Goal: Task Accomplishment & Management: Manage account settings

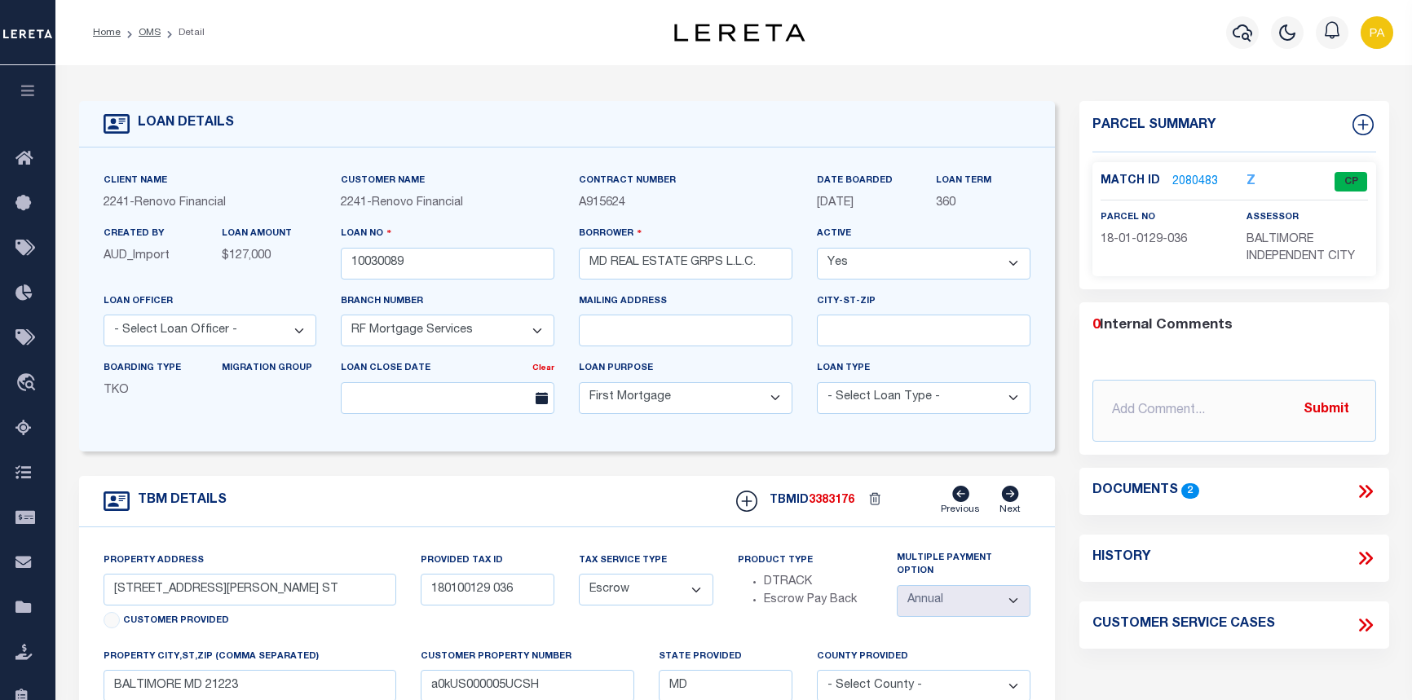
select select "25067"
select select "10"
select select "Escrow"
click at [147, 28] on link "OMS" at bounding box center [150, 33] width 22 height 10
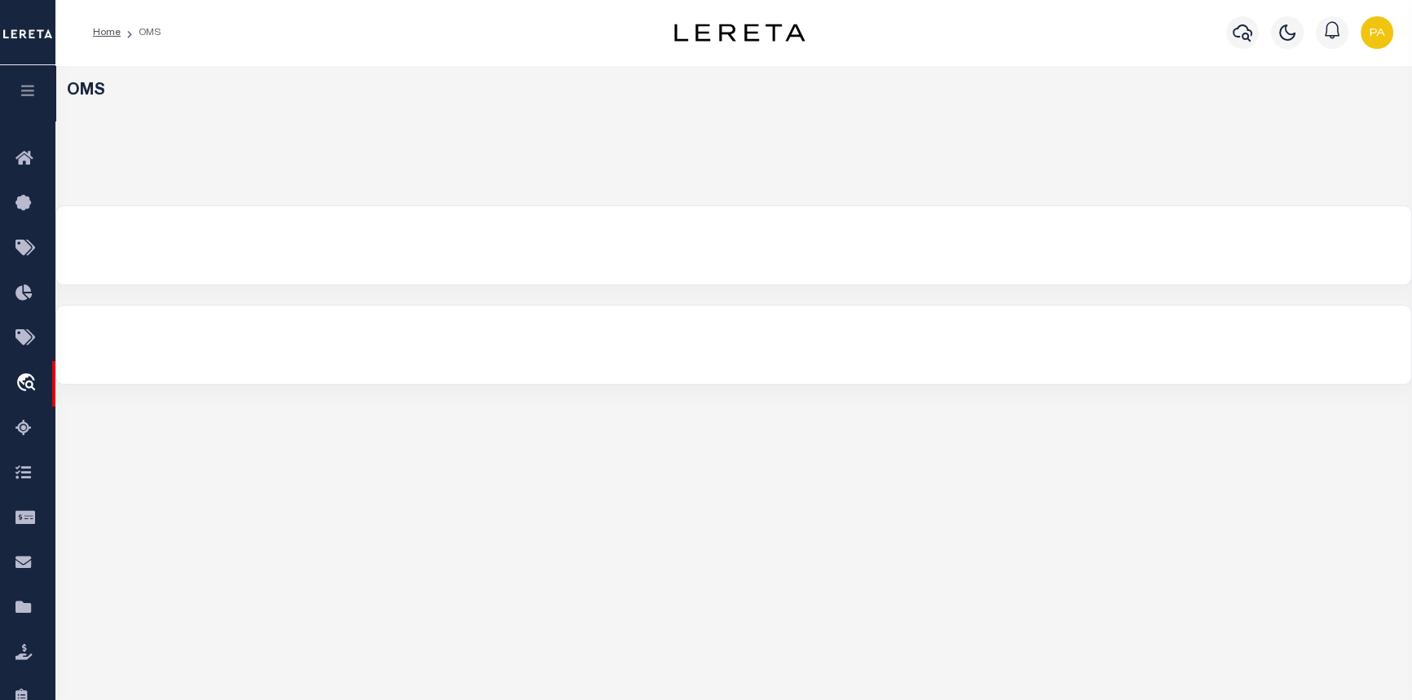
select select "200"
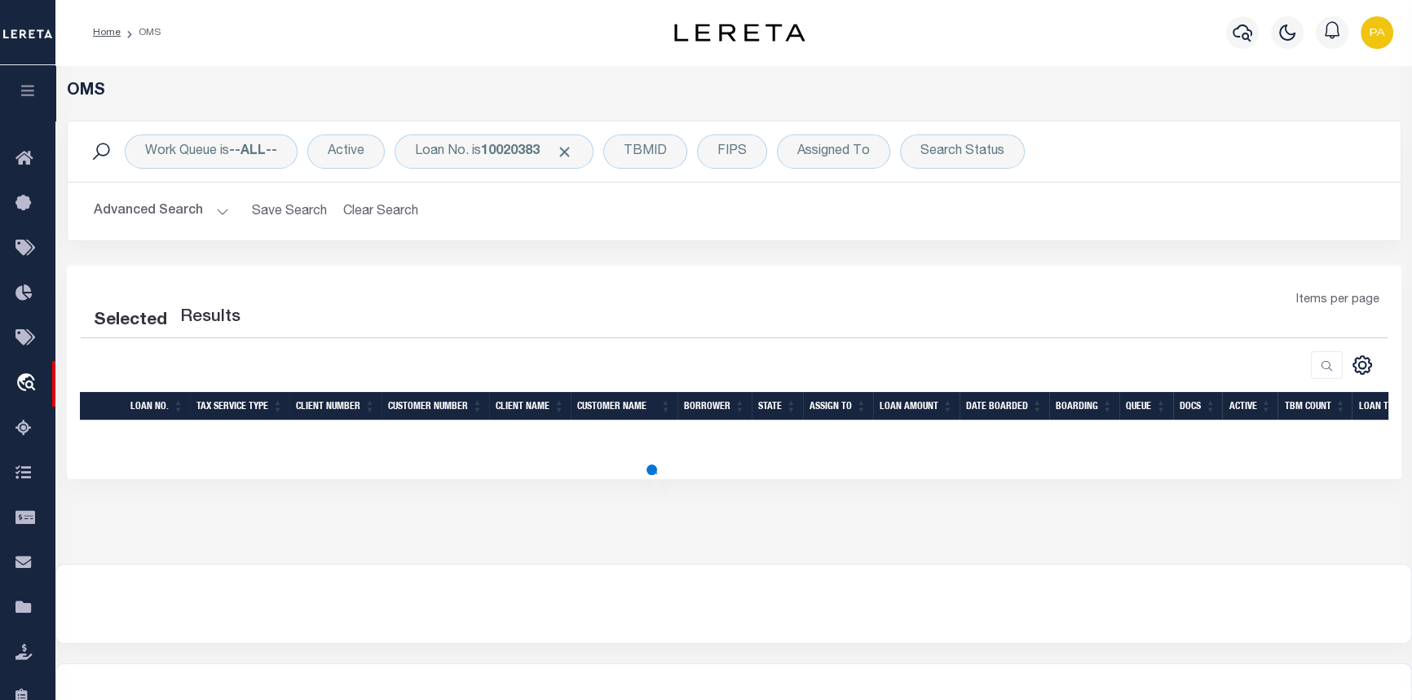
select select "200"
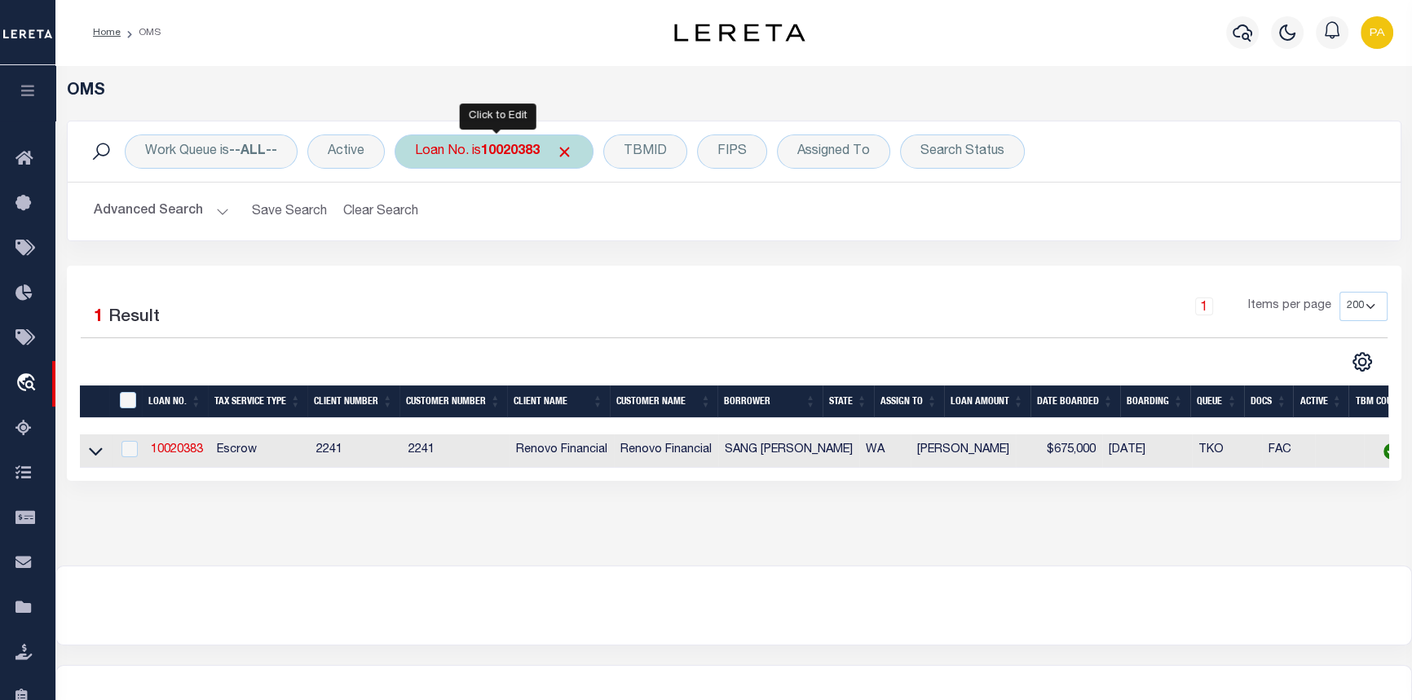
click at [483, 153] on div "Loan No. is 10020383" at bounding box center [493, 151] width 199 height 34
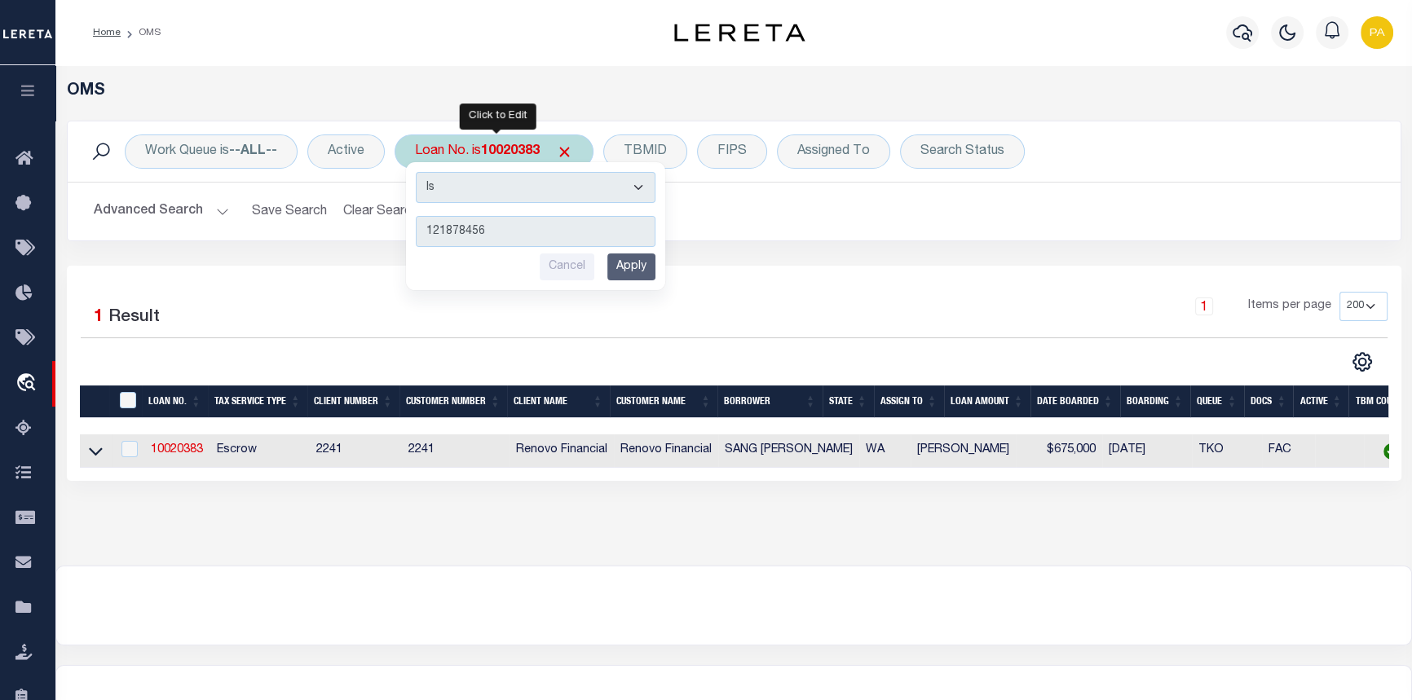
type input "1218784566"
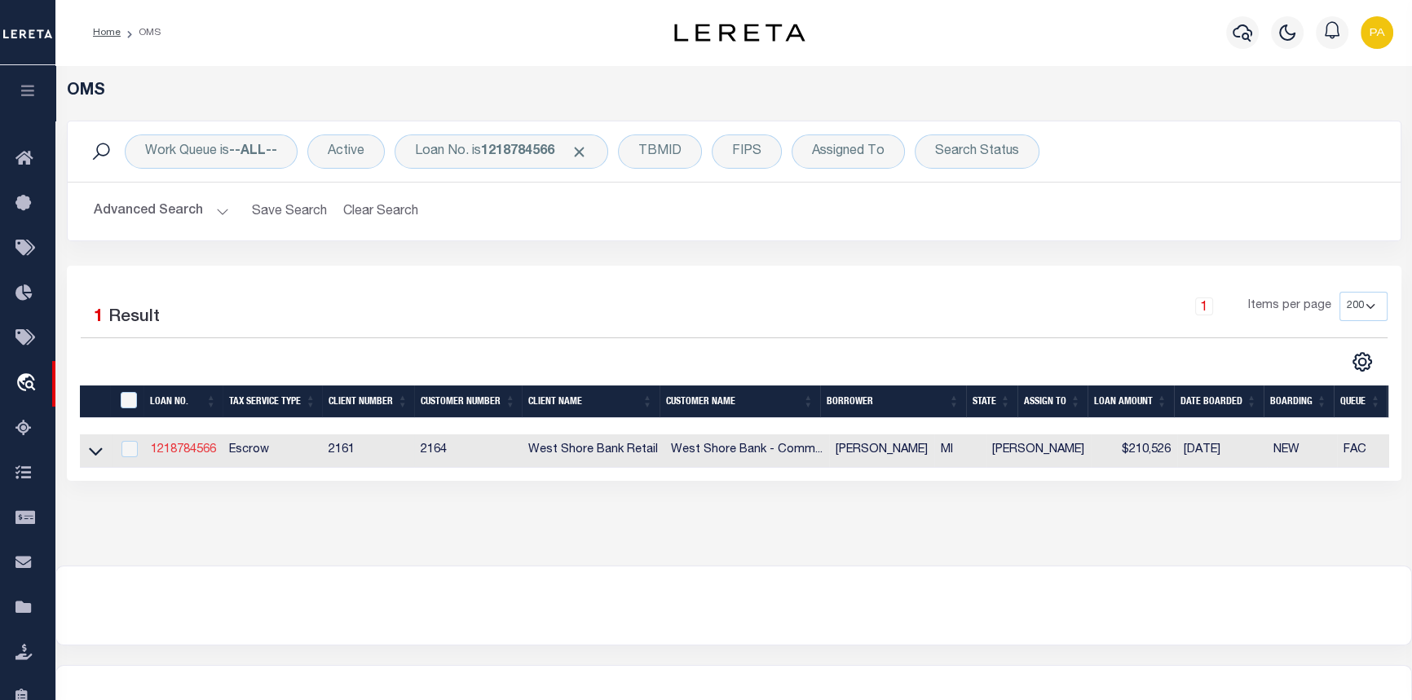
click at [192, 448] on link "1218784566" at bounding box center [183, 449] width 65 height 11
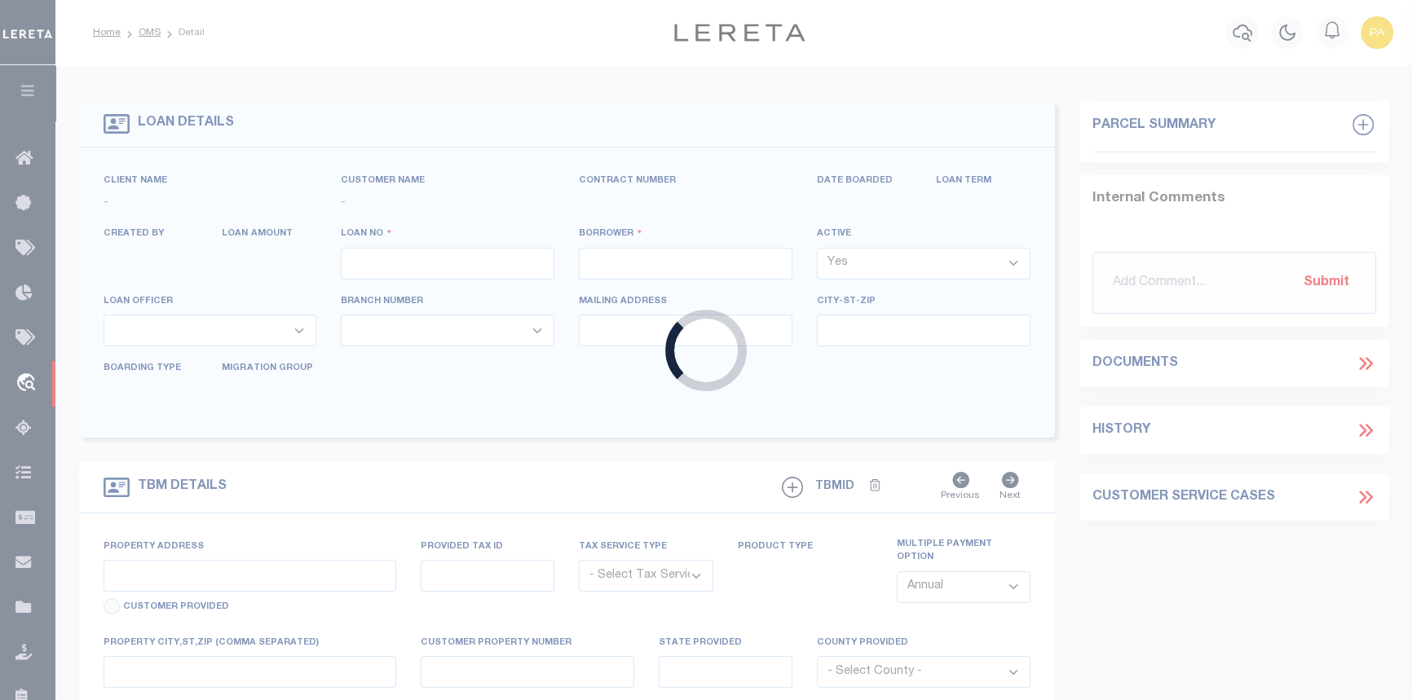
type input "1218784566"
type input "CECELIA A VANALSTINE"
select select
select select "10"
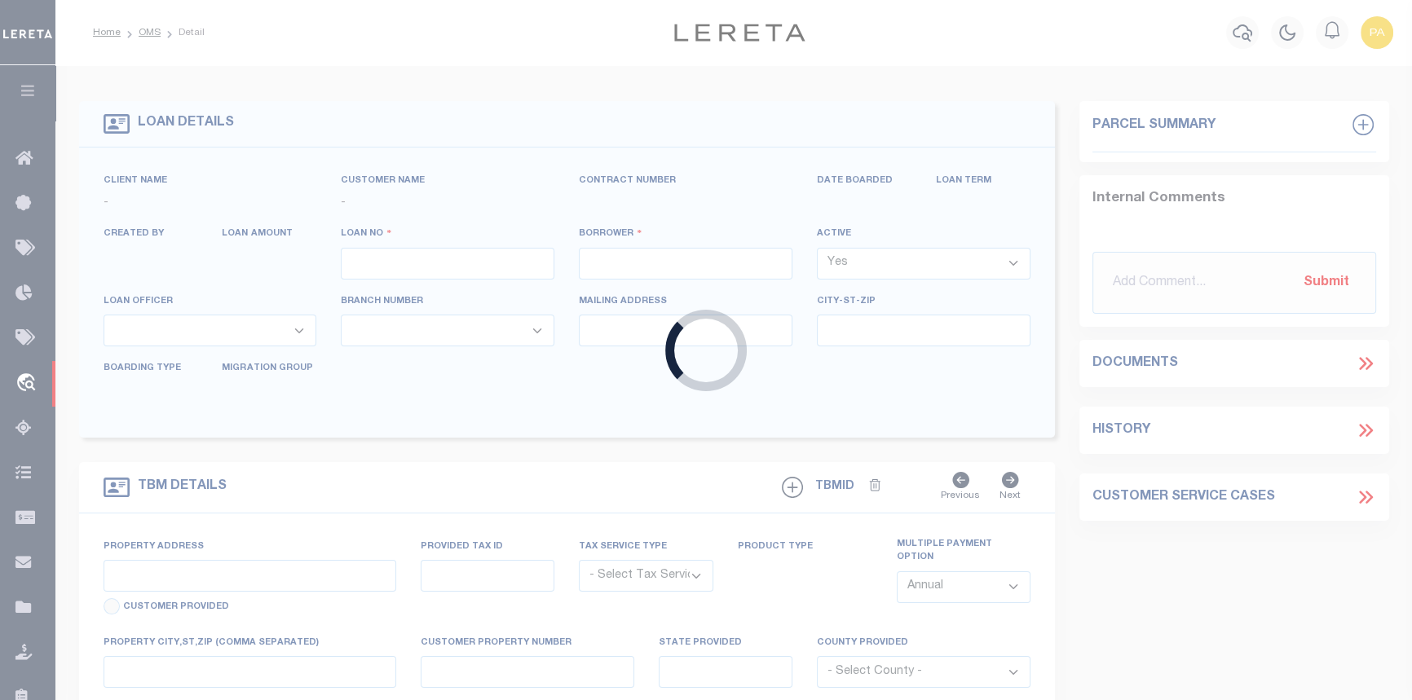
select select "Escrow"
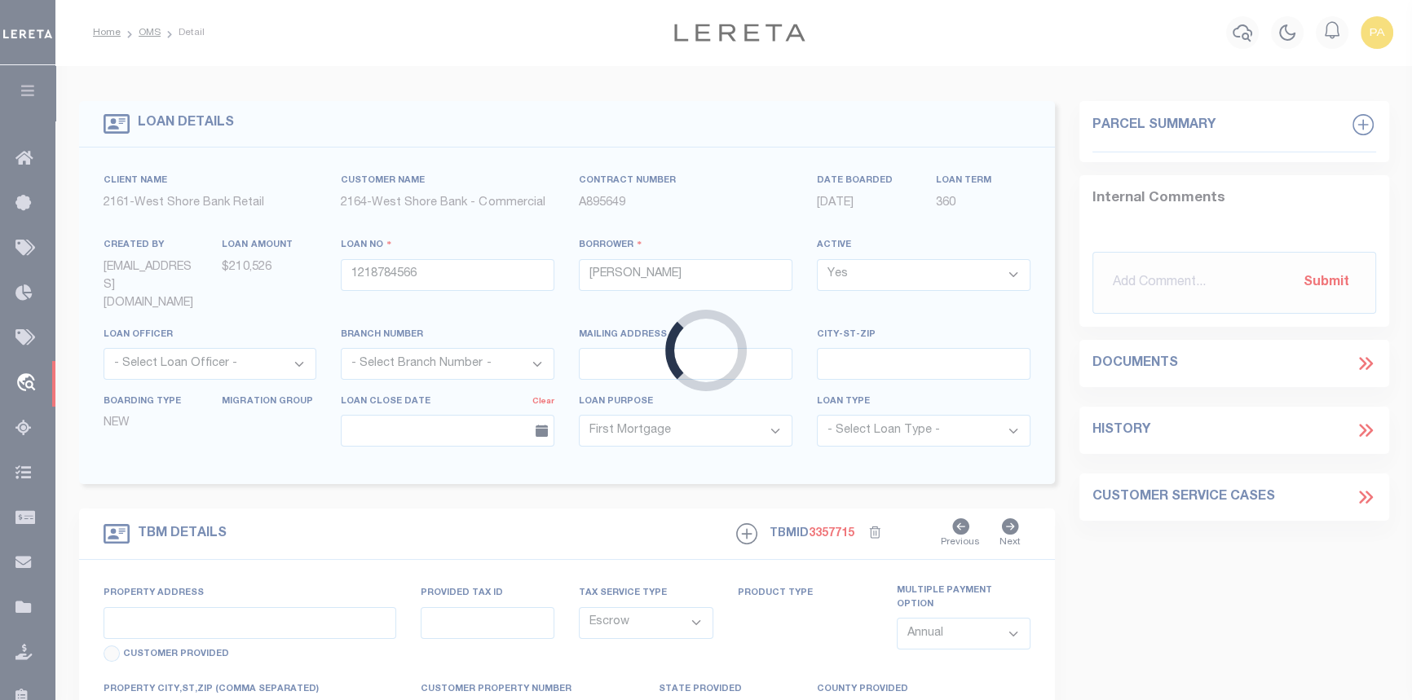
type input "[STREET_ADDRESS]"
type input "51-51-374-741-02"
type input "MANISTEE MI 49660"
type input "MI"
select select
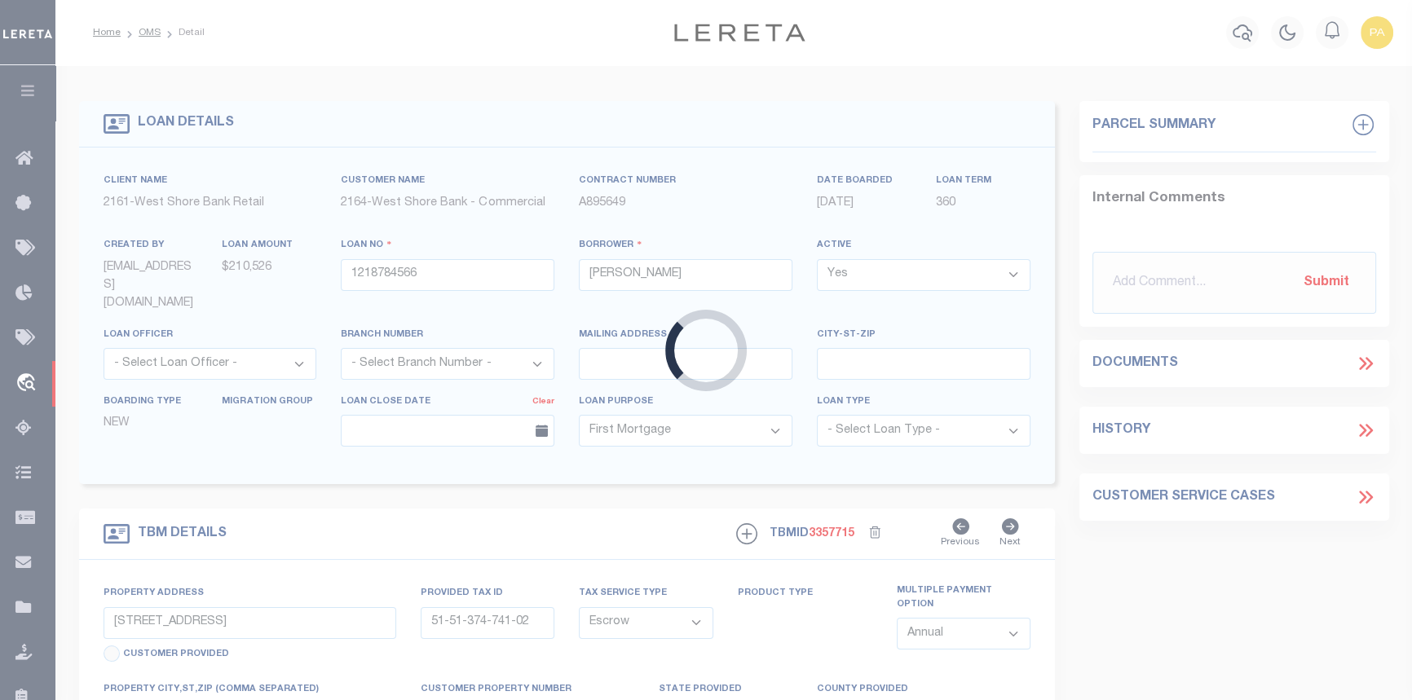
type textarea "PARCEL 1: The West 1/2 of Lot 1, Block 21, AND the South 15 feet of the East 1/…"
select select
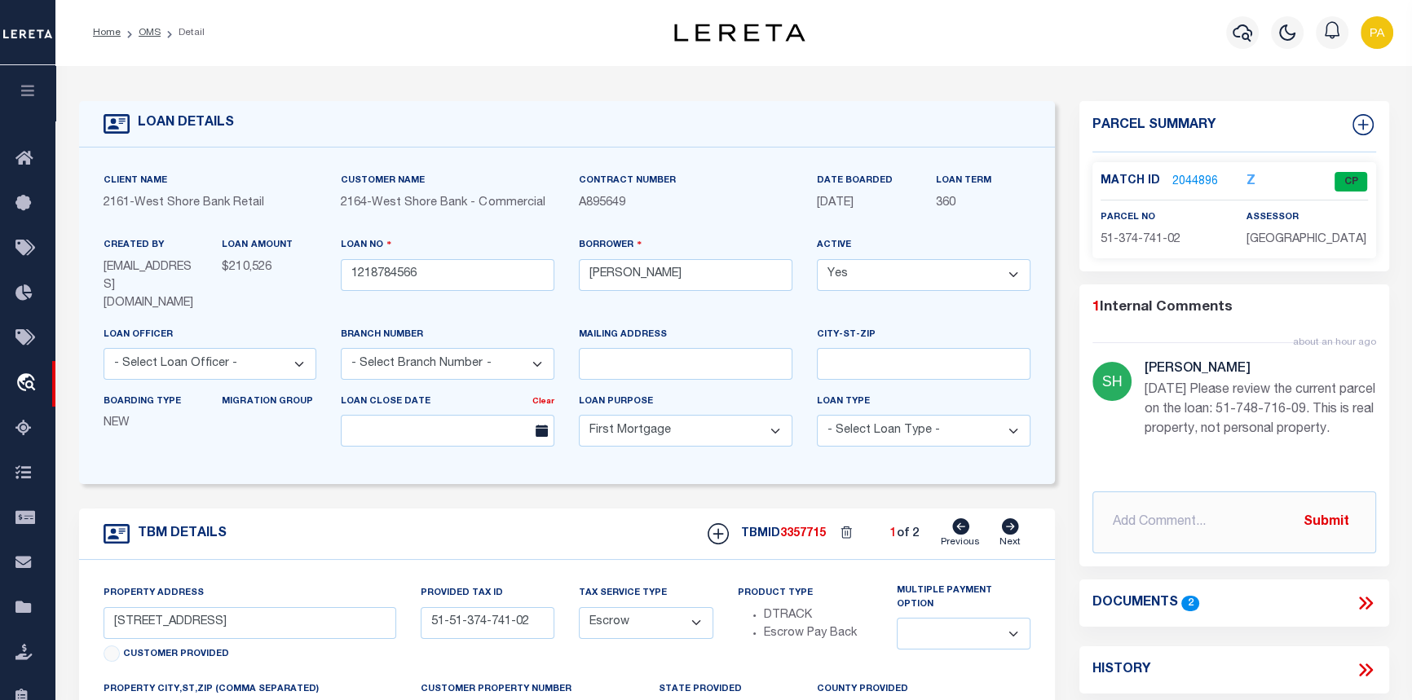
click at [1187, 178] on link "2044896" at bounding box center [1195, 182] width 46 height 17
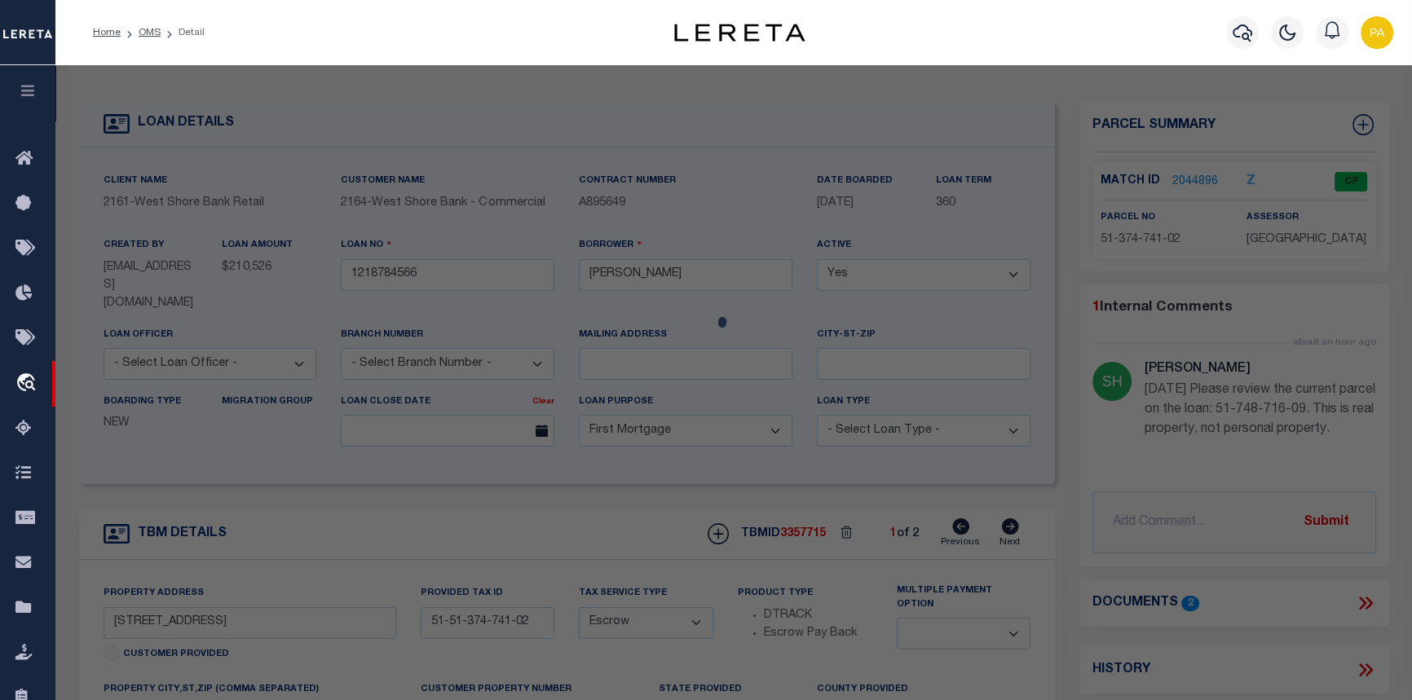
checkbox input "false"
select select "CP"
type input "THERRAN HOLDINGS LLC"
select select
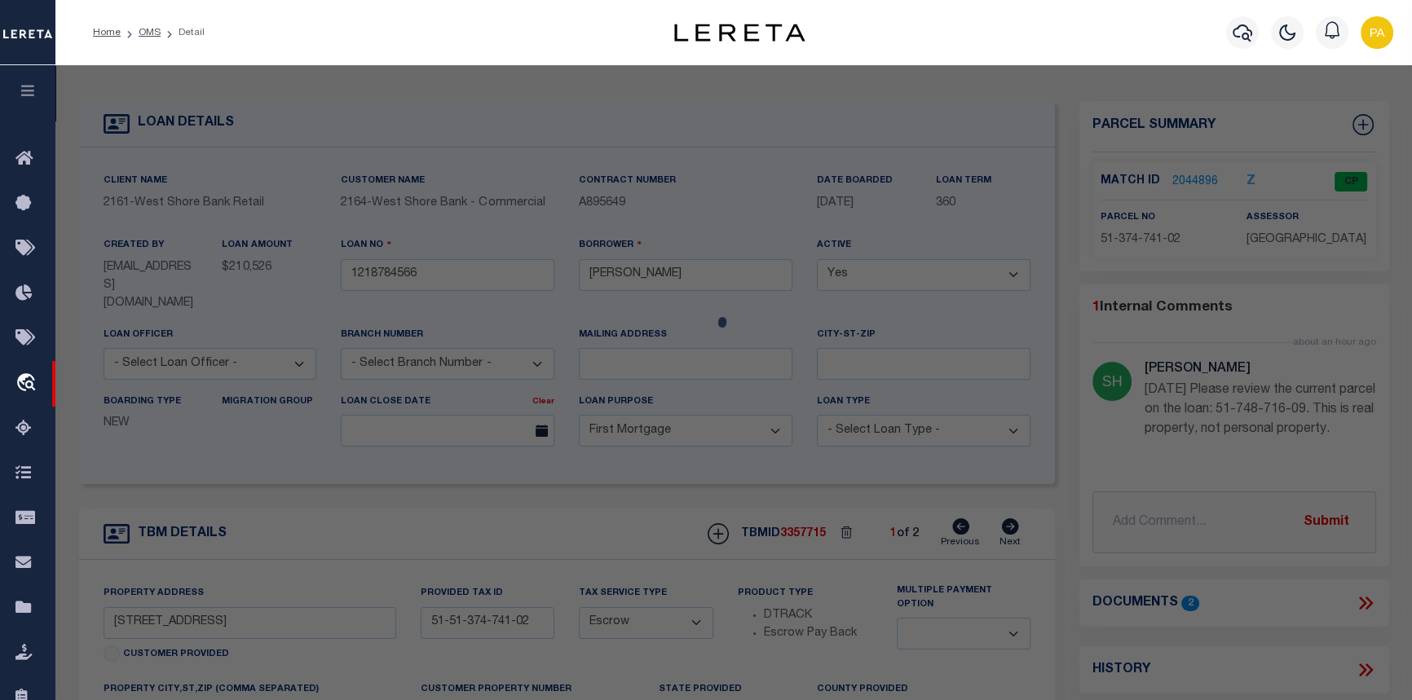
type input "[STREET_ADDRESS]"
checkbox input "false"
type input "MANISTEE, MI 49660"
type textarea "MARK S TYSON + CO ADD W 1/2 OF LOT 1 BLK 21 + S 15 FT OF E 1/2 LOT 1 BLK 21 ALS…"
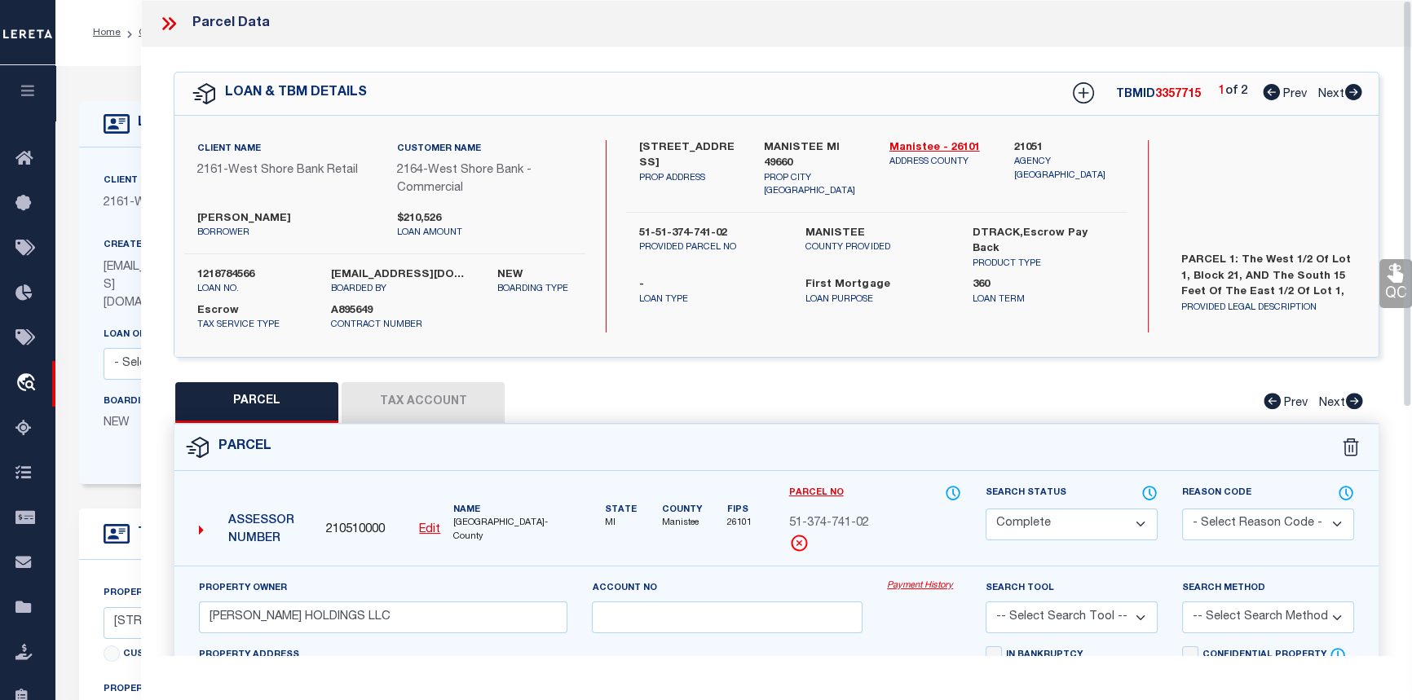
click at [912, 587] on link "Payment History" at bounding box center [924, 586] width 74 height 14
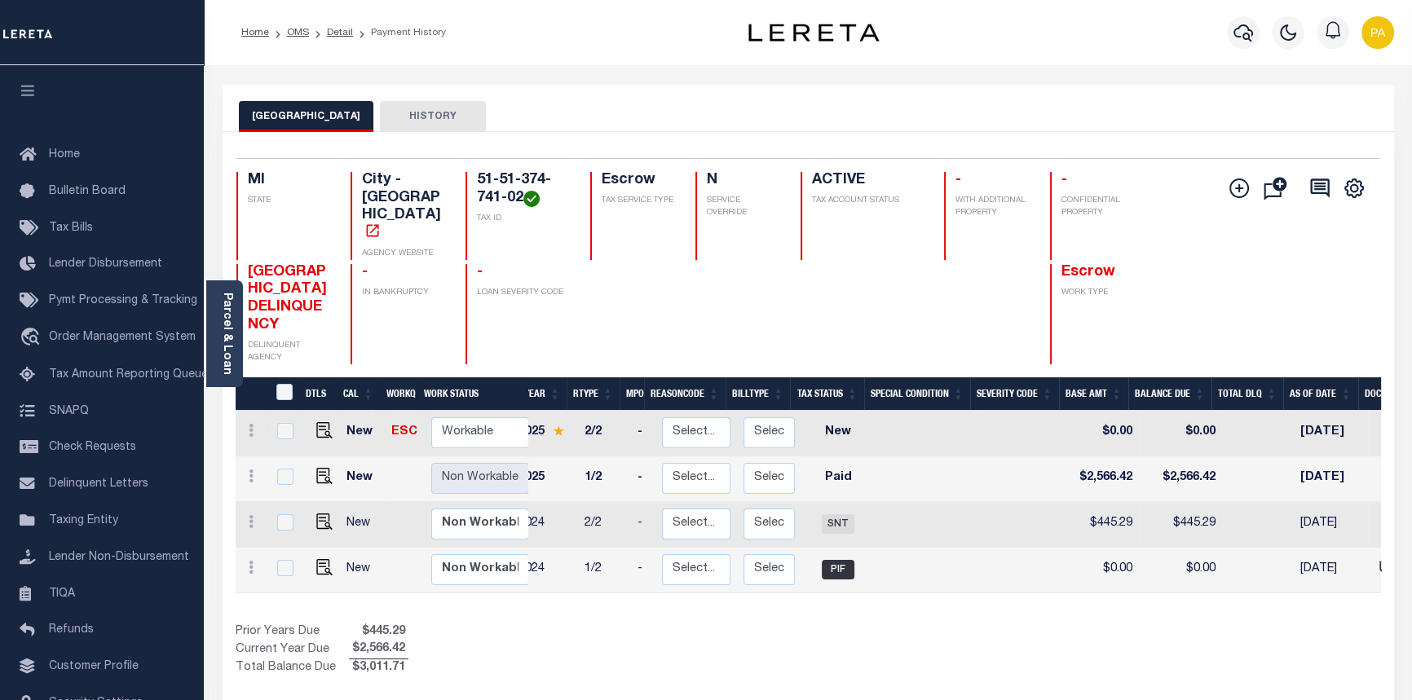
scroll to position [0, 378]
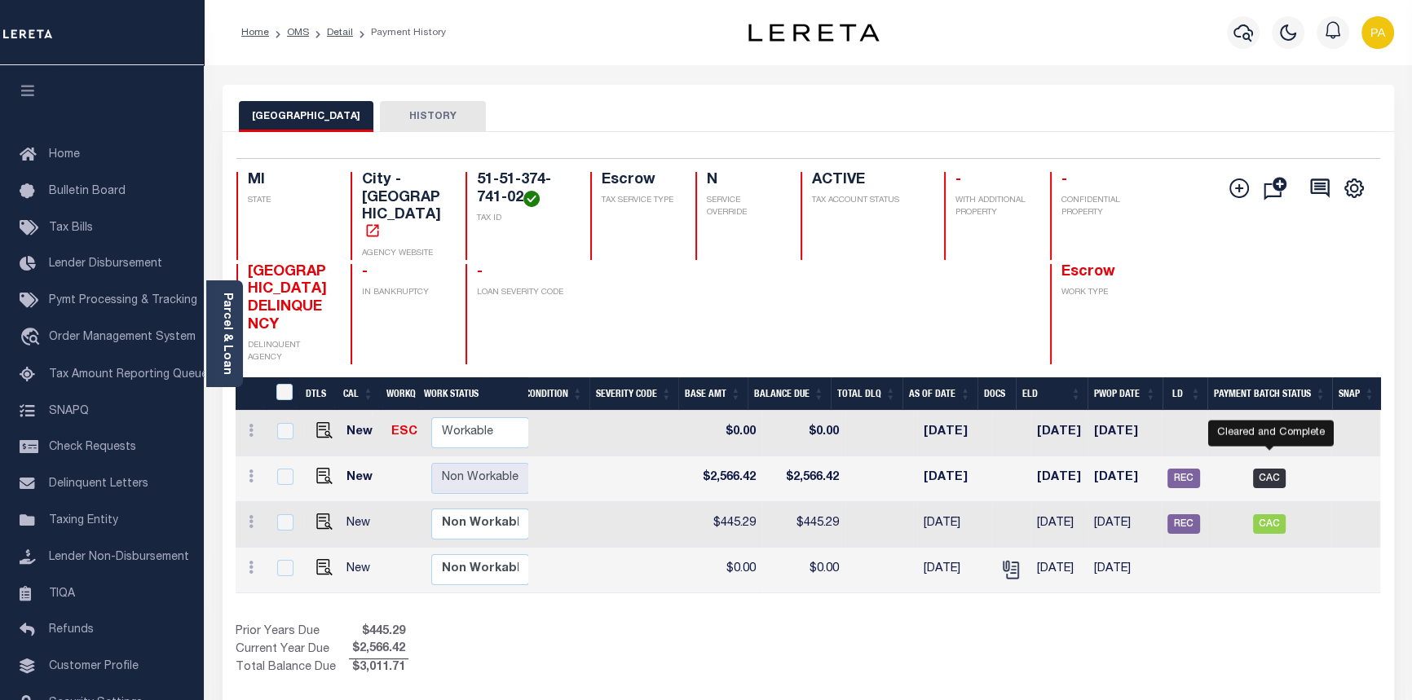
click at [1270, 469] on span "CAC" at bounding box center [1269, 479] width 33 height 20
checkbox input "true"
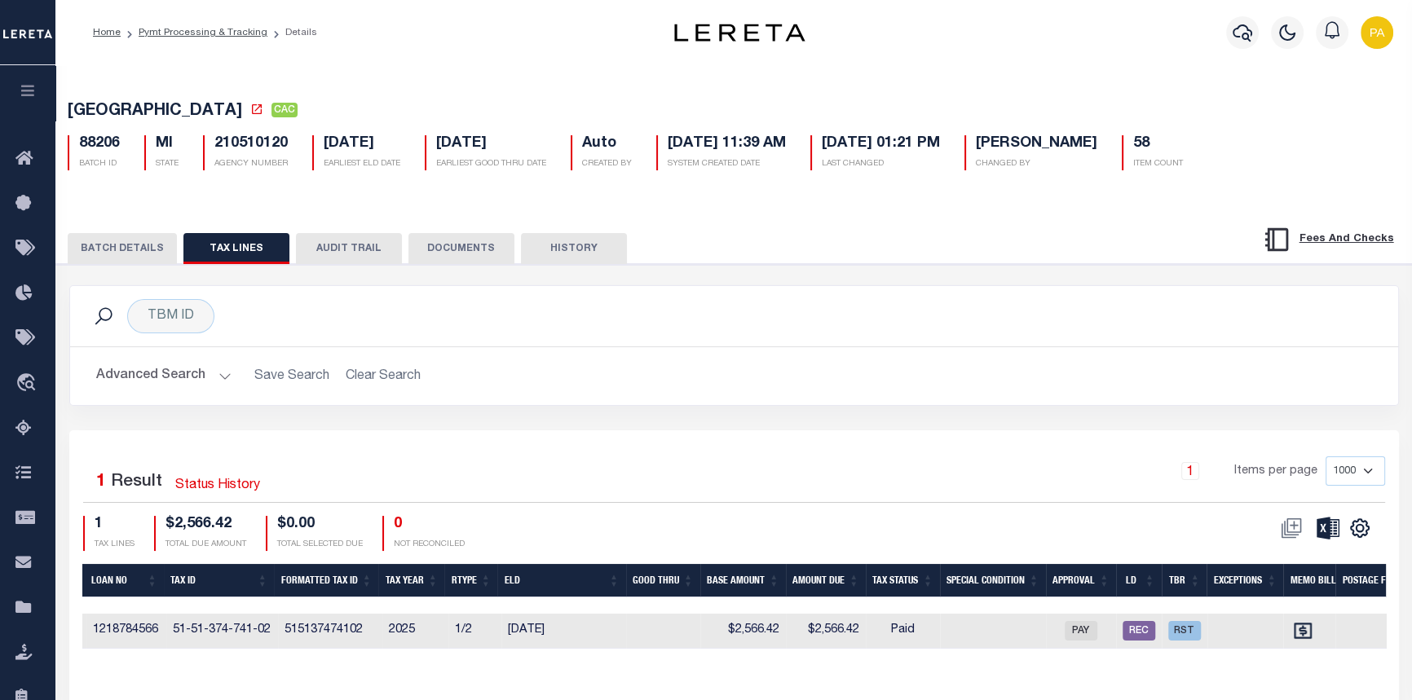
scroll to position [0, 1103]
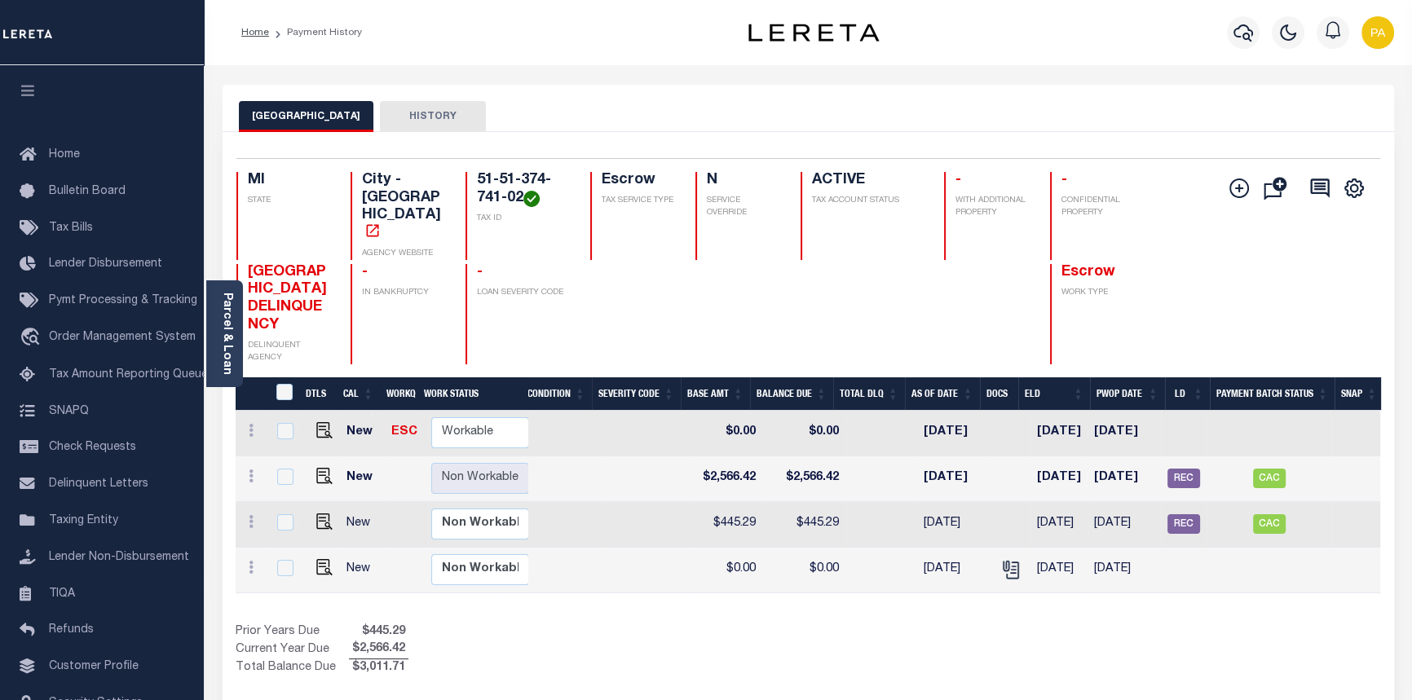
scroll to position [0, 458]
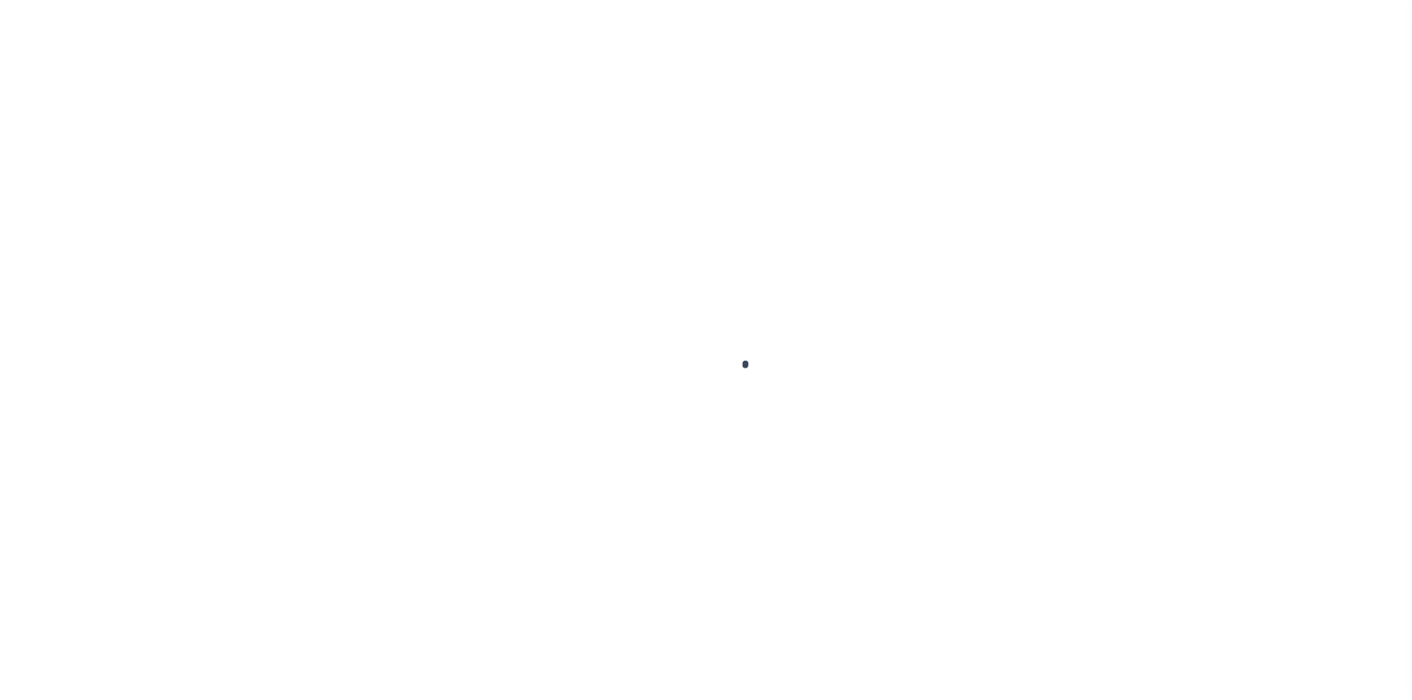
select select "10"
select select "Escrow"
select select
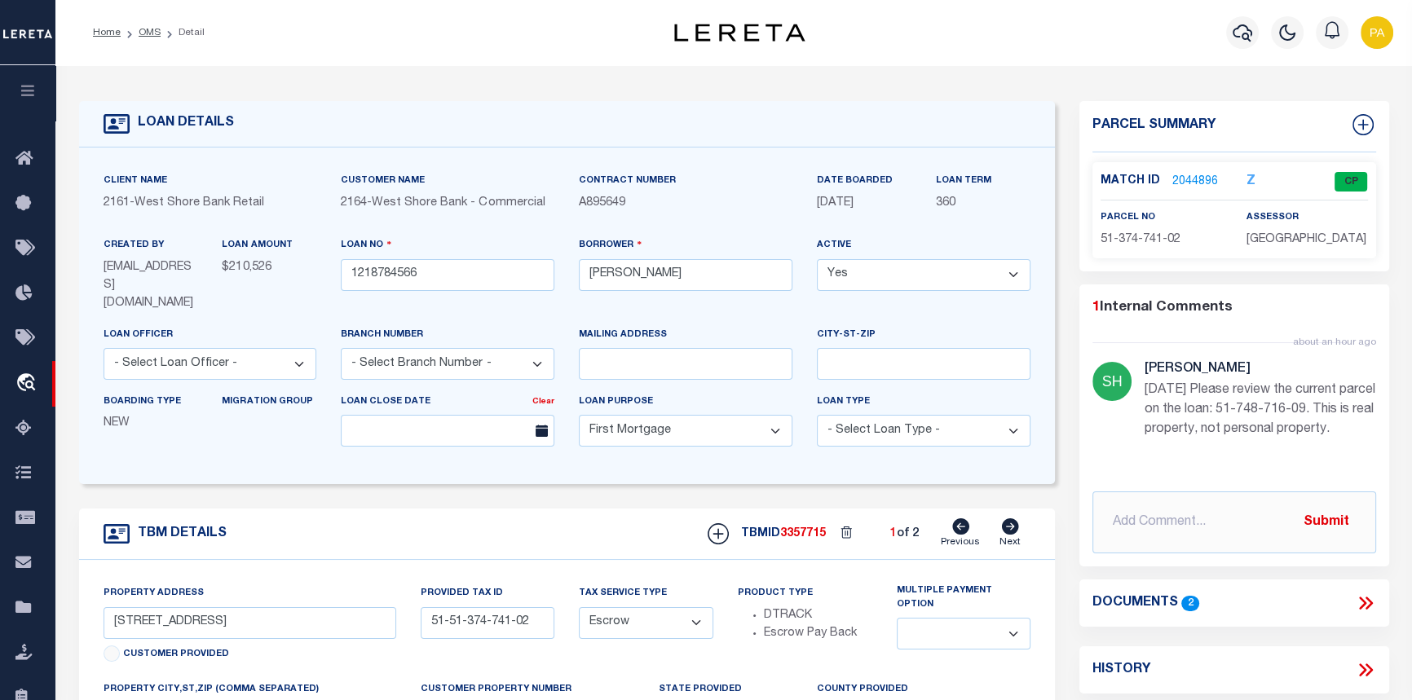
click at [1003, 518] on icon at bounding box center [1010, 526] width 17 height 16
type input "719 [PERSON_NAME] ST"
type input "51-51-748-716-09"
select select
type textarea "PARCEL 2: Lot 11, Block 10, The [PERSON_NAME] Addition to the City of [GEOGRAPH…"
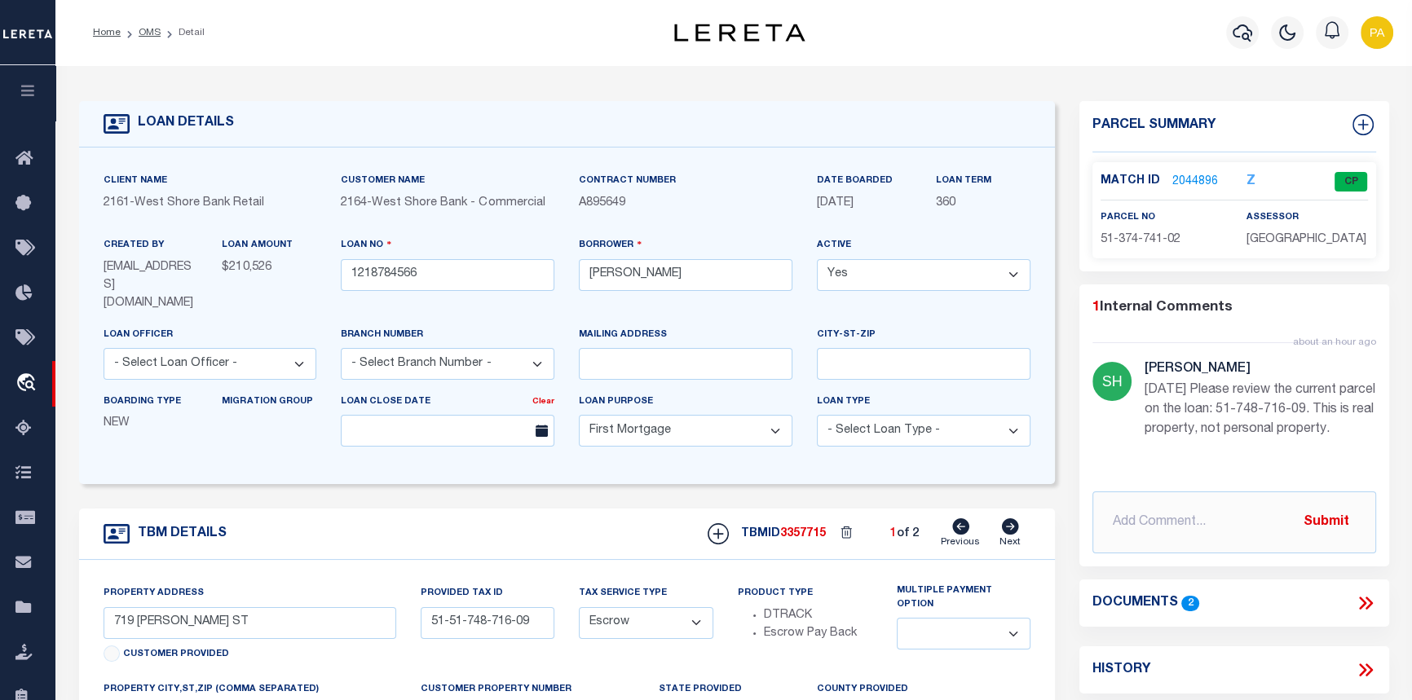
select select
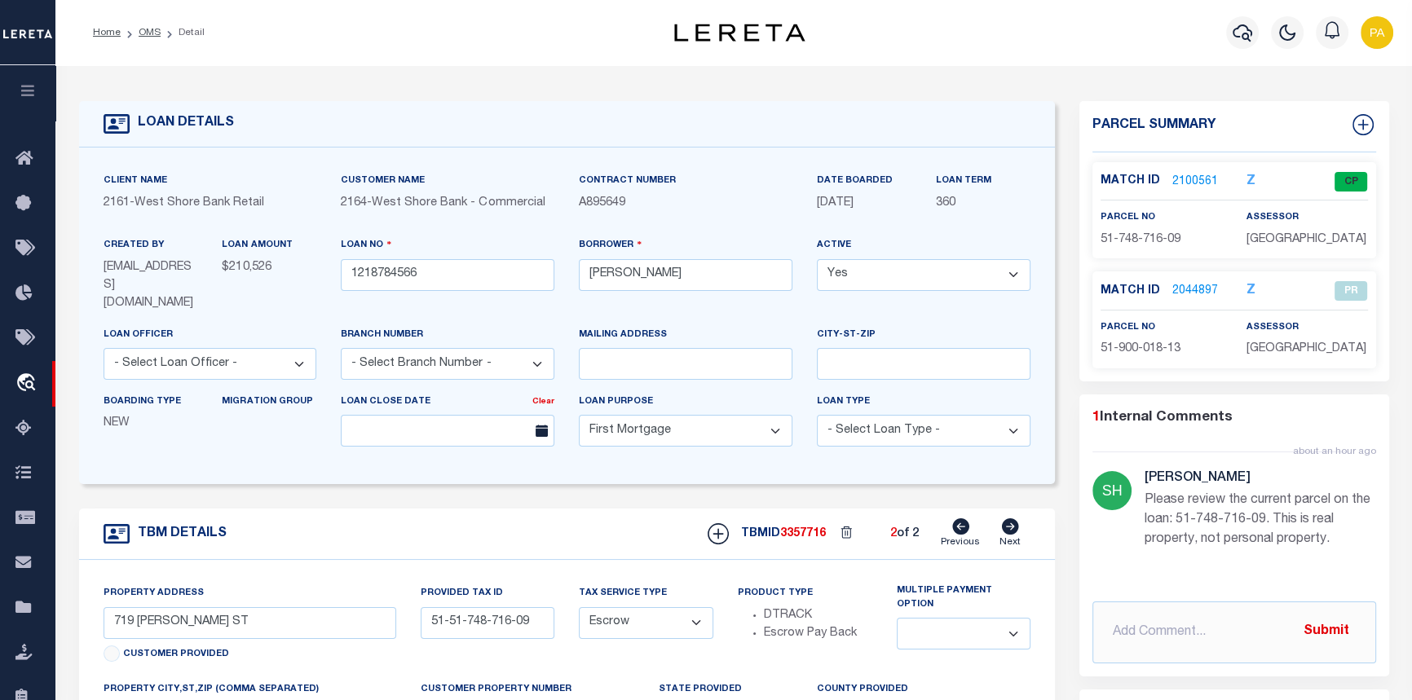
click at [957, 518] on icon at bounding box center [960, 526] width 17 height 16
type input "451 FOURTH ST"
type input "51-51-374-741-02"
select select
type textarea "PARCEL 1: The West 1/2 of Lot 1, Block 21, AND the South 15 feet of the East 1/…"
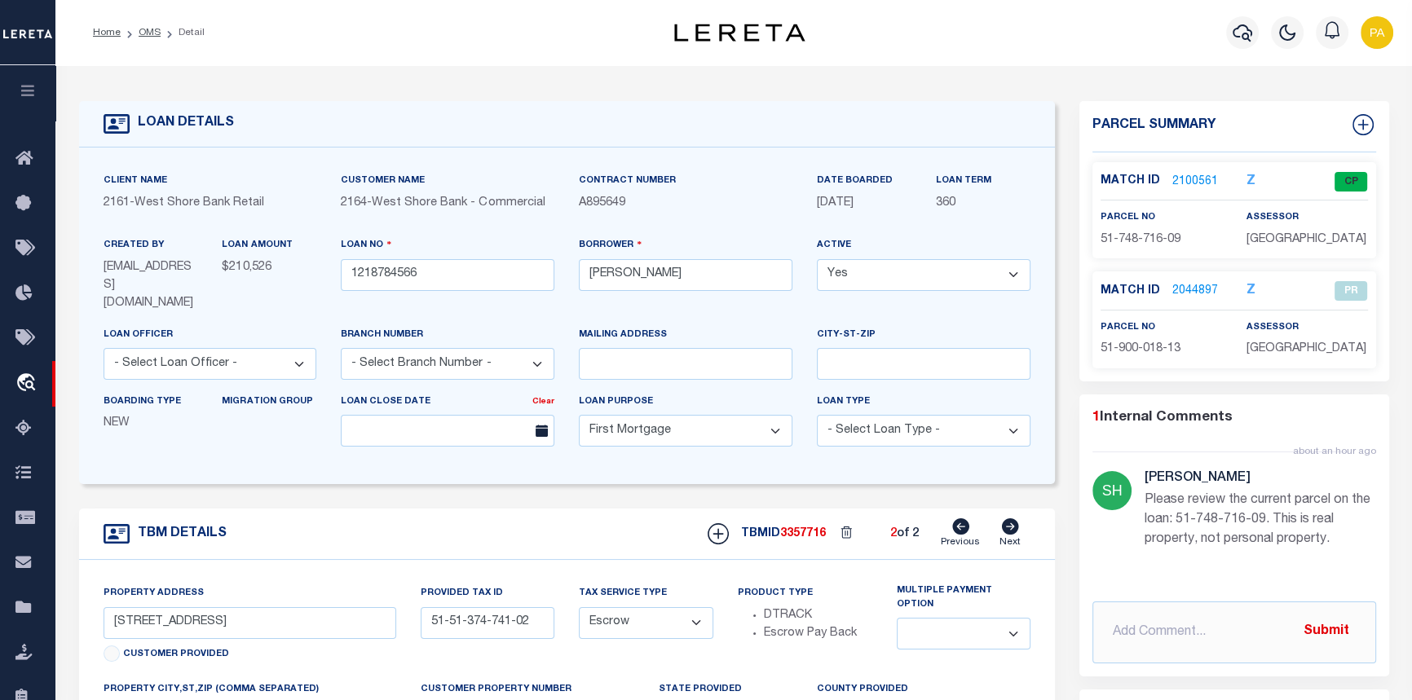
select select
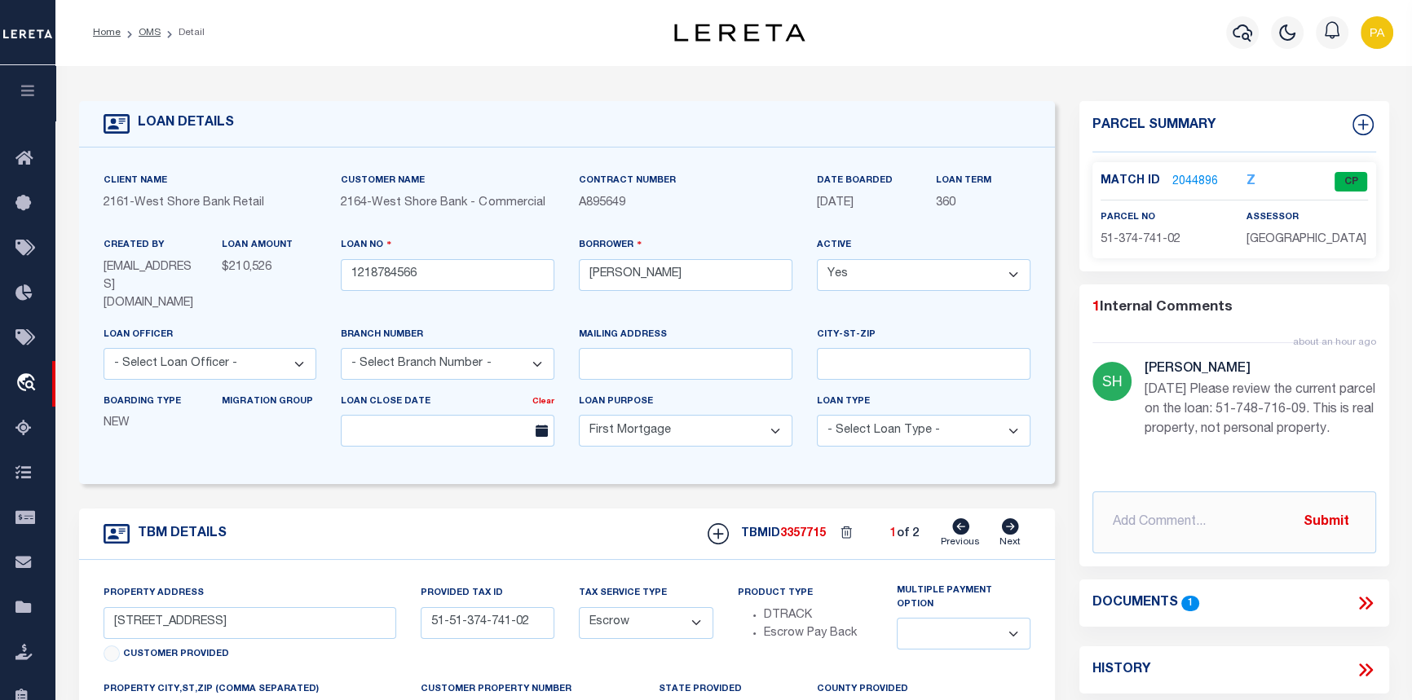
click at [1015, 518] on icon at bounding box center [1010, 526] width 17 height 16
type input "719 KOSCIUSKO ST"
type input "51-51-748-716-09"
select select
type textarea "PARCEL 2: Lot 11, Block 10, The Freeland Addition to the City of Manistee, acco…"
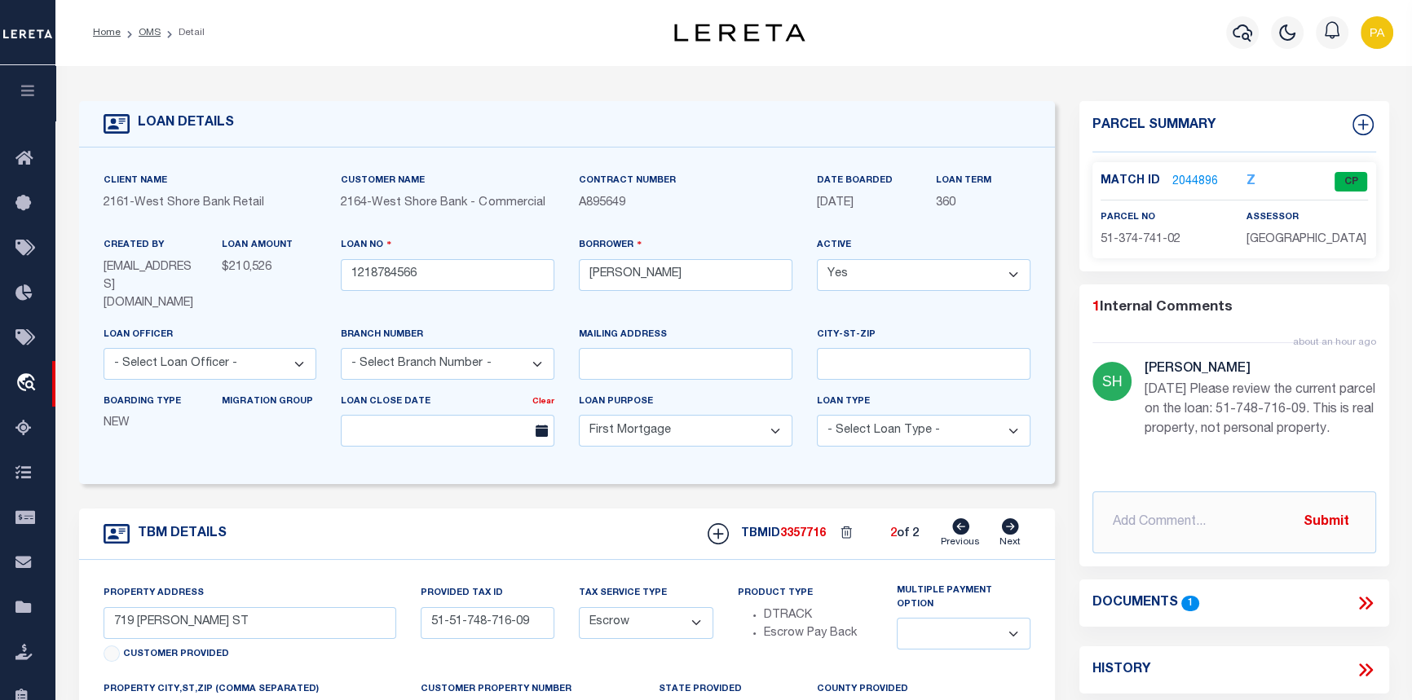
select select
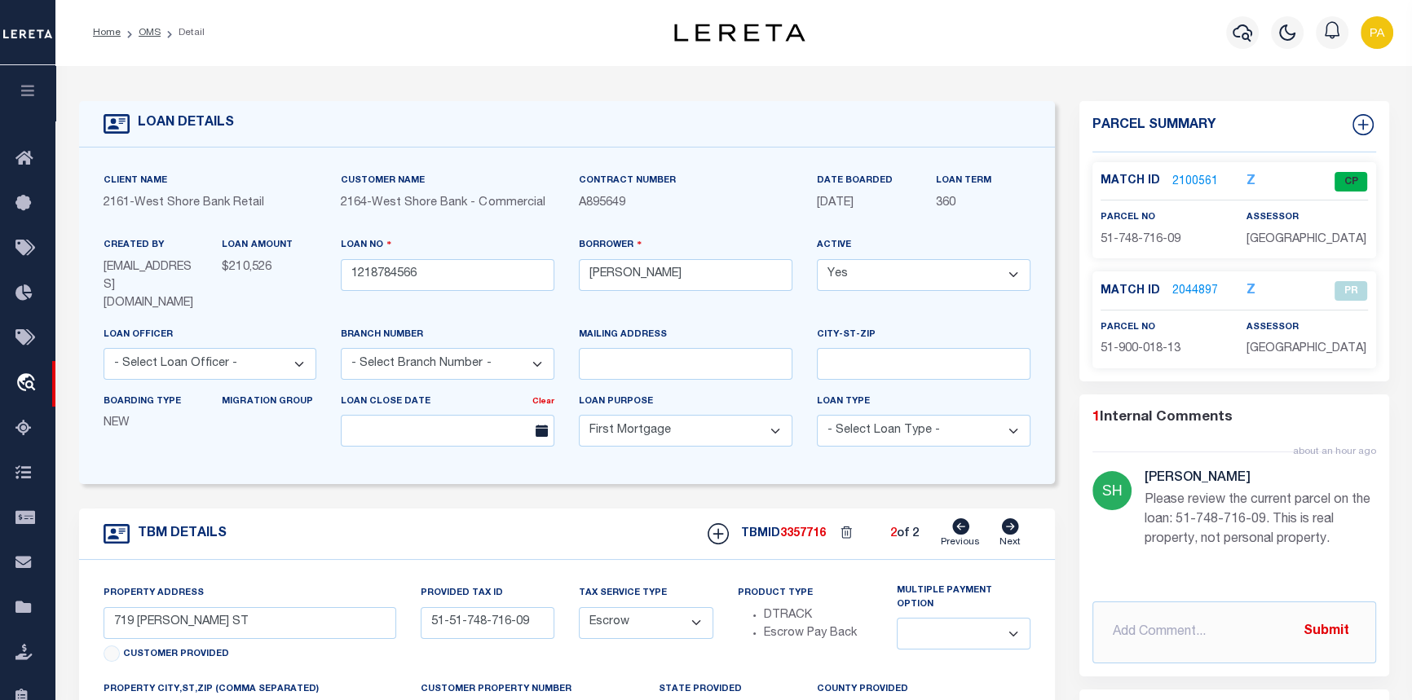
click at [1186, 175] on link "2100561" at bounding box center [1195, 182] width 46 height 17
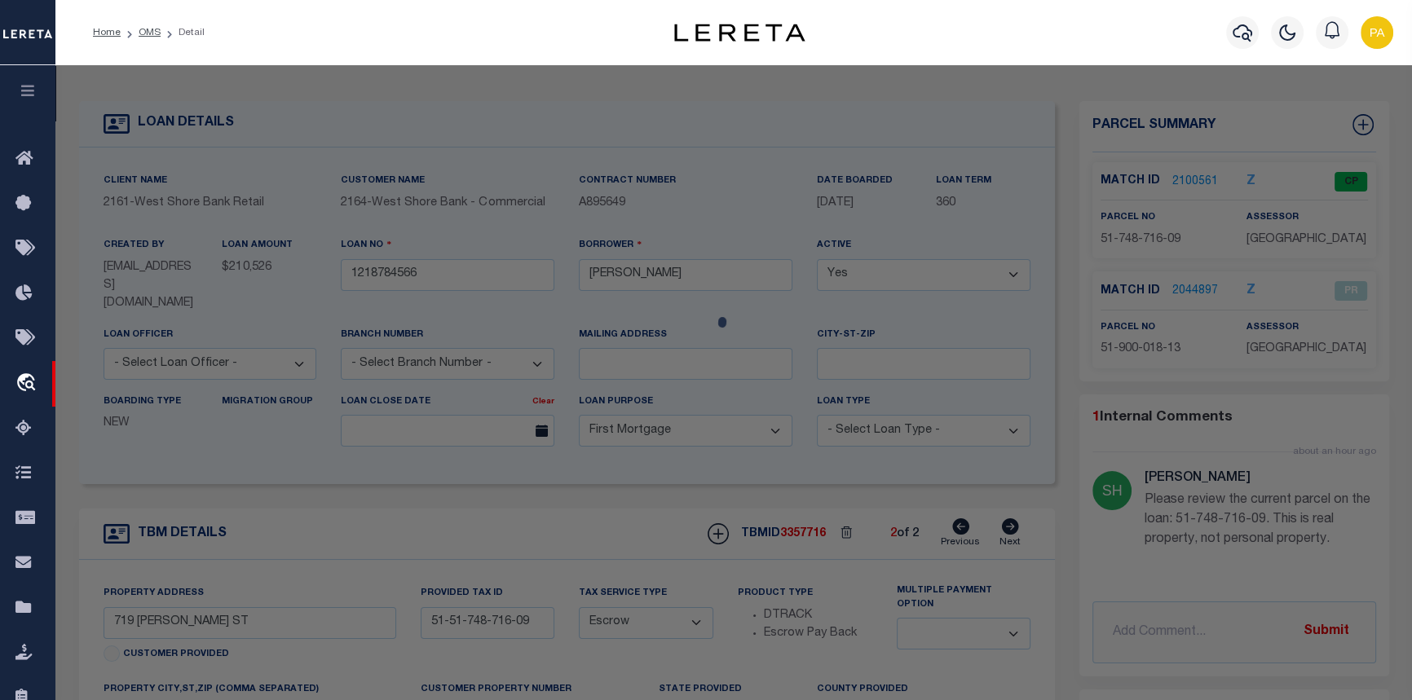
select select "AS"
checkbox input "false"
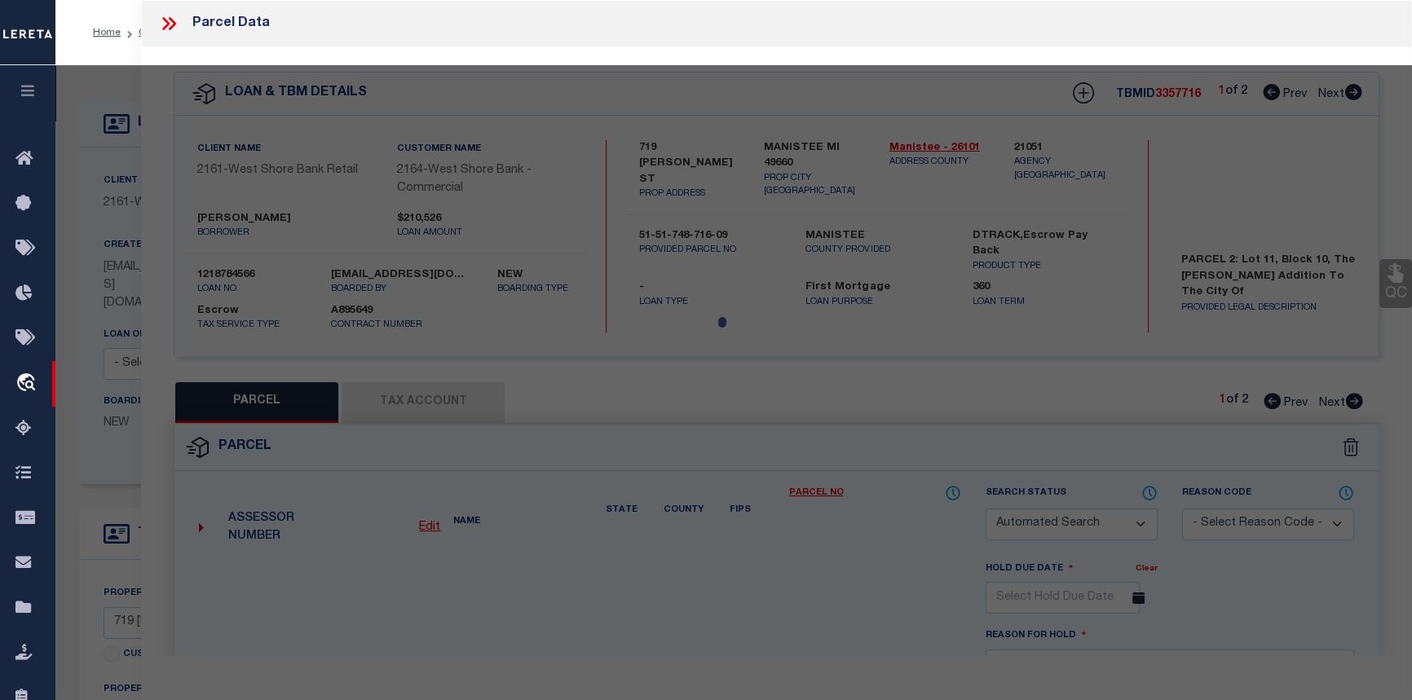
select select "CP"
type input "CVAN LLC"
select select "AGW"
select select "ADD"
type input "719 KOSCIUSKO ST"
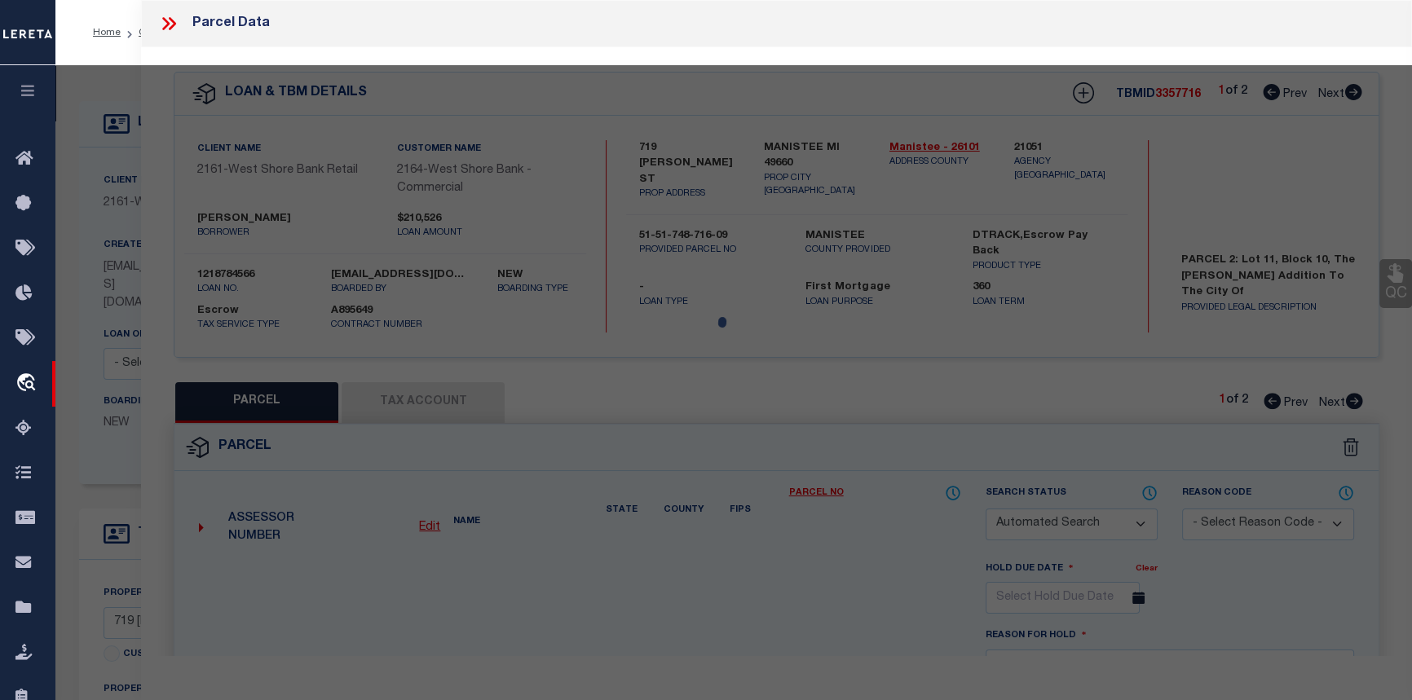
type textarea "FREELAND LOT 11 BLOCK 10 _____P.ADDR 719 KOSCIUSKO ST [[SALE(77) 130 1354 0199 …"
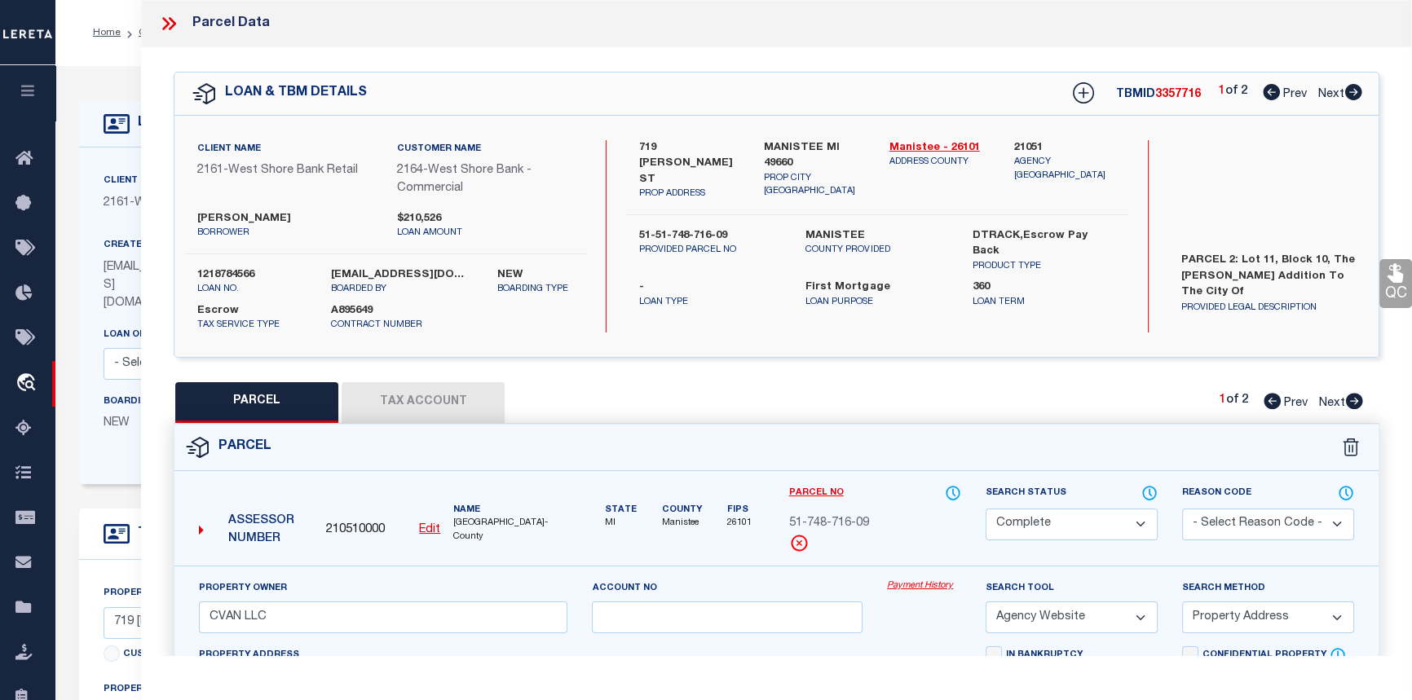
click at [925, 588] on link "Payment History" at bounding box center [924, 586] width 74 height 14
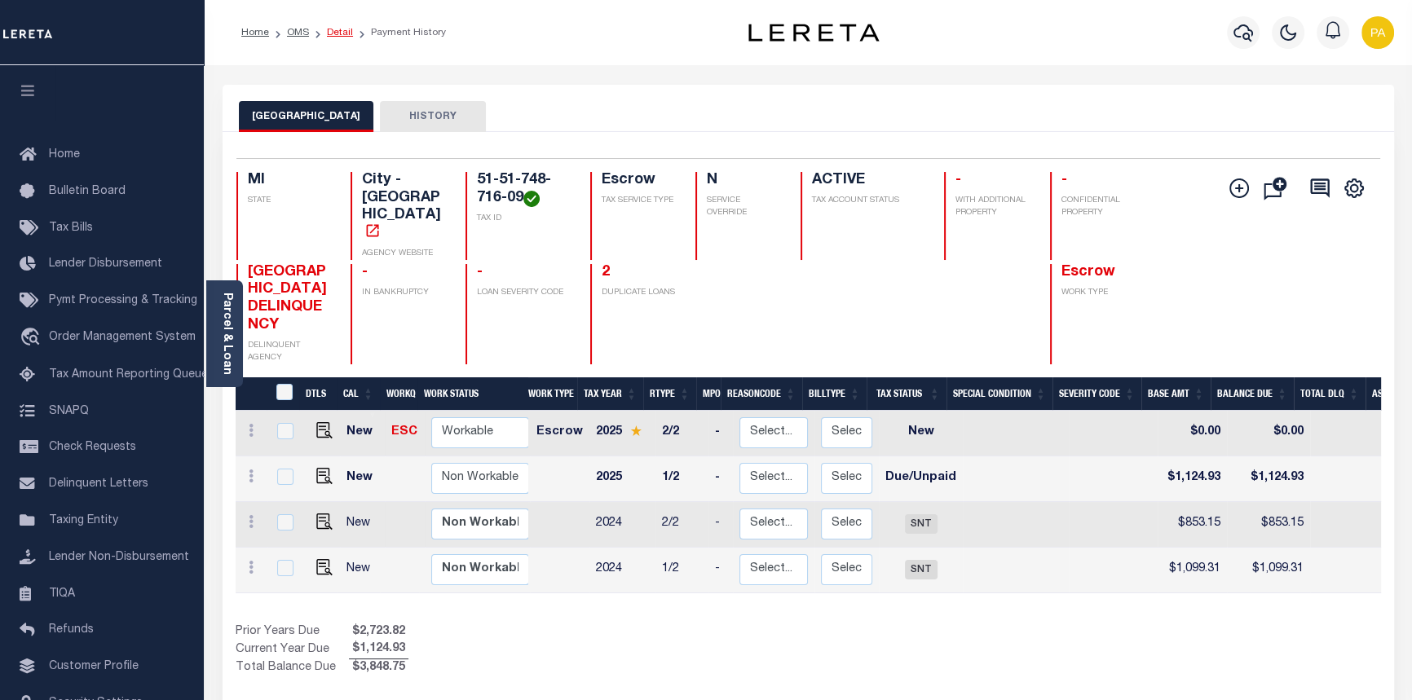
click at [335, 33] on link "Detail" at bounding box center [340, 33] width 26 height 10
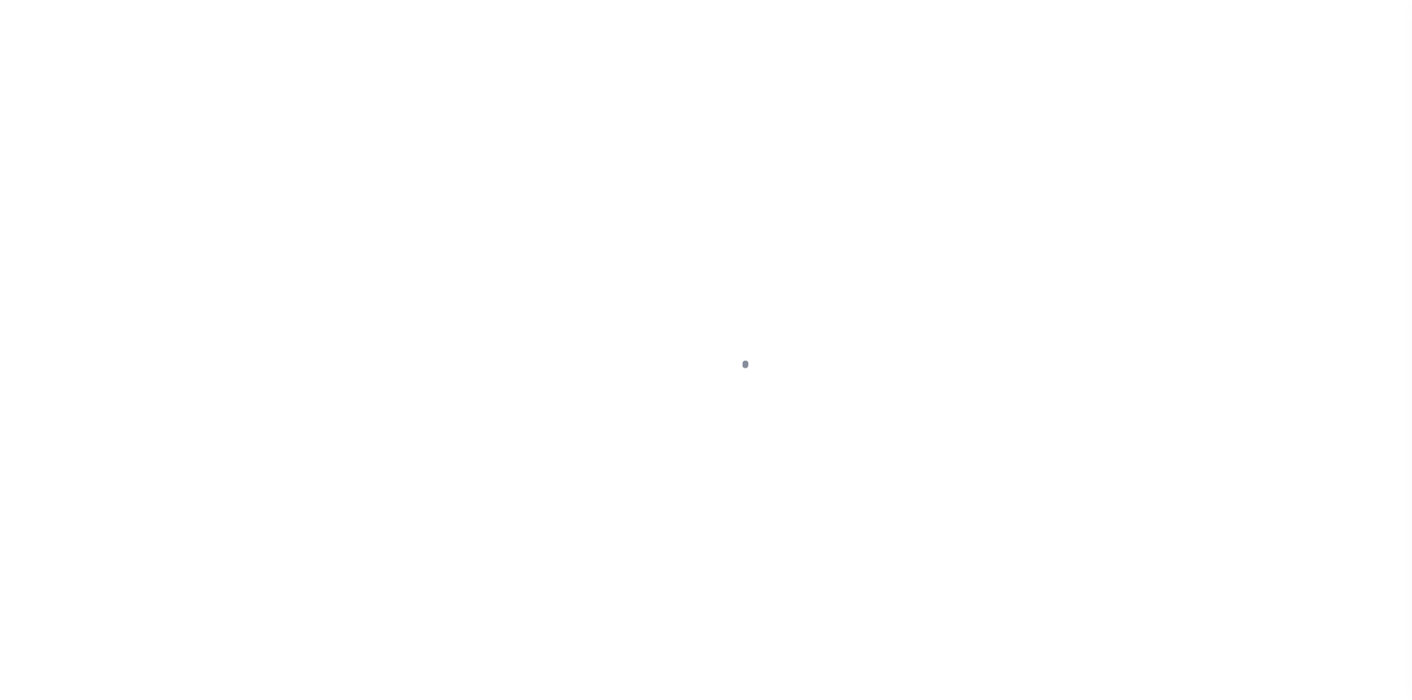
select select "10"
select select "Escrow"
type input "719 [PERSON_NAME] ST"
type input "51-51-748-716-09"
type input "MANISTEE MI 49660"
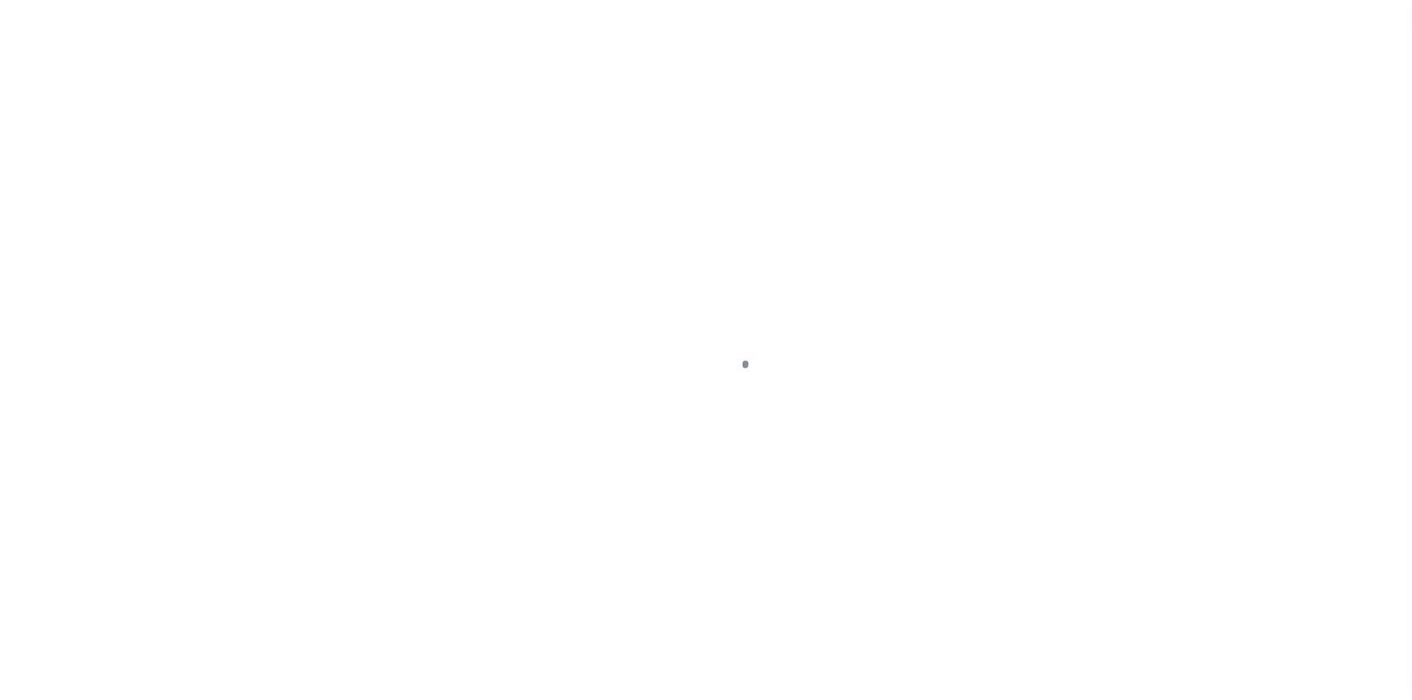
type input "MI"
select select
type textarea "PARCEL 2: Lot 11, Block 10, The [PERSON_NAME] Addition to the City of [GEOGRAPH…"
select select
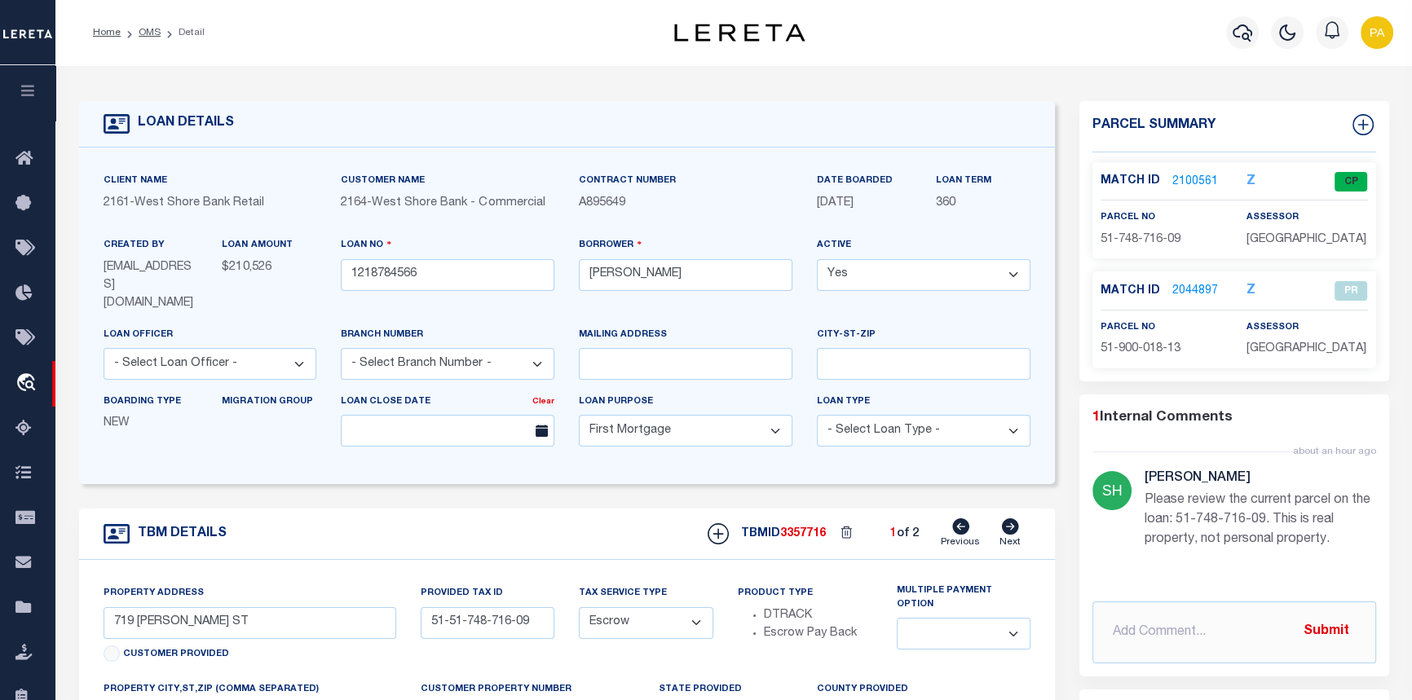
click at [1013, 518] on icon at bounding box center [1010, 526] width 18 height 16
type input "451 FOURTH ST"
type input "51-51-374-741-02"
select select
type textarea "PARCEL 1: The West 1/2 of Lot 1, Block 21, AND the South 15 feet of the East 1/…"
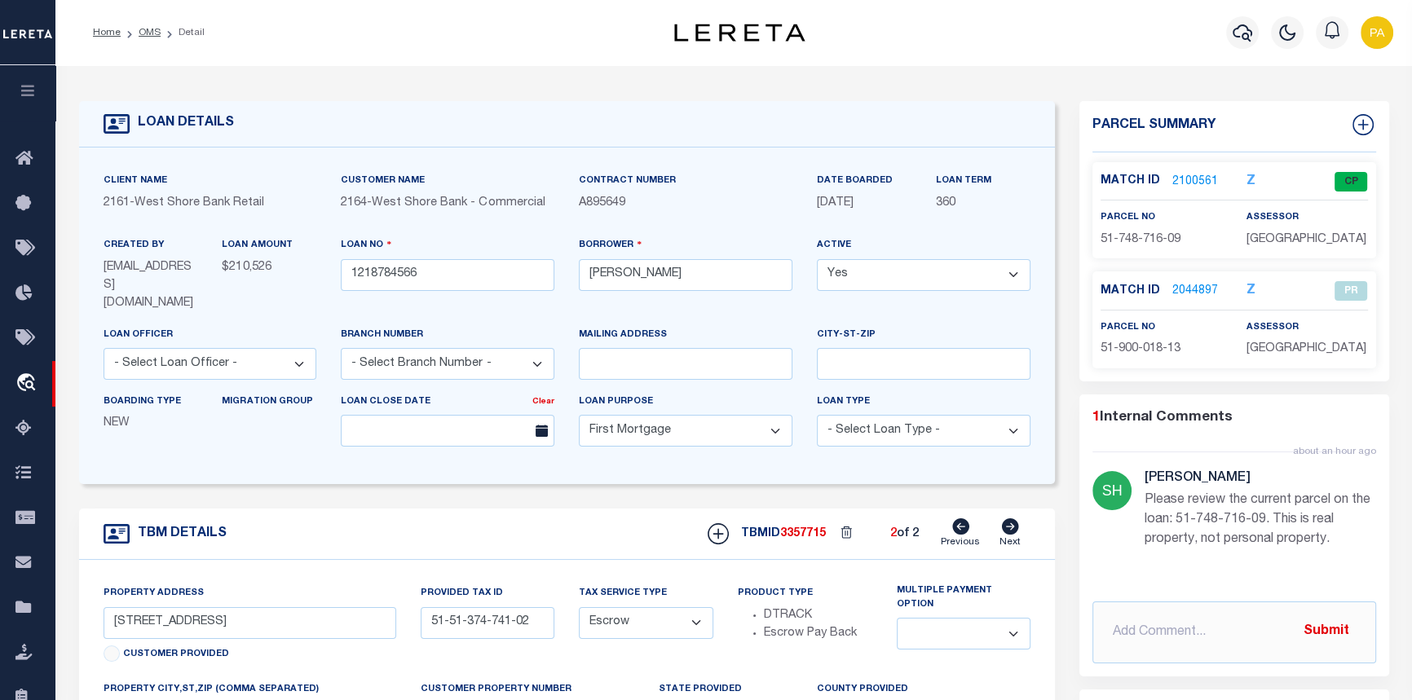
select select
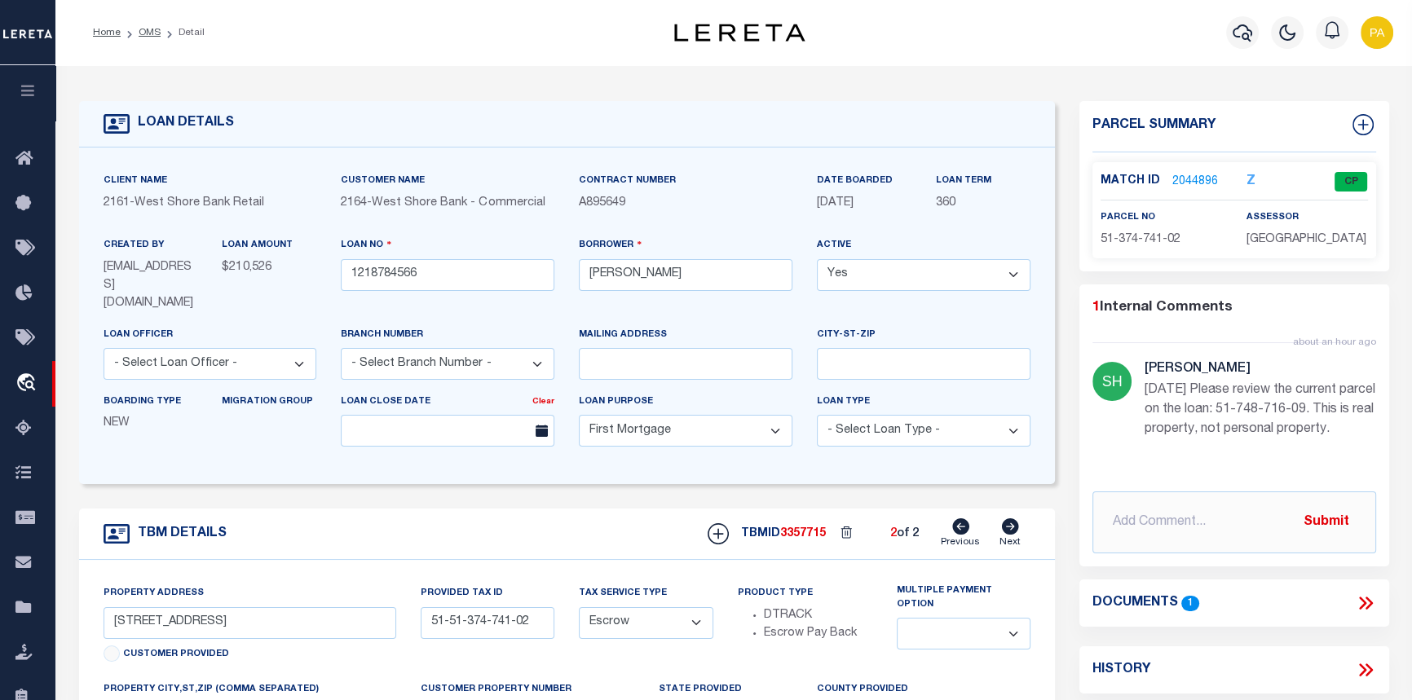
click at [961, 518] on icon at bounding box center [960, 526] width 17 height 16
type input "719 KOSCIUSKO ST"
type input "51-51-748-716-09"
select select
type textarea "PARCEL 2: Lot 11, Block 10, The Freeland Addition to the City of Manistee, acco…"
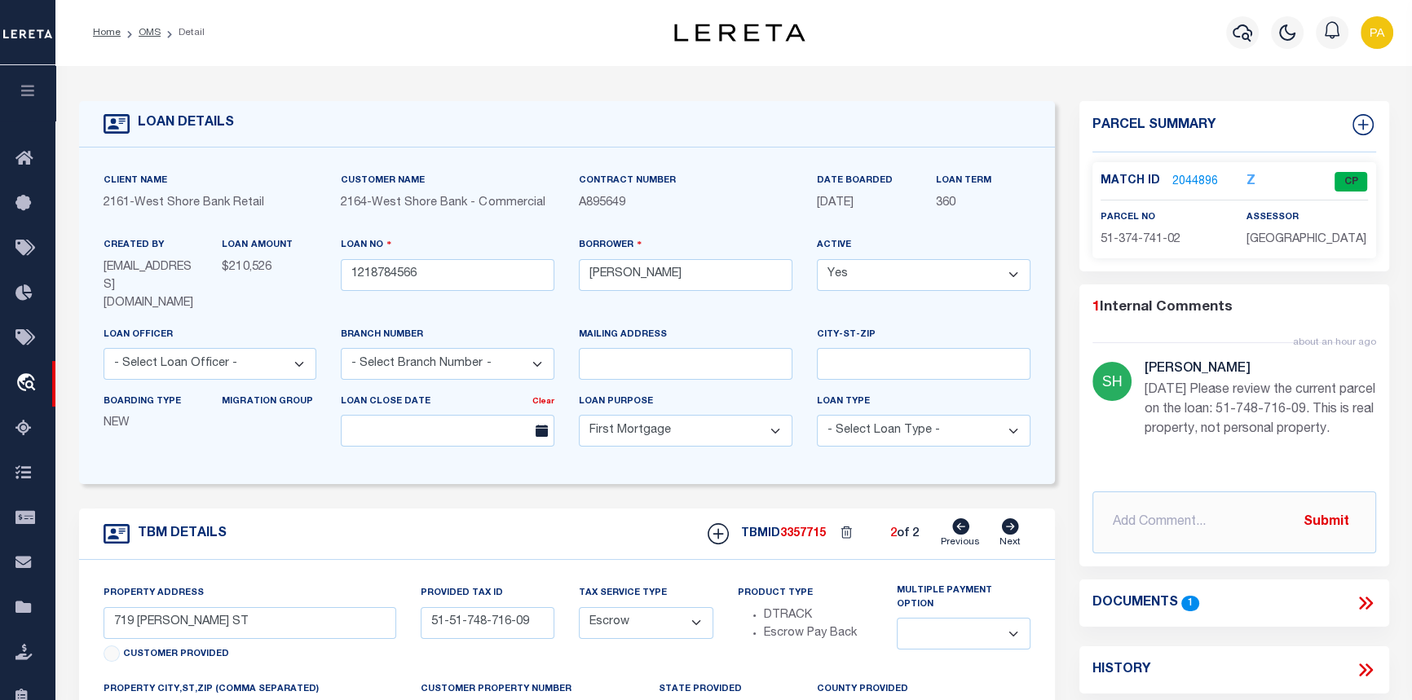
select select
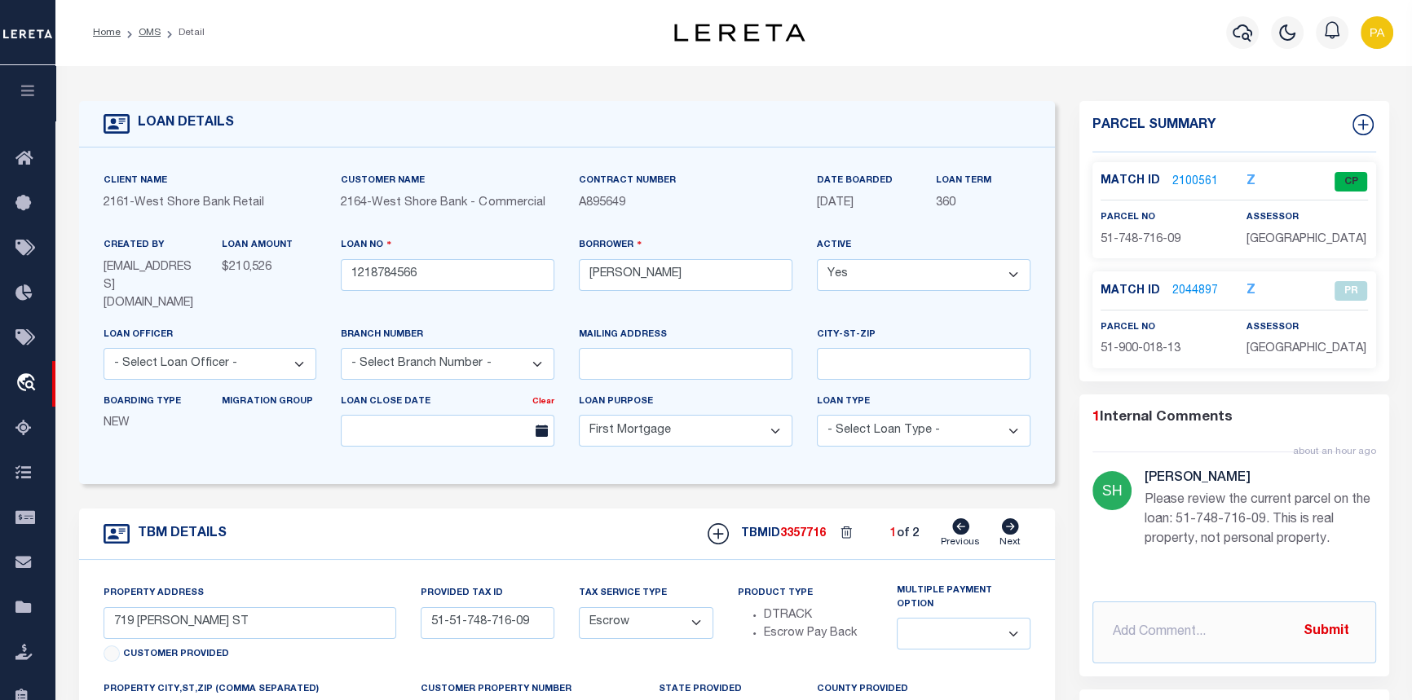
click at [1190, 183] on link "2100561" at bounding box center [1195, 182] width 46 height 17
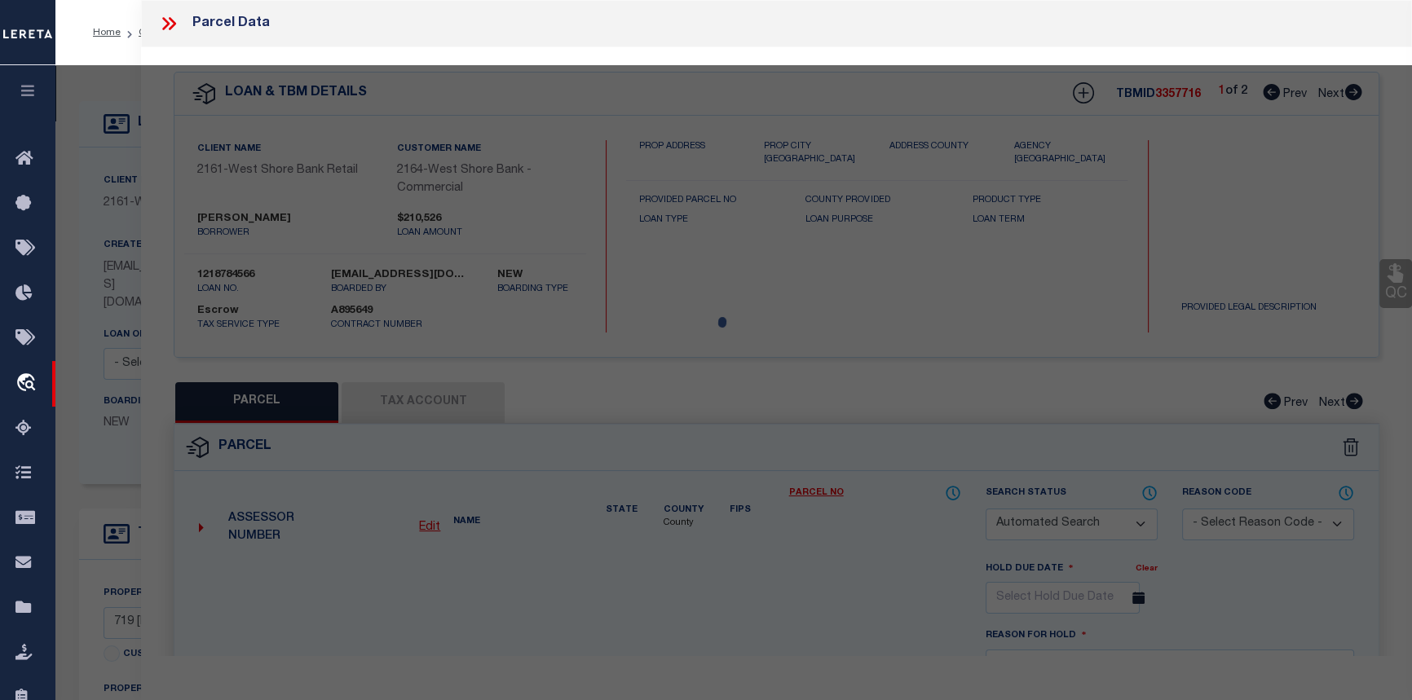
checkbox input "false"
select select "CP"
type input "CVAN LLC"
select select "AGW"
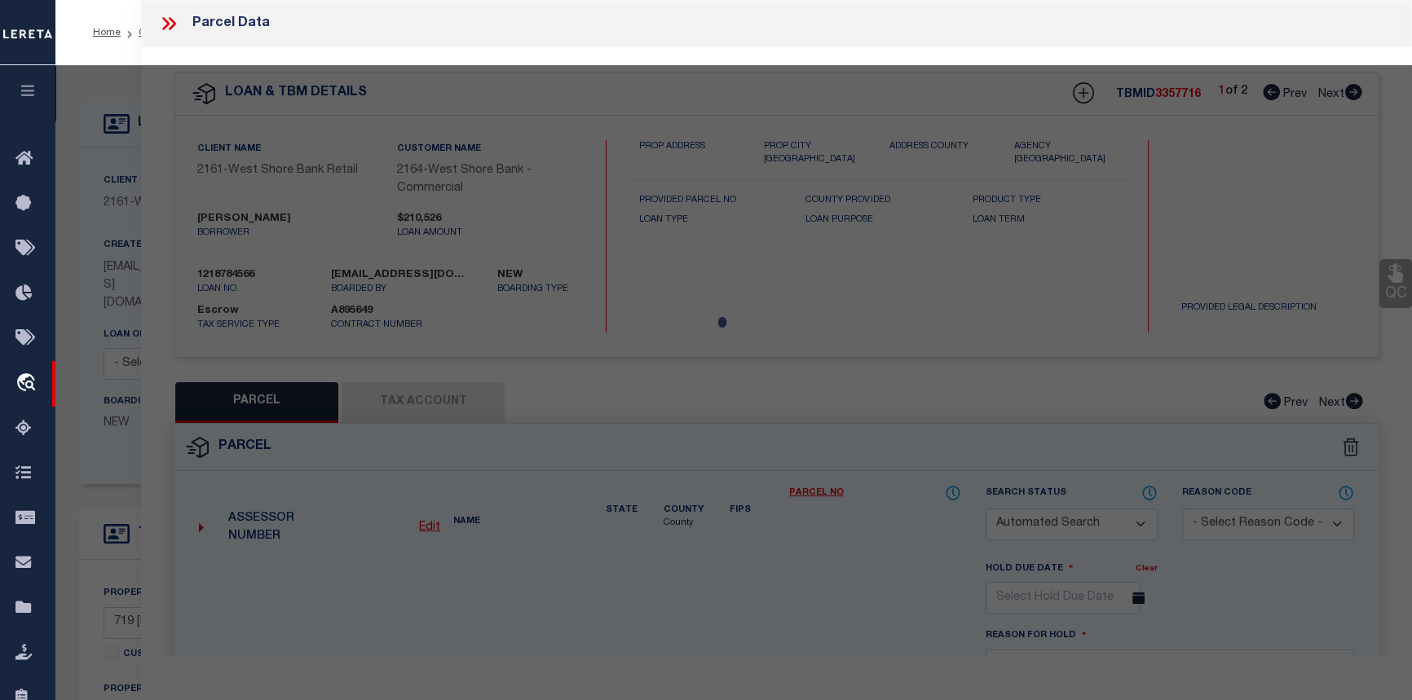
select select "ADD"
type input "719 KOSCIUSKO ST"
type textarea "FREELAND LOT 11 BLOCK 10 _____P.ADDR 719 KOSCIUSKO ST [[SALE(77) 130 1354 0199 …"
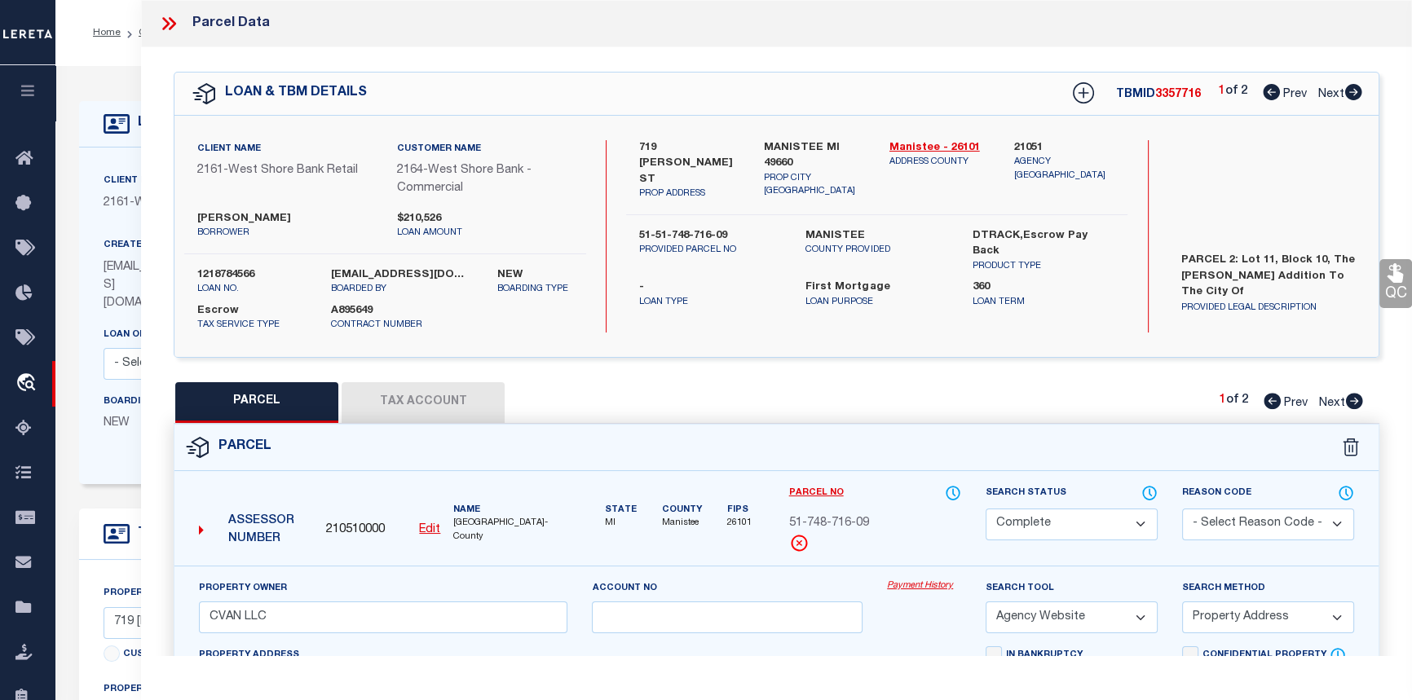
click at [939, 588] on link "Payment History" at bounding box center [924, 586] width 74 height 14
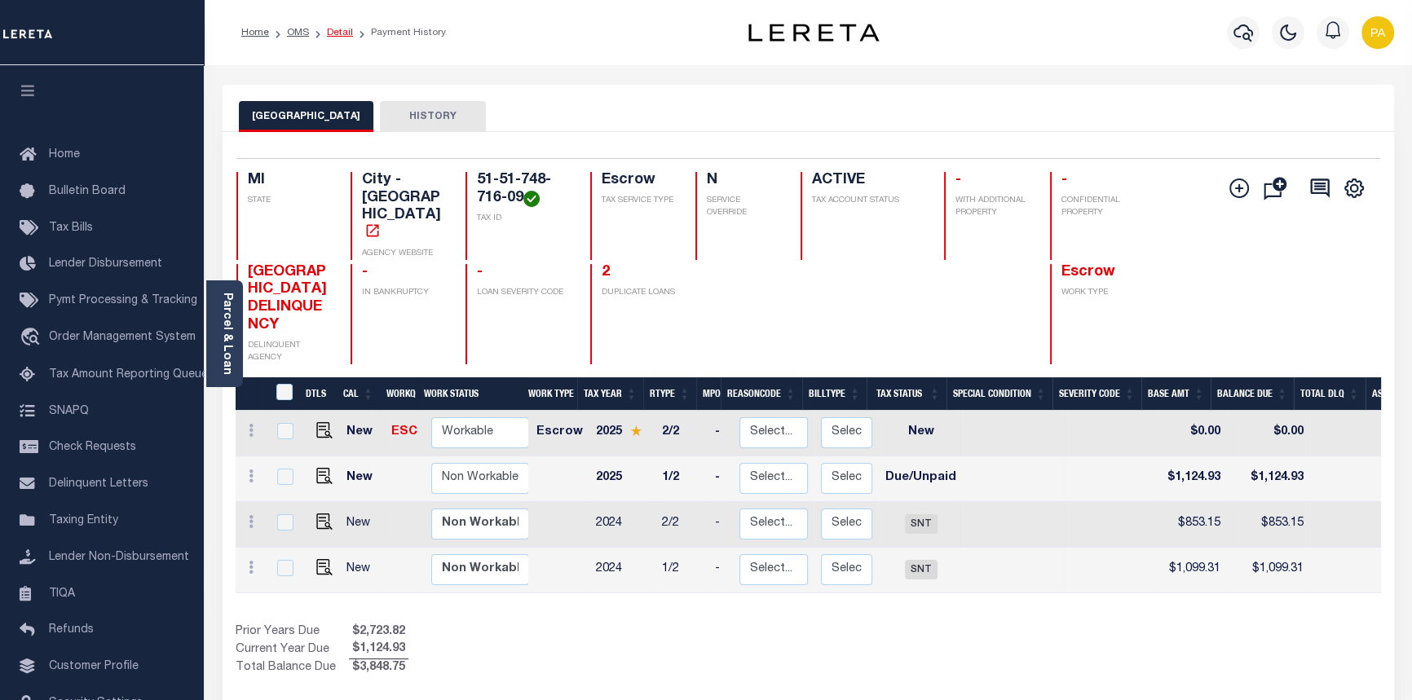
click at [346, 31] on link "Detail" at bounding box center [340, 33] width 26 height 10
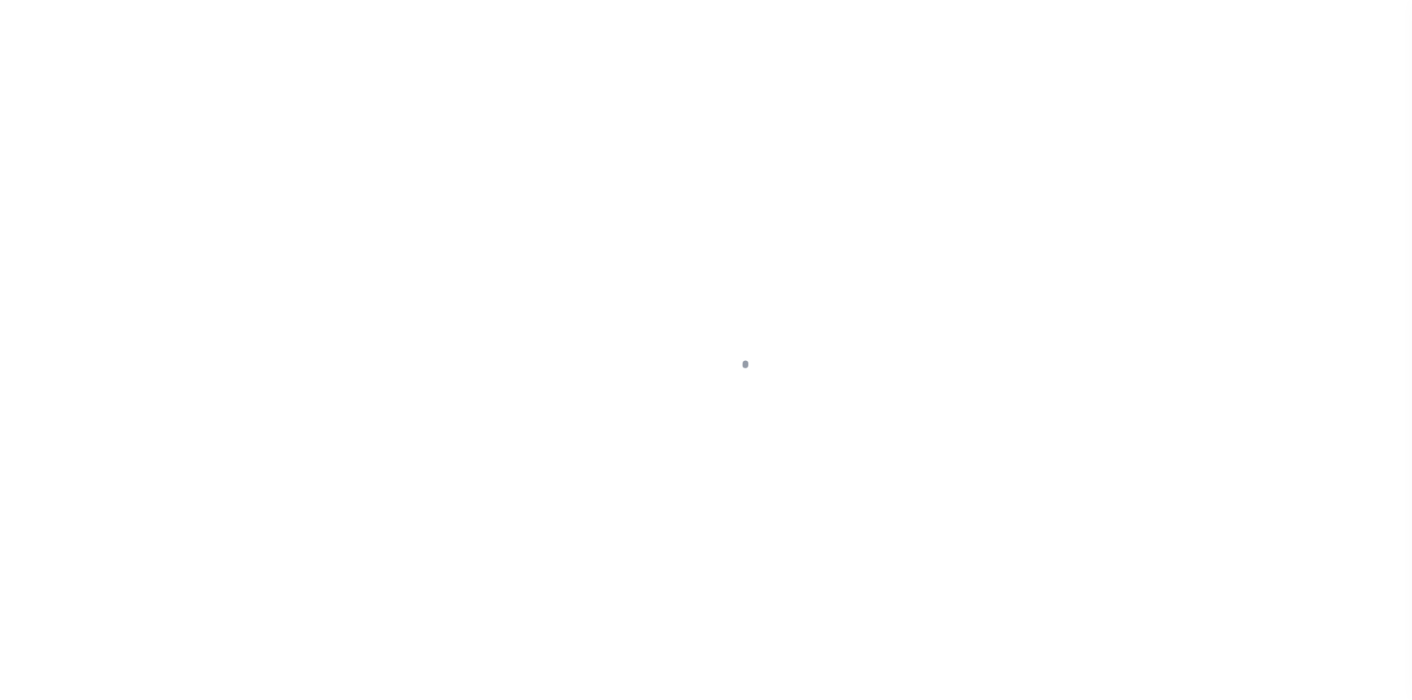
select select "10"
select select "Escrow"
type input "719 [PERSON_NAME] ST"
type input "51-51-748-716-09"
type input "MANISTEE MI 49660"
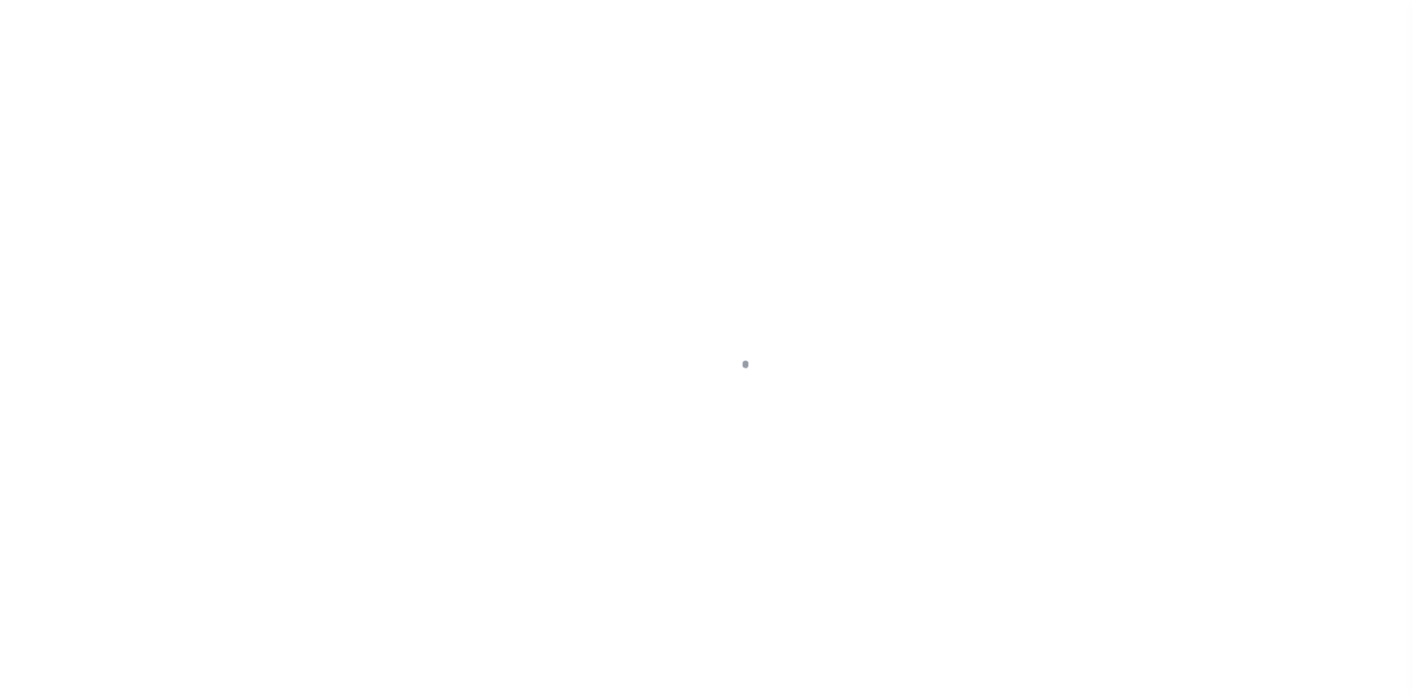
type input "MI"
select select
type textarea "PARCEL 2: Lot 11, Block 10, The [PERSON_NAME] Addition to the City of [GEOGRAPH…"
select select
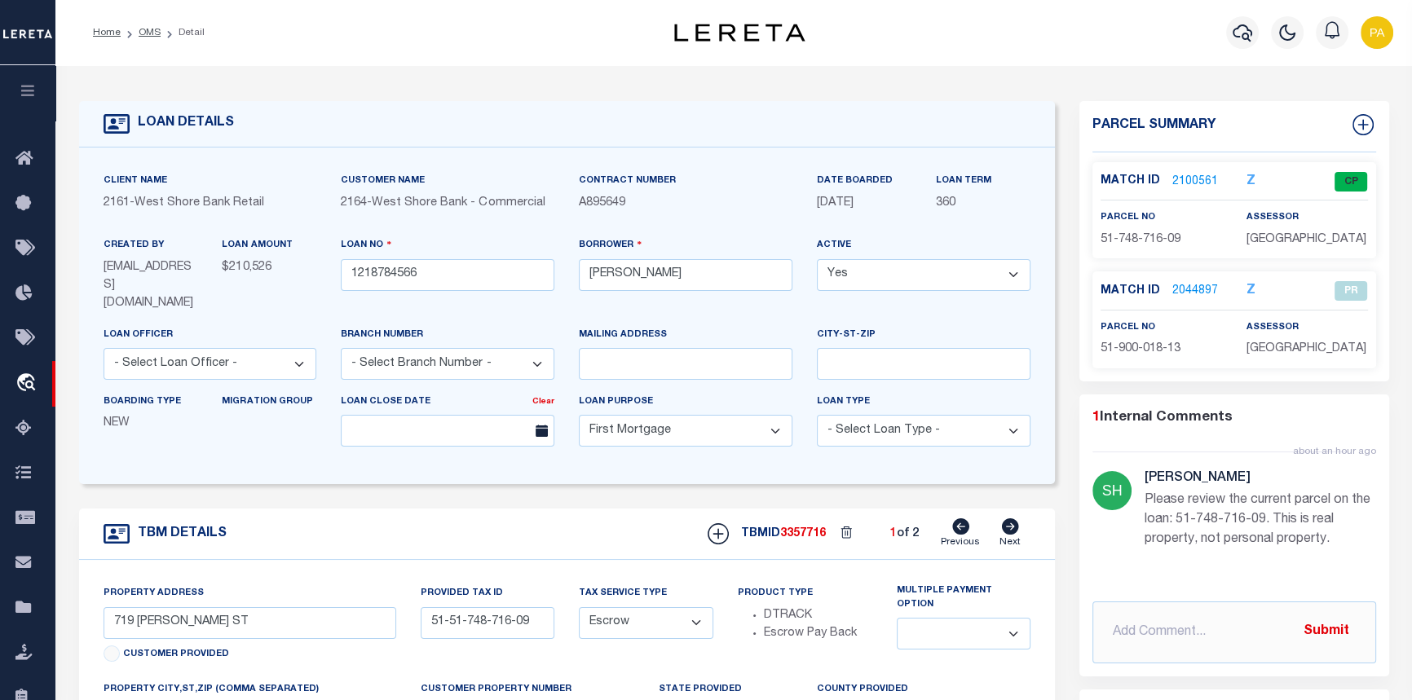
click at [1190, 178] on link "2100561" at bounding box center [1195, 182] width 46 height 17
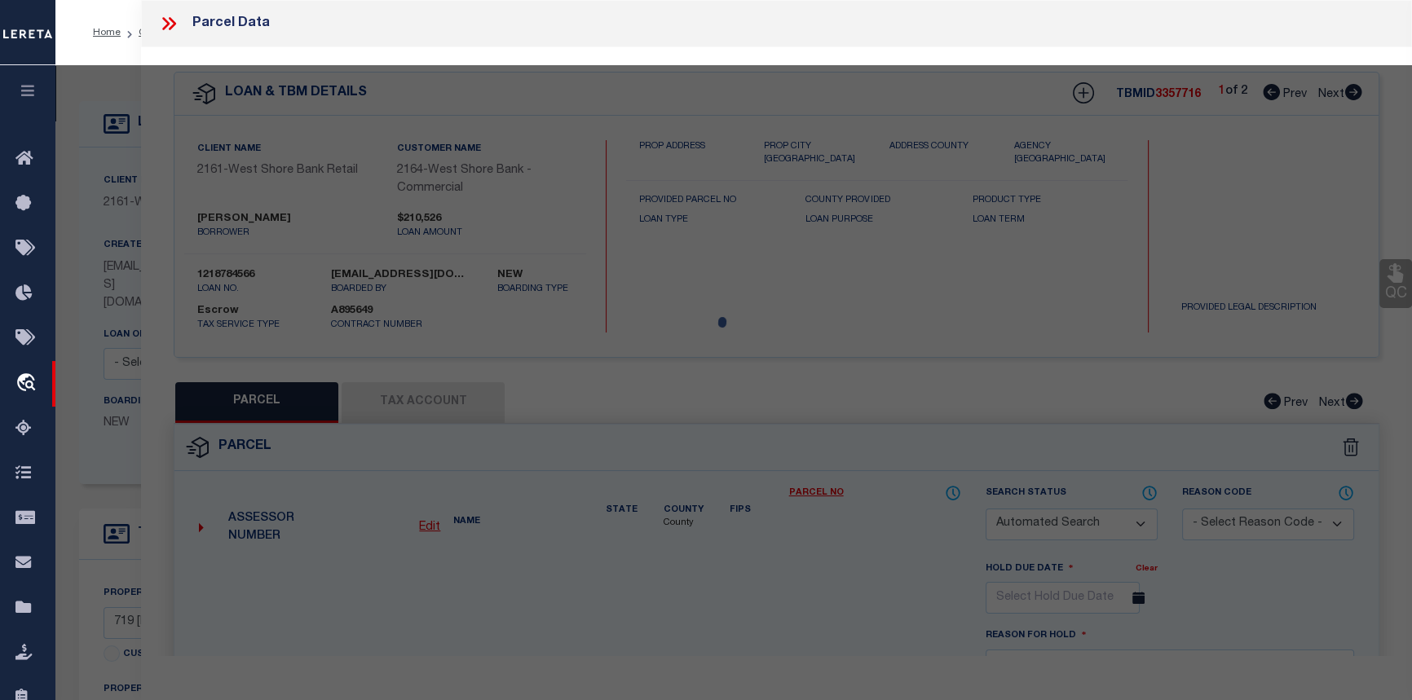
checkbox input "false"
select select "CP"
type input "CVAN LLC"
select select "AGW"
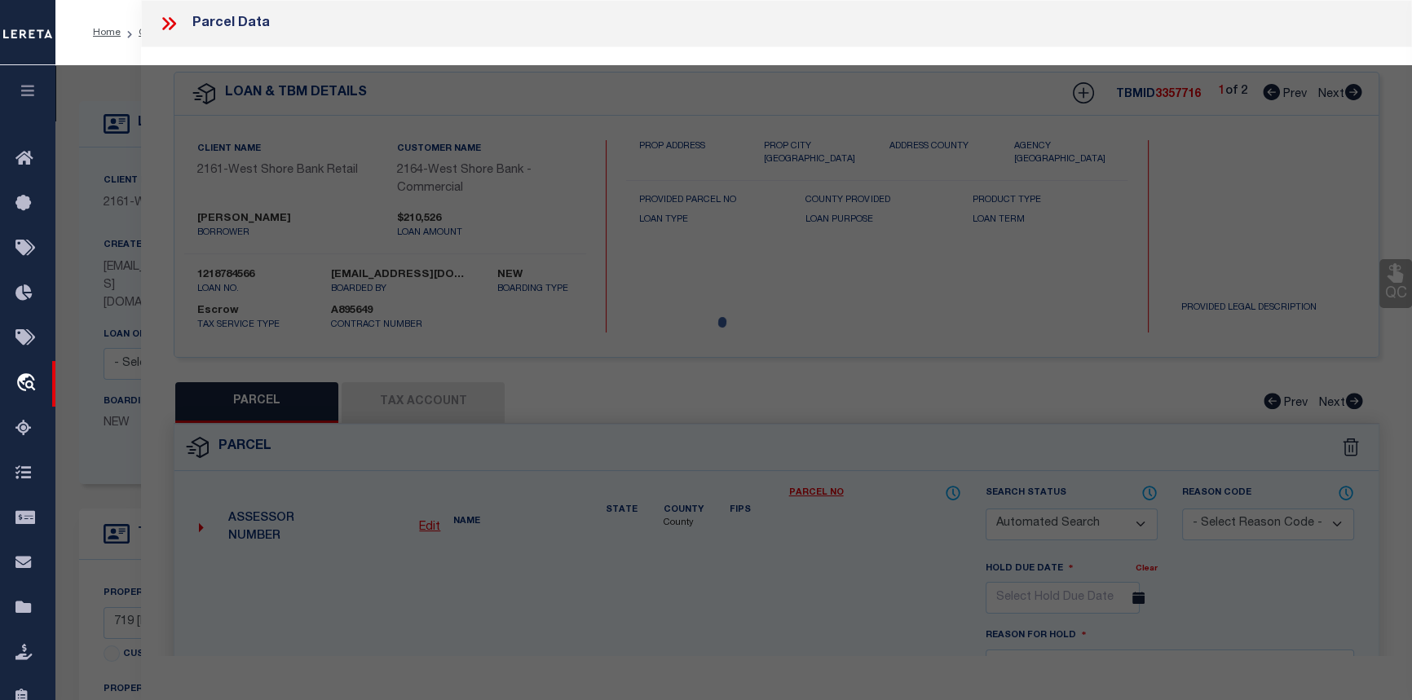
select select "ADD"
type input "719 KOSCIUSKO ST"
type textarea "FREELAND LOT 11 BLOCK 10 _____P.ADDR 719 KOSCIUSKO ST [[SALE(77) 130 1354 0199 …"
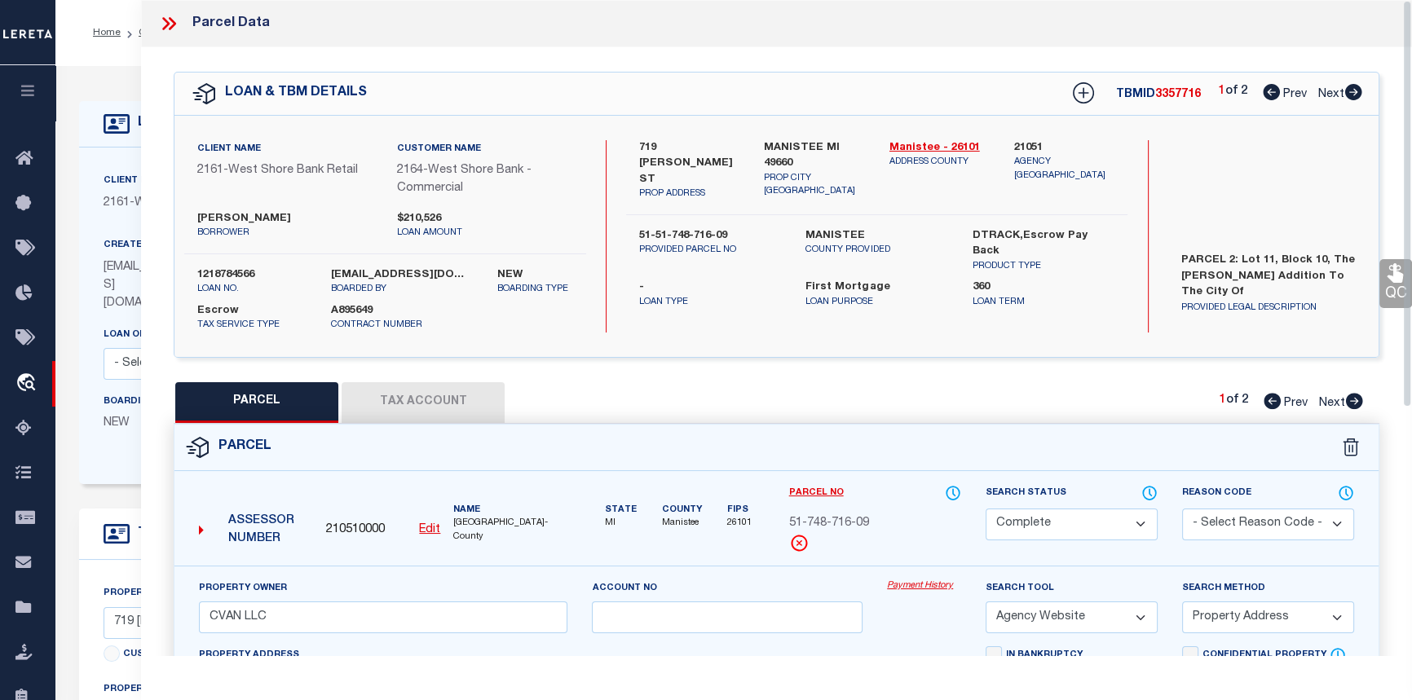
click at [162, 14] on icon at bounding box center [168, 23] width 21 height 21
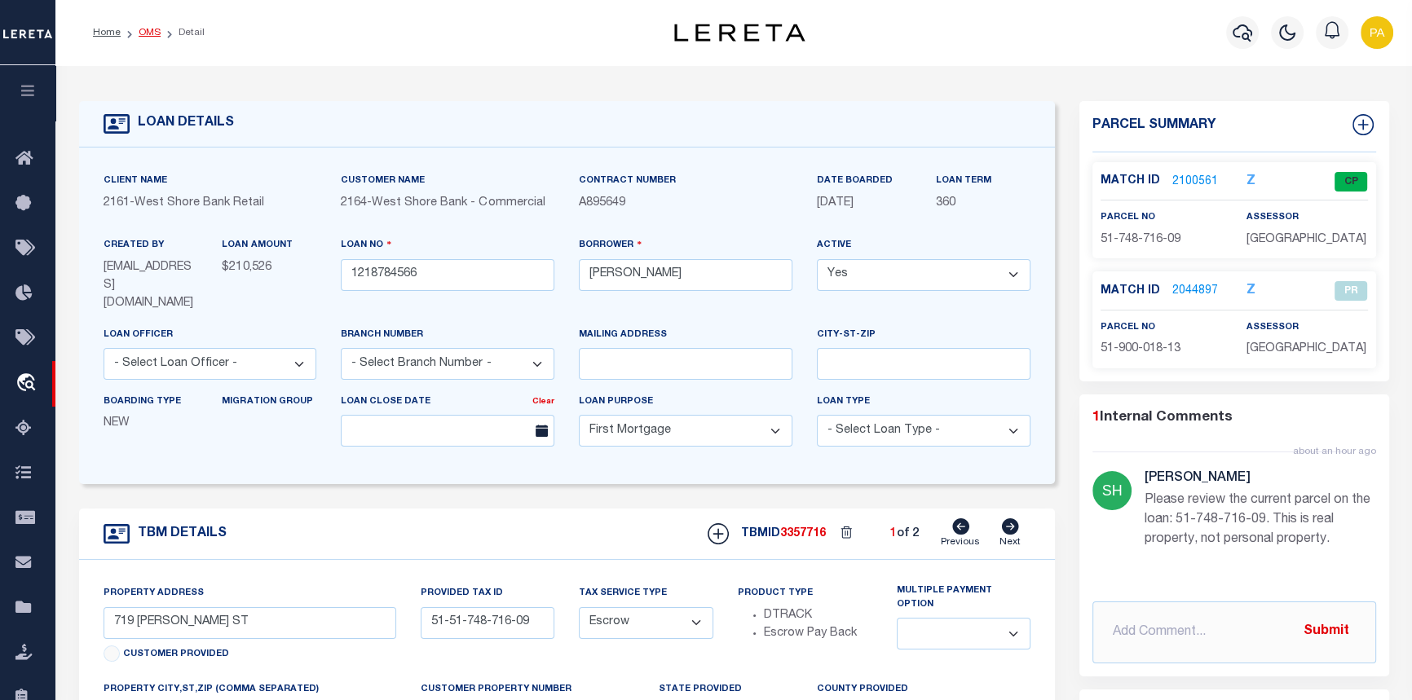
click at [152, 34] on link "OMS" at bounding box center [150, 33] width 22 height 10
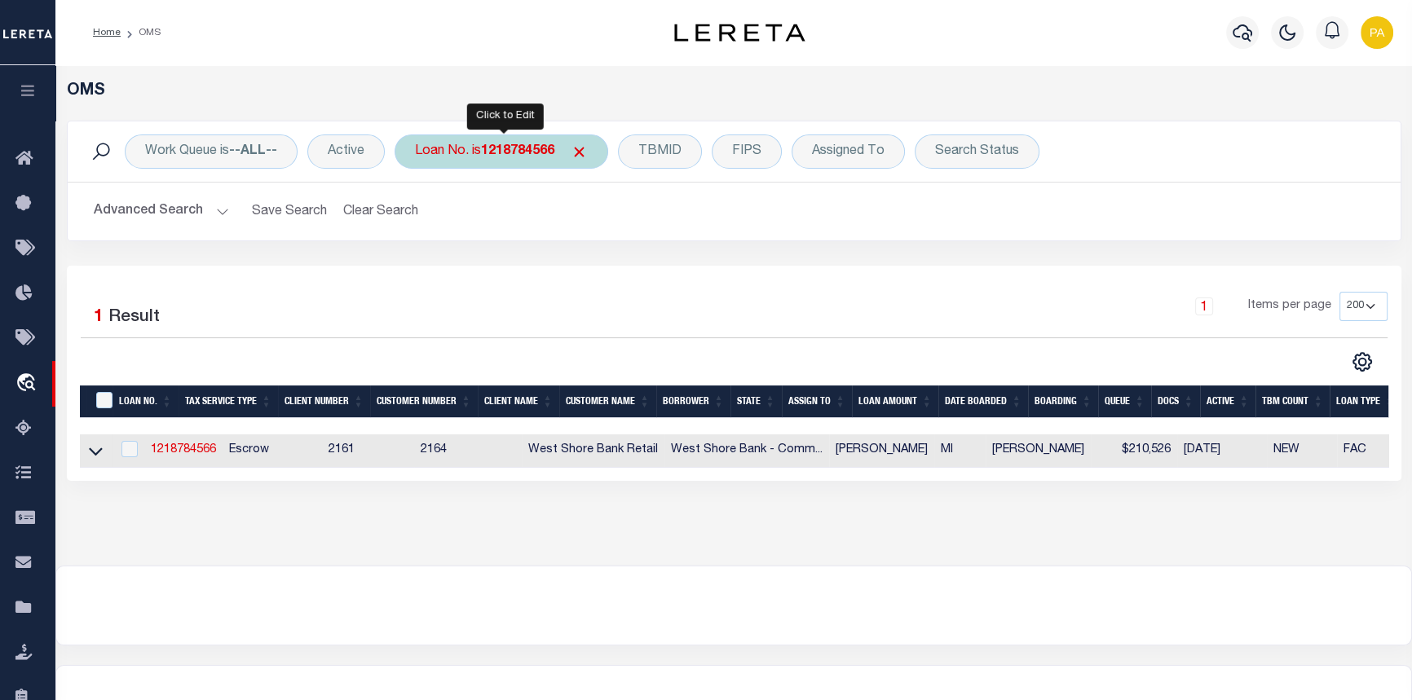
click at [535, 148] on b "1218784566" at bounding box center [517, 151] width 73 height 13
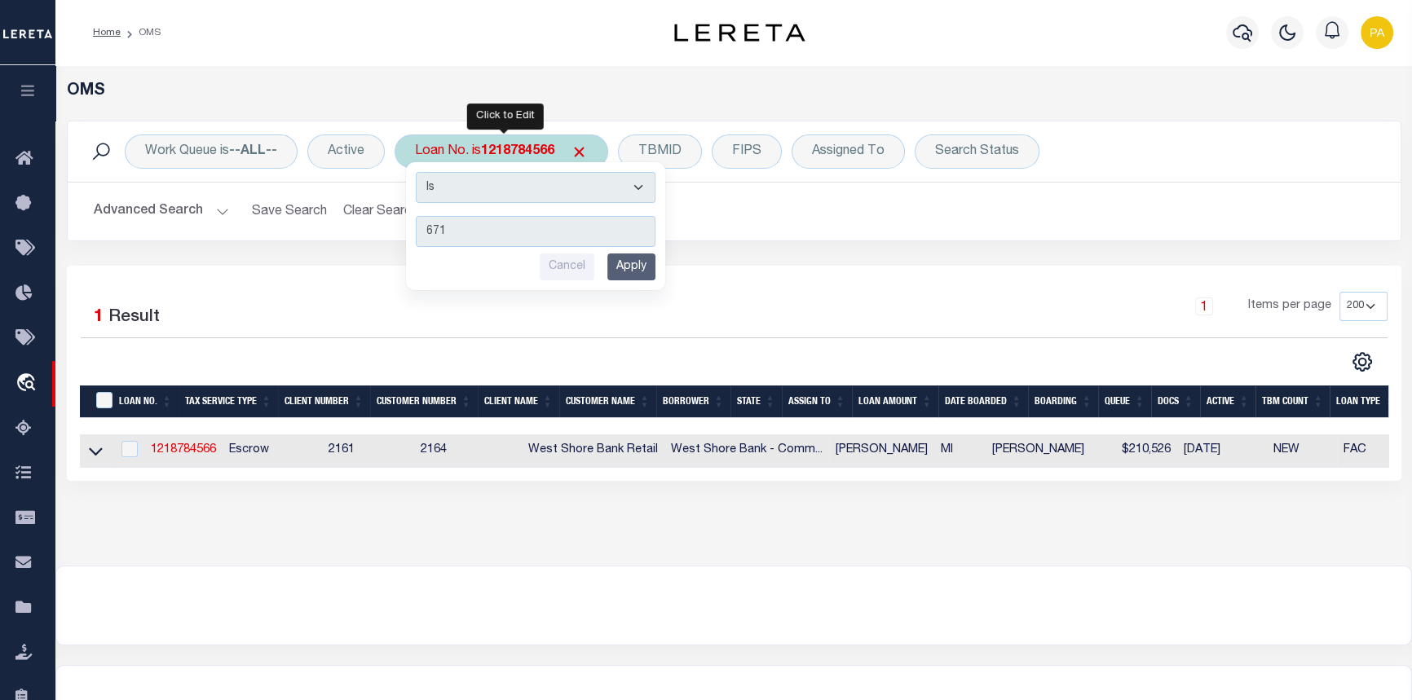
type input "6718"
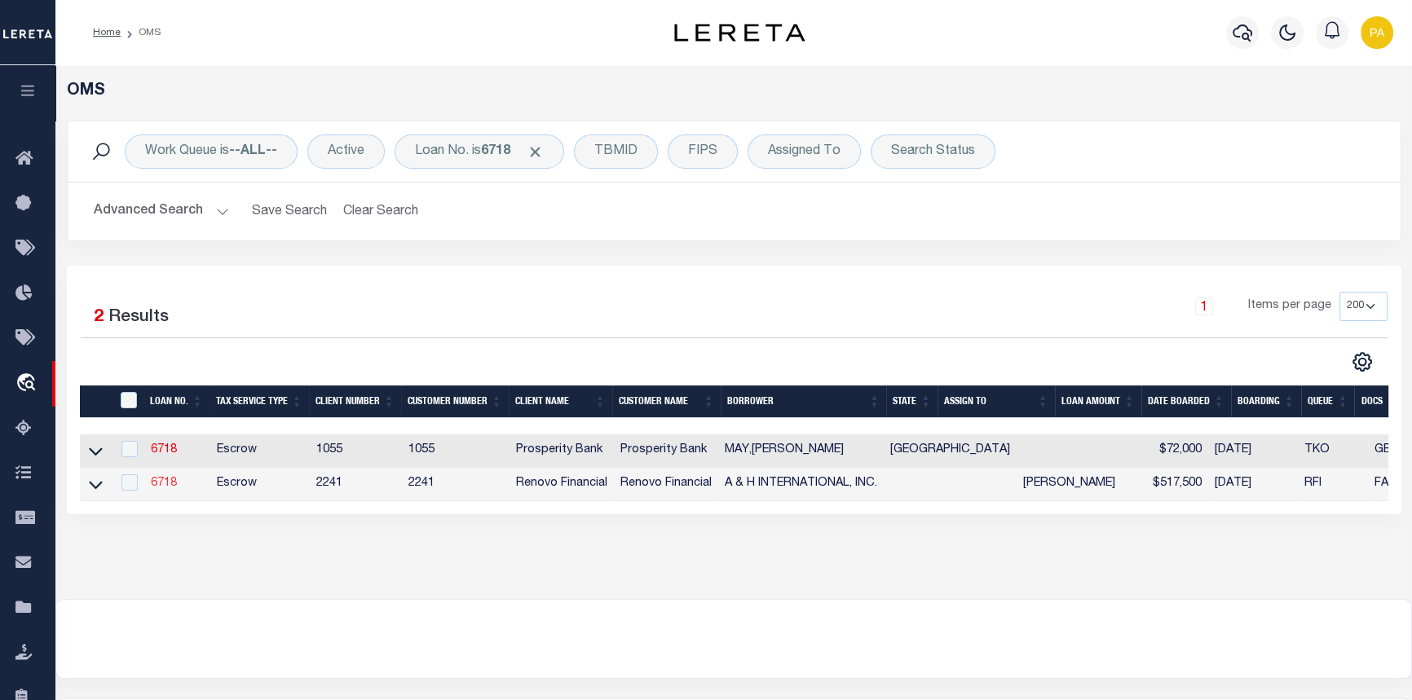
click at [161, 484] on link "6718" at bounding box center [164, 483] width 26 height 11
type input "6718"
type input "A & H INTERNATIONAL, INC."
select select
type input "6205 Dorchester Avenue"
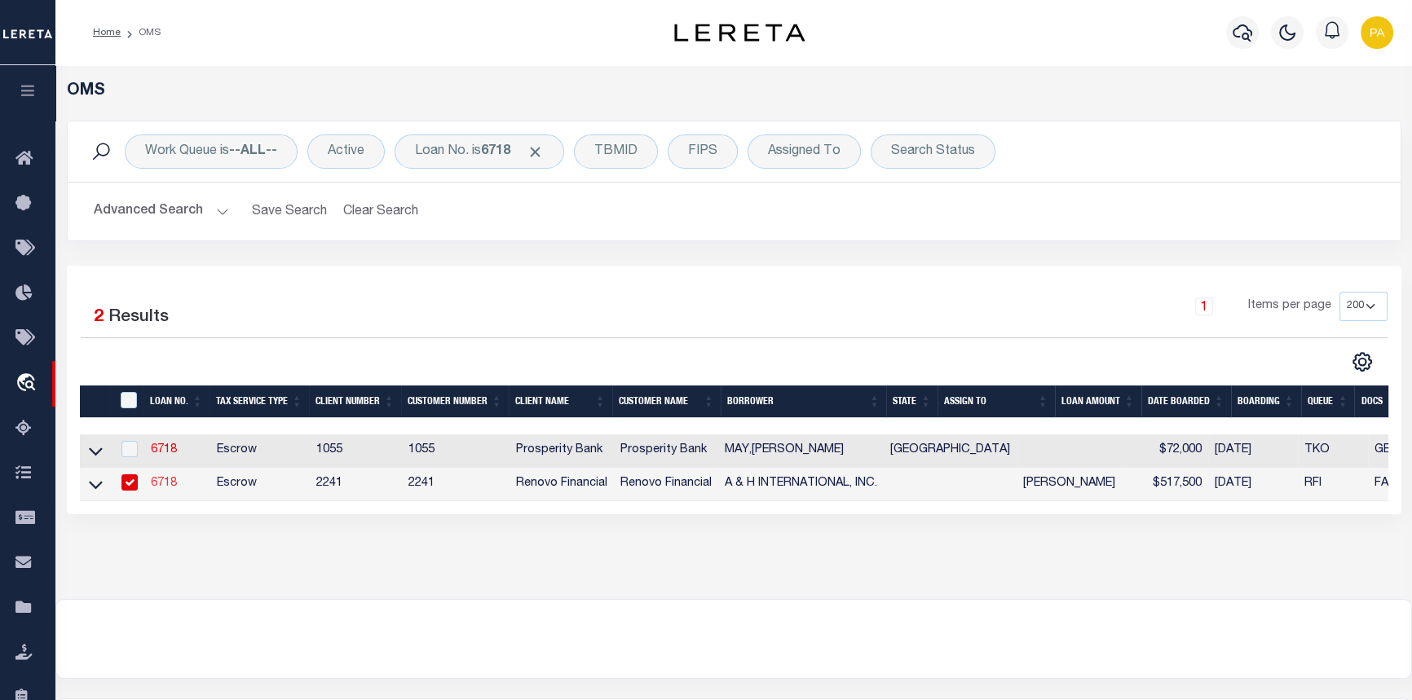
type input "Chicago IL 60637"
select select
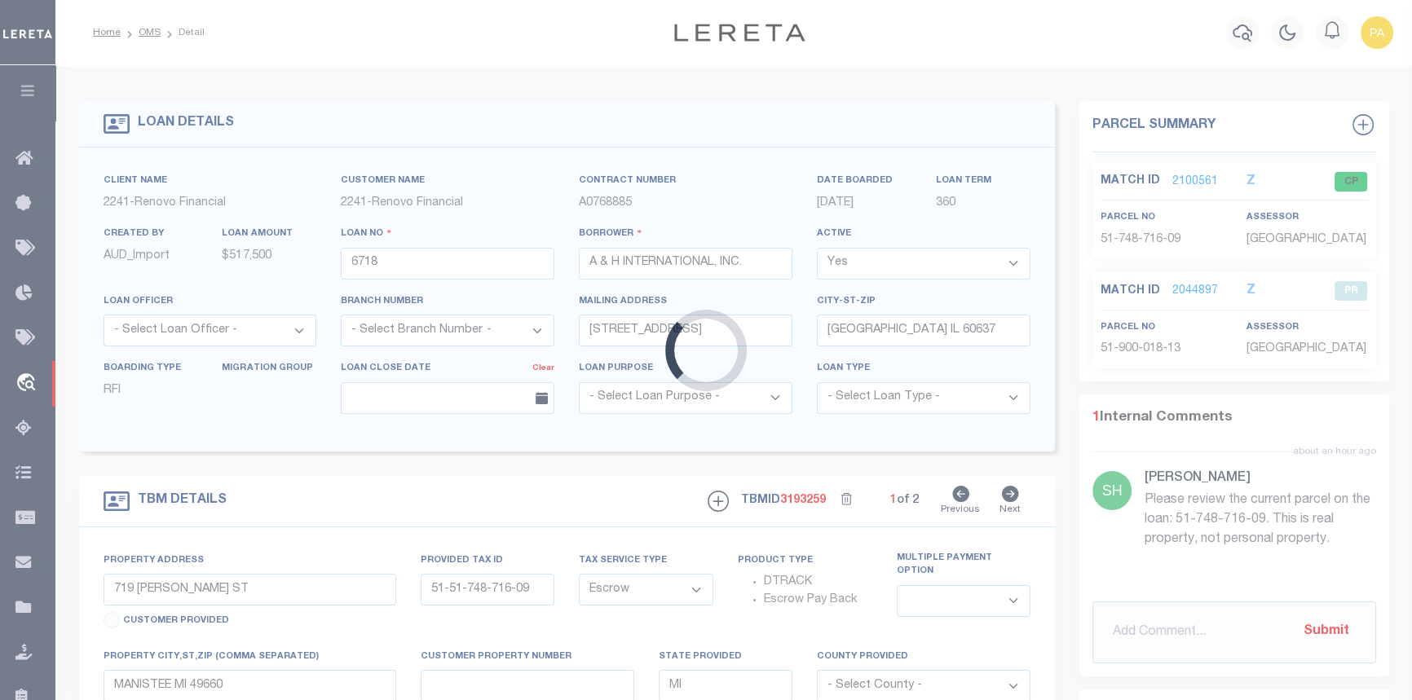
type input "4162 South Lake Park Avenue"
select select
type input "Chicago, IL 60653"
type input "a0k8Y00000c11mV"
select select
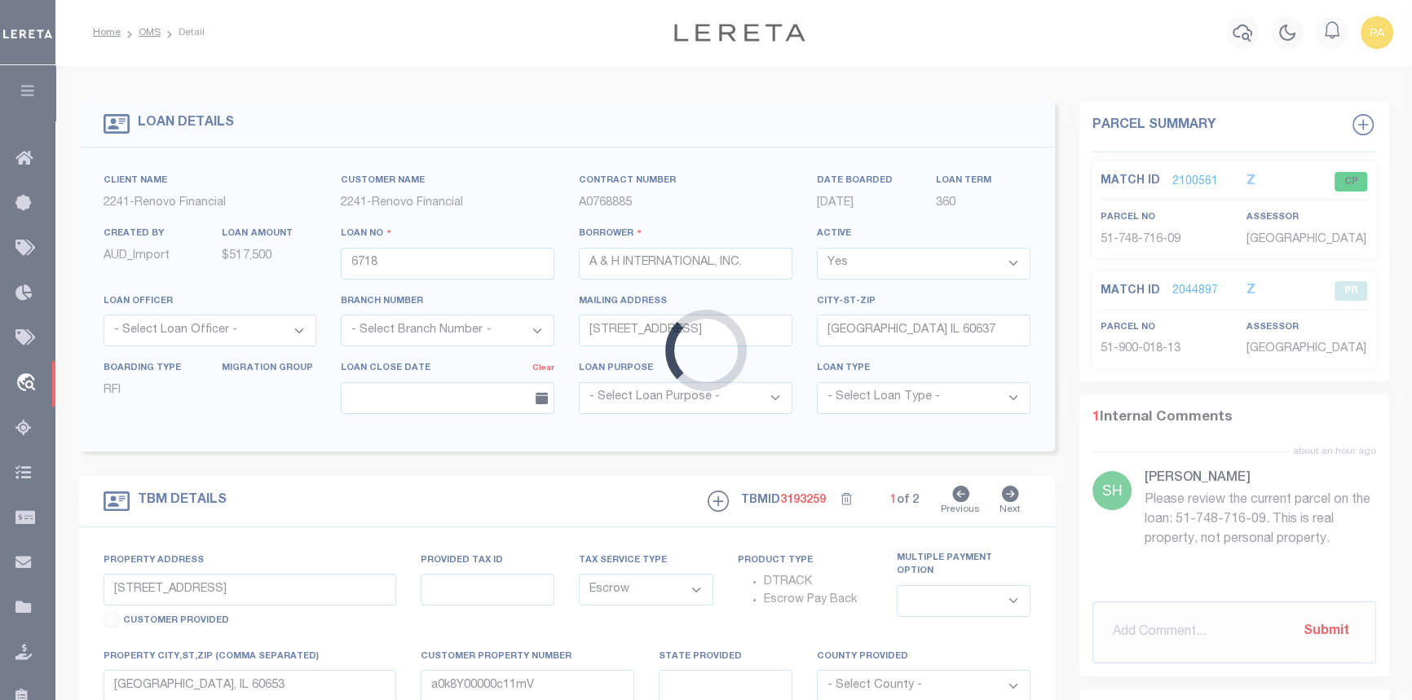
select select "25066"
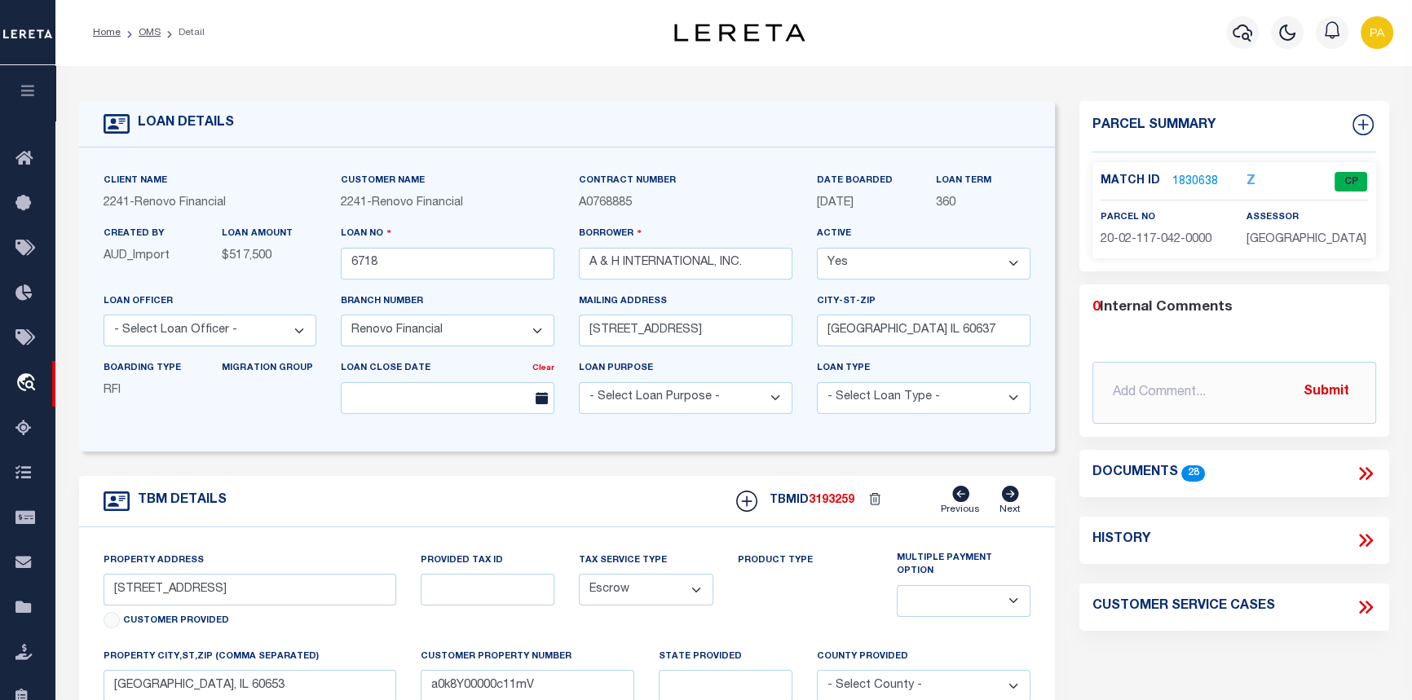
click at [1188, 179] on link "1830638" at bounding box center [1195, 182] width 46 height 17
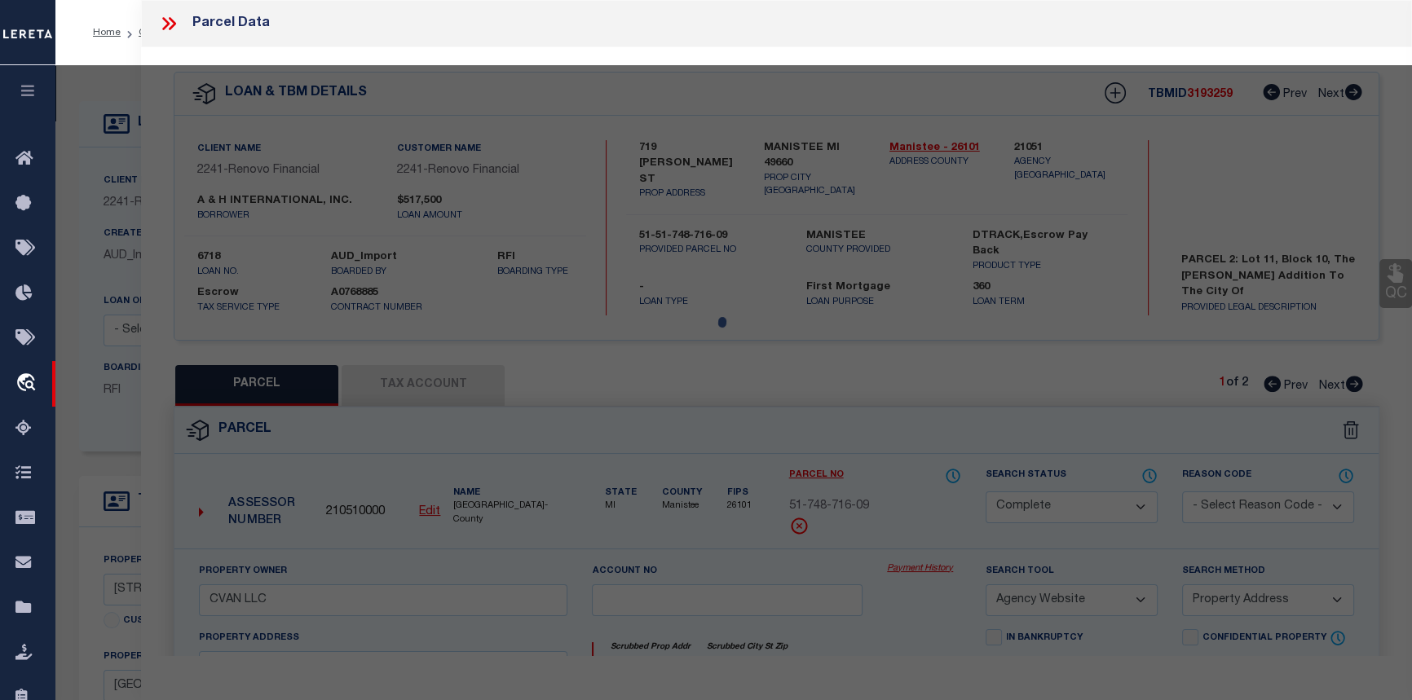
select select "AS"
select select
checkbox input "false"
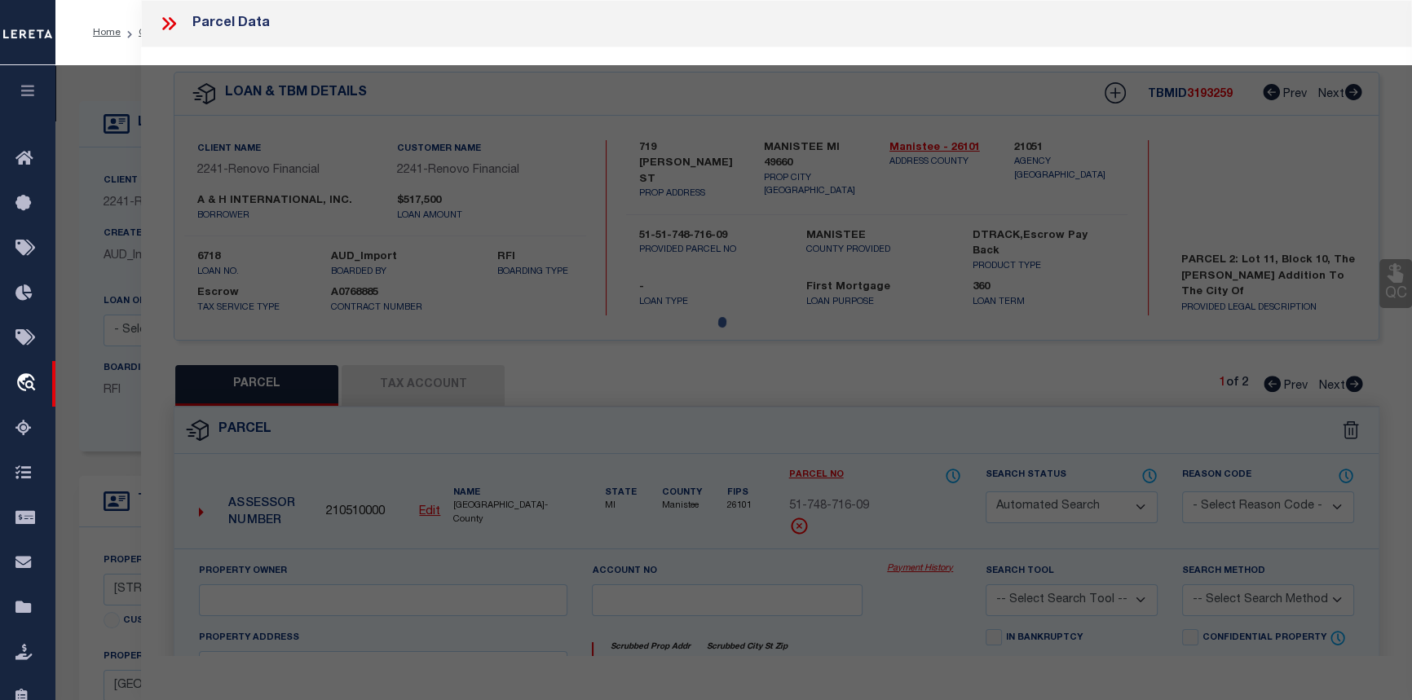
select select "CP"
type input "A & H INTERNATIONAL"
select select
type input "[STREET_ADDRESS]"
checkbox input "false"
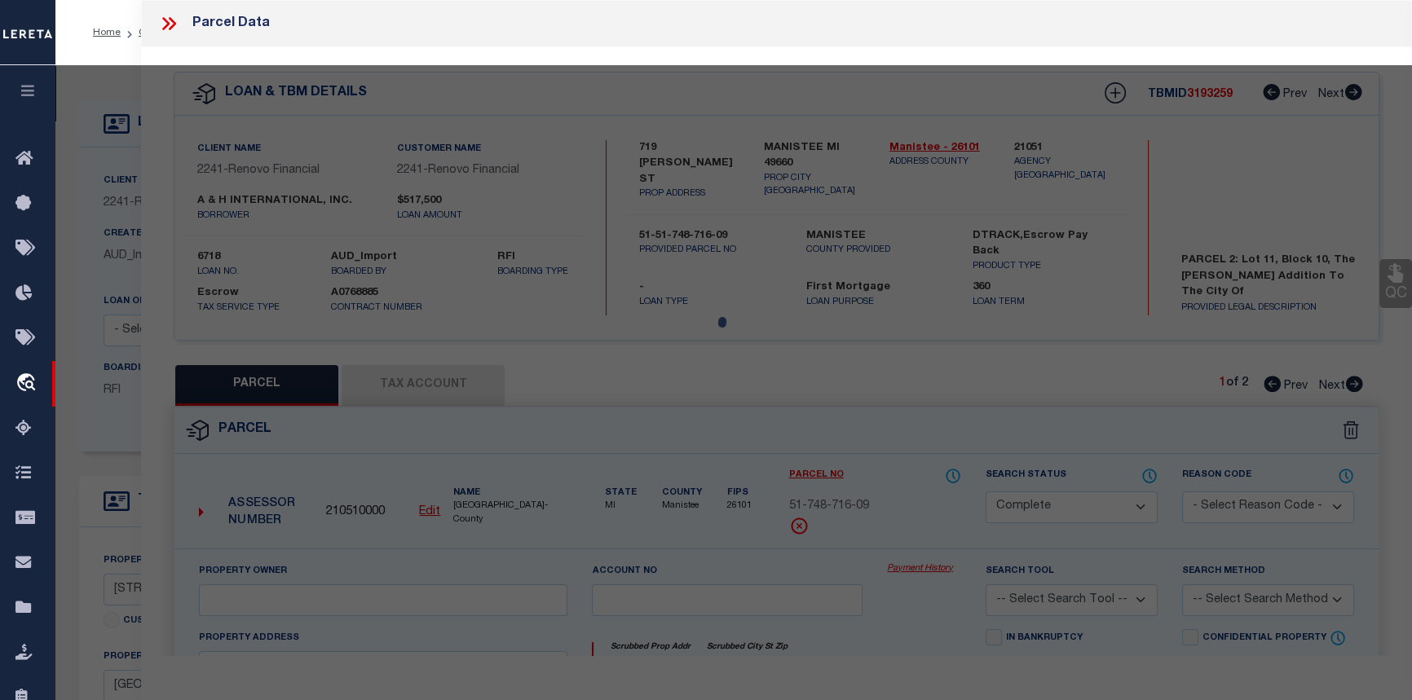
type input "[GEOGRAPHIC_DATA], IL 60653"
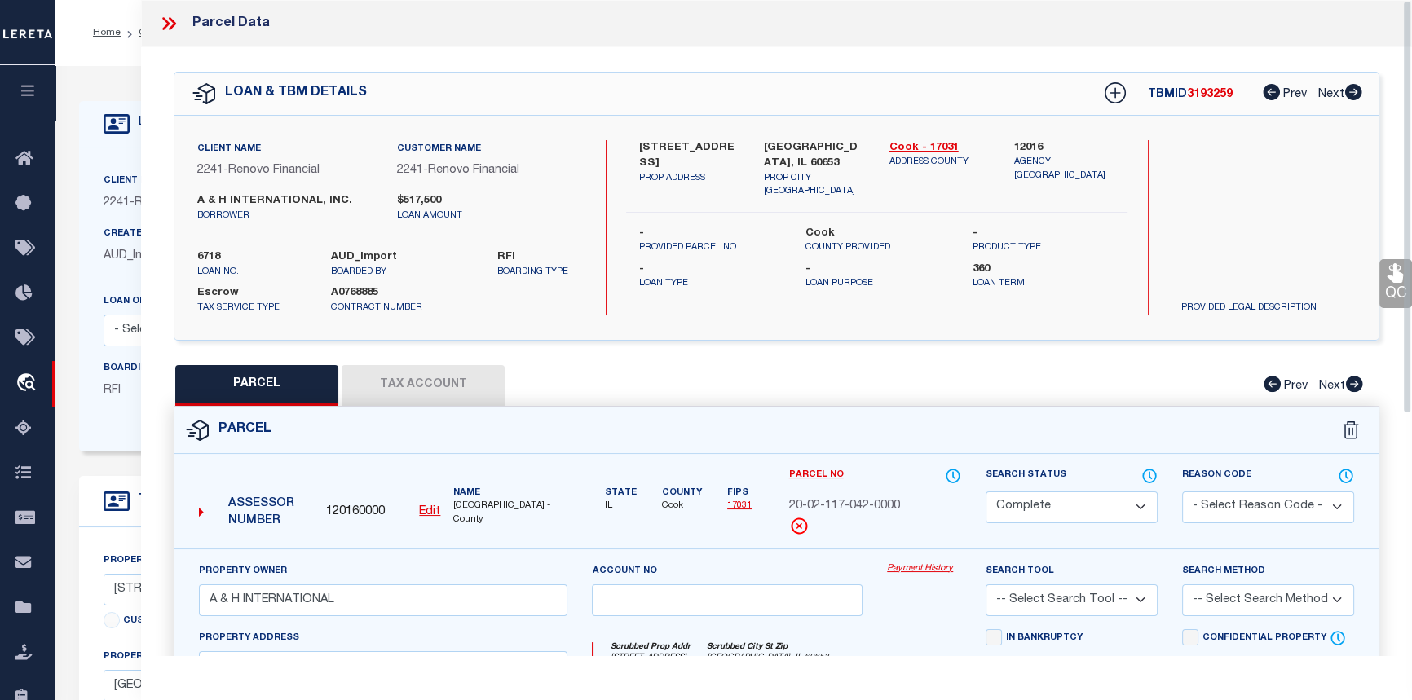
click at [924, 574] on link "Payment History" at bounding box center [924, 569] width 74 height 14
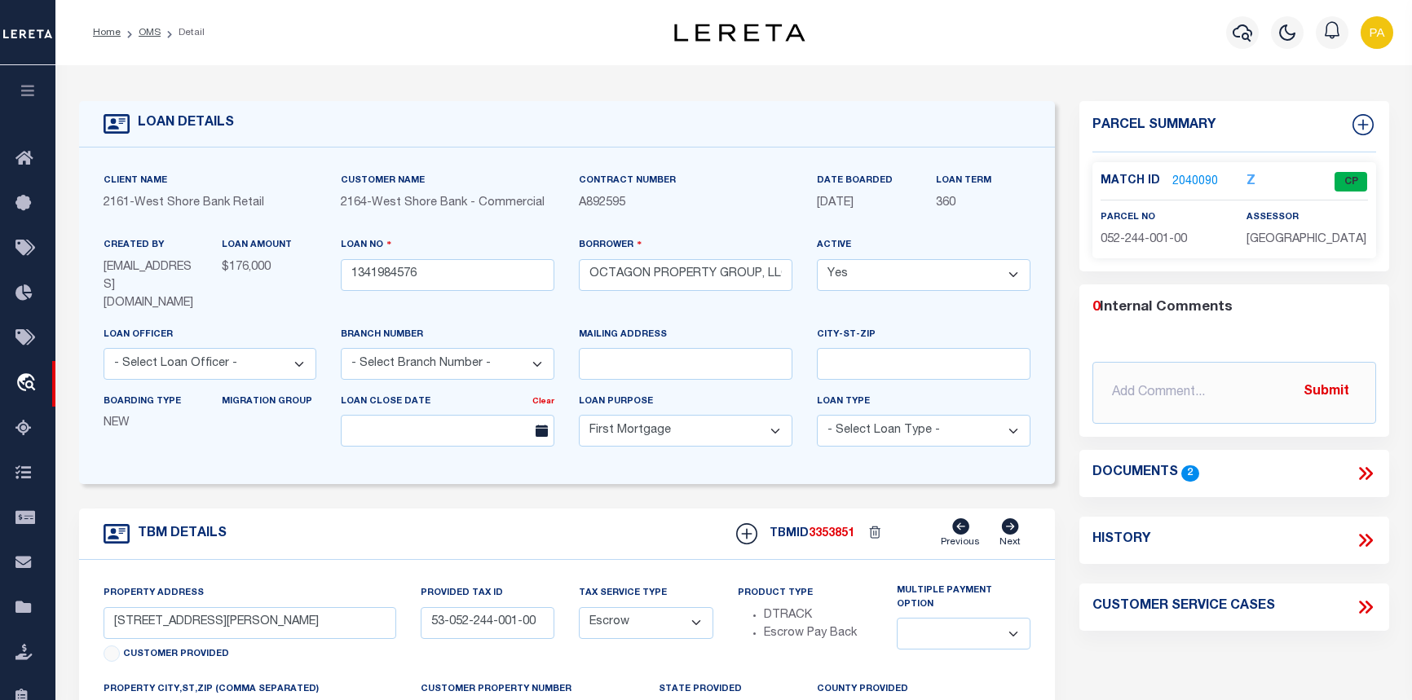
select select "10"
select select "Escrow"
select select
click at [33, 92] on icon "button" at bounding box center [28, 90] width 19 height 15
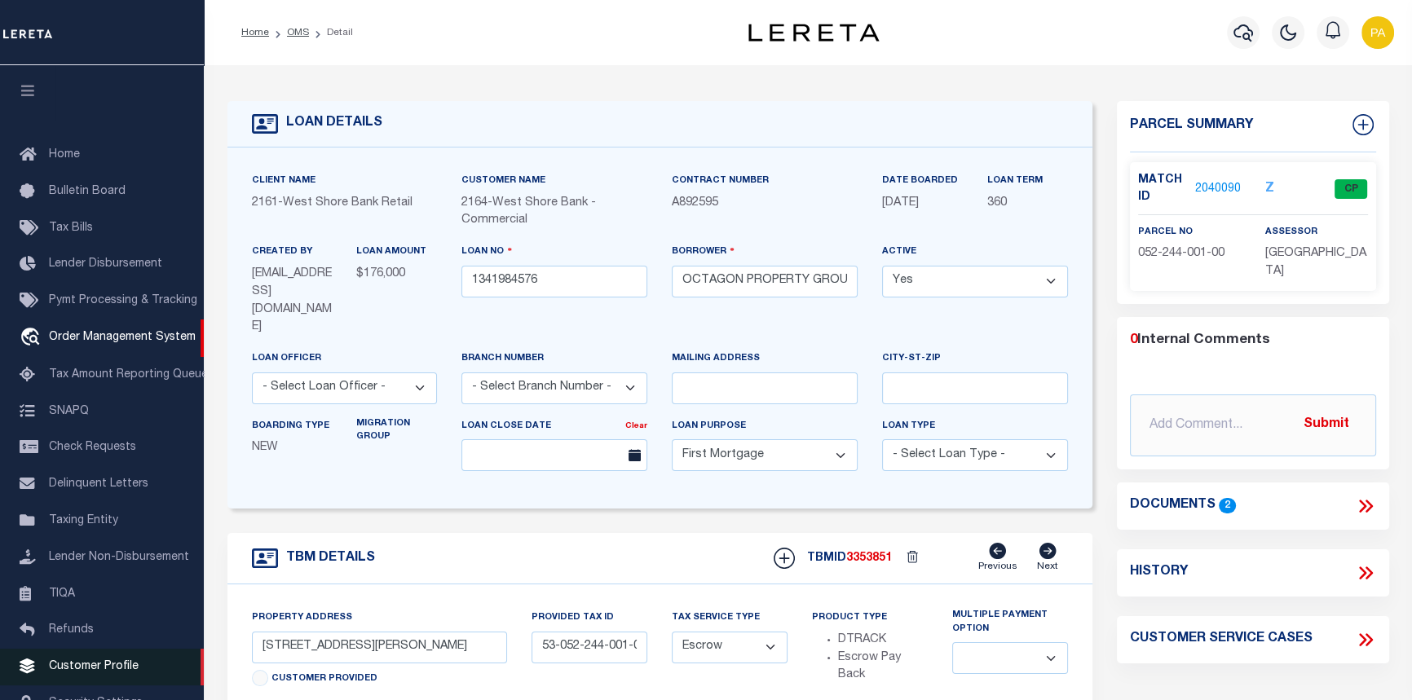
click at [82, 685] on link "Customer Profile" at bounding box center [102, 667] width 204 height 37
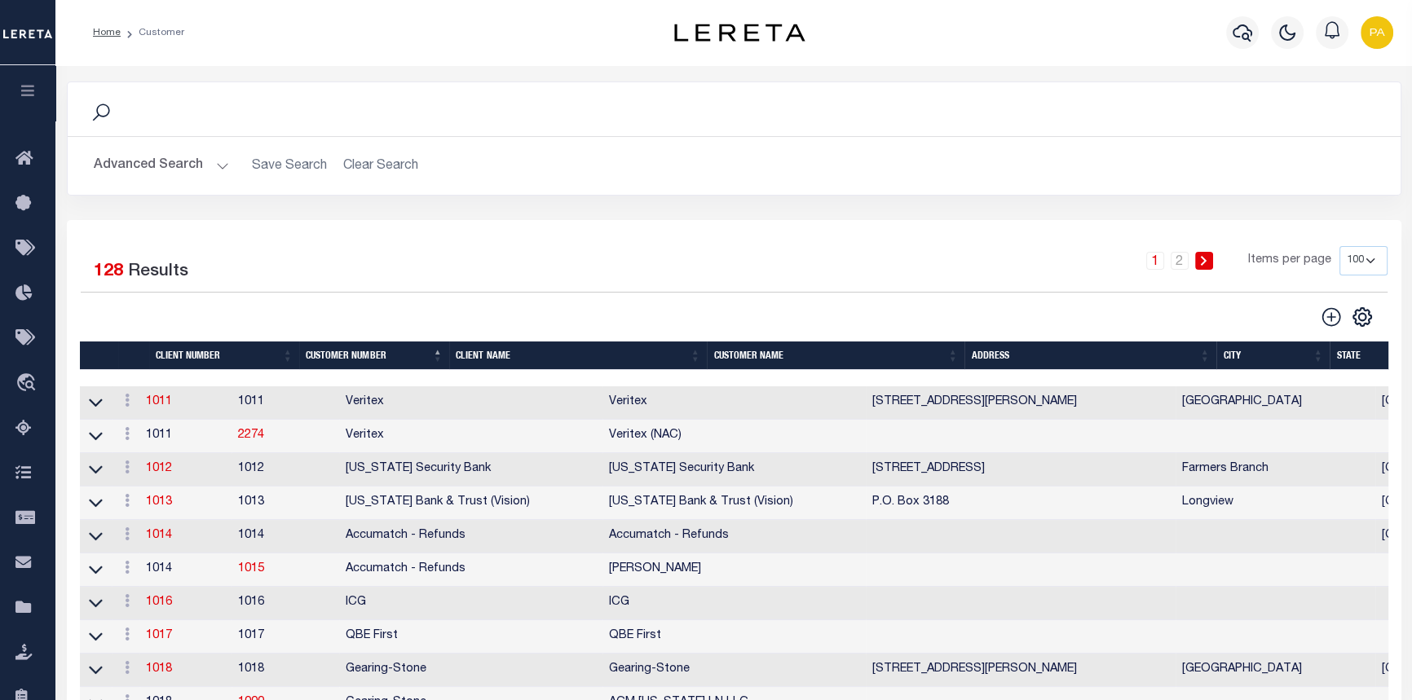
click at [691, 357] on th "Client Name" at bounding box center [578, 356] width 258 height 29
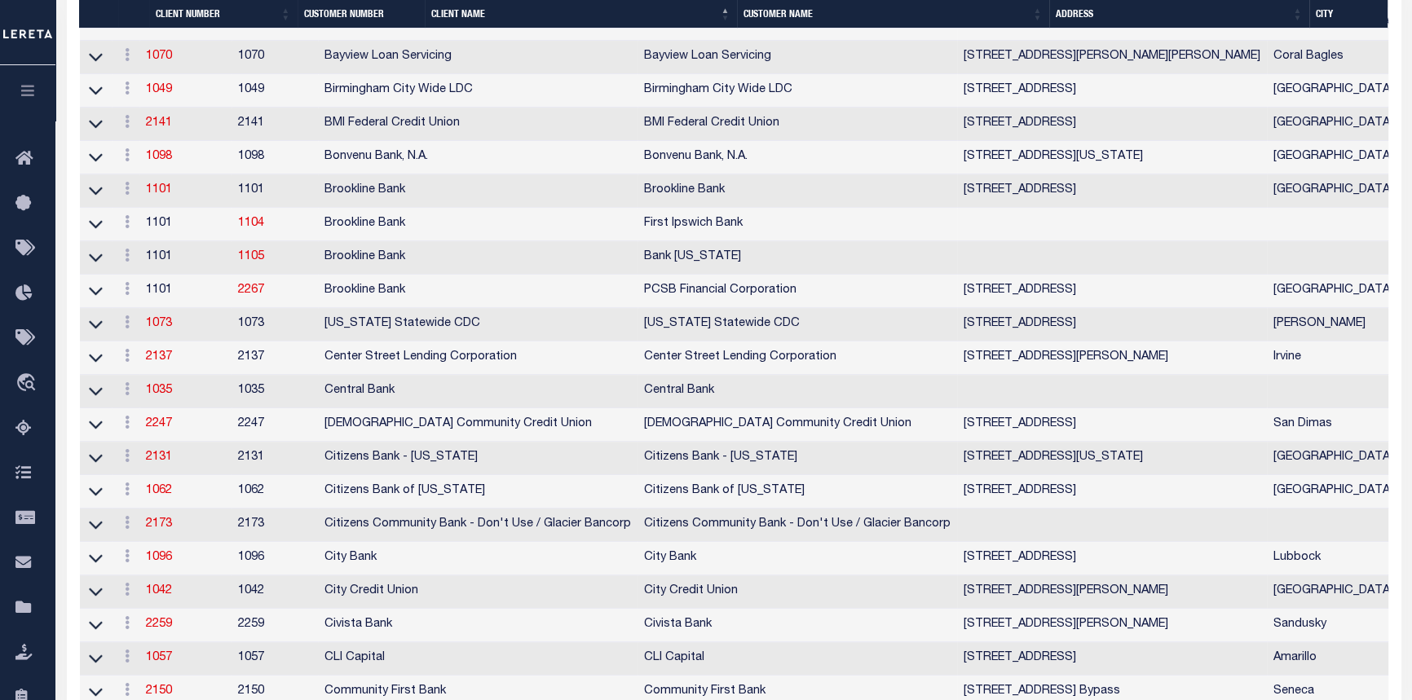
scroll to position [1111, 0]
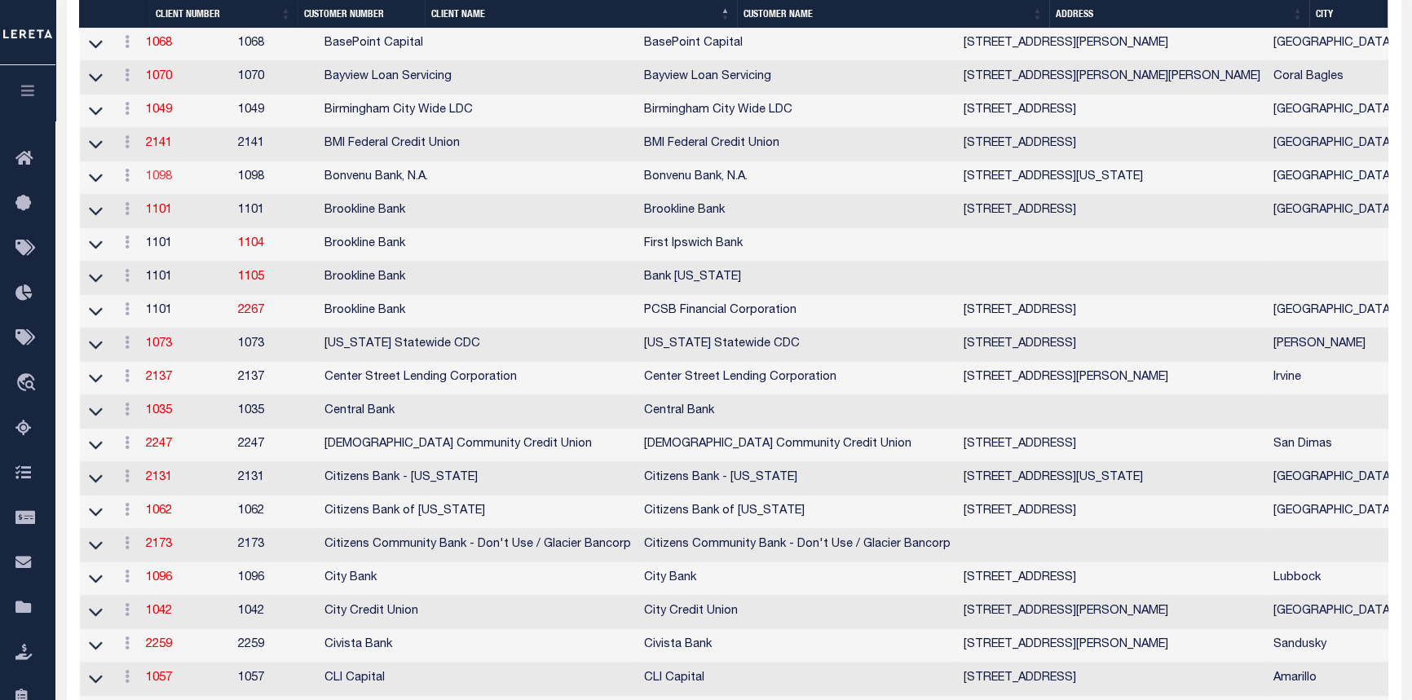
click at [171, 183] on link "1098" at bounding box center [159, 176] width 26 height 11
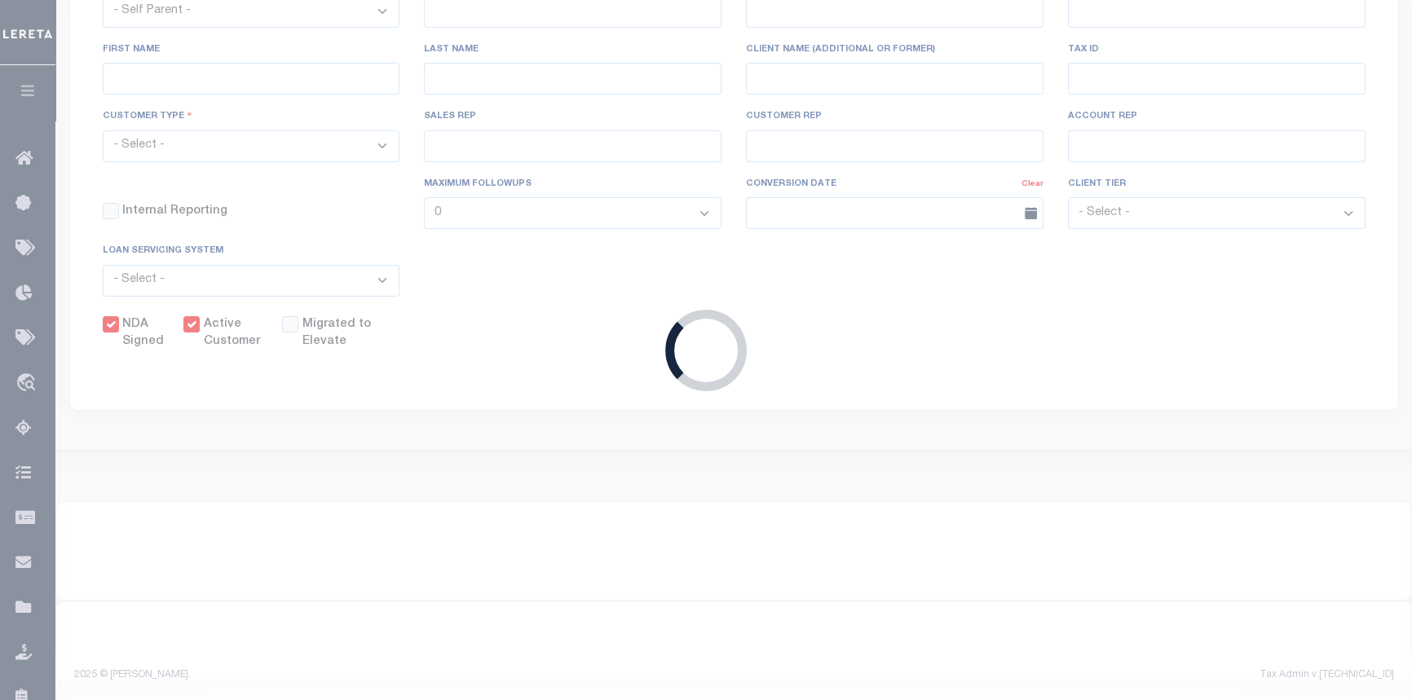
select select
type input "Bonvenu Bank, N.A."
type input "1098"
type input "Bonvenu Bank, N.A."
type input "[PERSON_NAME]"
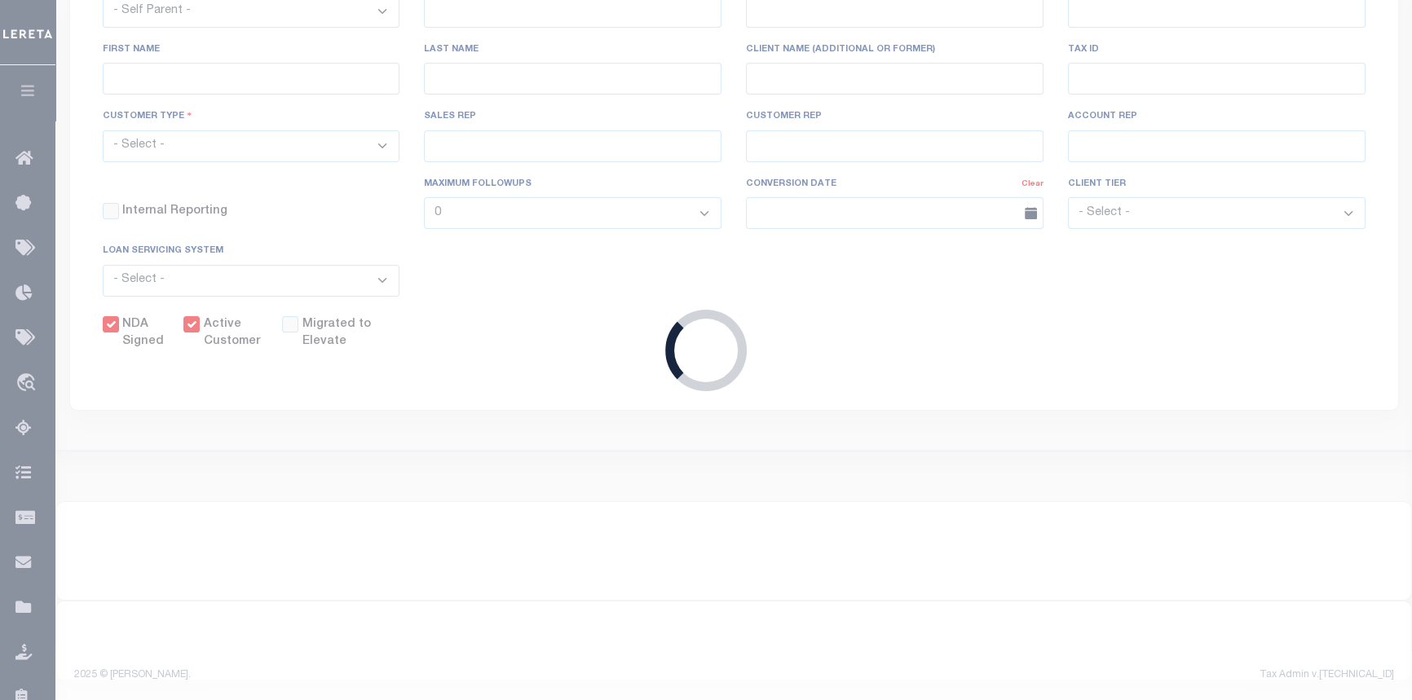
type input "[PERSON_NAME]"
select select "Mixed Portfolio"
type input "[PERSON_NAME]"
checkbox input "true"
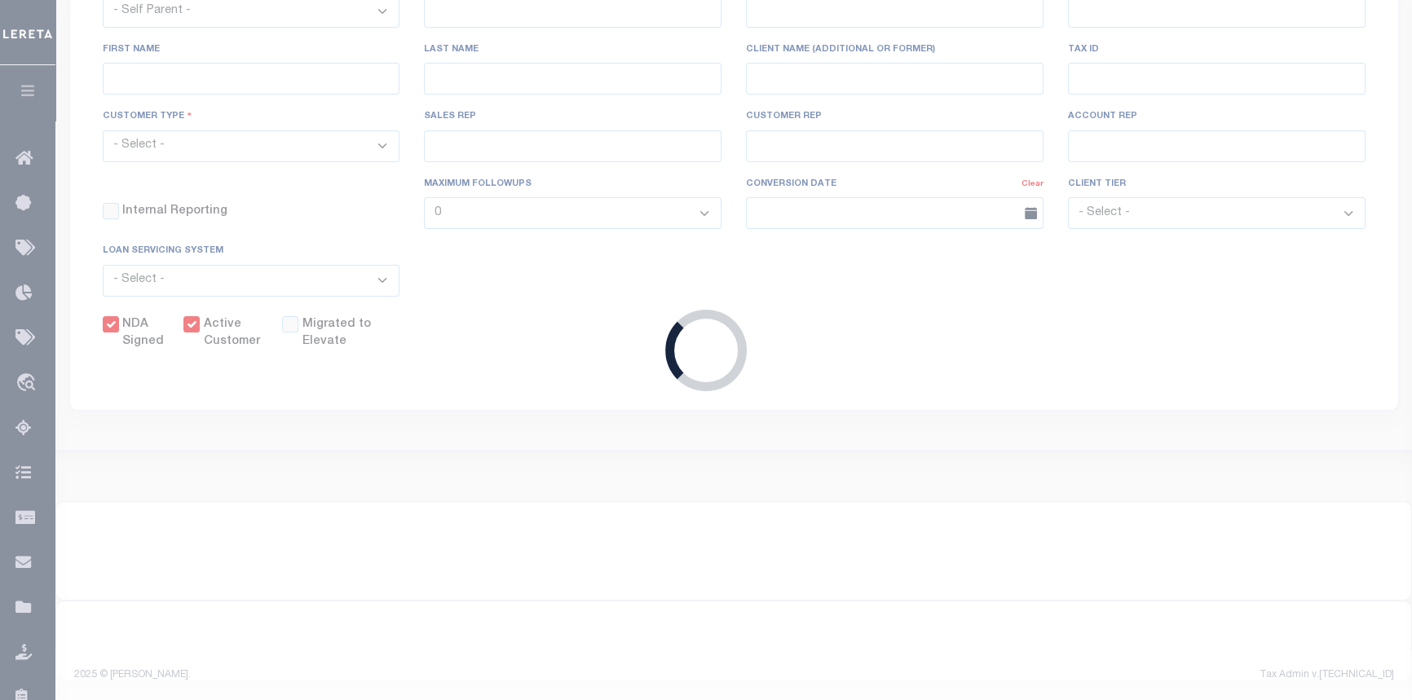
checkbox input "true"
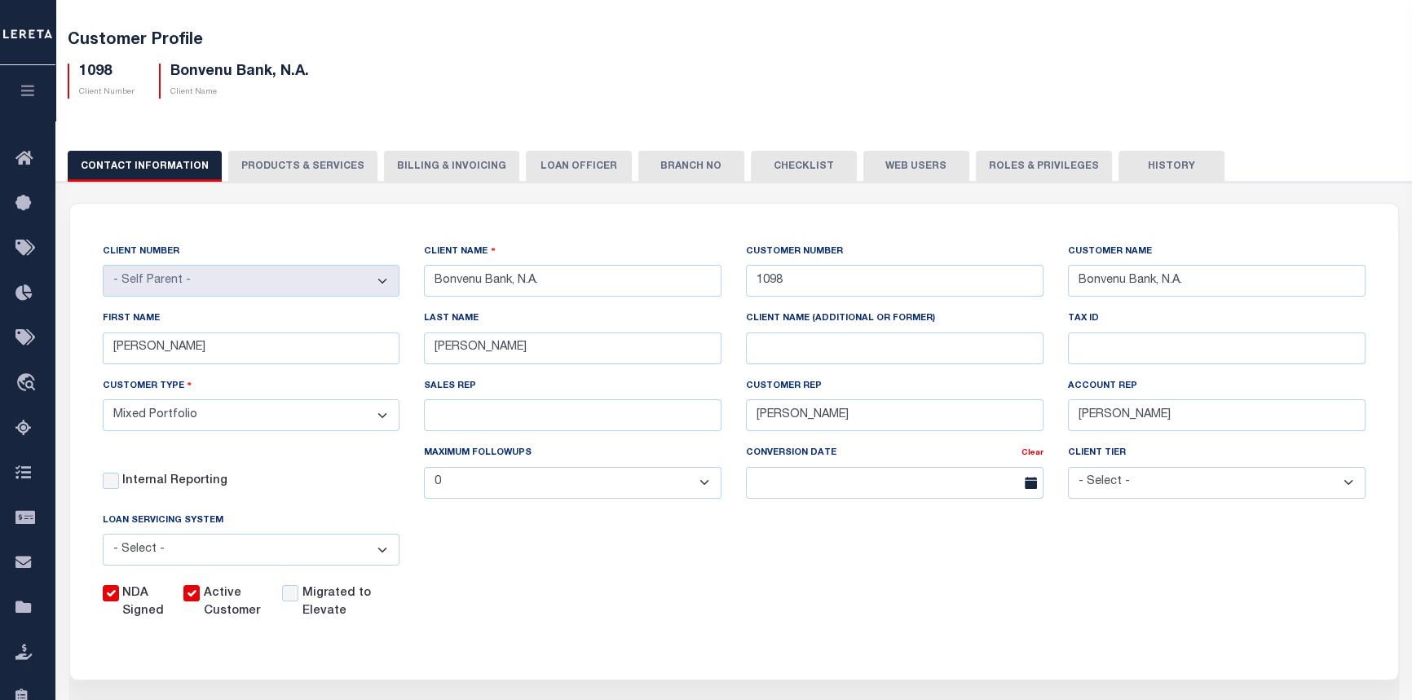
scroll to position [73, 0]
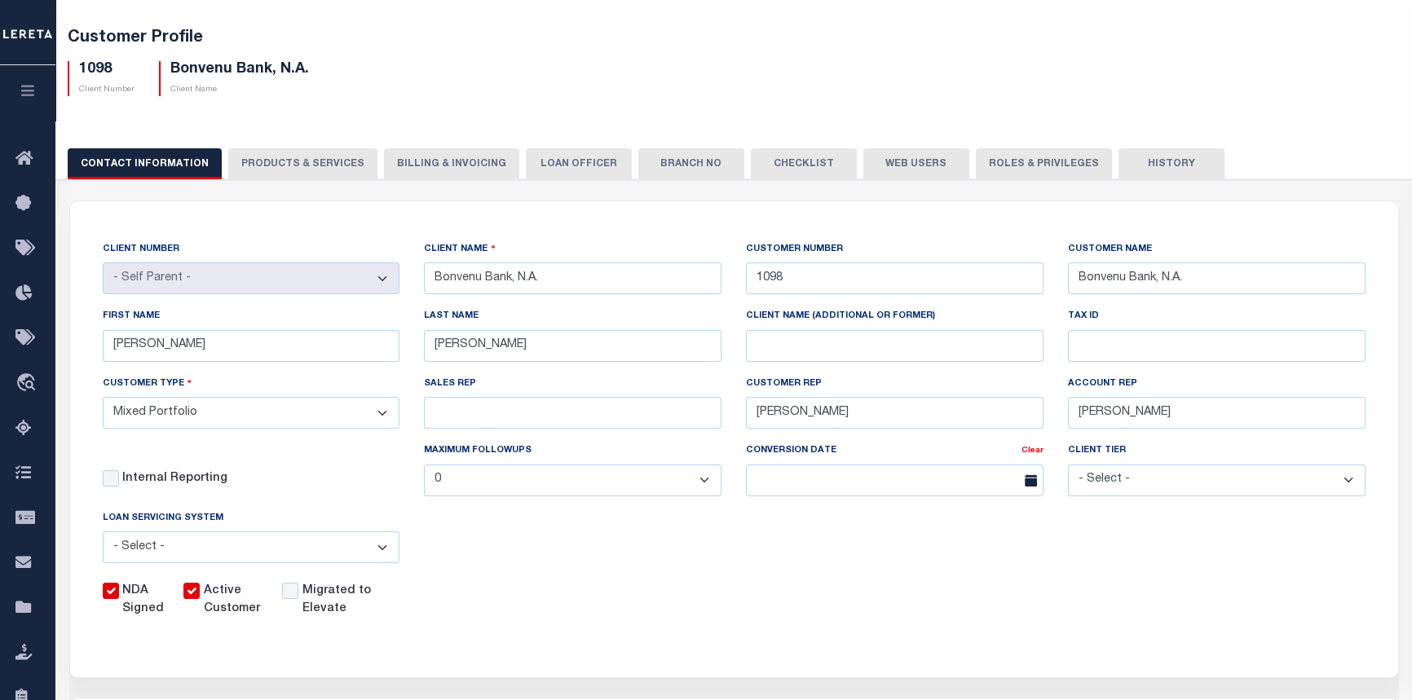
click at [881, 170] on button "Web Users" at bounding box center [916, 163] width 106 height 31
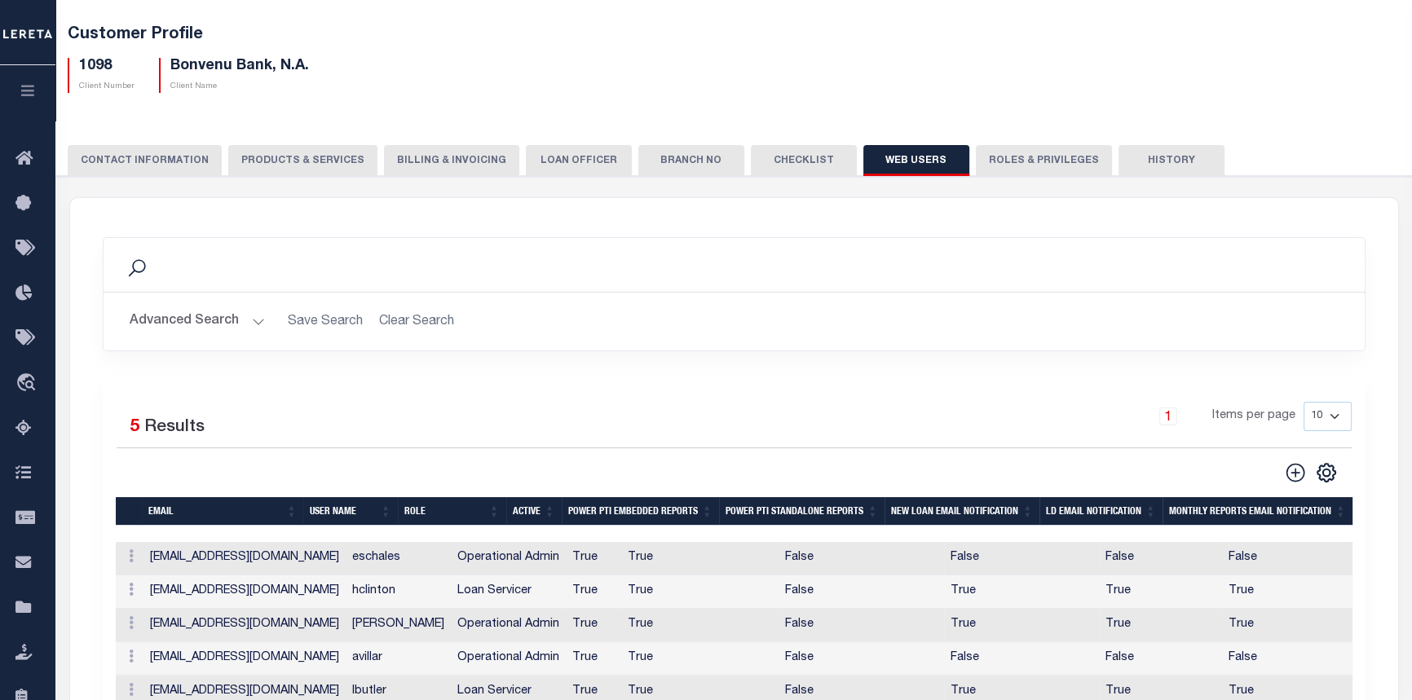
scroll to position [0, 0]
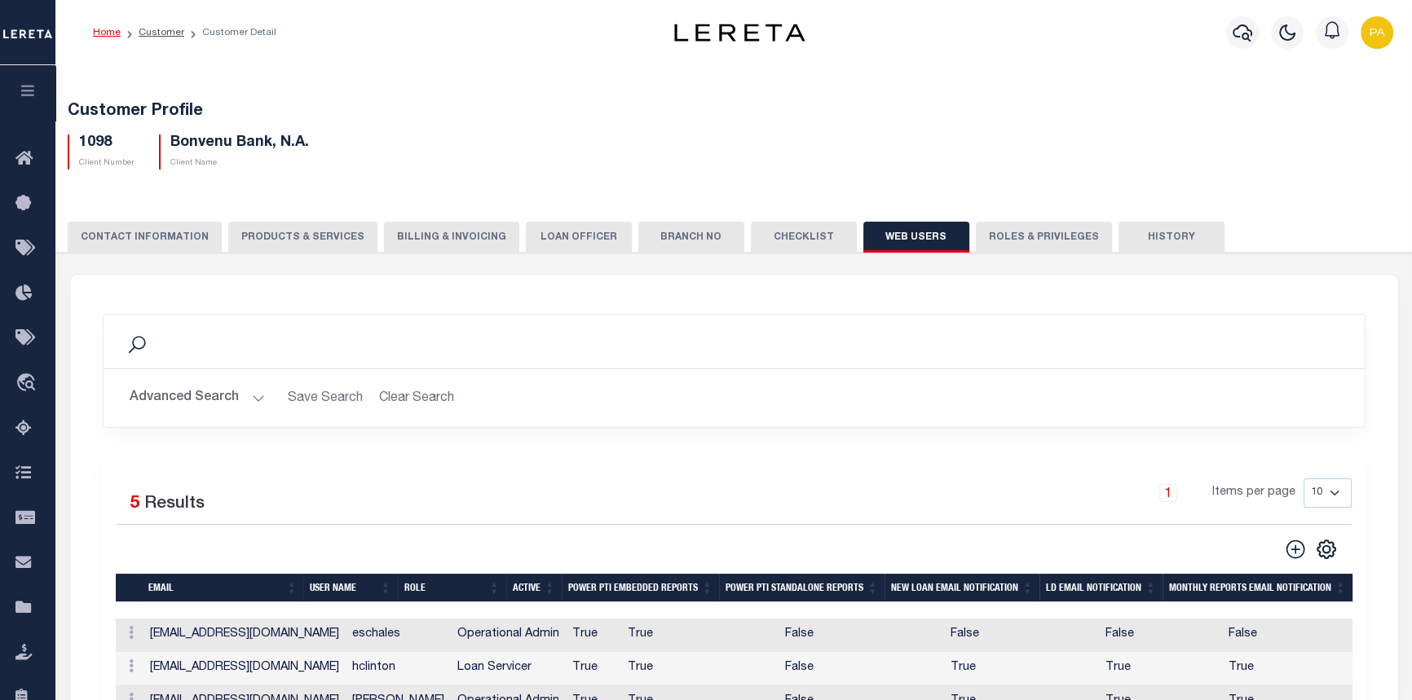
click at [101, 235] on button "CONTACT INFORMATION" at bounding box center [145, 237] width 154 height 31
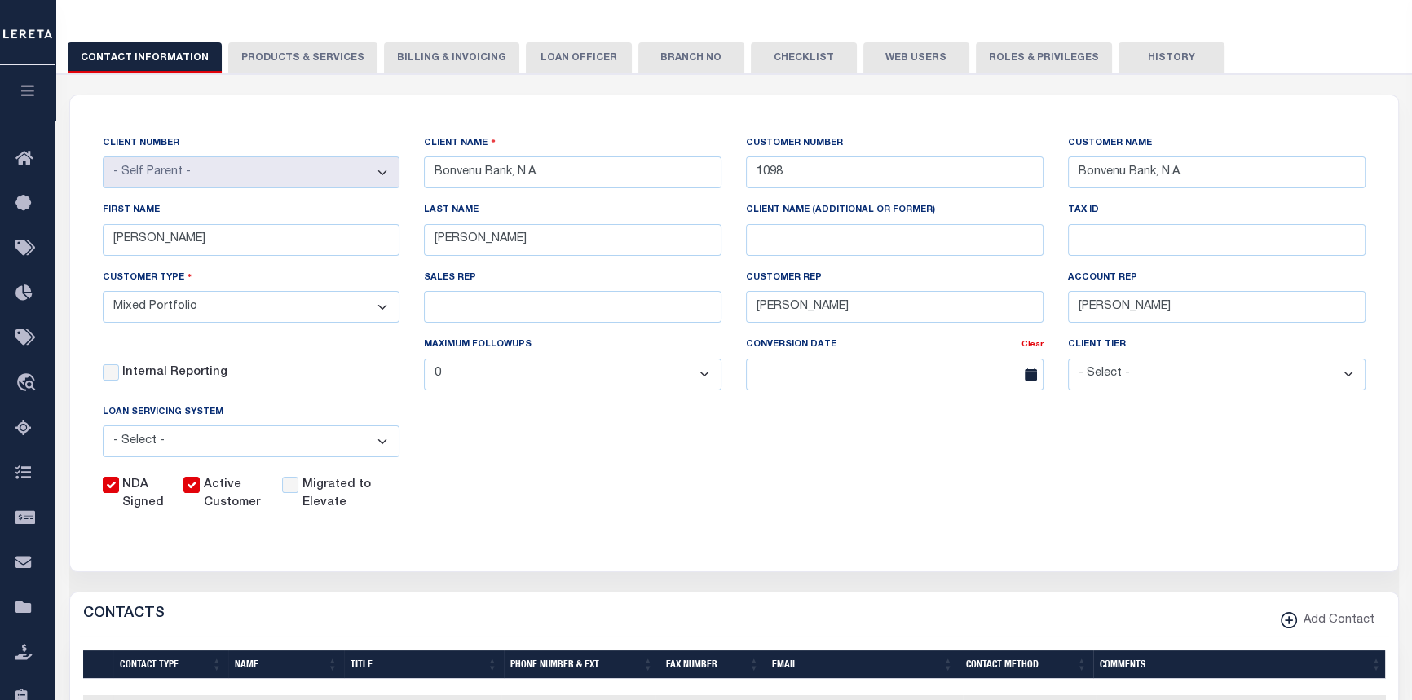
scroll to position [296, 0]
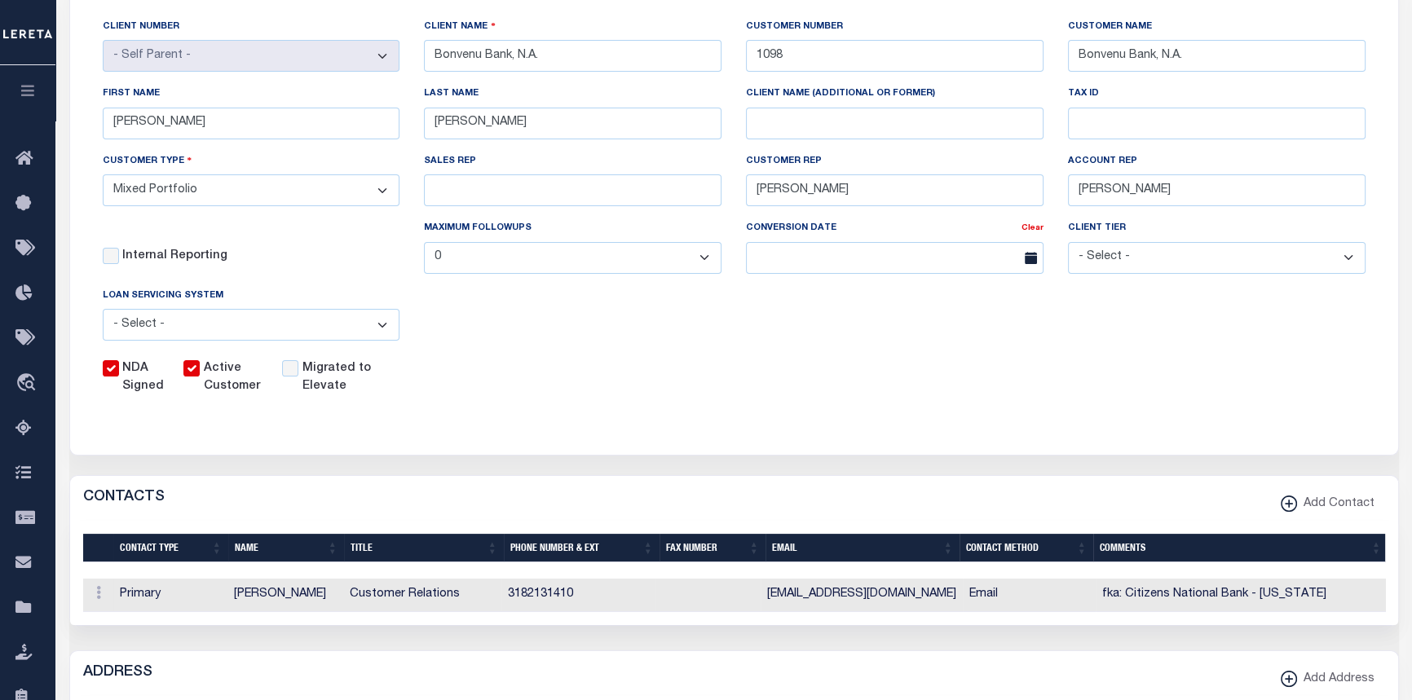
click at [286, 625] on div "Selected 1 Result Items per page" at bounding box center [734, 573] width 1328 height 104
drag, startPoint x: 451, startPoint y: 334, endPoint x: 455, endPoint y: 324, distance: 10.6
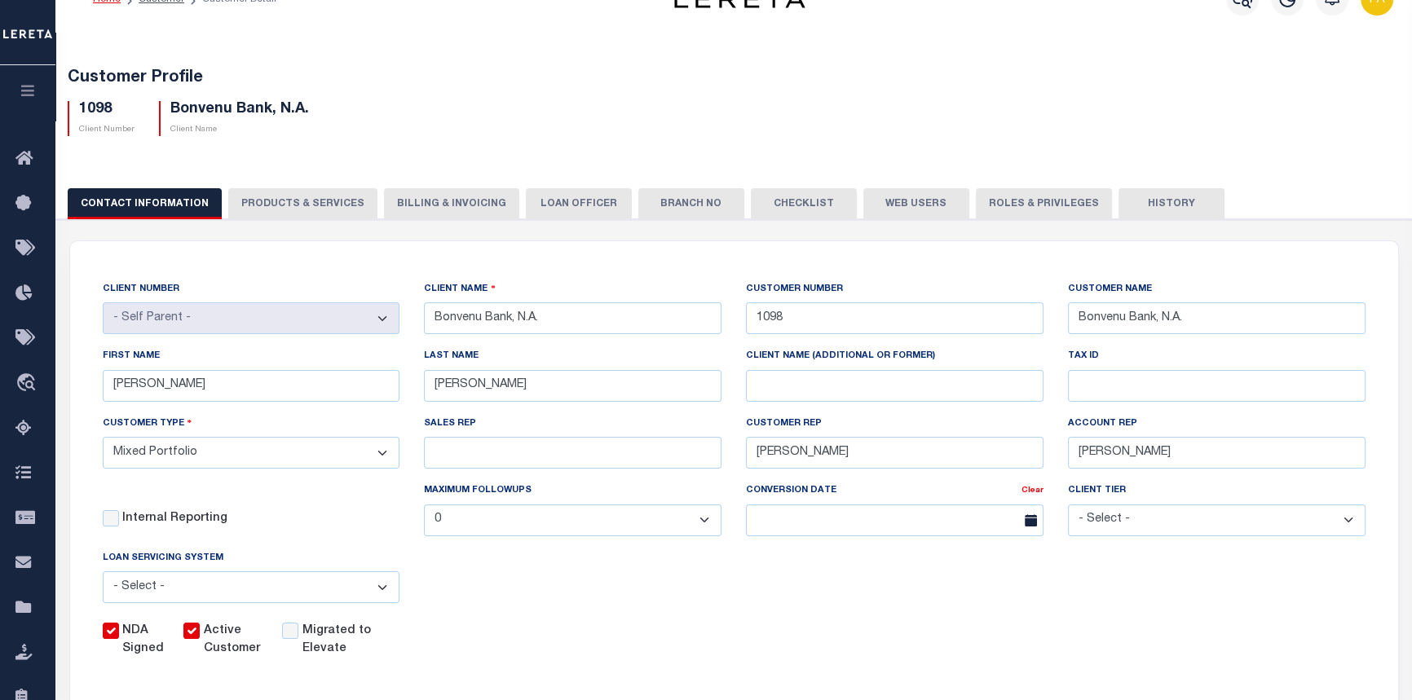
scroll to position [0, 0]
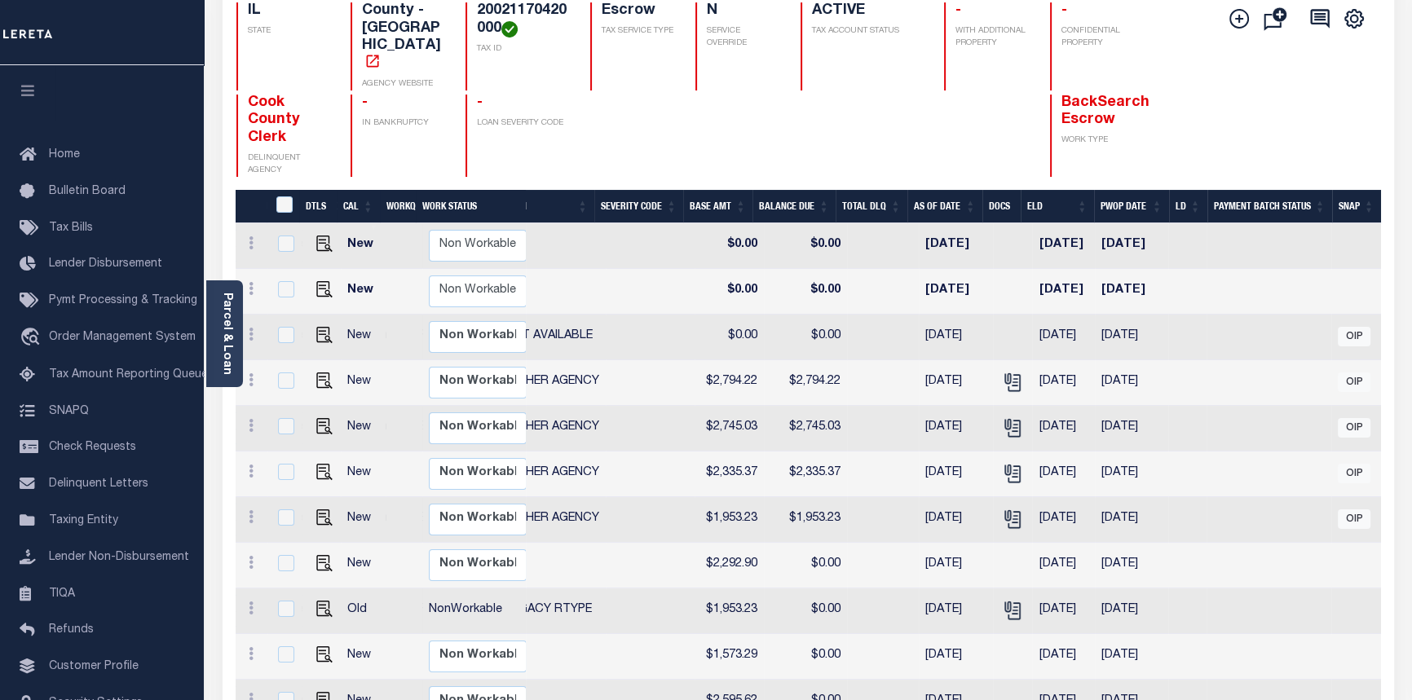
scroll to position [148, 0]
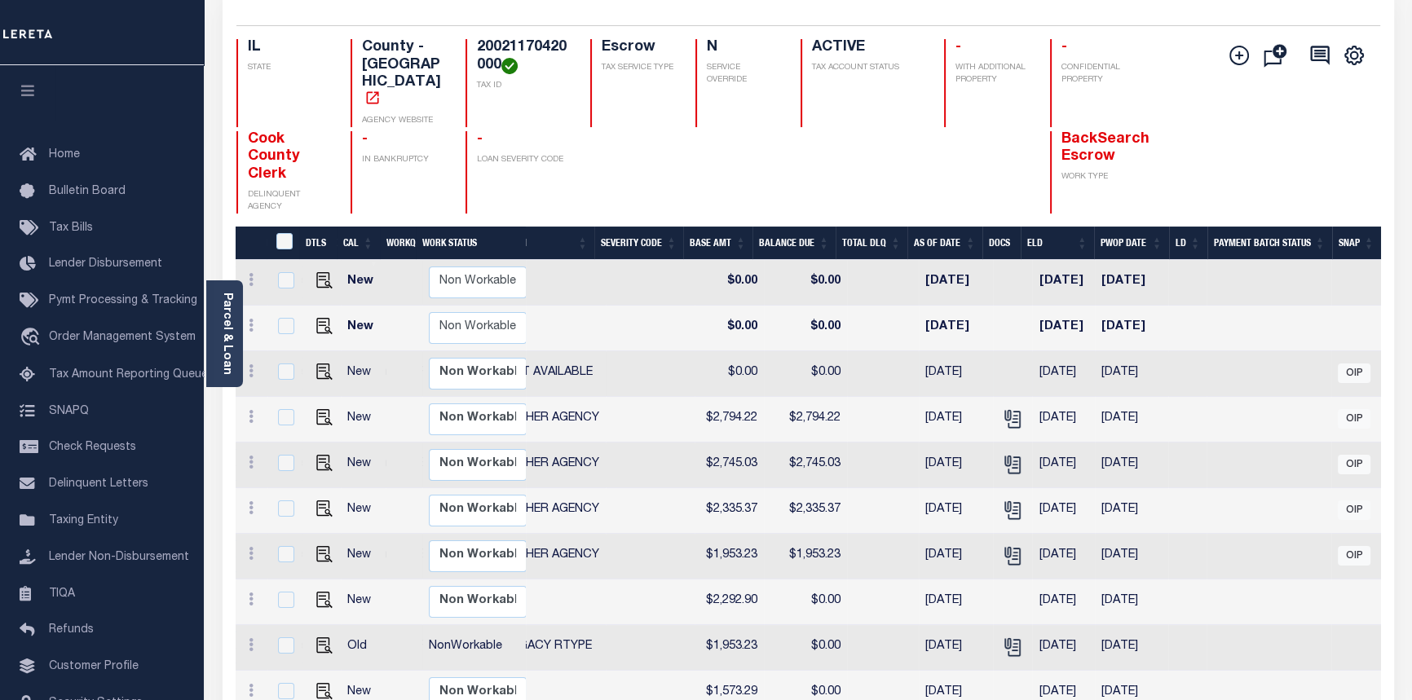
click at [694, 351] on td "$0.00" at bounding box center [728, 374] width 69 height 46
checkbox input "true"
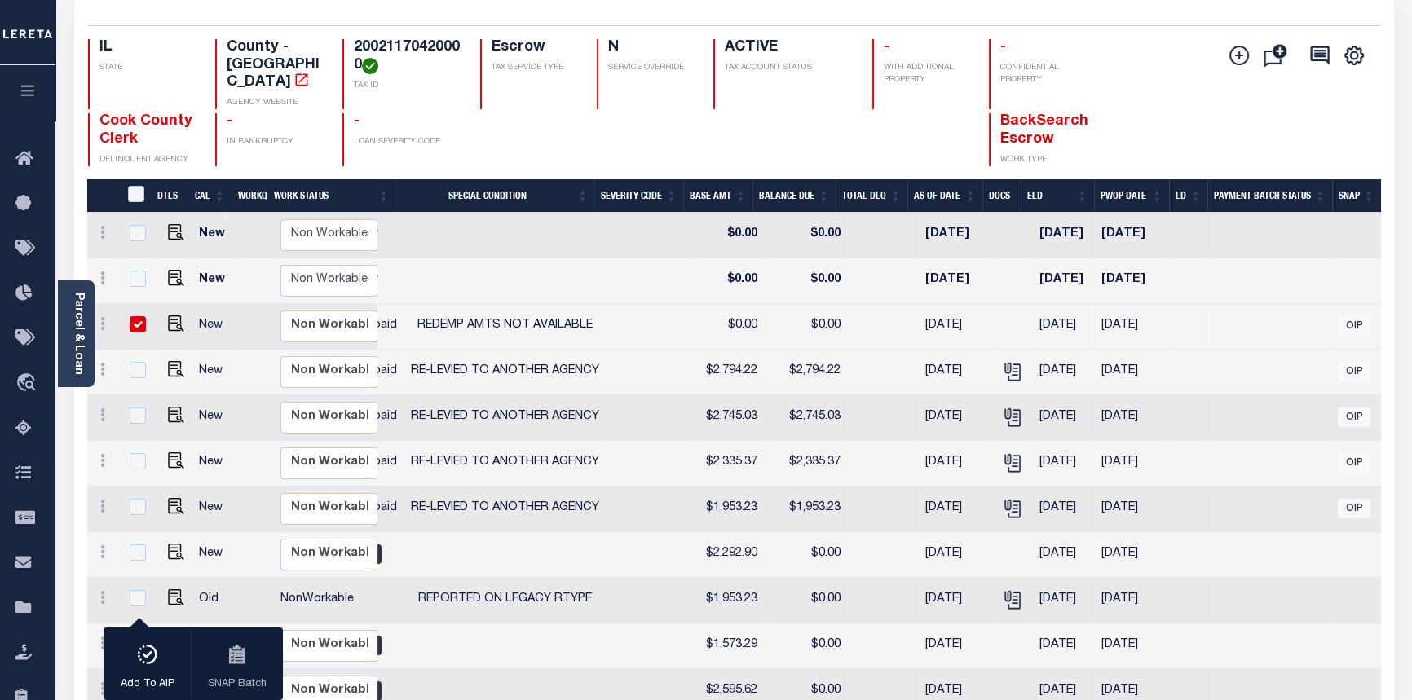
scroll to position [0, 398]
click at [739, 333] on td "$0.00" at bounding box center [728, 327] width 69 height 46
checkbox input "false"
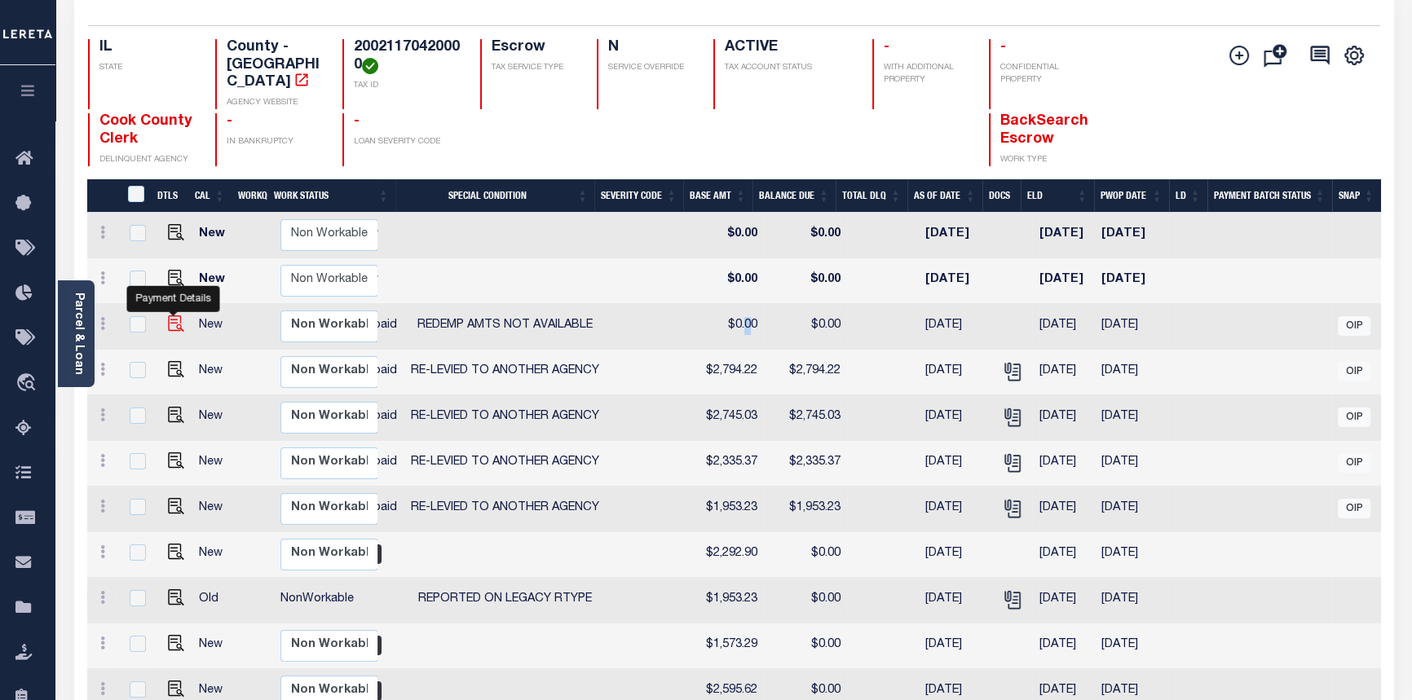
click at [174, 315] on img "" at bounding box center [176, 323] width 16 height 16
checkbox input "true"
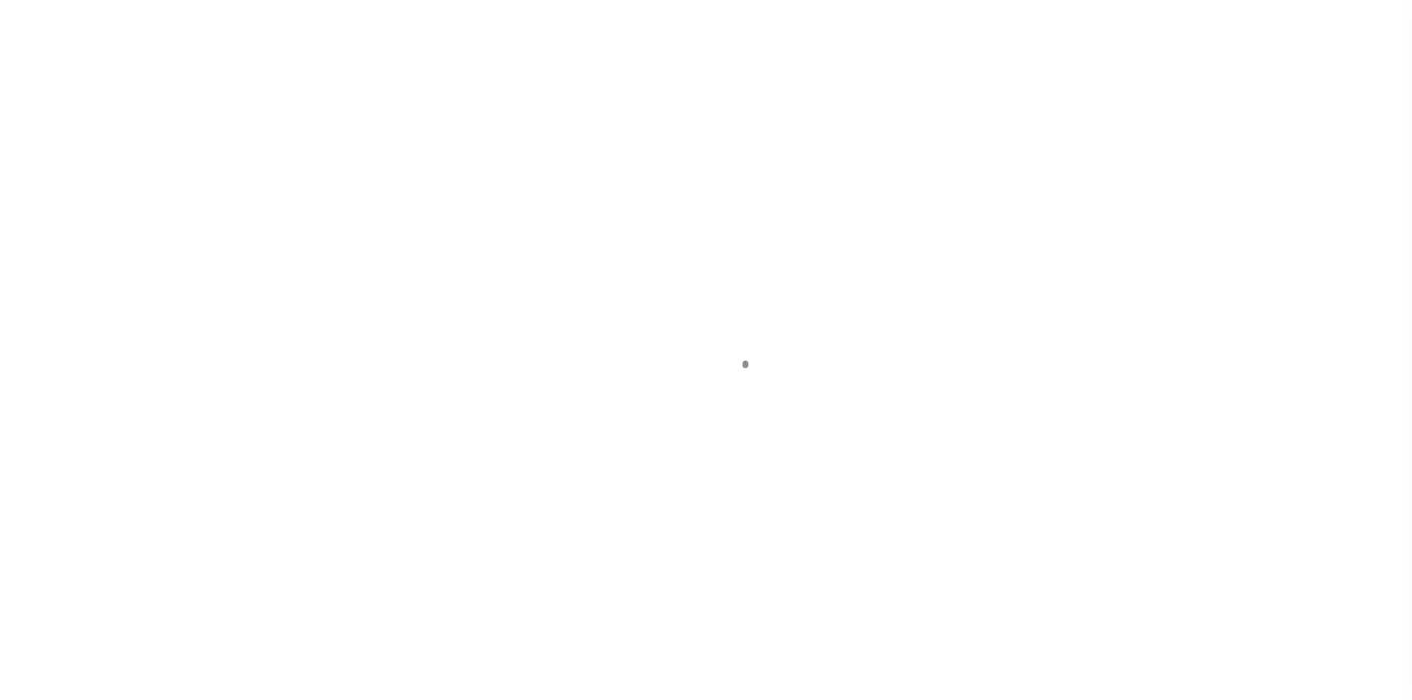
select select "DUE"
select select "24"
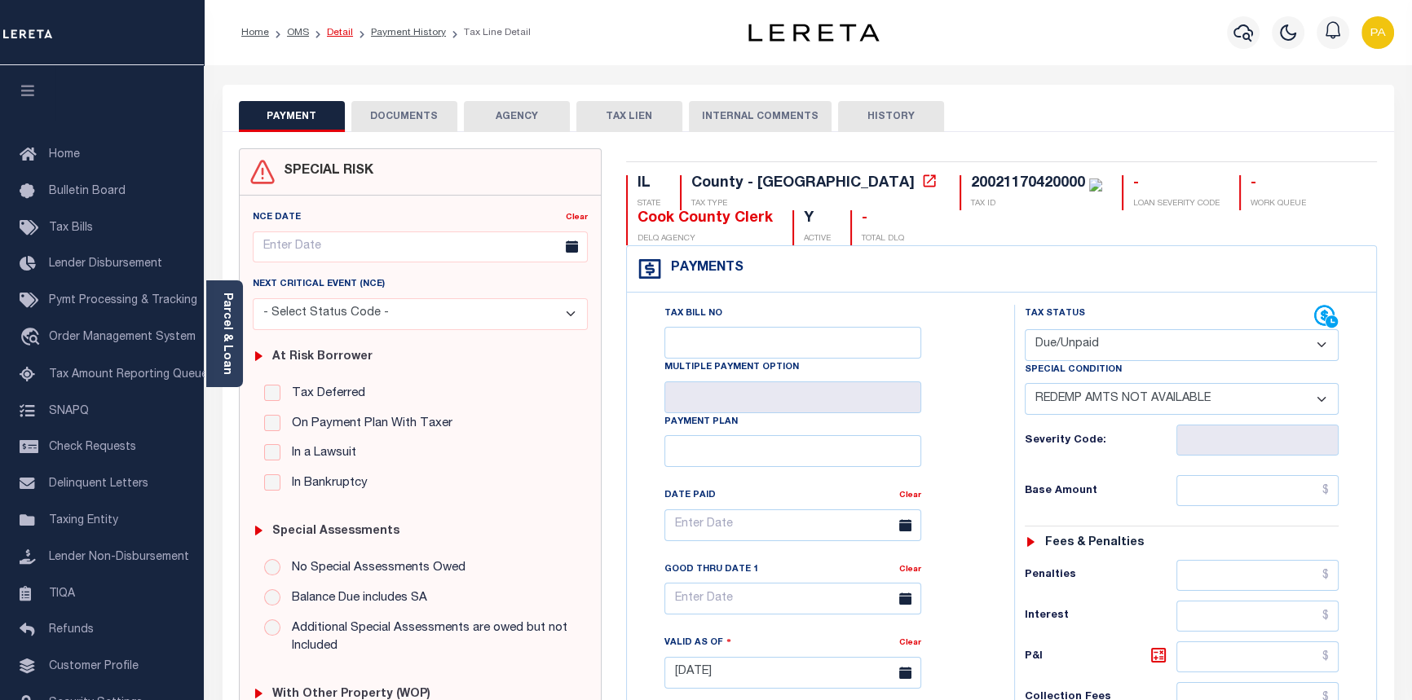
click at [349, 32] on link "Detail" at bounding box center [340, 33] width 26 height 10
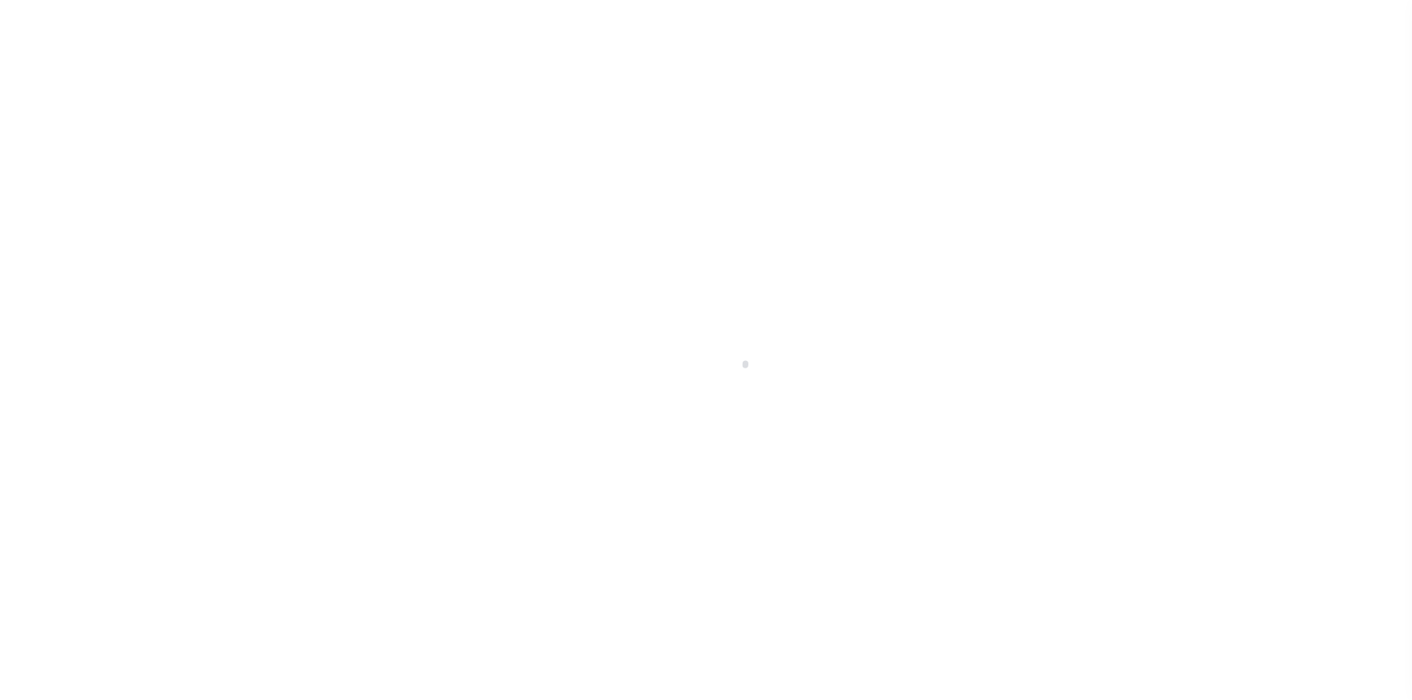
select select "25066"
select select "Escrow"
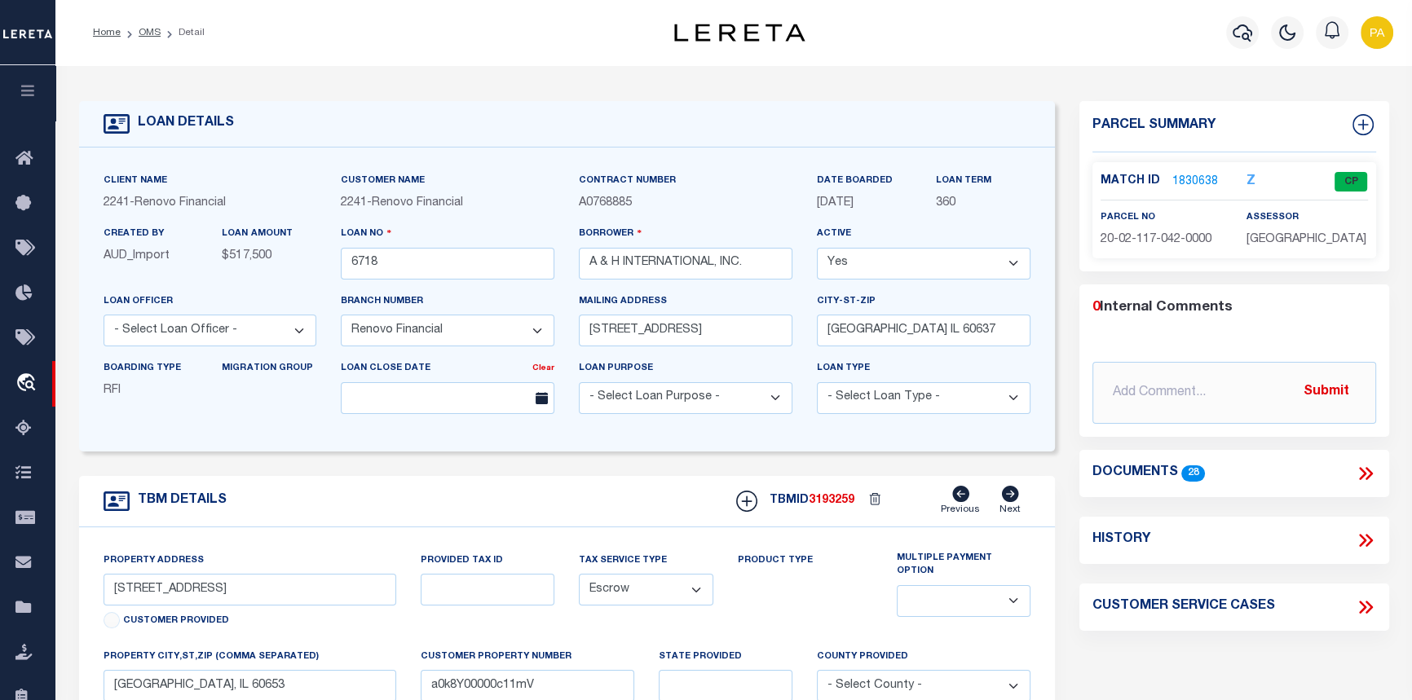
click at [1188, 180] on link "1830638" at bounding box center [1195, 182] width 46 height 17
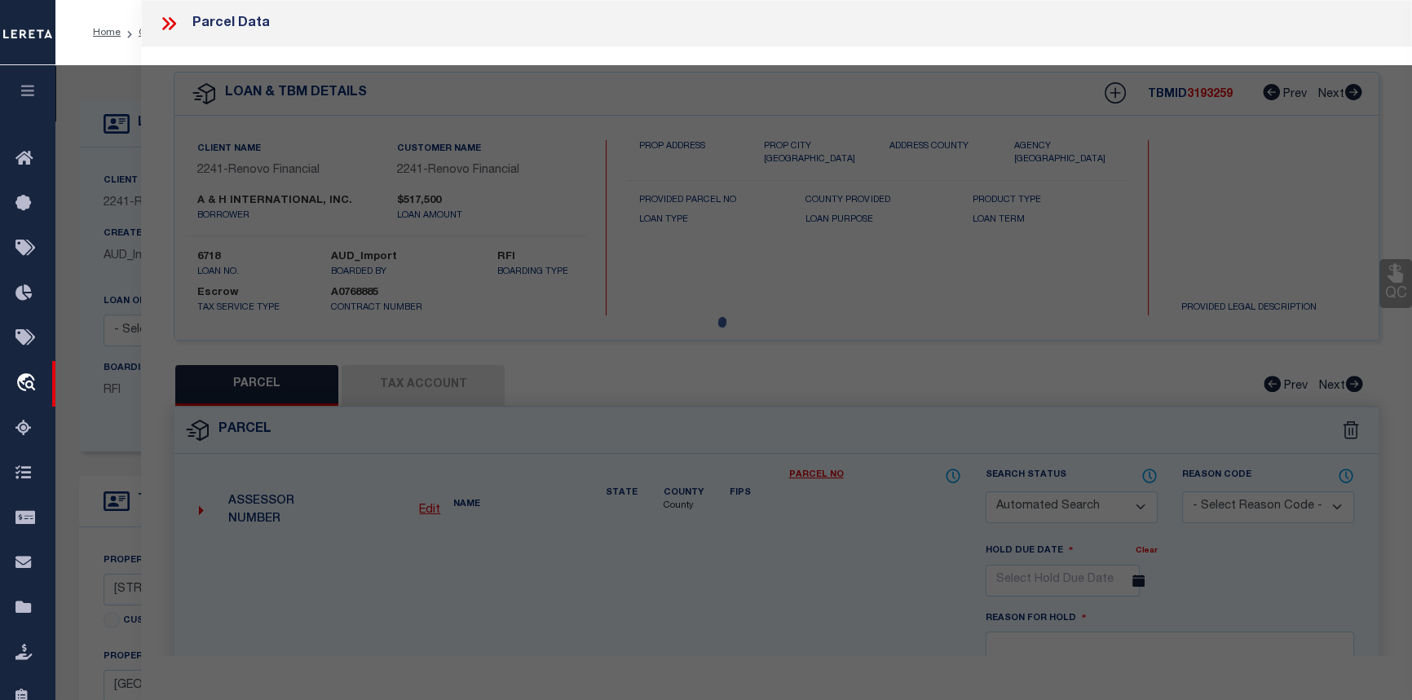
checkbox input "false"
select select "CP"
type input "A & H INTERNATIONAL"
select select
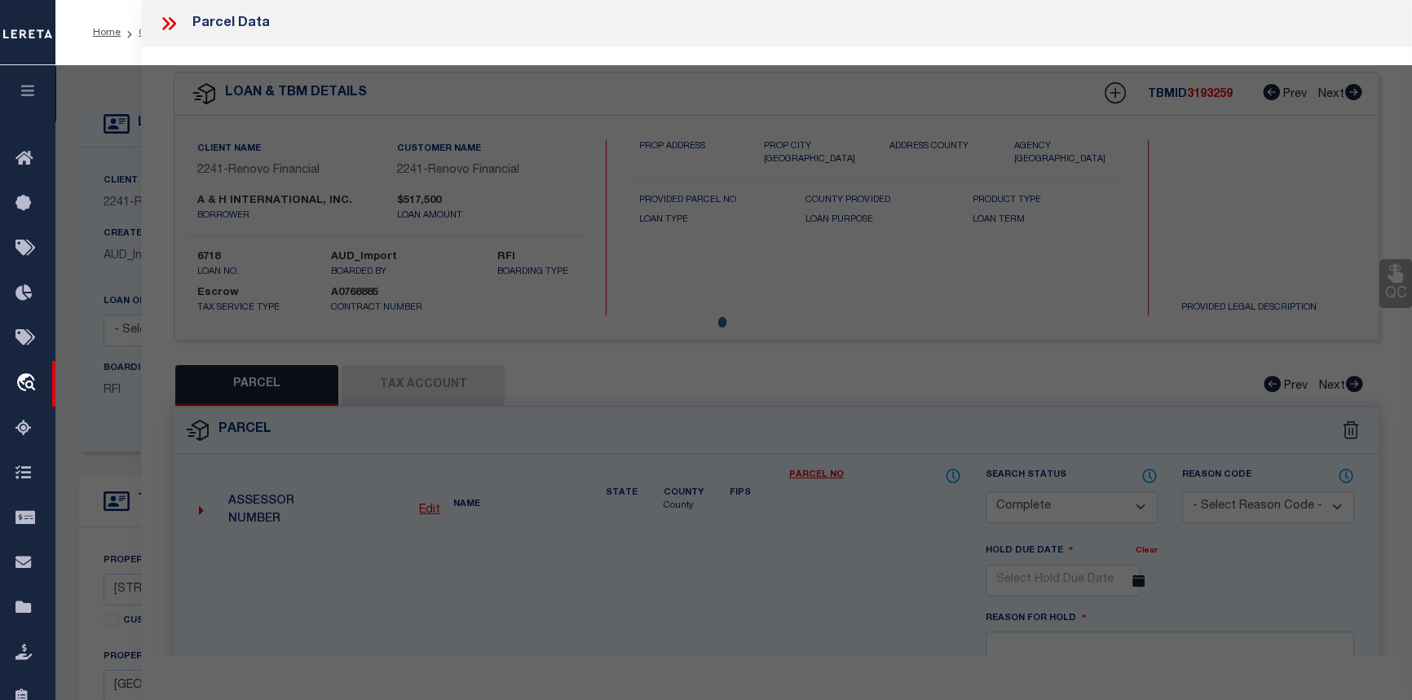
type input "[STREET_ADDRESS]"
checkbox input "false"
type input "Chicago, IL 60653"
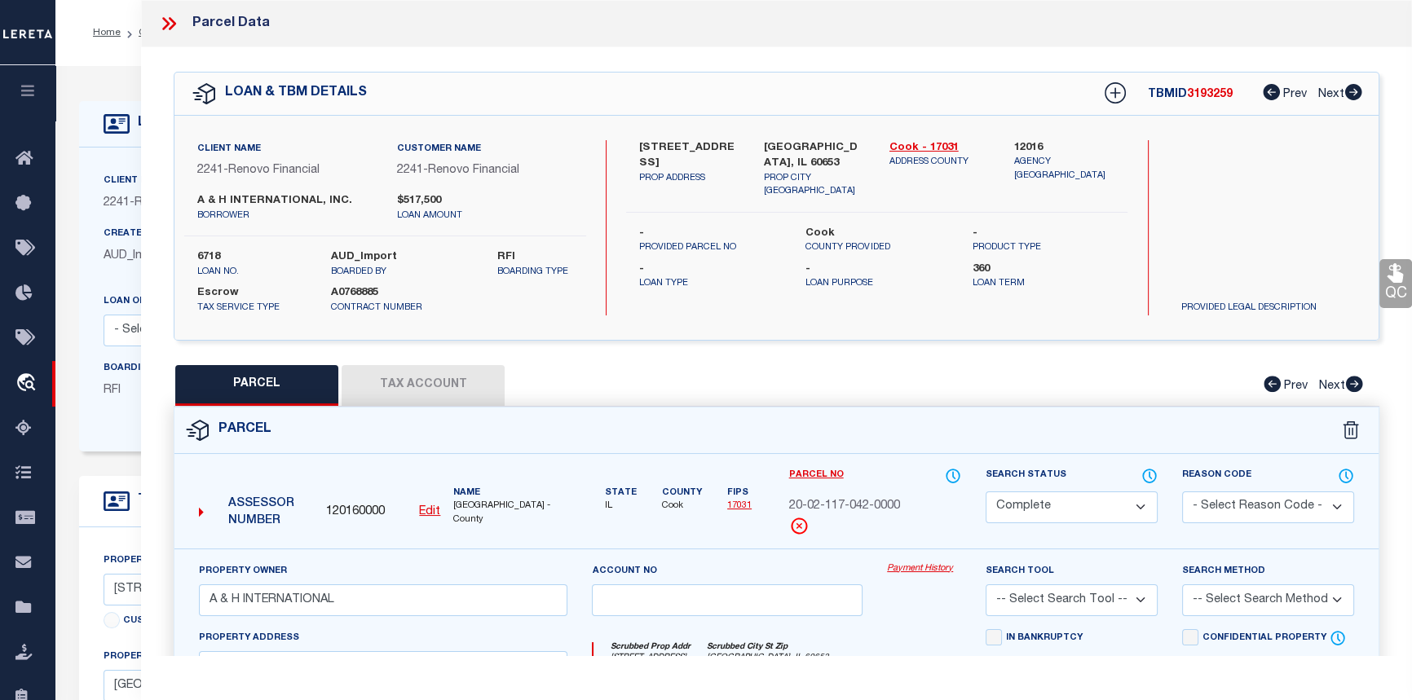
click at [925, 563] on link "Payment History" at bounding box center [924, 569] width 74 height 14
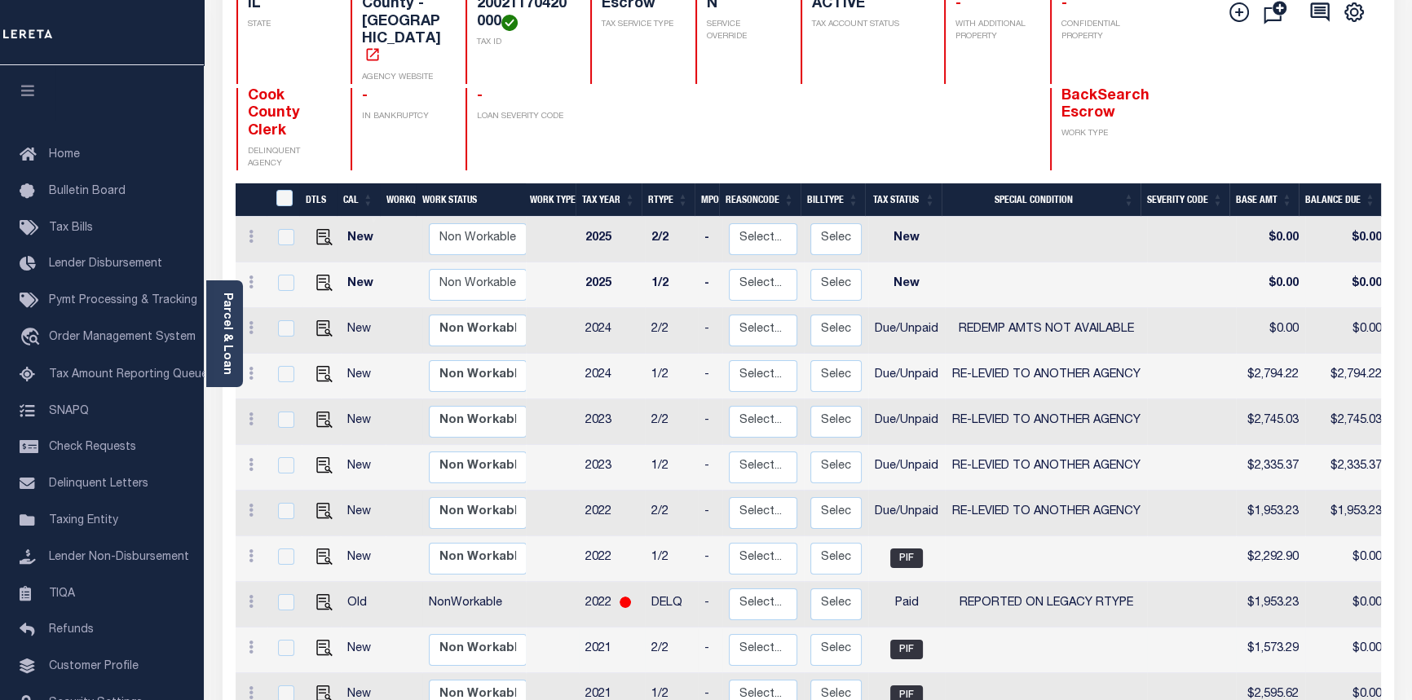
scroll to position [148, 0]
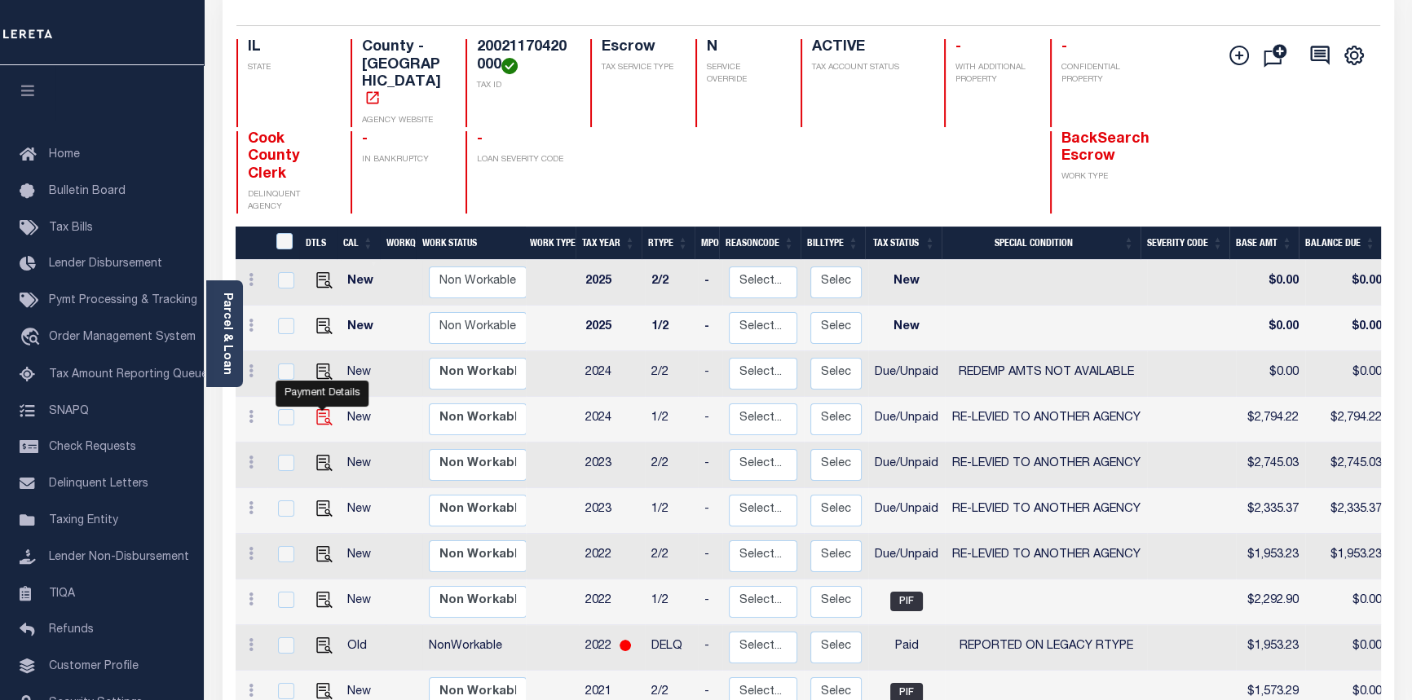
click at [323, 409] on img "" at bounding box center [324, 417] width 16 height 16
checkbox input "true"
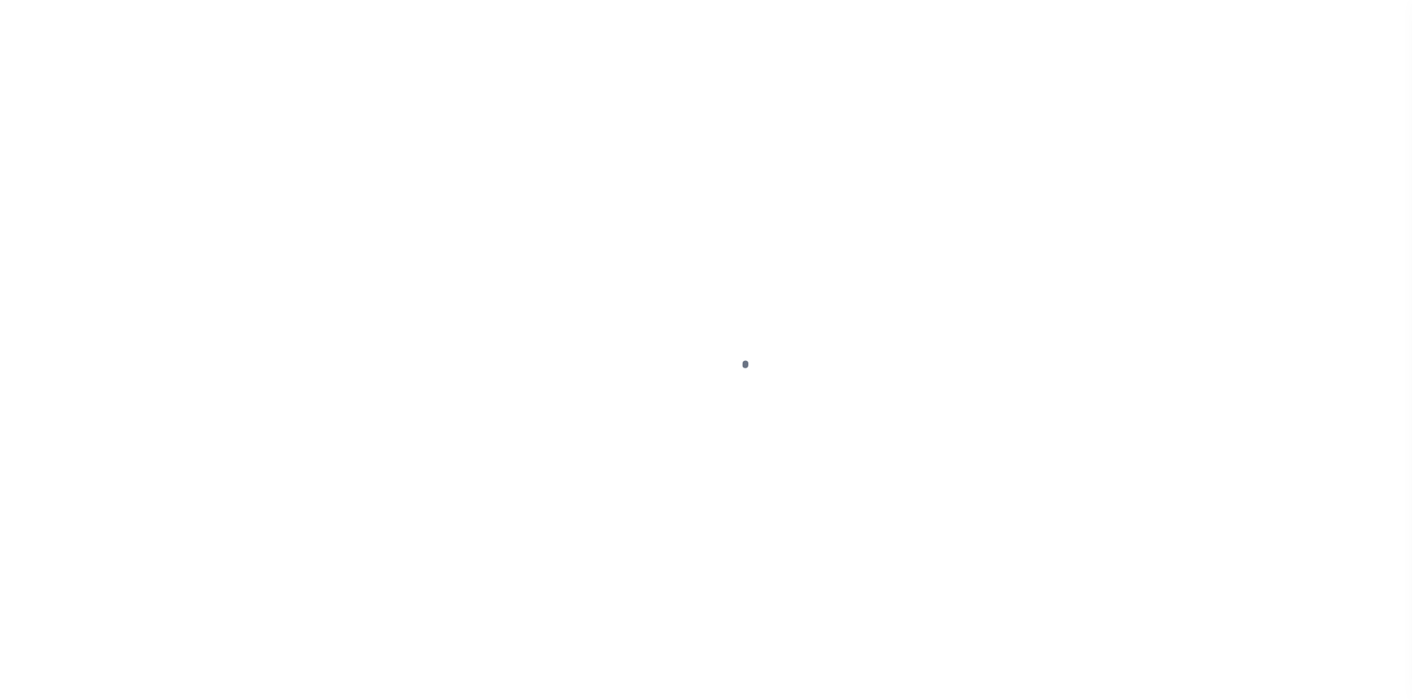
select select "DUE"
select select "31"
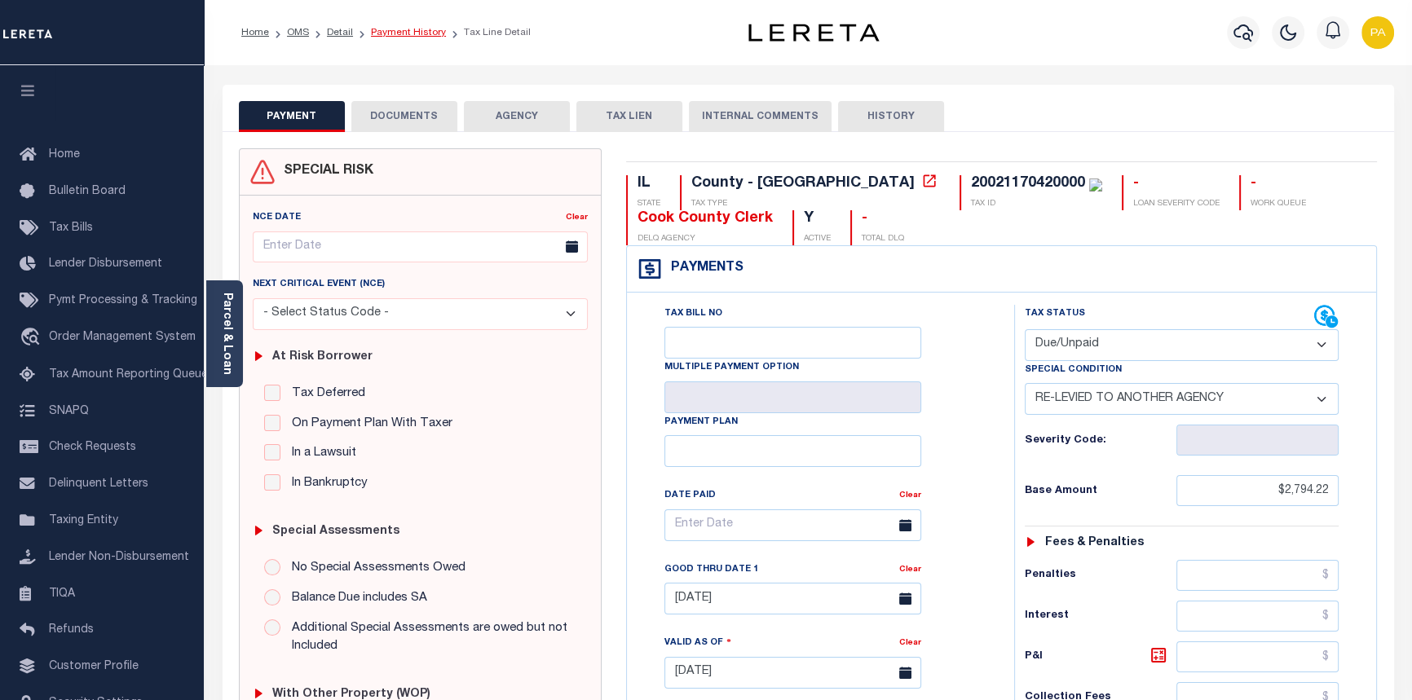
click at [390, 32] on link "Payment History" at bounding box center [408, 33] width 75 height 10
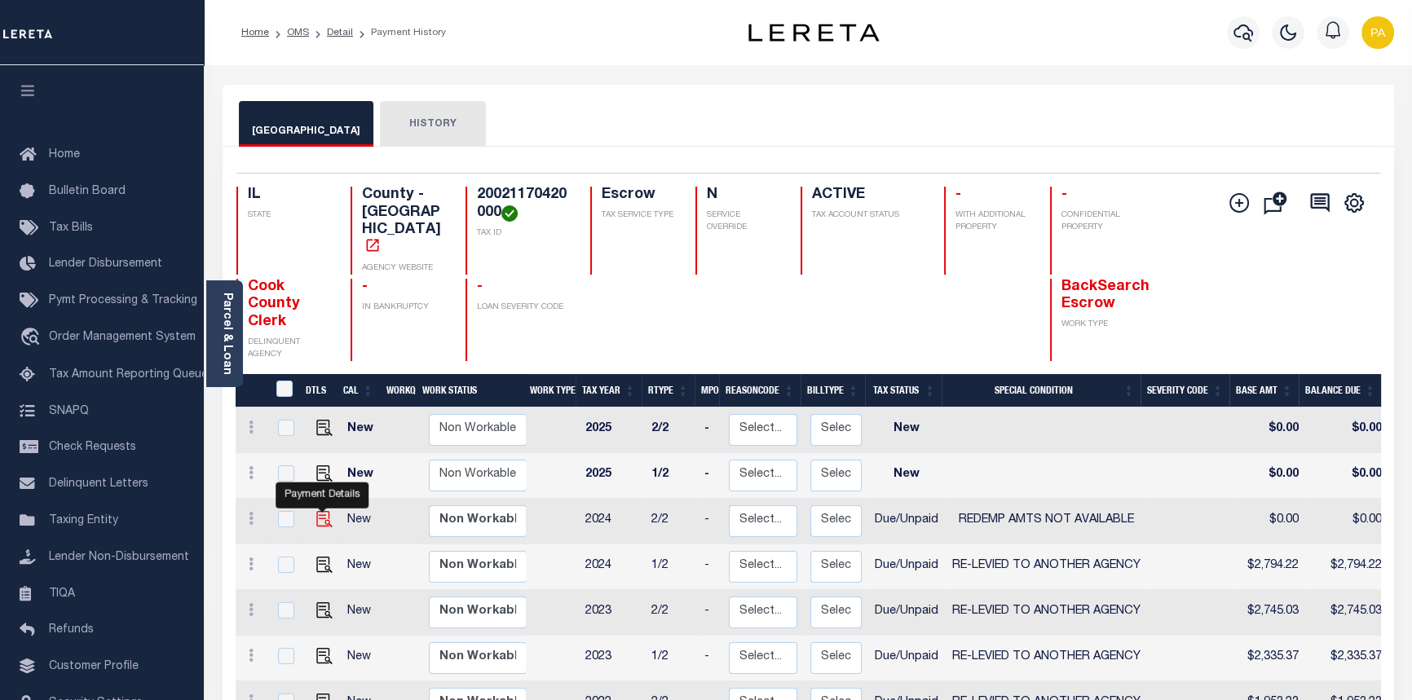
click at [328, 511] on img "" at bounding box center [324, 519] width 16 height 16
checkbox input "true"
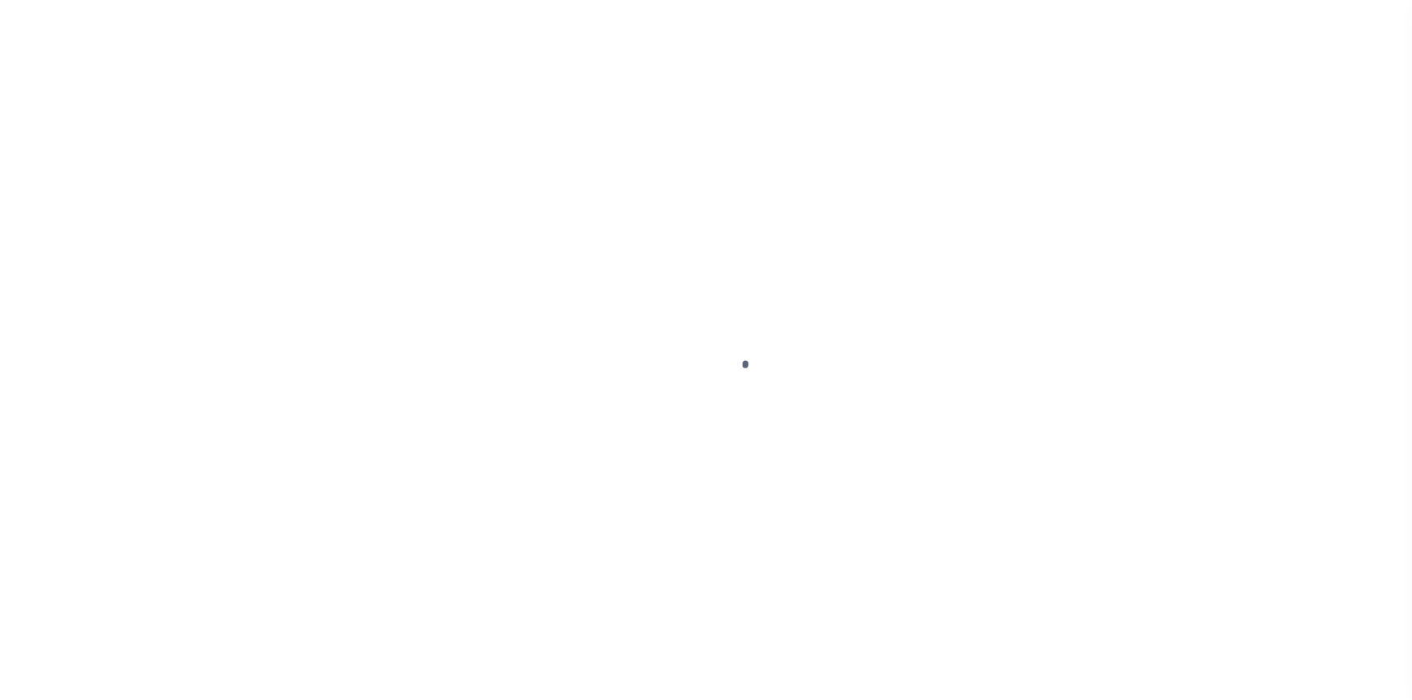
select select "DUE"
select select "24"
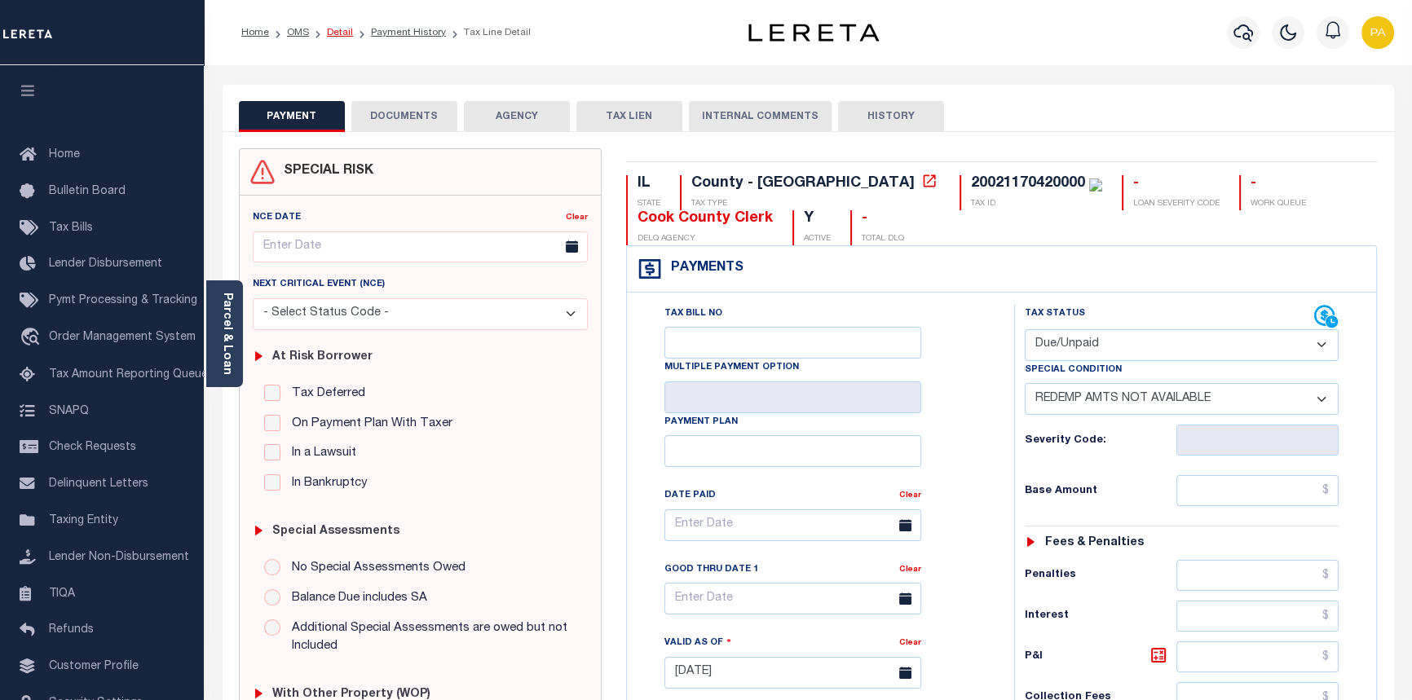
click at [334, 36] on link "Detail" at bounding box center [340, 33] width 26 height 10
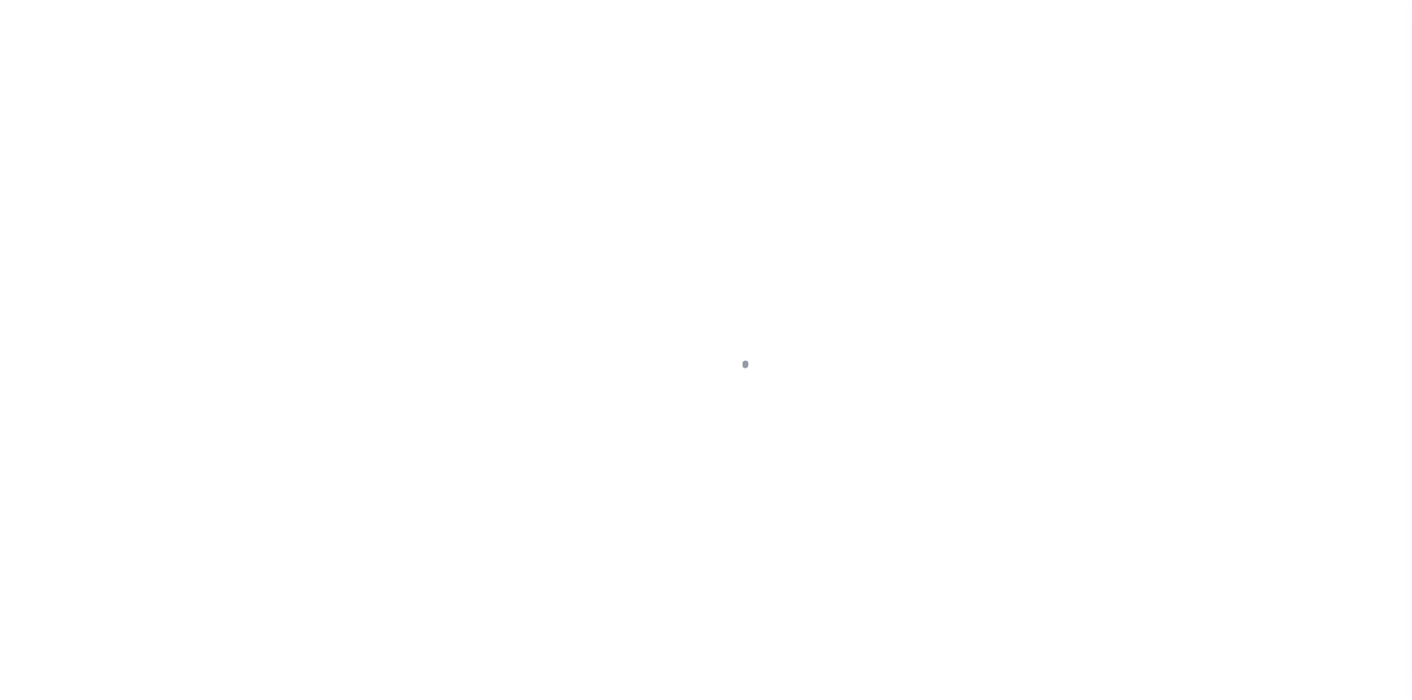
select select "25066"
select select "Escrow"
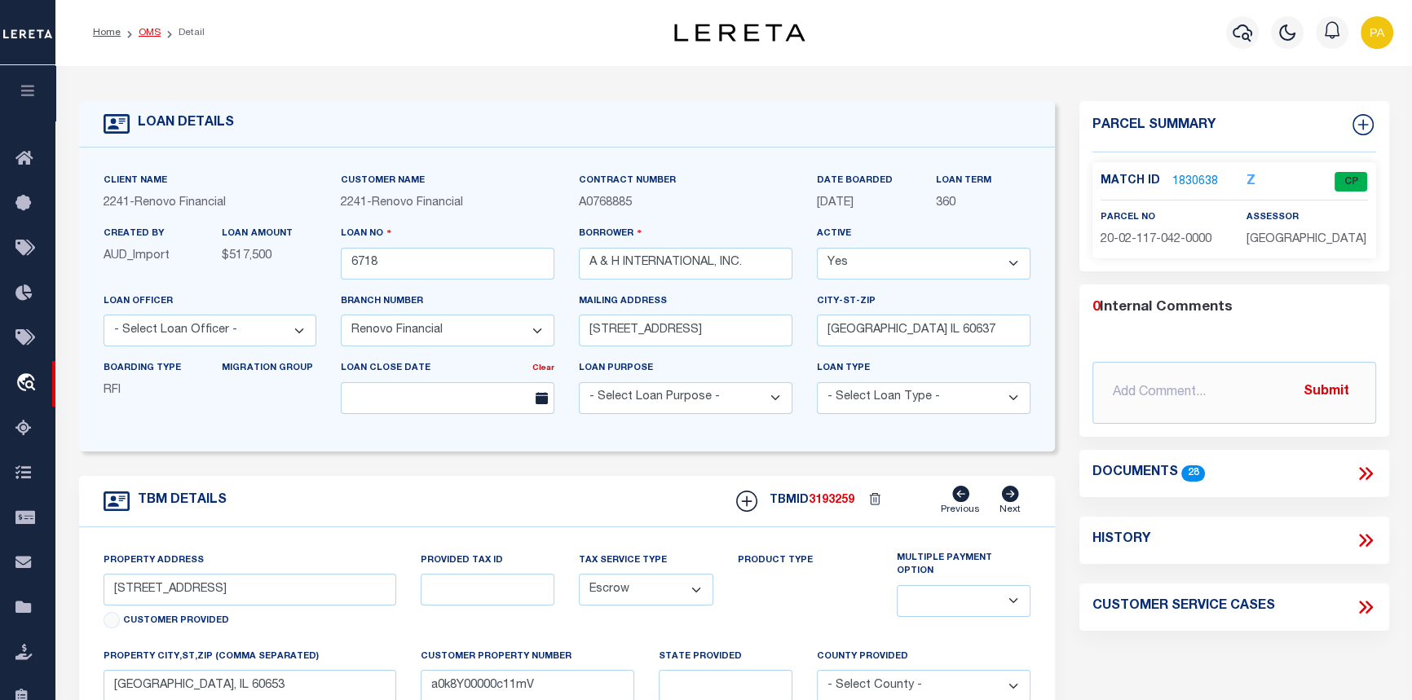
click at [139, 32] on link "OMS" at bounding box center [150, 33] width 22 height 10
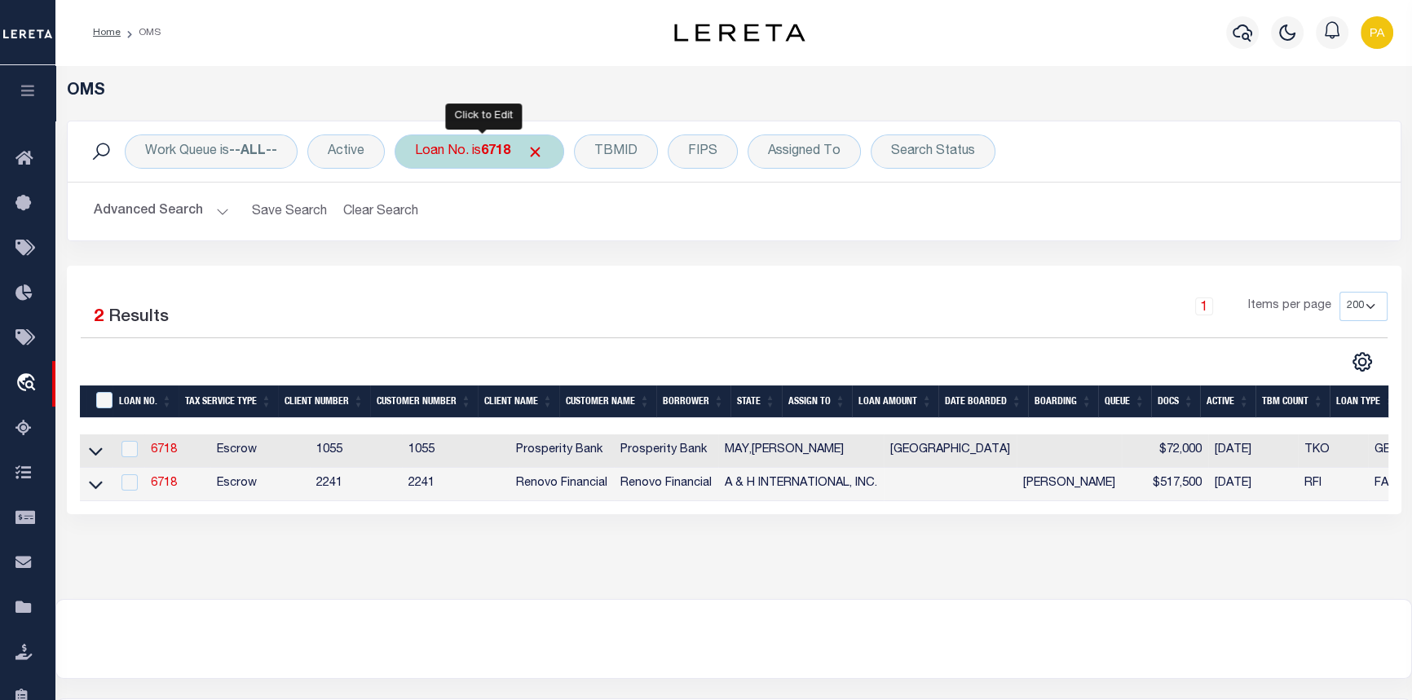
click at [508, 156] on b "6718" at bounding box center [495, 151] width 29 height 13
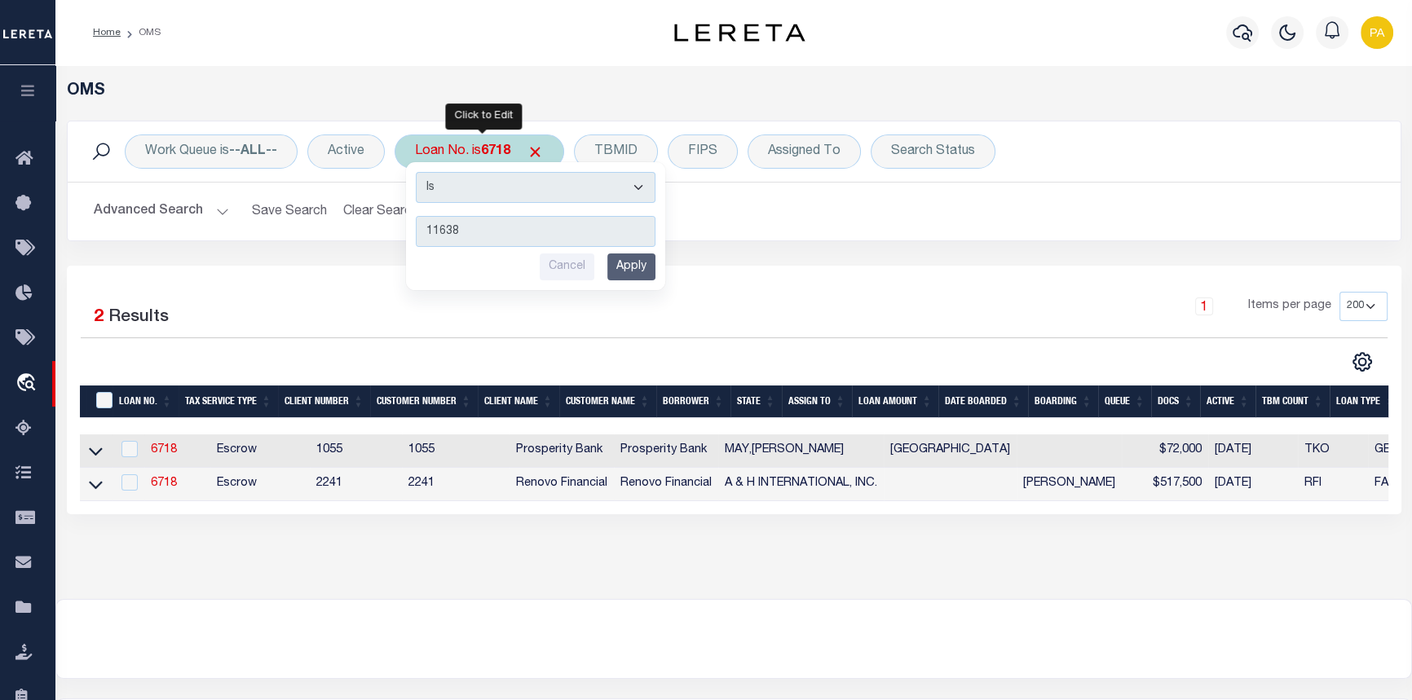
type input "116388"
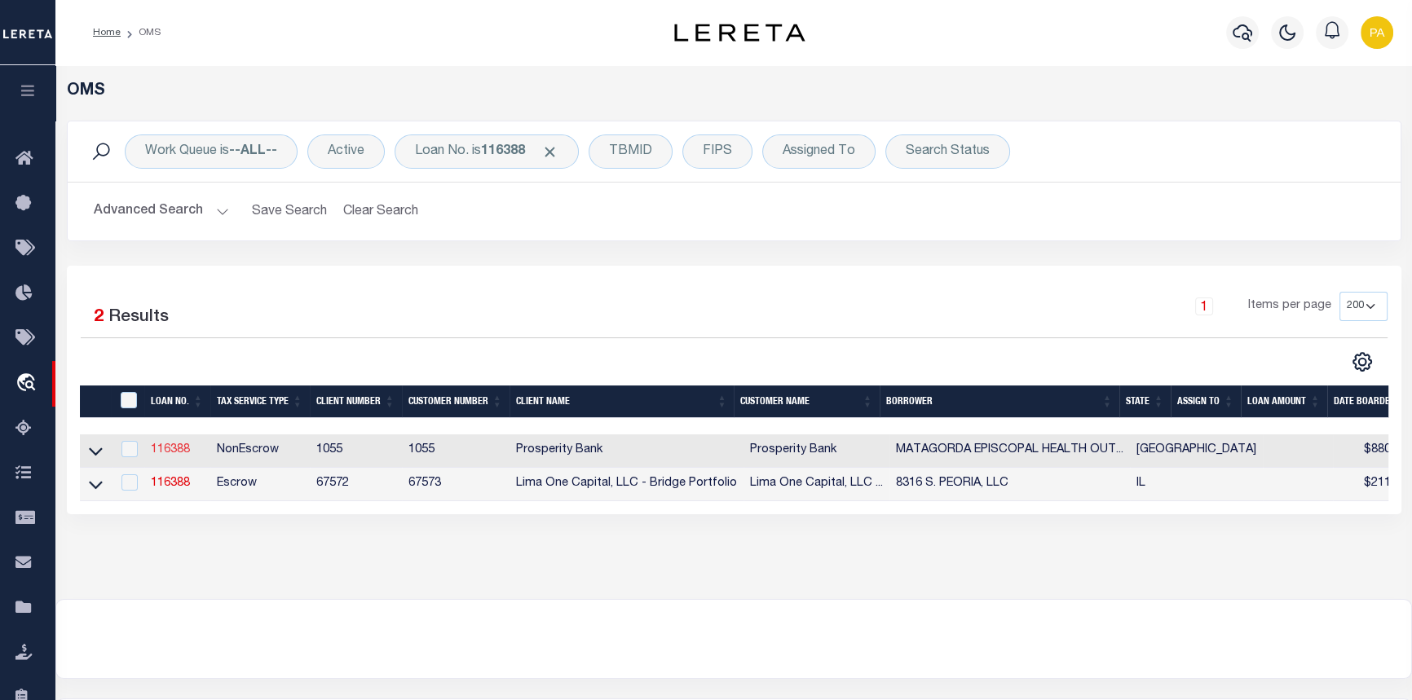
click at [172, 453] on link "116388" at bounding box center [170, 449] width 39 height 11
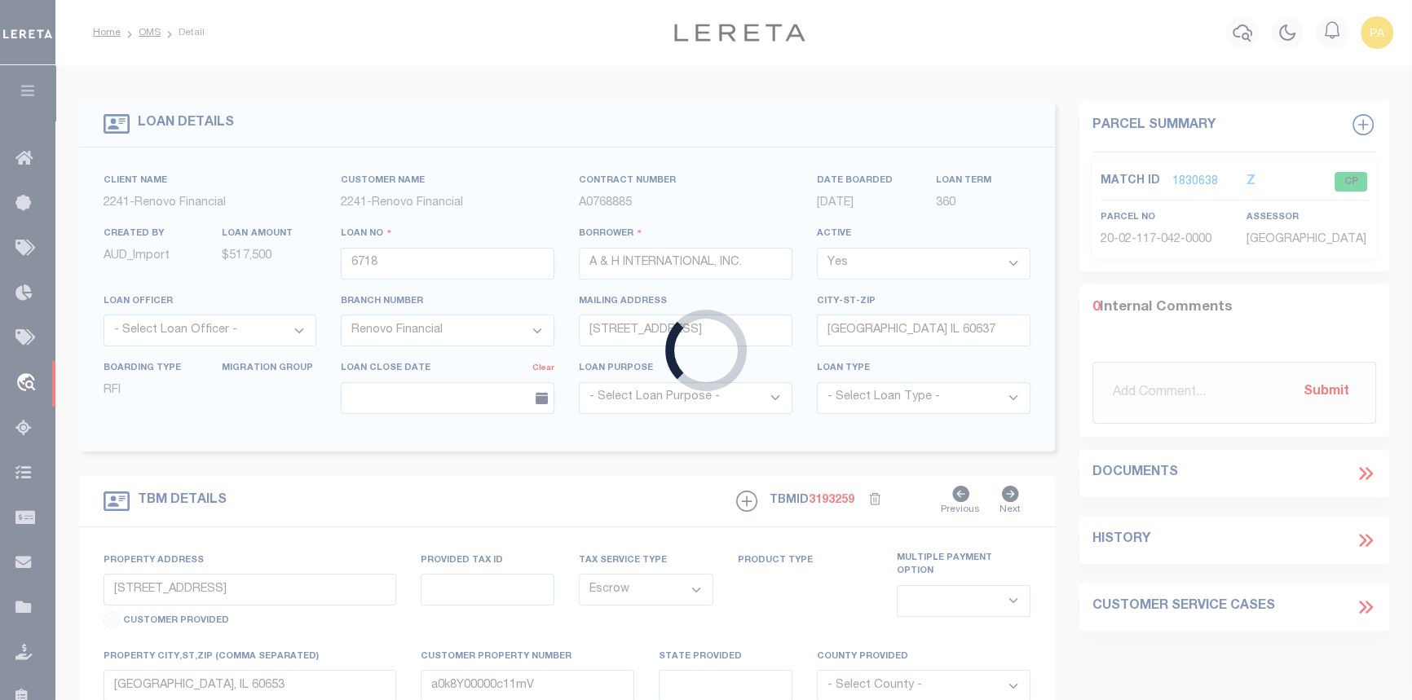
type input "116388"
type input "MATAGORDA EPISCOPAL HEALTH OUTREACH"
select select
type input "101 AVE F N"
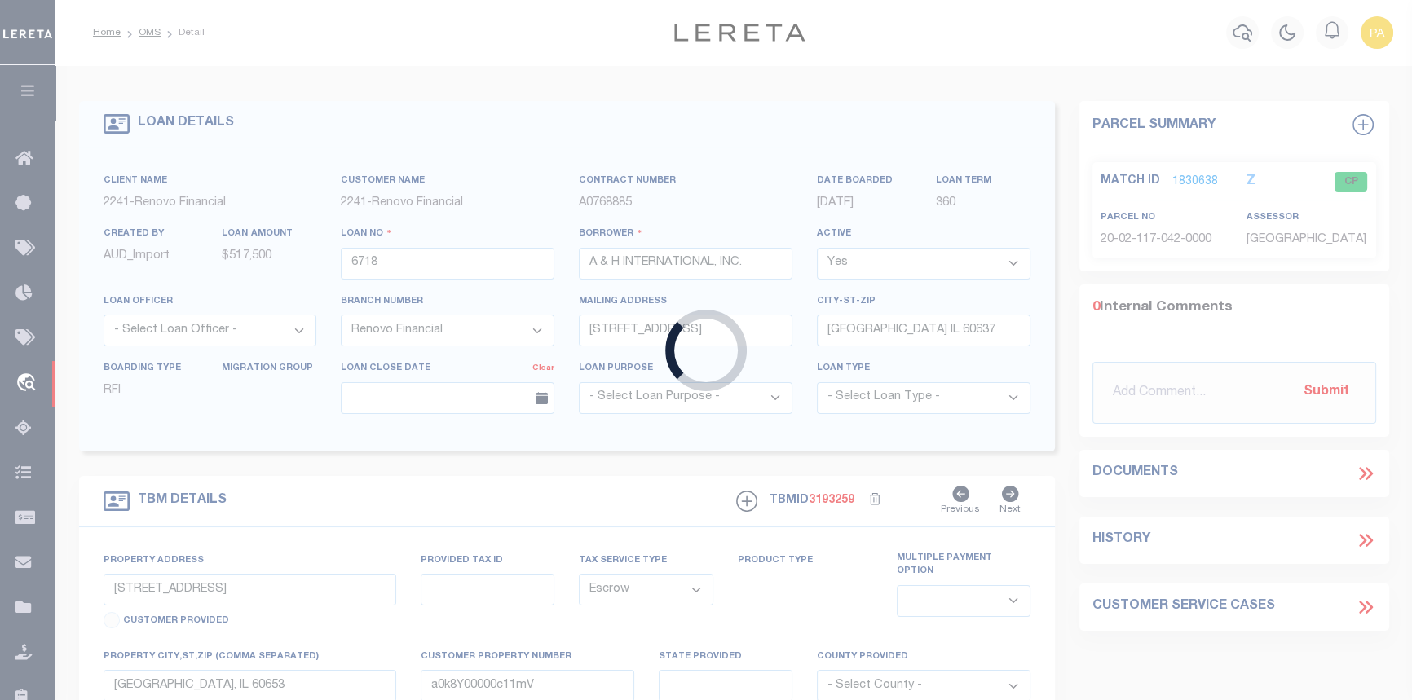
type input "BAY CITY TX 77414"
select select "400"
select select "NonEscrow"
select select "10684"
select select "4092"
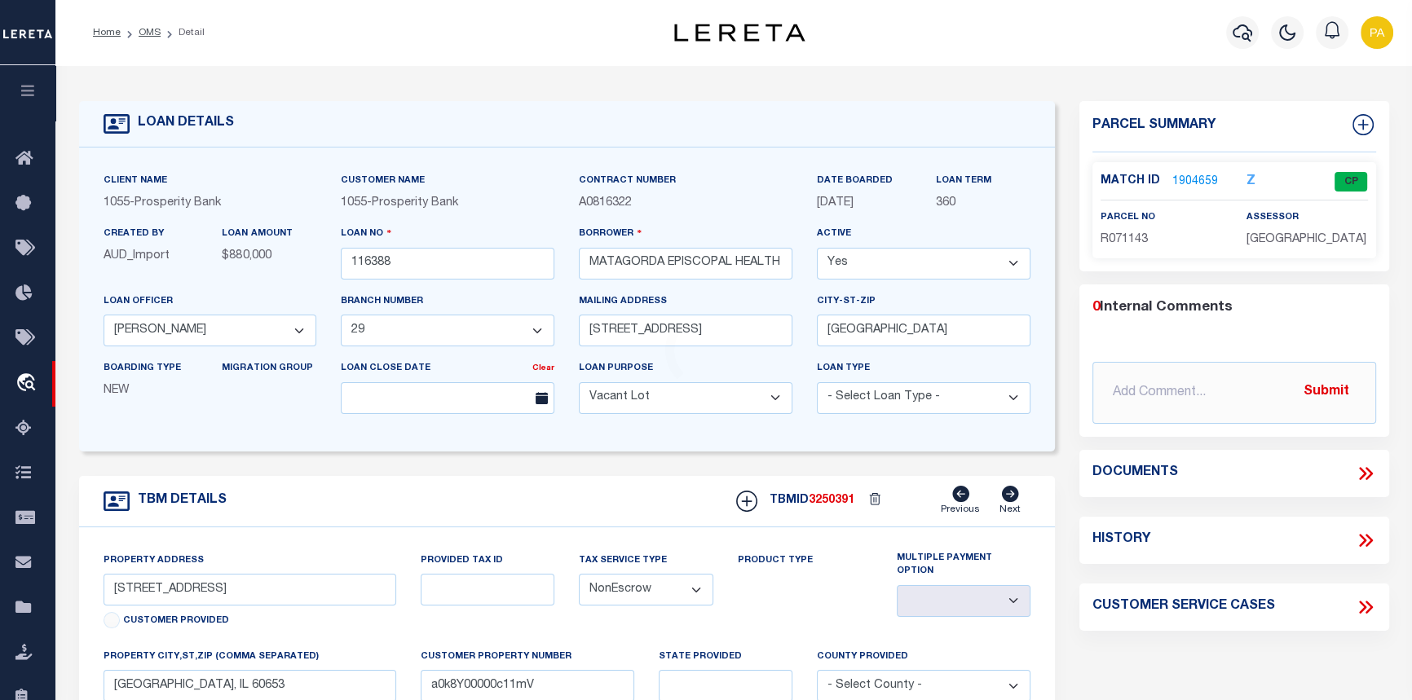
type input "10119 US 59"
type input "1053200010011"
select select
type input "[GEOGRAPHIC_DATA]"
type textarea "GULF COAST MEDICAL LOT 1C ACRES 0.9496"
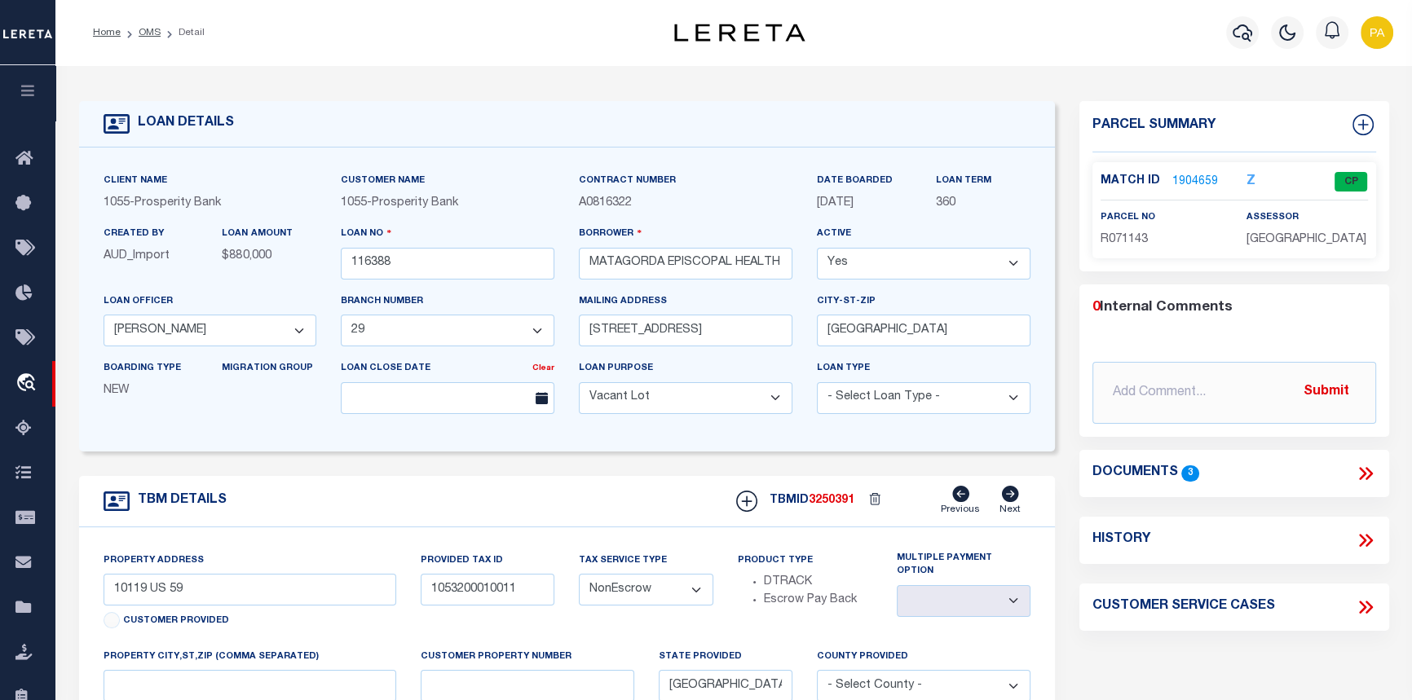
click at [1204, 182] on link "1904659" at bounding box center [1195, 182] width 46 height 17
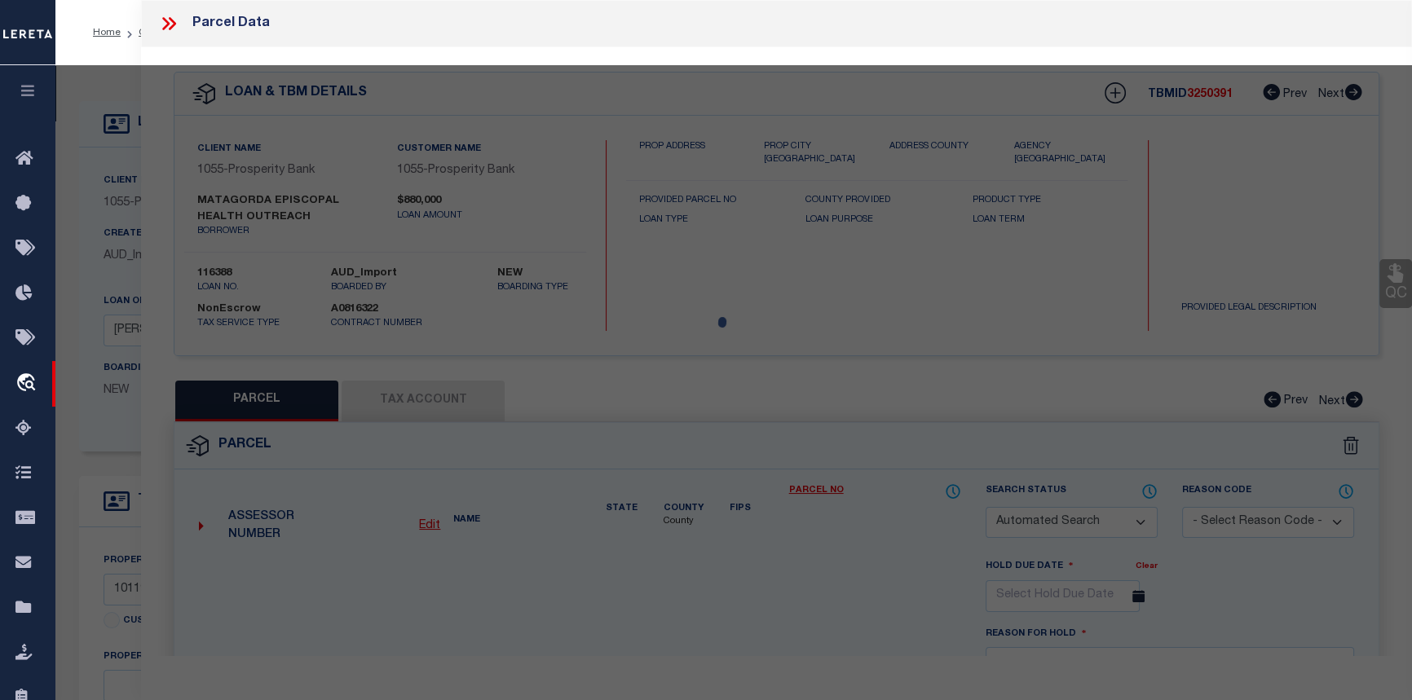
checkbox input "false"
select select "CP"
type input "[PERSON_NAME] & [PERSON_NAME]"
type input "[STREET_ADDRESS][PERSON_NAME]"
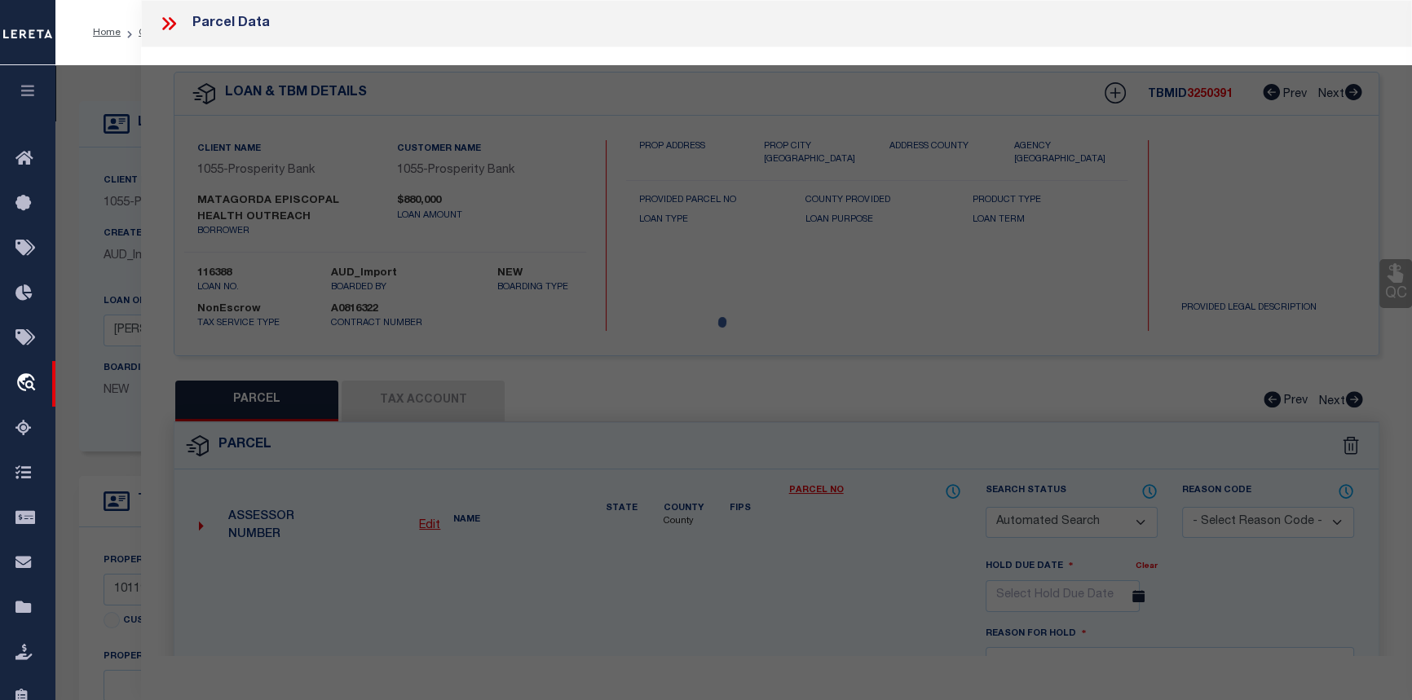
checkbox input "false"
type input "WHARTON TX"
type textarea "GULF COAST MEDICAL LOT 1C (MOB C) Acres:0.9496"
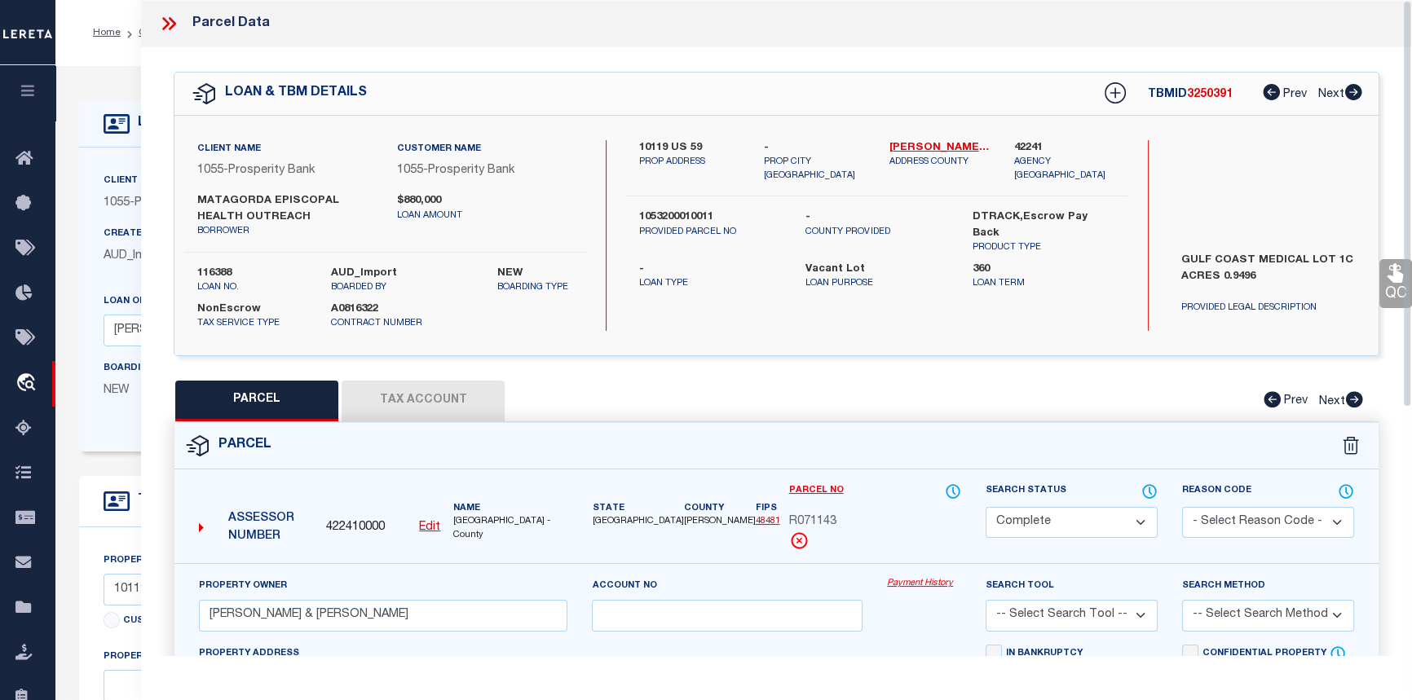
click at [906, 583] on link "Payment History" at bounding box center [924, 584] width 74 height 14
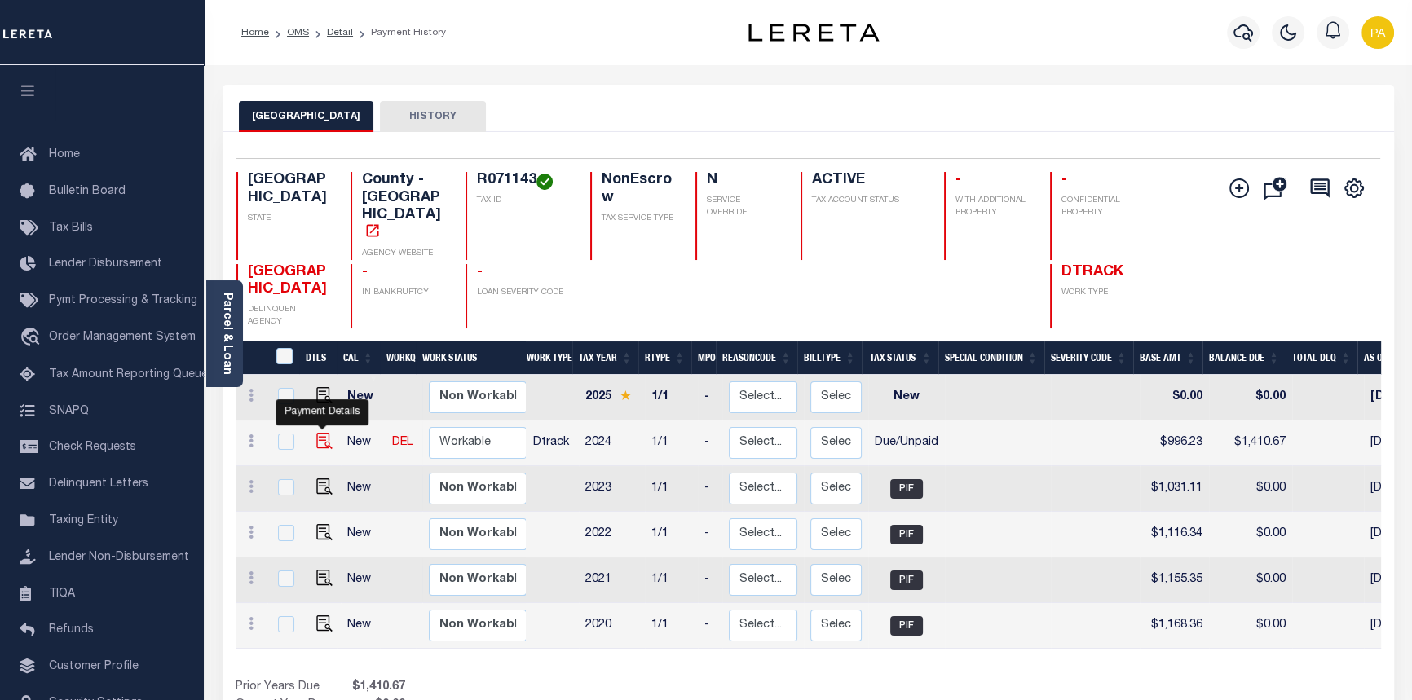
click at [322, 433] on img "" at bounding box center [324, 441] width 16 height 16
checkbox input "true"
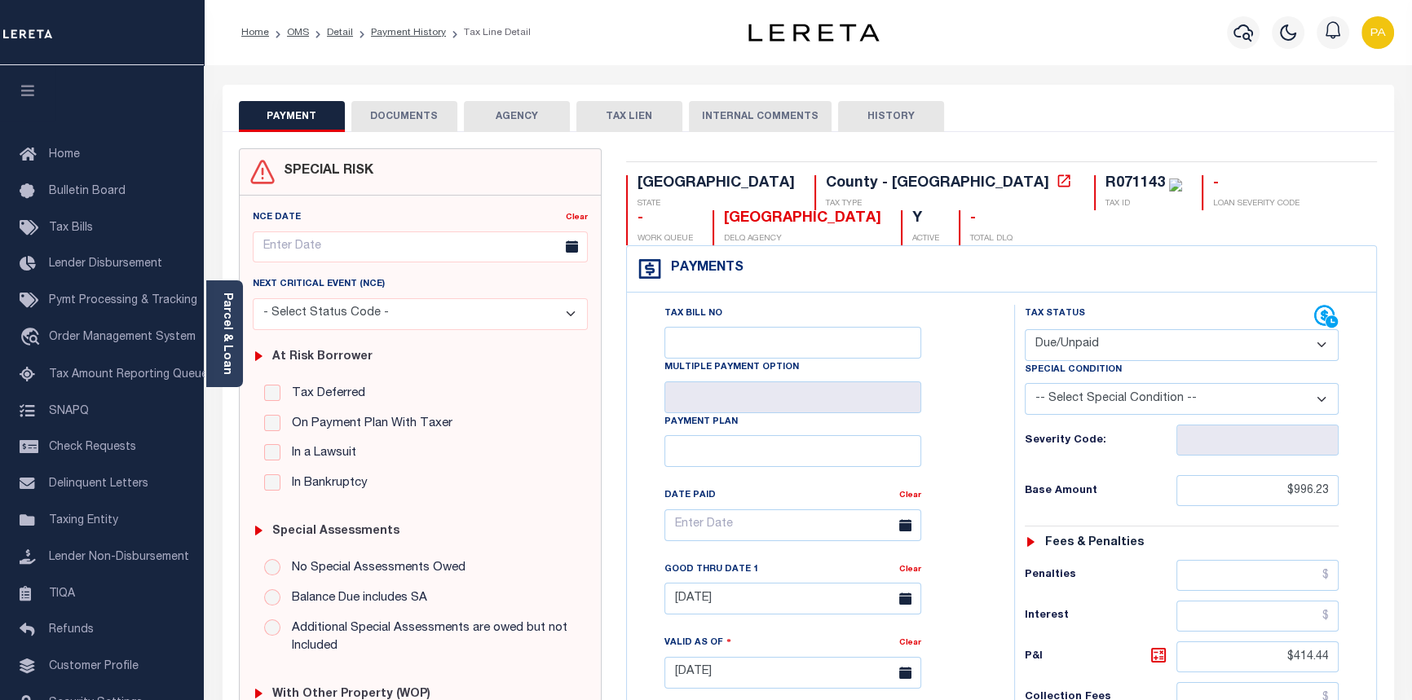
click at [1324, 348] on select "- Select Status Code - Open Due/Unpaid Paid Incomplete No Tax Due Internal Refu…" at bounding box center [1182, 345] width 315 height 32
select select "NTX"
click at [1025, 330] on select "- Select Status Code - Open Due/Unpaid Paid Incomplete No Tax Due Internal Refu…" at bounding box center [1182, 345] width 315 height 32
type input "[DATE]"
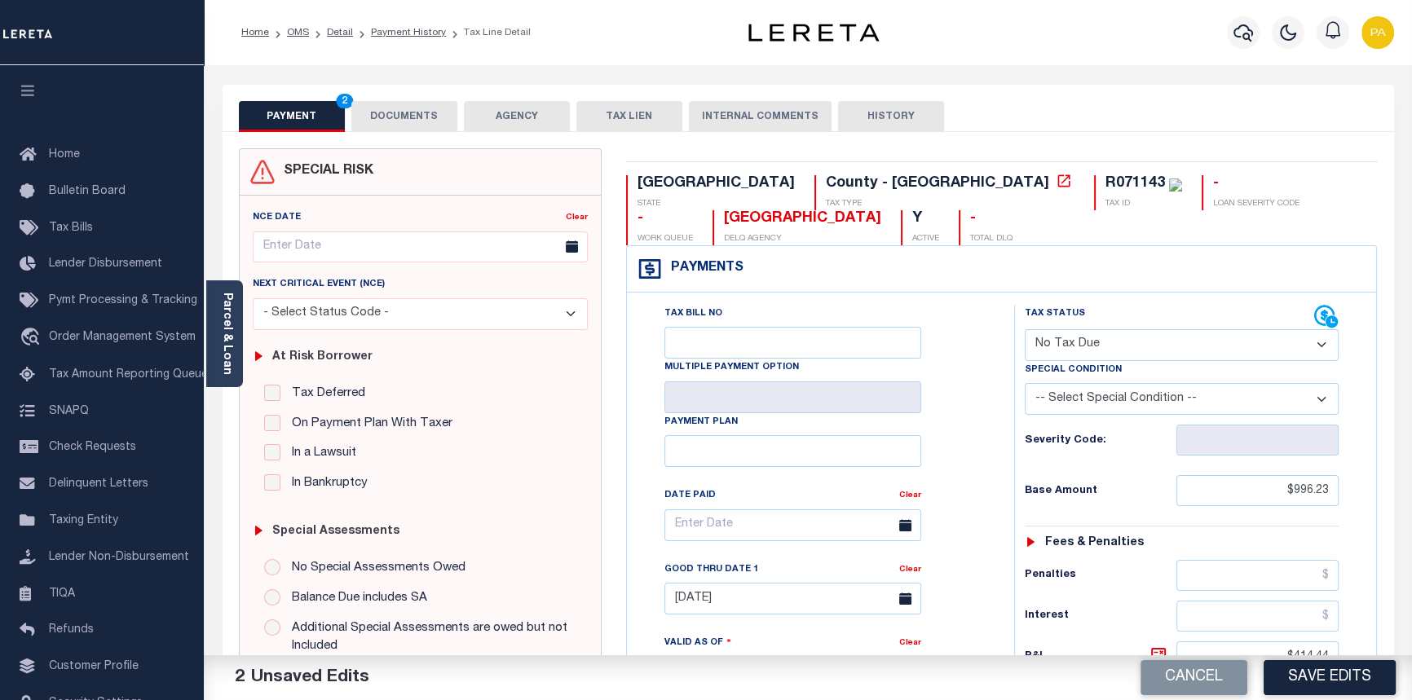
click at [1098, 403] on select "-- Select Special Condition -- 3RD PARTY TAX LIEN AGENCY TAX LIEN (A.K.A Inside…" at bounding box center [1182, 399] width 315 height 32
select select "5"
click at [1025, 385] on select "-- Select Special Condition -- 3RD PARTY TAX LIEN AGENCY TAX LIEN (A.K.A Inside…" at bounding box center [1182, 399] width 315 height 32
drag, startPoint x: 1264, startPoint y: 500, endPoint x: 1421, endPoint y: 483, distance: 158.2
click at [1411, 483] on html "Home OMS Detail Payment History Tax Line Detail" at bounding box center [706, 618] width 1412 height 1236
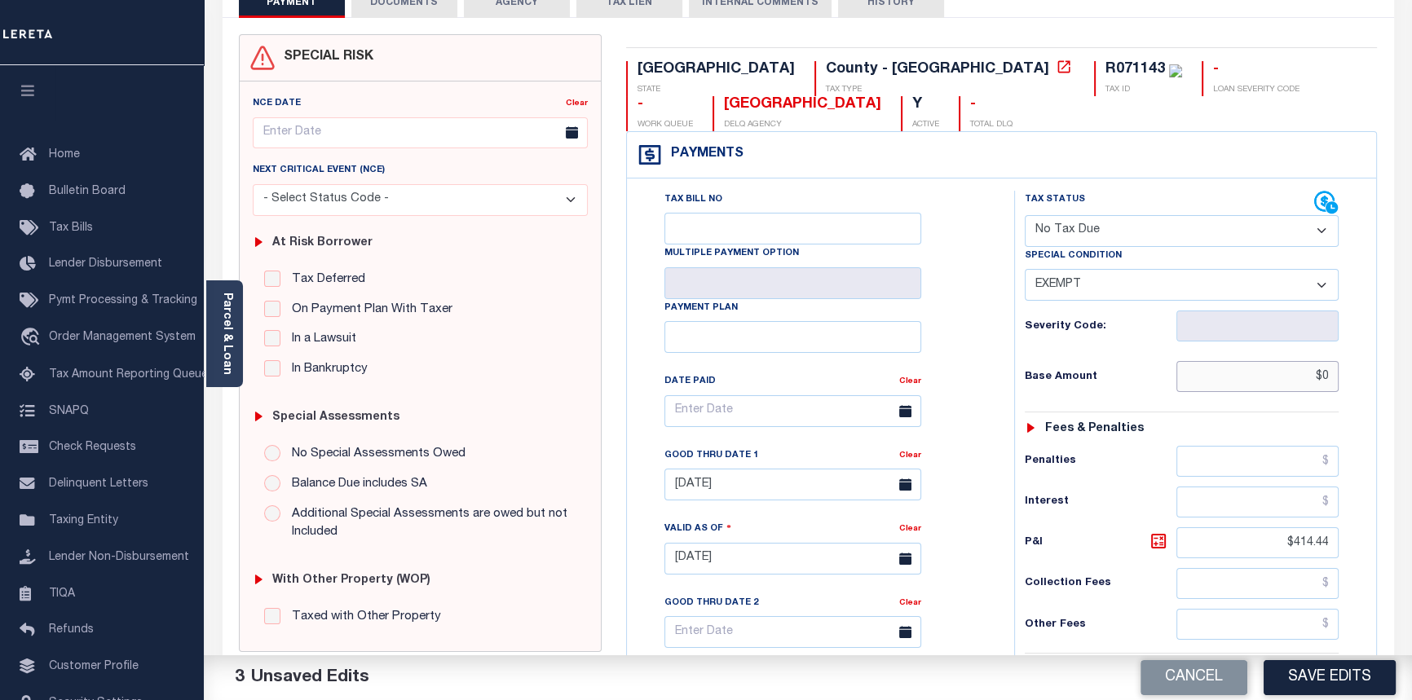
scroll to position [148, 0]
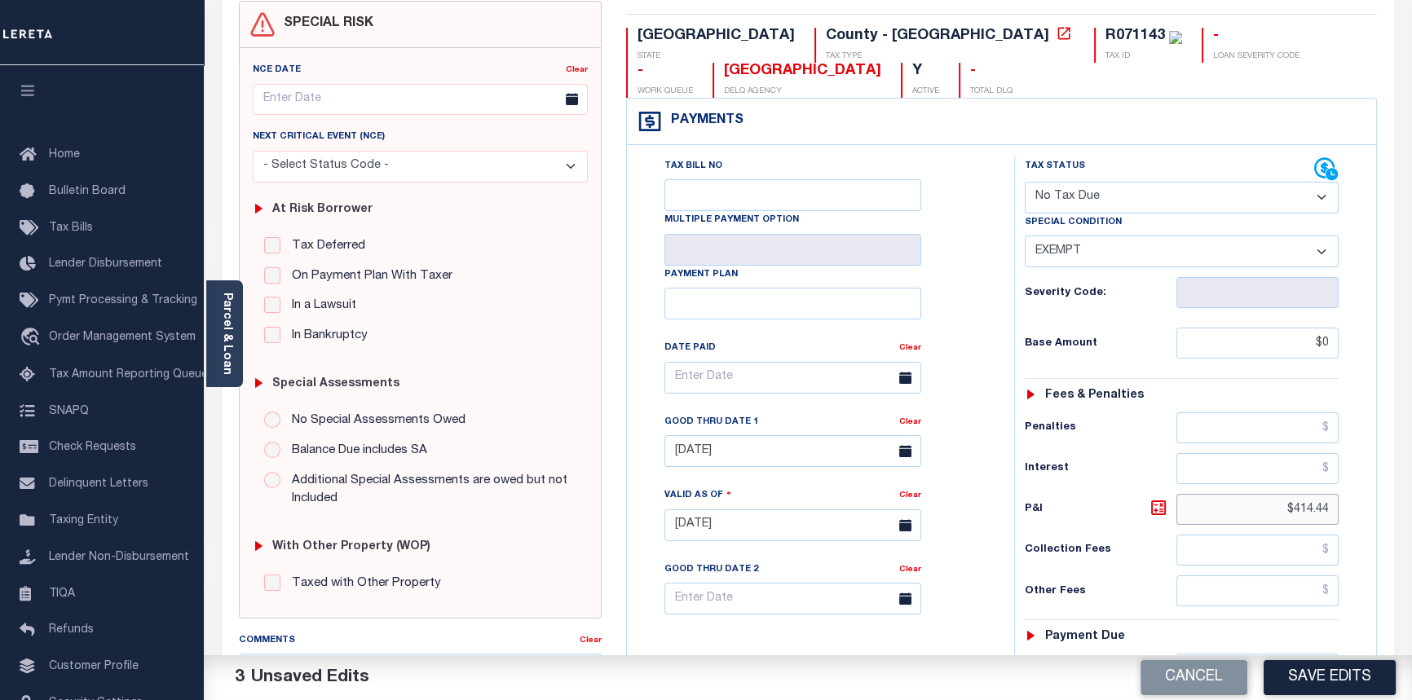
type input "$0.00"
drag, startPoint x: 1290, startPoint y: 512, endPoint x: 1421, endPoint y: 515, distance: 131.3
click at [1411, 515] on html "Home OMS Detail Payment History Tax Line Detail" at bounding box center [706, 470] width 1412 height 1236
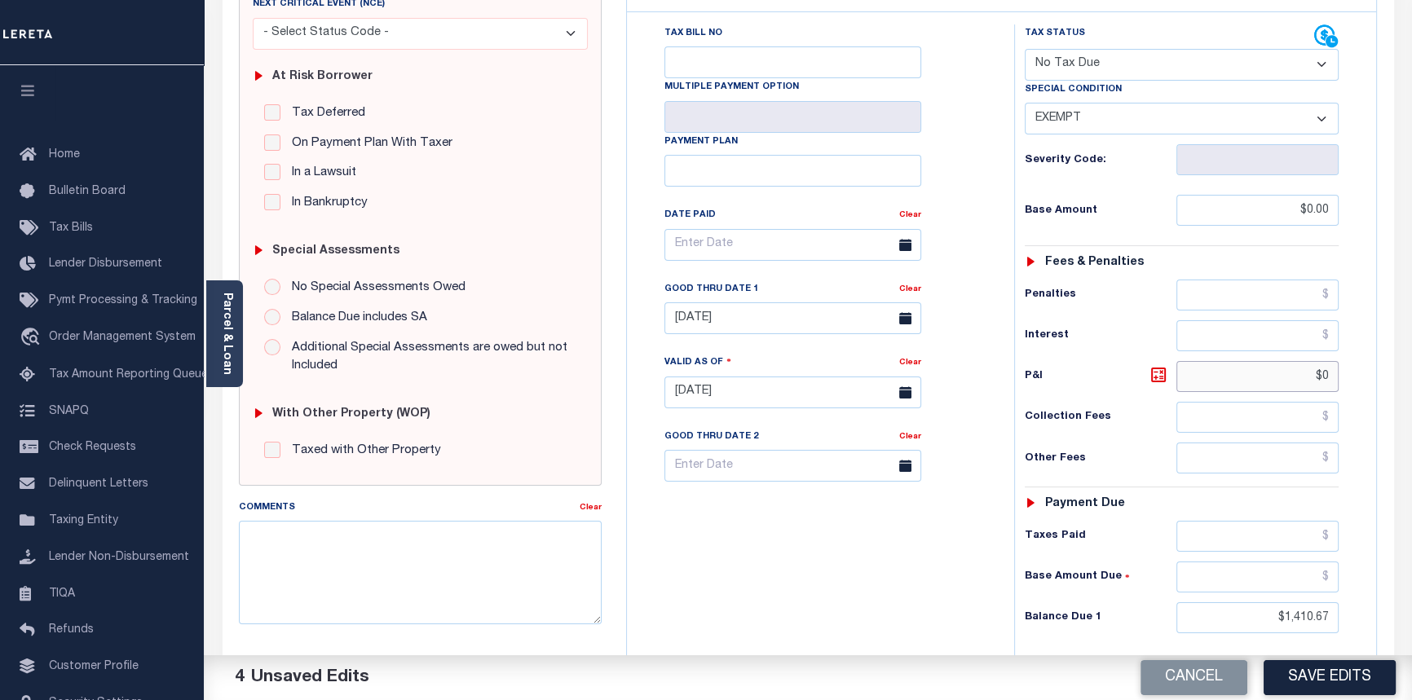
scroll to position [296, 0]
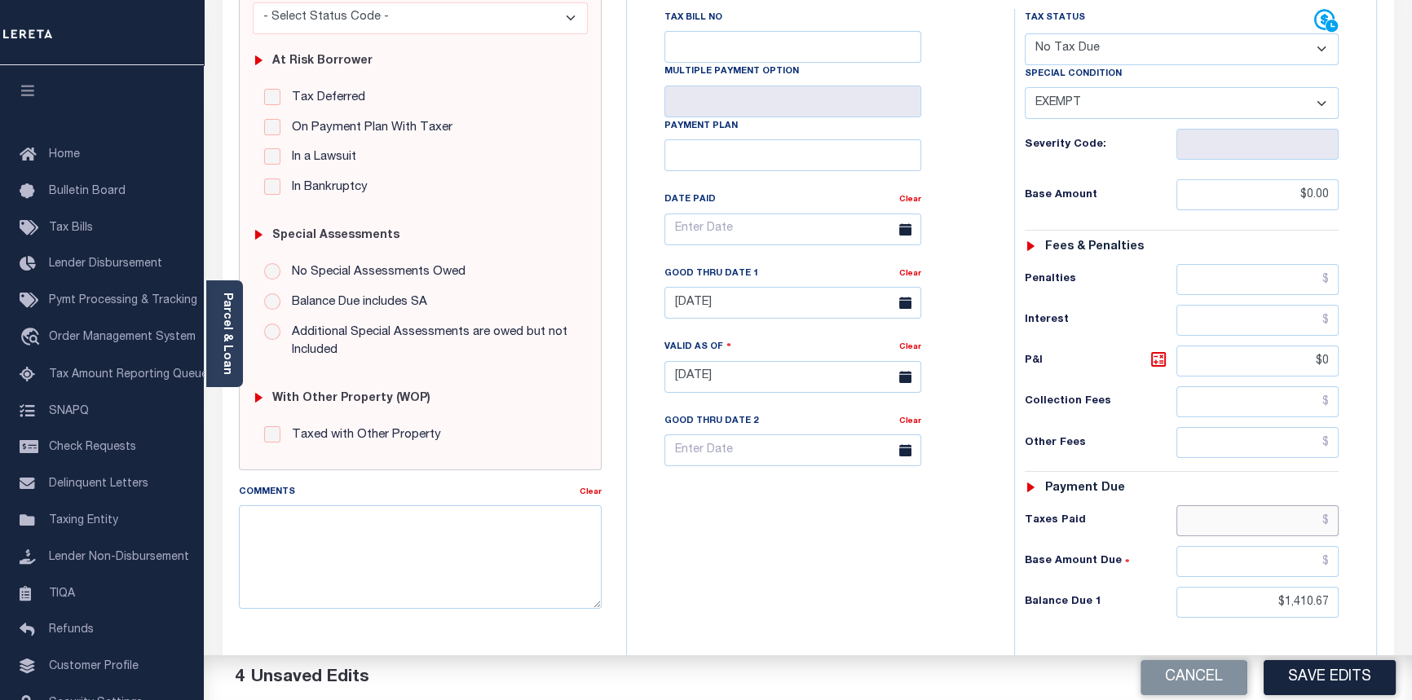
type input "$0.00"
click at [1332, 521] on input "text" at bounding box center [1257, 520] width 163 height 31
type input "$0.00"
click at [1335, 566] on input "text" at bounding box center [1257, 561] width 163 height 31
type input "$0.00"
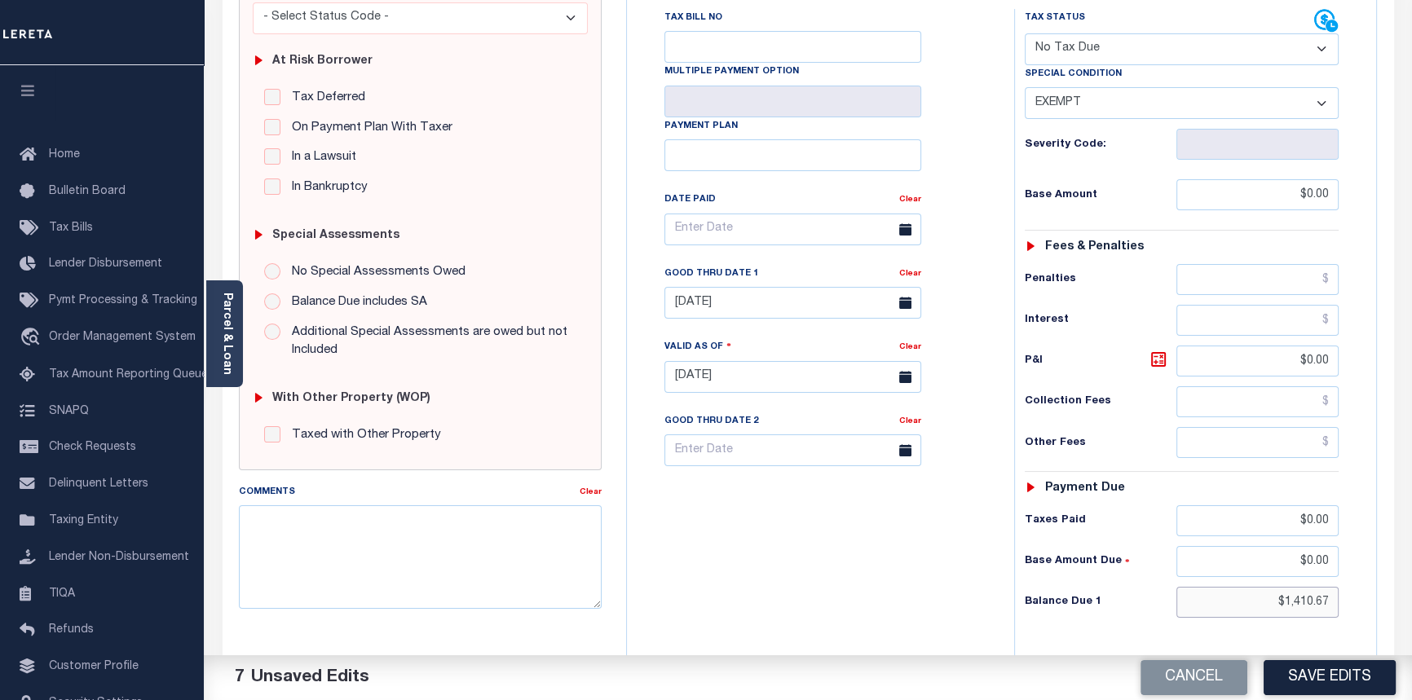
drag, startPoint x: 1263, startPoint y: 601, endPoint x: 1421, endPoint y: 687, distance: 180.9
click at [1411, 687] on html "Home OMS Detail Payment History Tax Line Detail" at bounding box center [706, 322] width 1412 height 1236
type input "$0.00"
click at [915, 278] on link "Clear" at bounding box center [910, 274] width 22 height 8
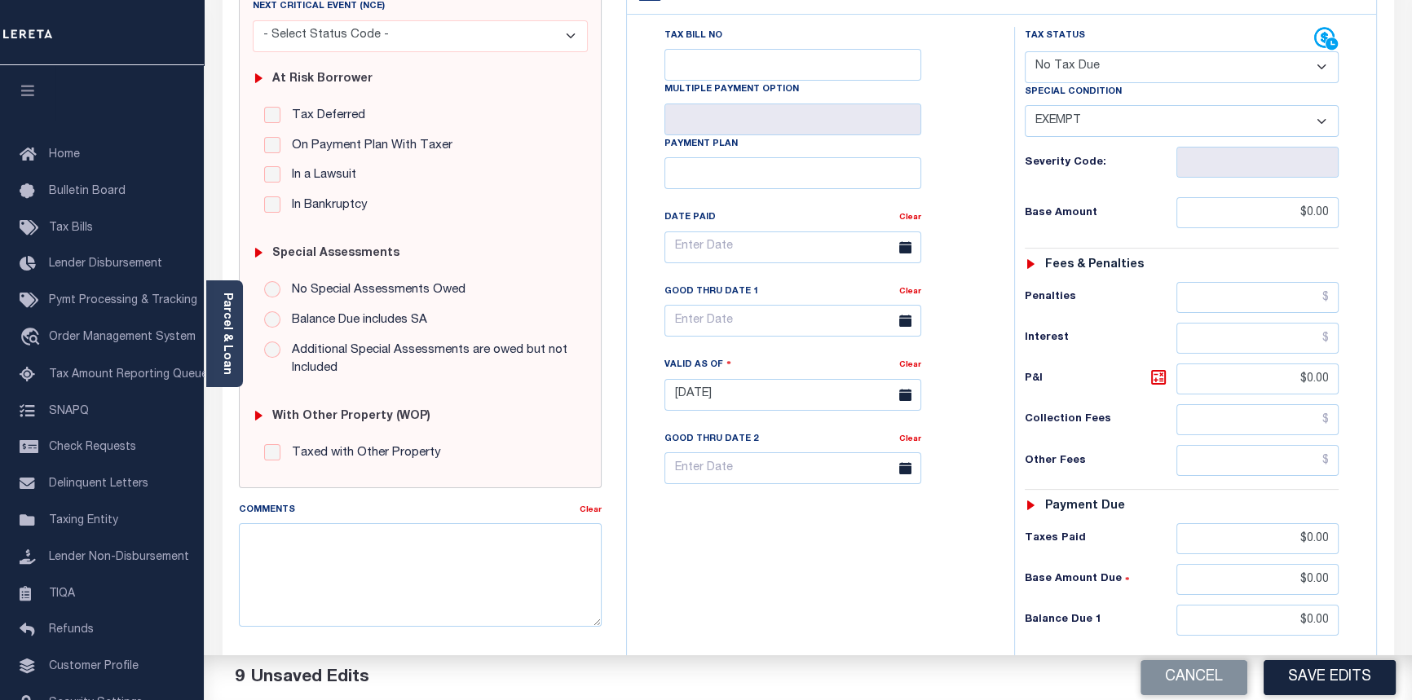
scroll to position [222, 0]
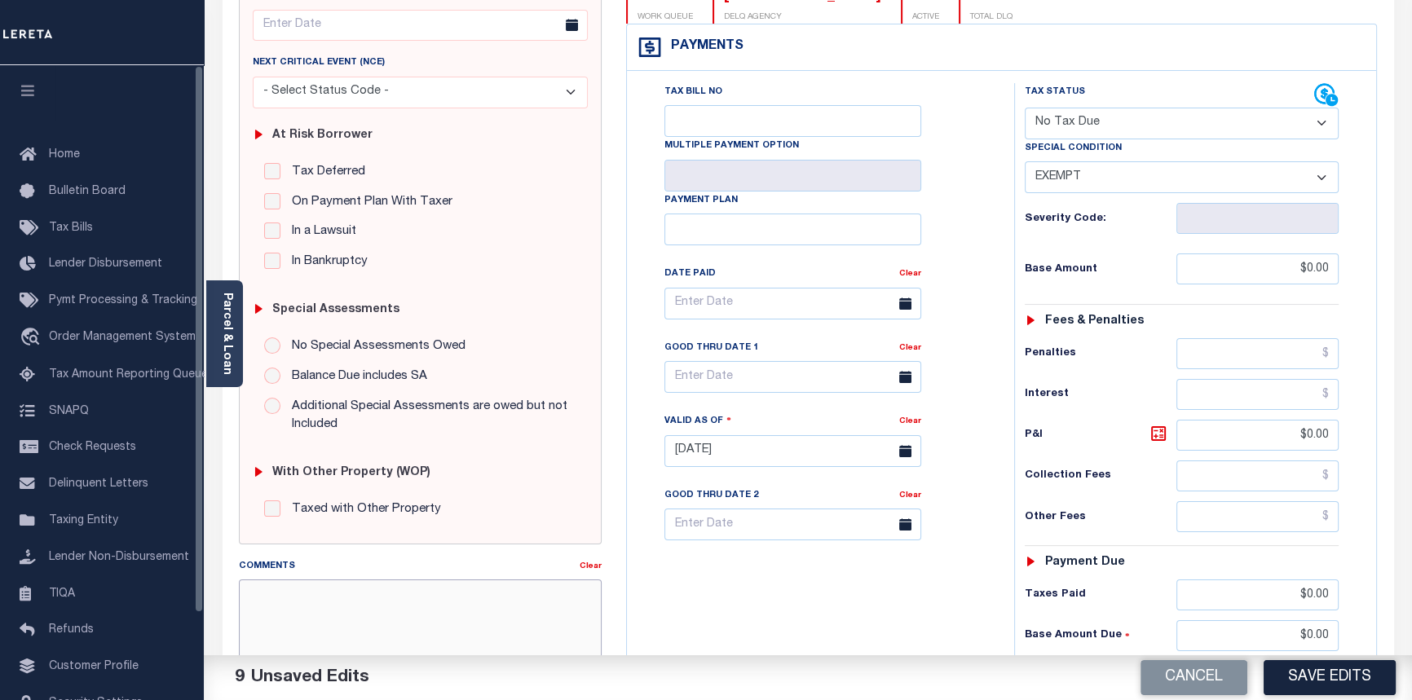
click at [461, 615] on textarea "Comments" at bounding box center [421, 630] width 364 height 103
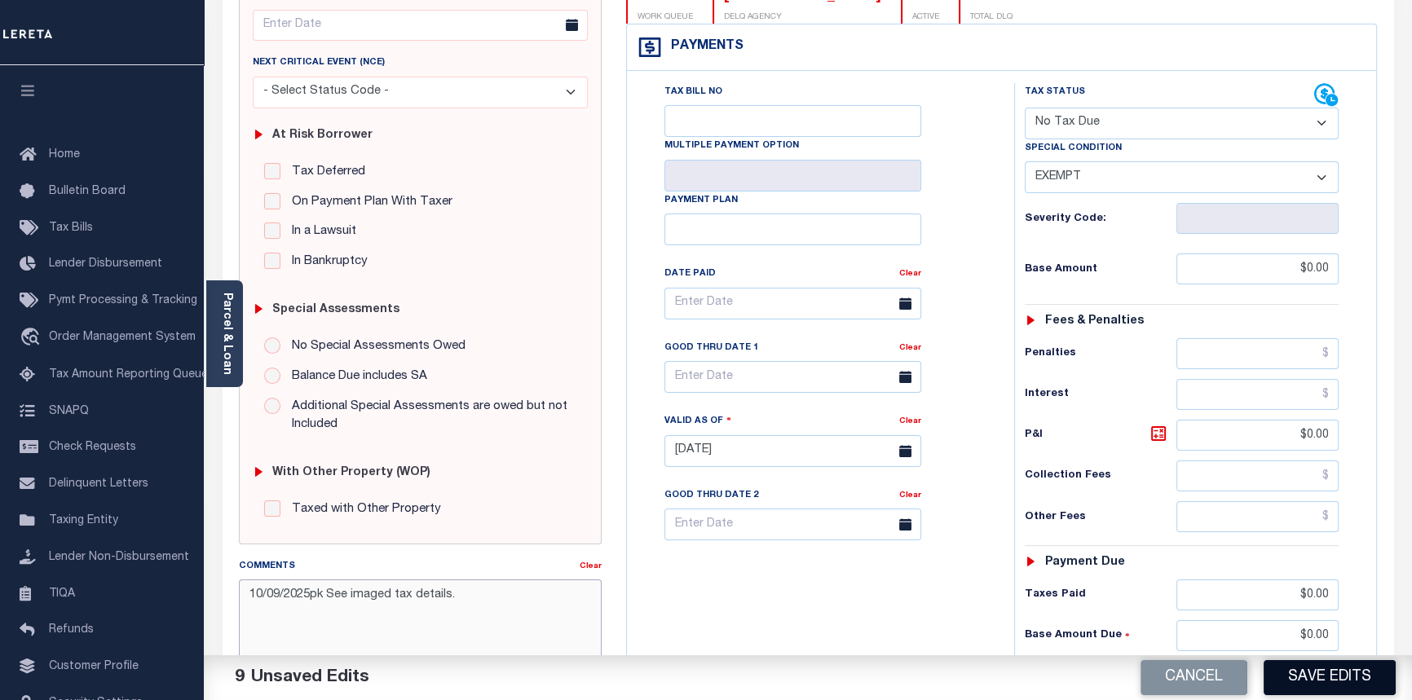
type textarea "10/09/2025pk See imaged tax details."
click at [1326, 678] on button "Save Edits" at bounding box center [1329, 677] width 132 height 35
checkbox input "false"
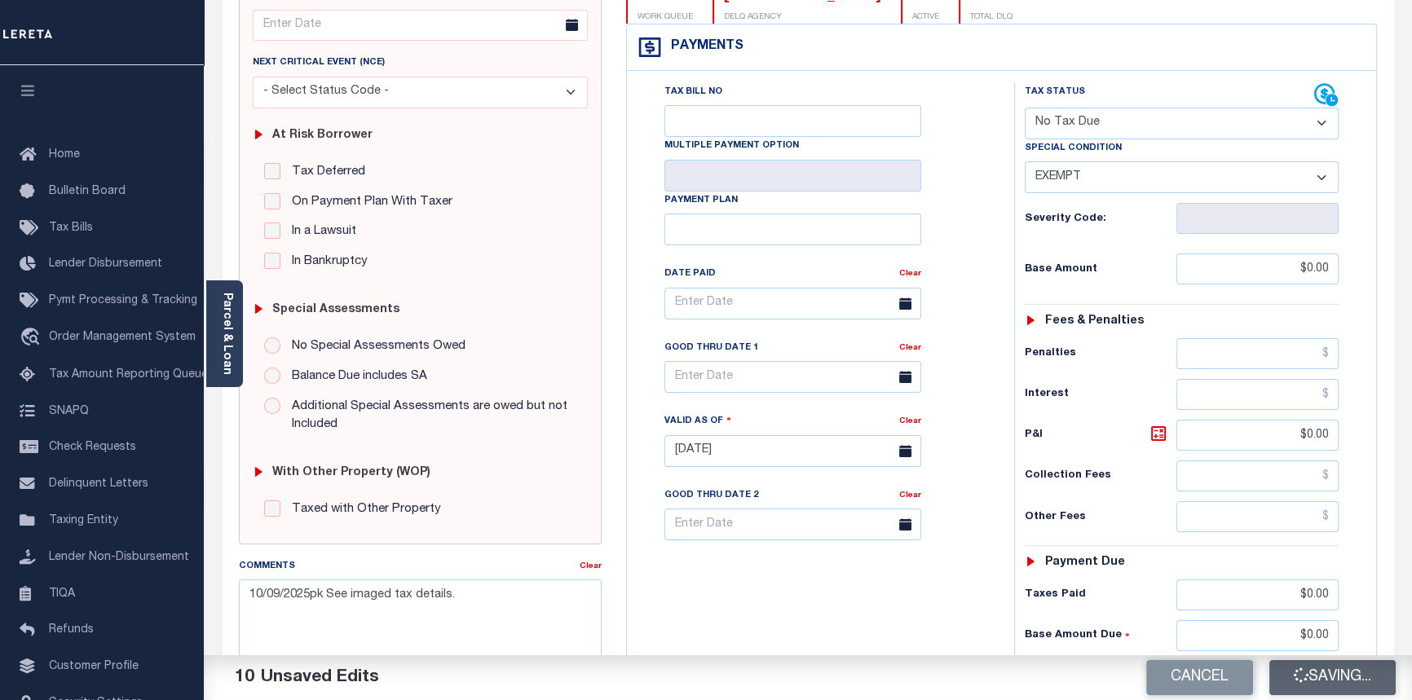
type input "$0"
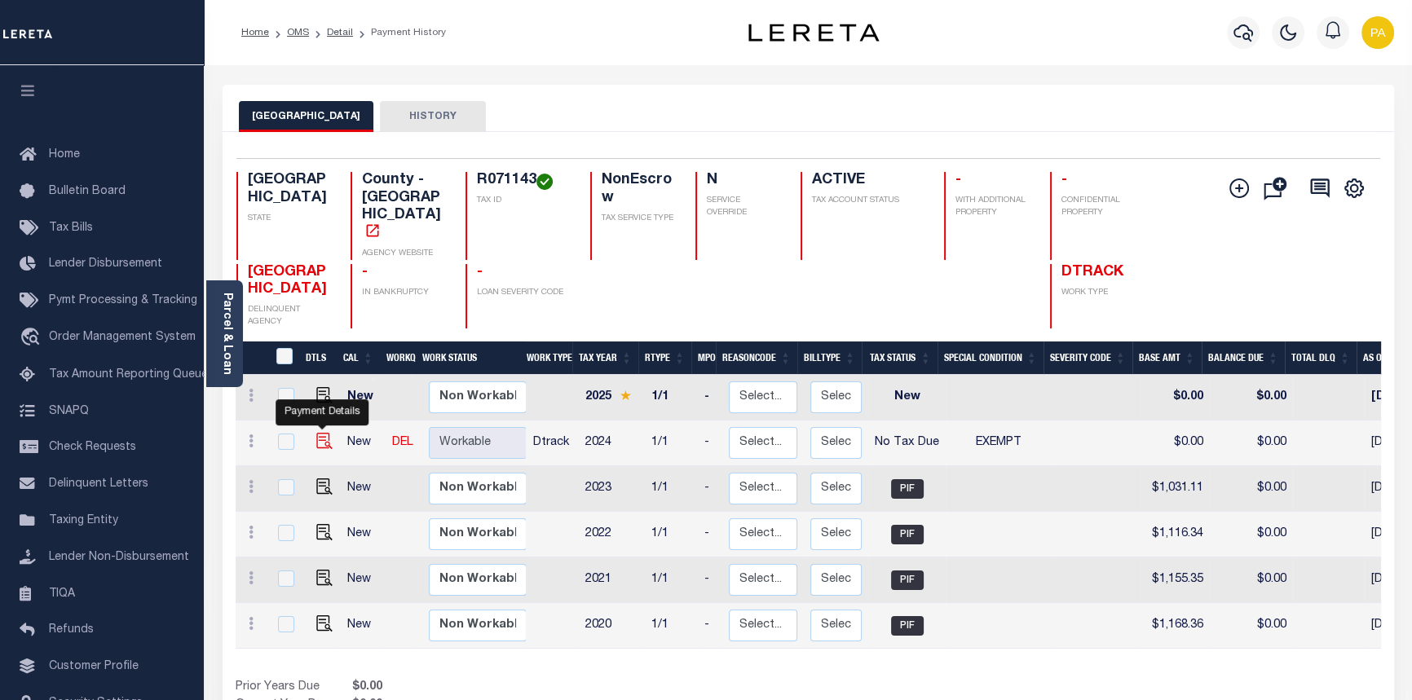
click at [317, 433] on img "" at bounding box center [324, 441] width 16 height 16
checkbox input "true"
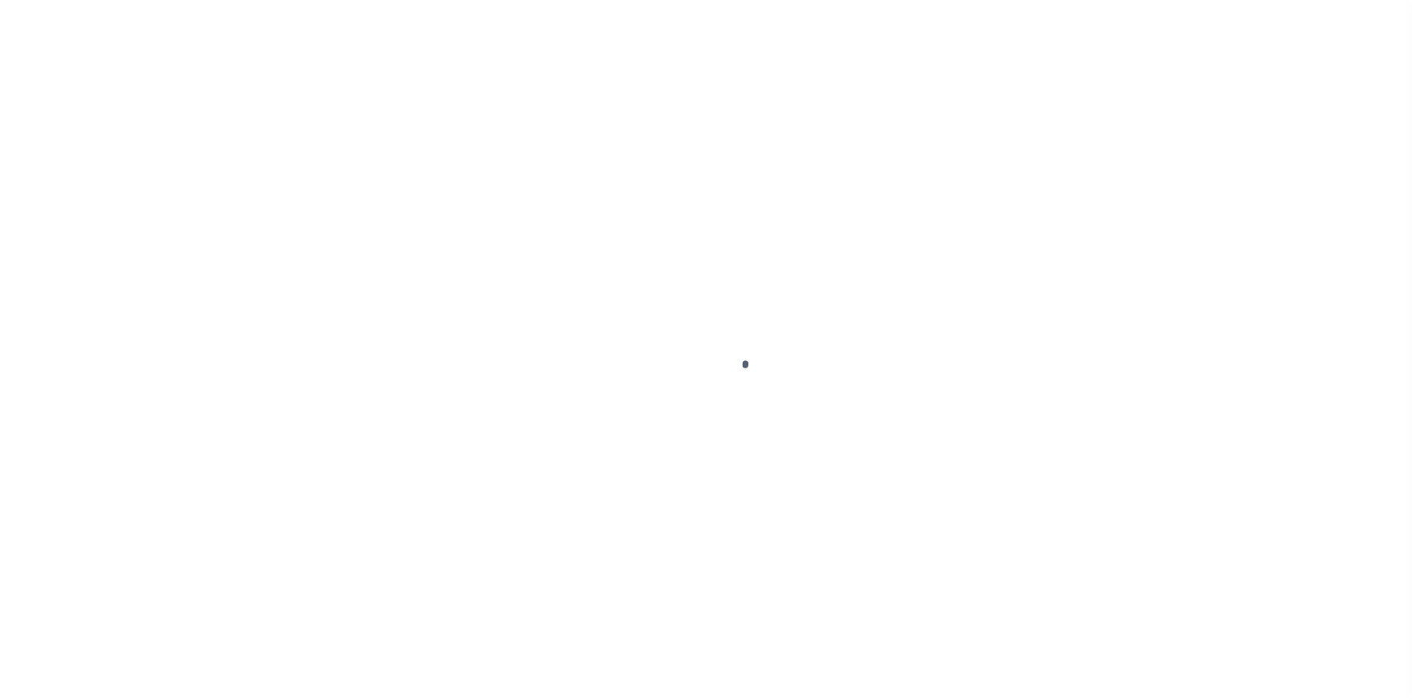
select select "NTX"
select select "5"
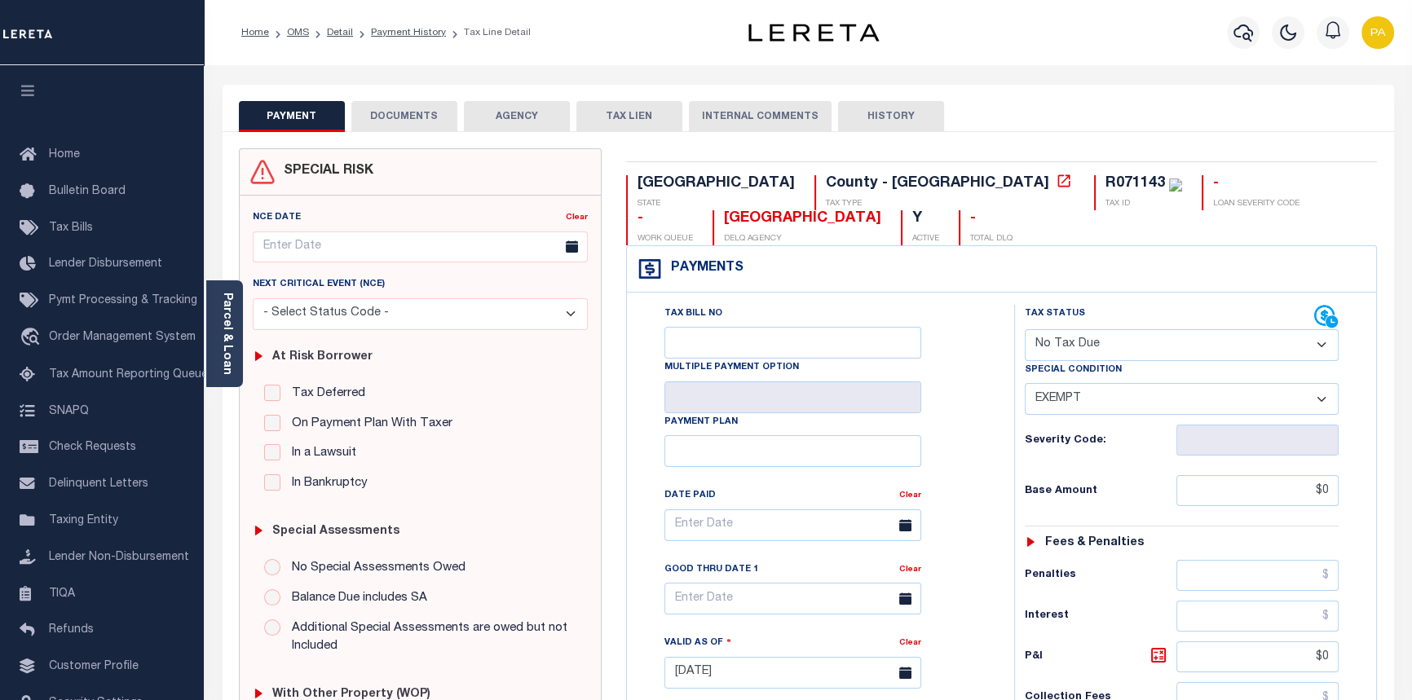
click at [403, 112] on button "DOCUMENTS" at bounding box center [404, 116] width 106 height 31
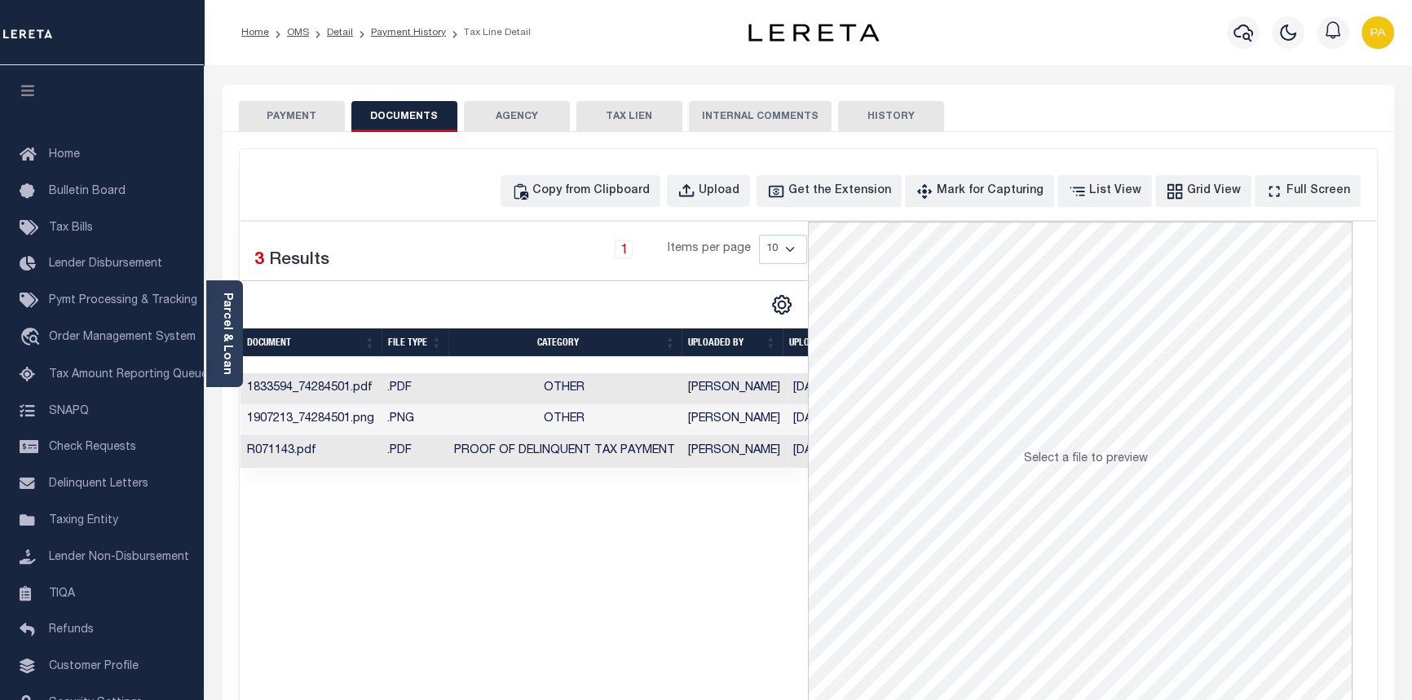
scroll to position [0, 58]
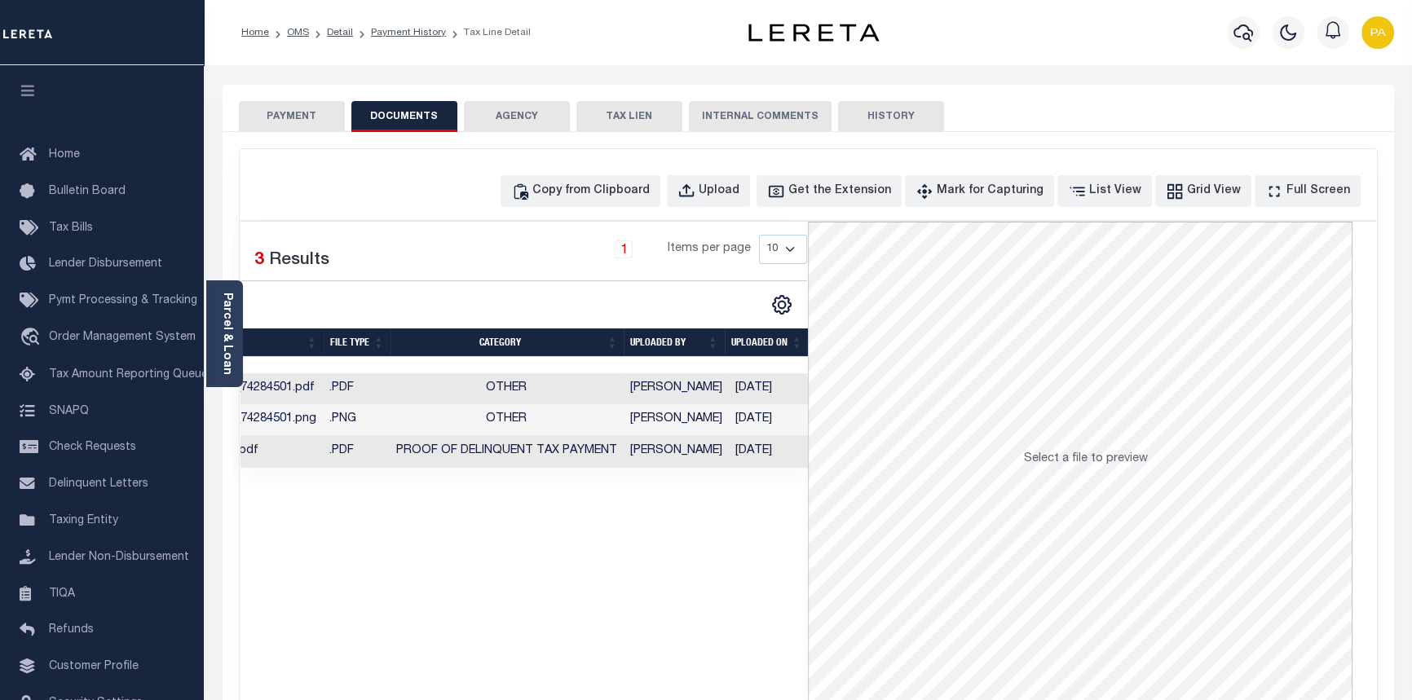
click at [275, 123] on button "PAYMENT" at bounding box center [292, 116] width 106 height 31
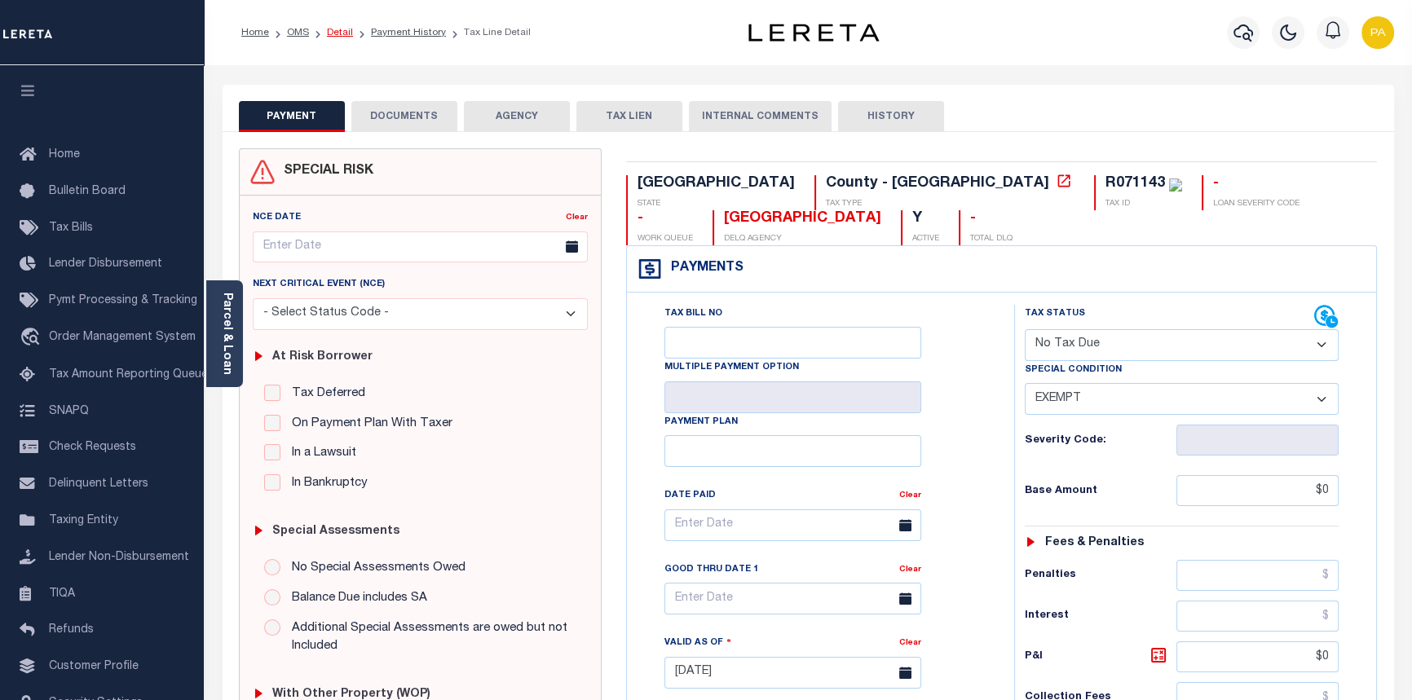
click at [342, 29] on link "Detail" at bounding box center [340, 33] width 26 height 10
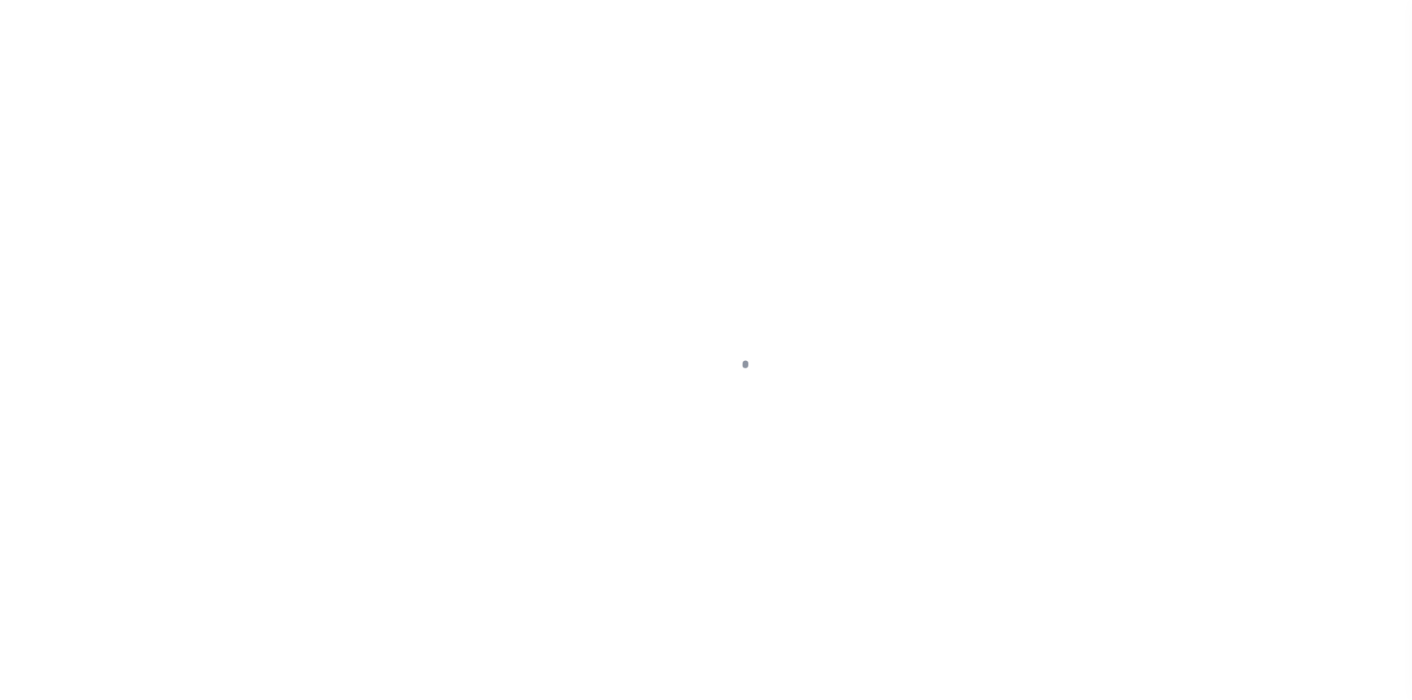
select select "400"
select select "NonEscrow"
type input "10119 US 59"
type input "1053200010011"
select select
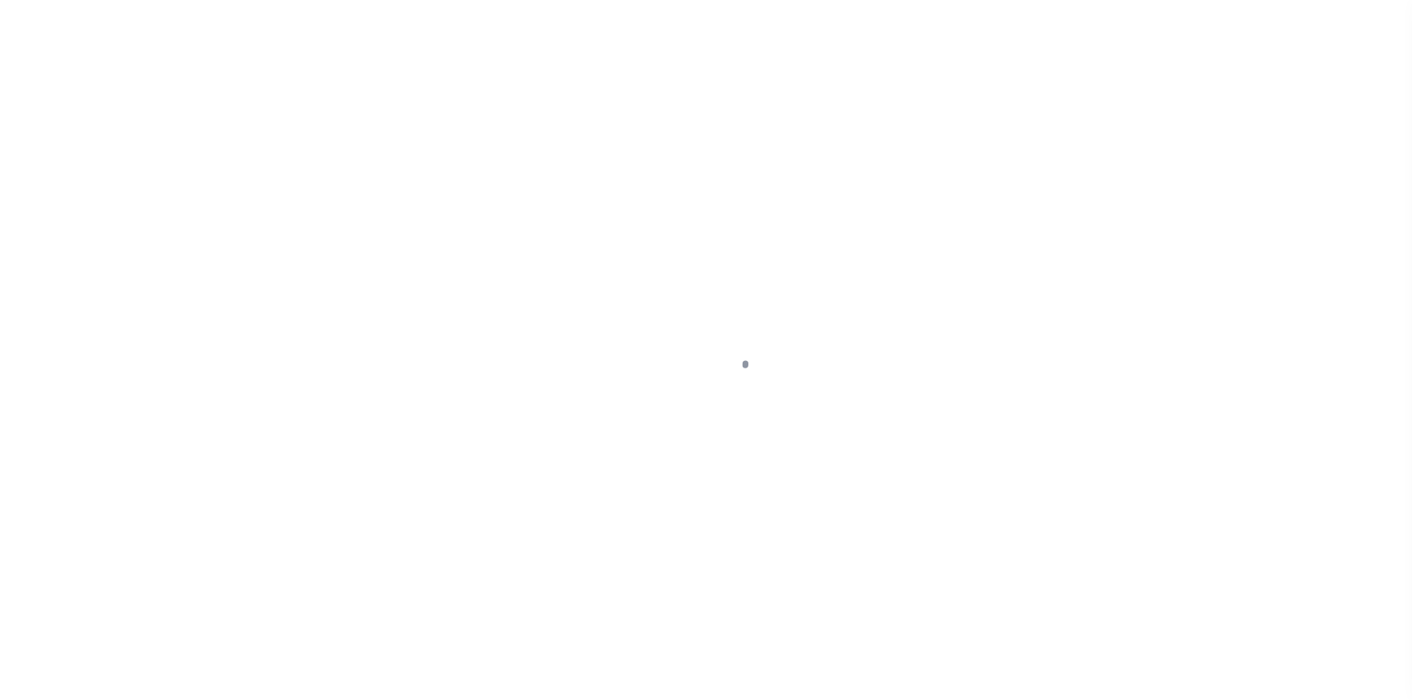
type input "TX"
type textarea "GULF COAST MEDICAL LOT 1C ACRES 0.9496"
select select "10684"
select select "4092"
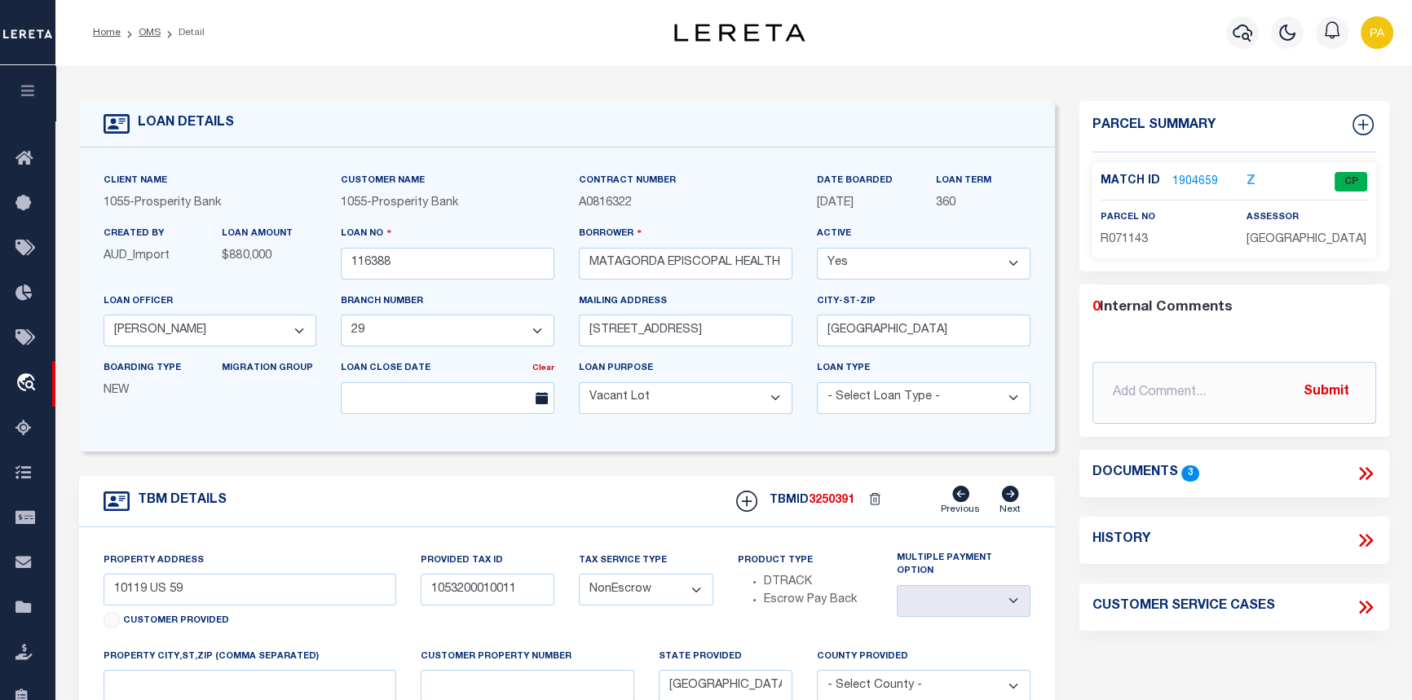
click at [1202, 179] on link "1904659" at bounding box center [1195, 182] width 46 height 17
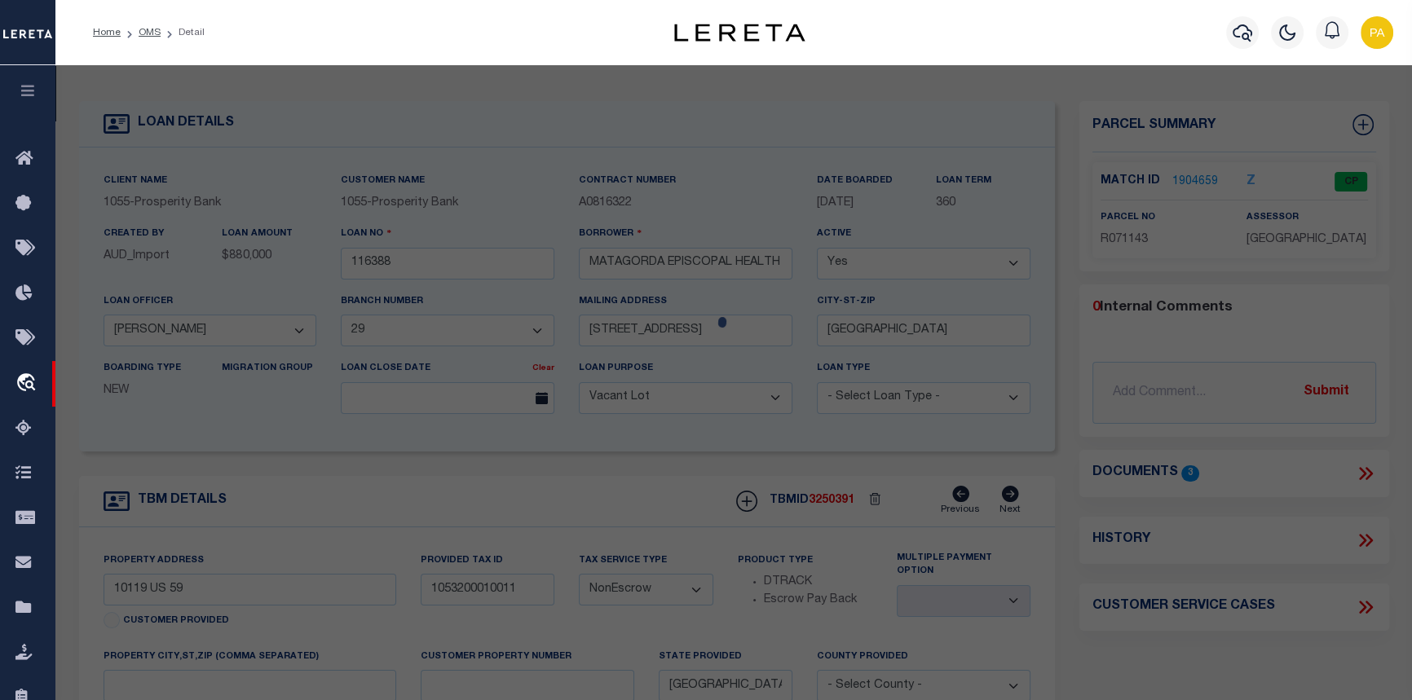
checkbox input "false"
select select "CP"
type input "MARCONI MARK & METCALF PRISCILLA"
type input "10119 US 59 RD WHARTON"
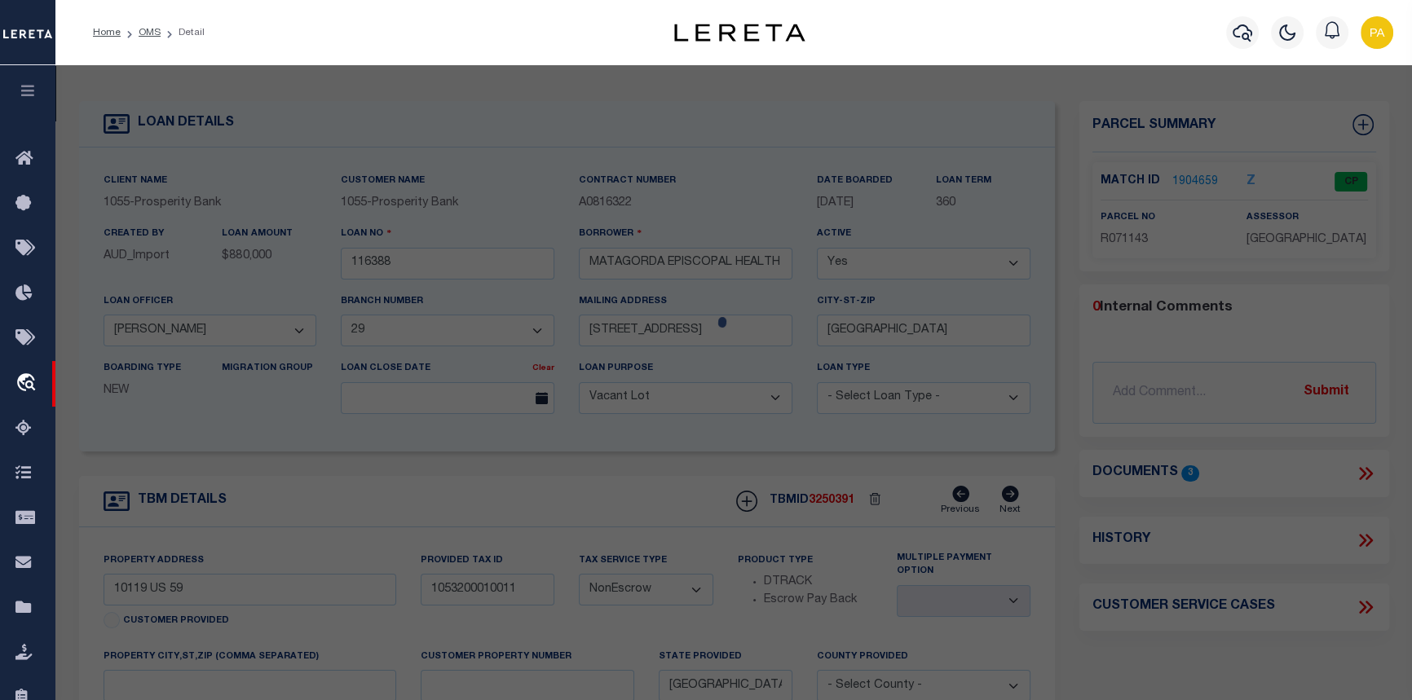
checkbox input "false"
type input "WHARTON TX"
type textarea "GULF COAST MEDICAL LOT 1C (MOB C) Acres:0.9496"
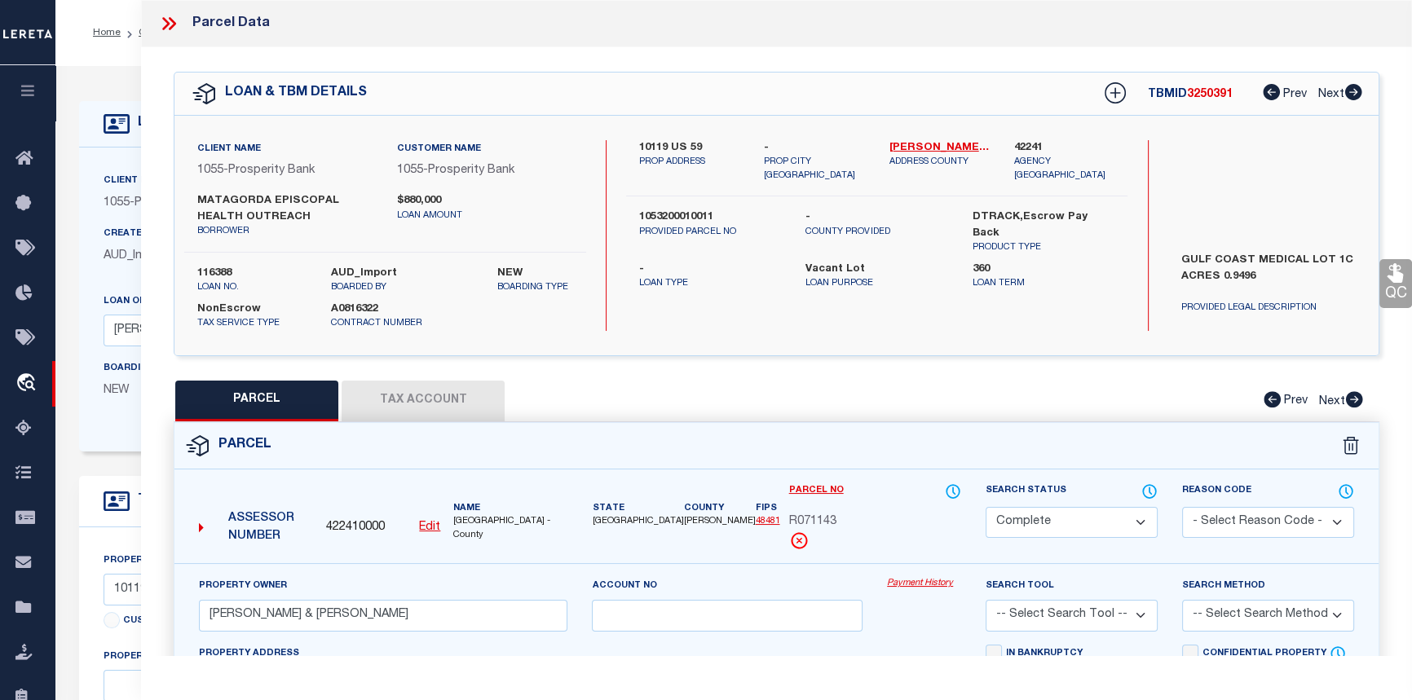
click at [925, 585] on link "Payment History" at bounding box center [924, 584] width 74 height 14
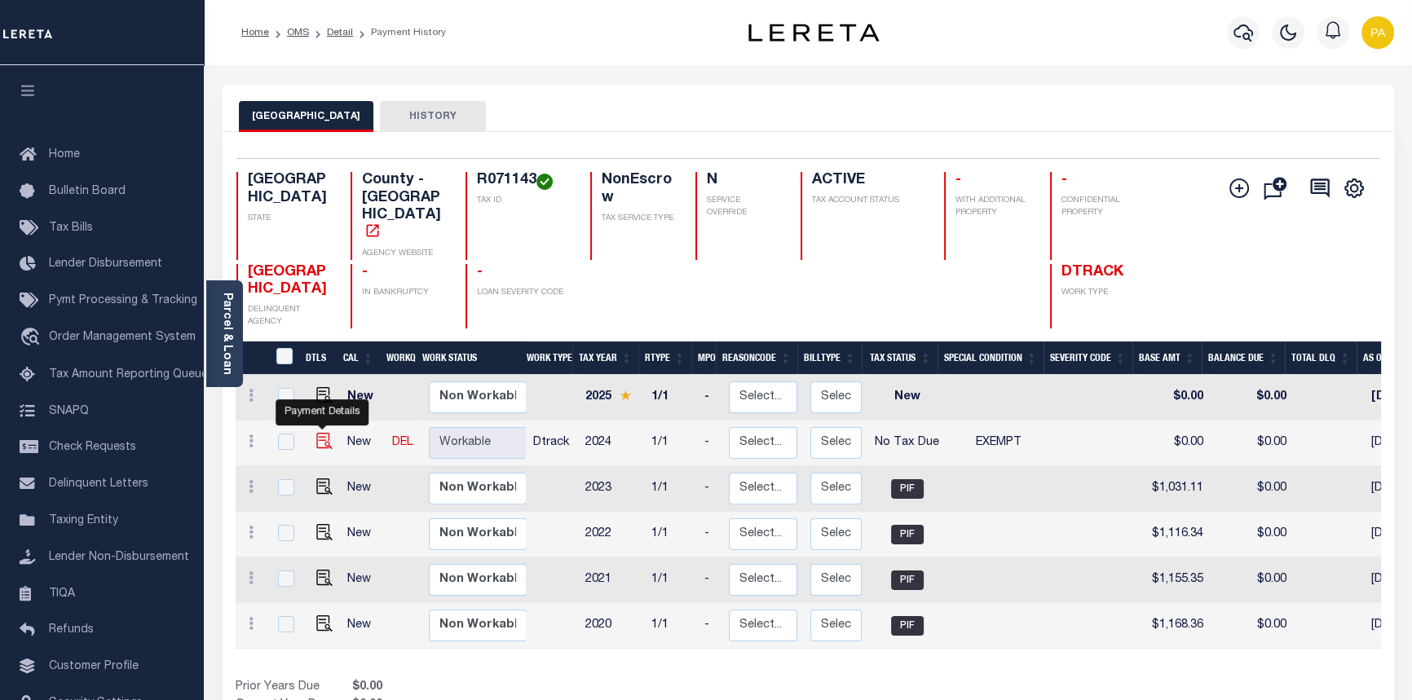
click at [317, 433] on img "" at bounding box center [324, 441] width 16 height 16
checkbox input "true"
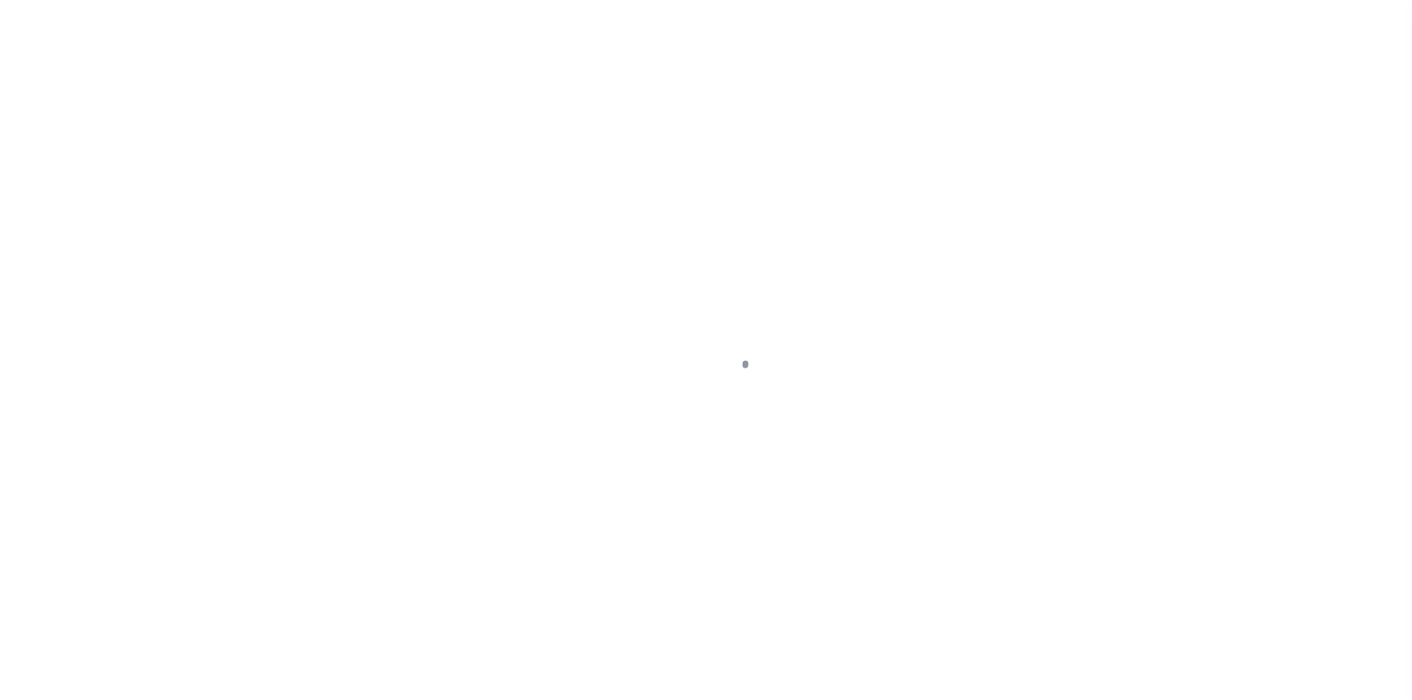
select select "NTX"
select select "5"
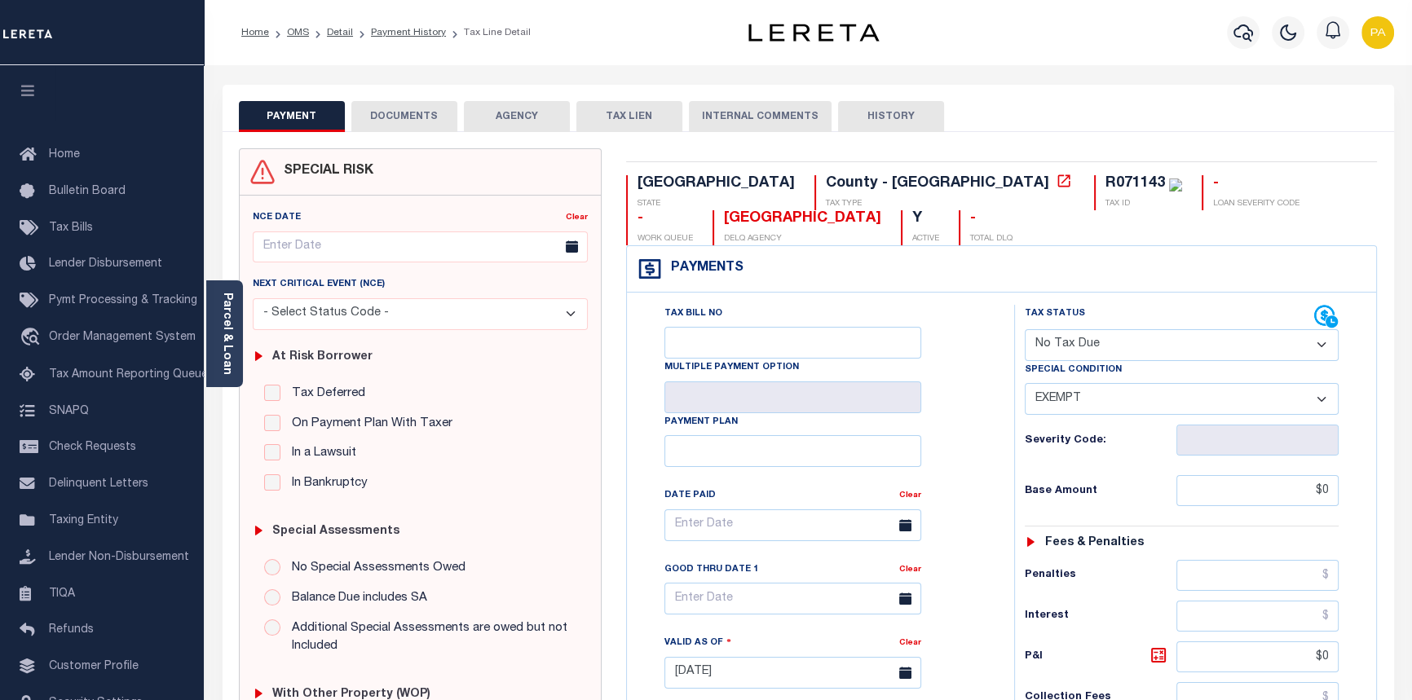
click at [387, 117] on button "DOCUMENTS" at bounding box center [404, 116] width 106 height 31
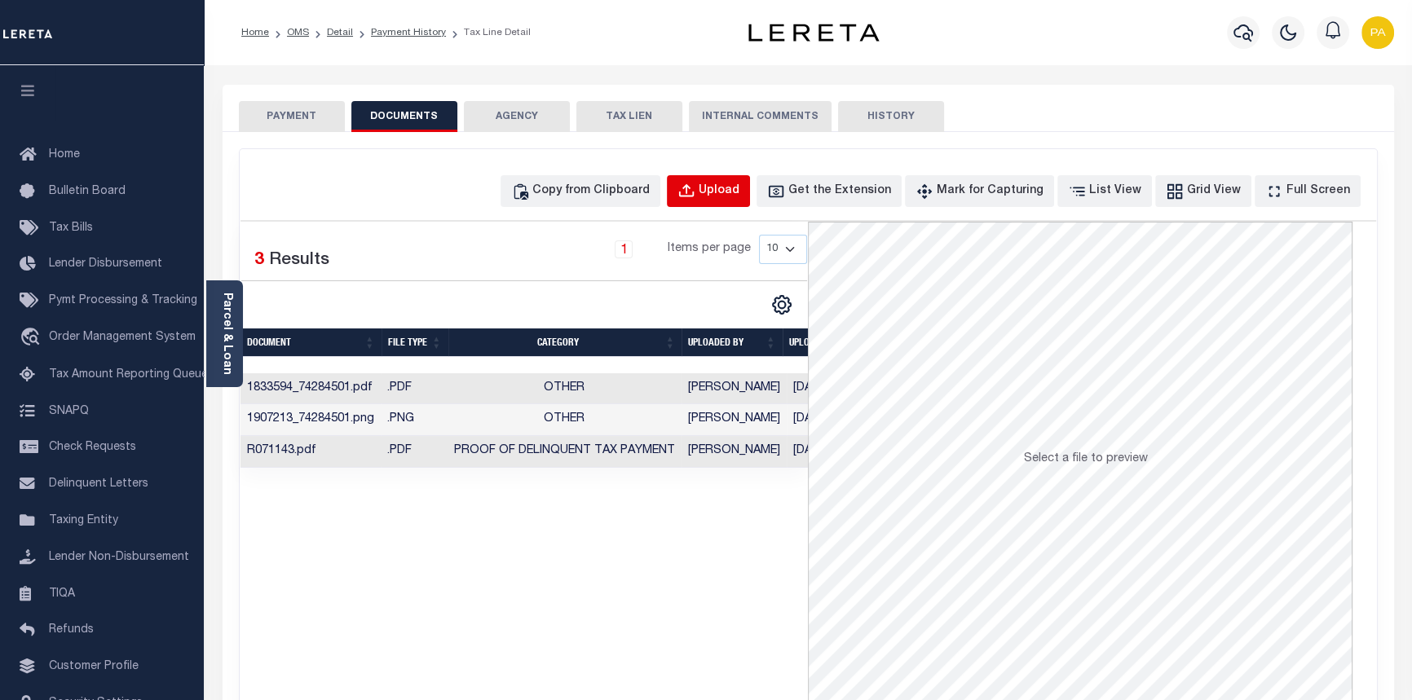
click at [732, 191] on div "Upload" at bounding box center [718, 192] width 41 height 18
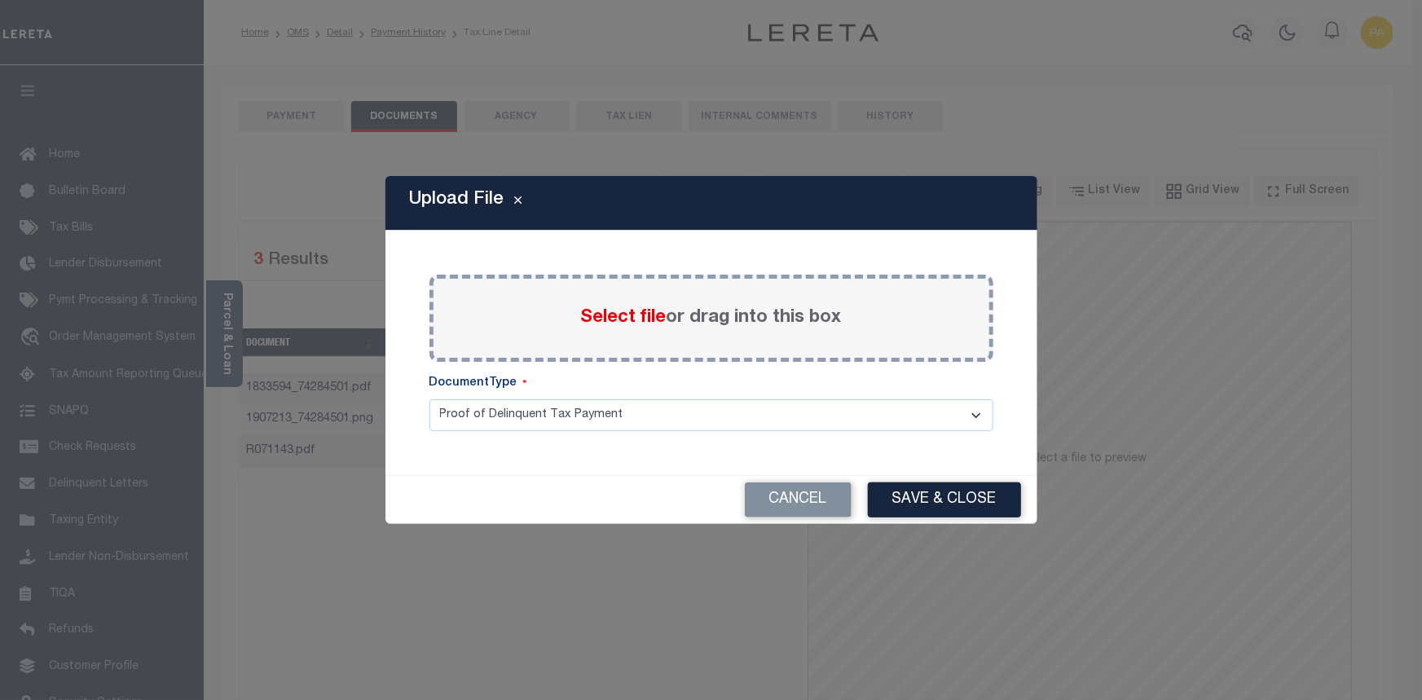
click at [619, 315] on span "Select file" at bounding box center [624, 318] width 86 height 18
click at [0, 0] on input "Select file or drag into this box" at bounding box center [0, 0] width 0 height 0
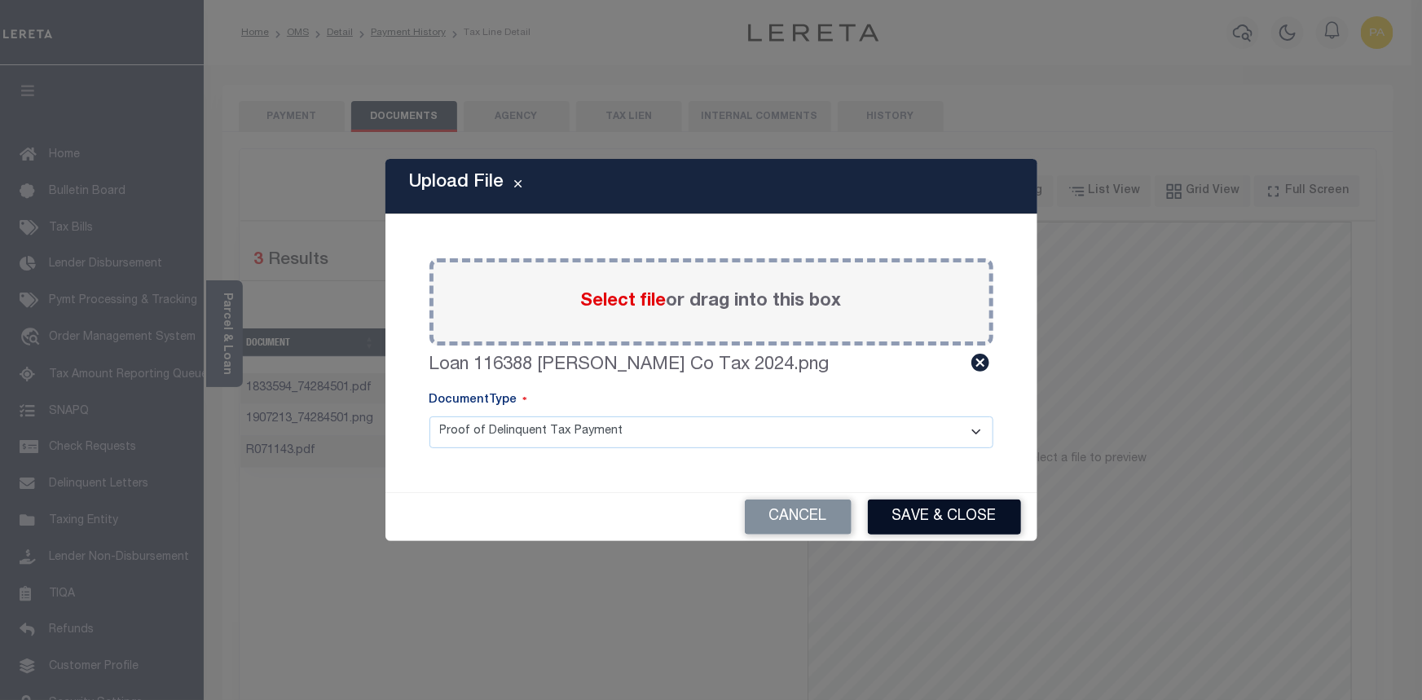
click at [956, 514] on button "Save & Close" at bounding box center [944, 517] width 153 height 35
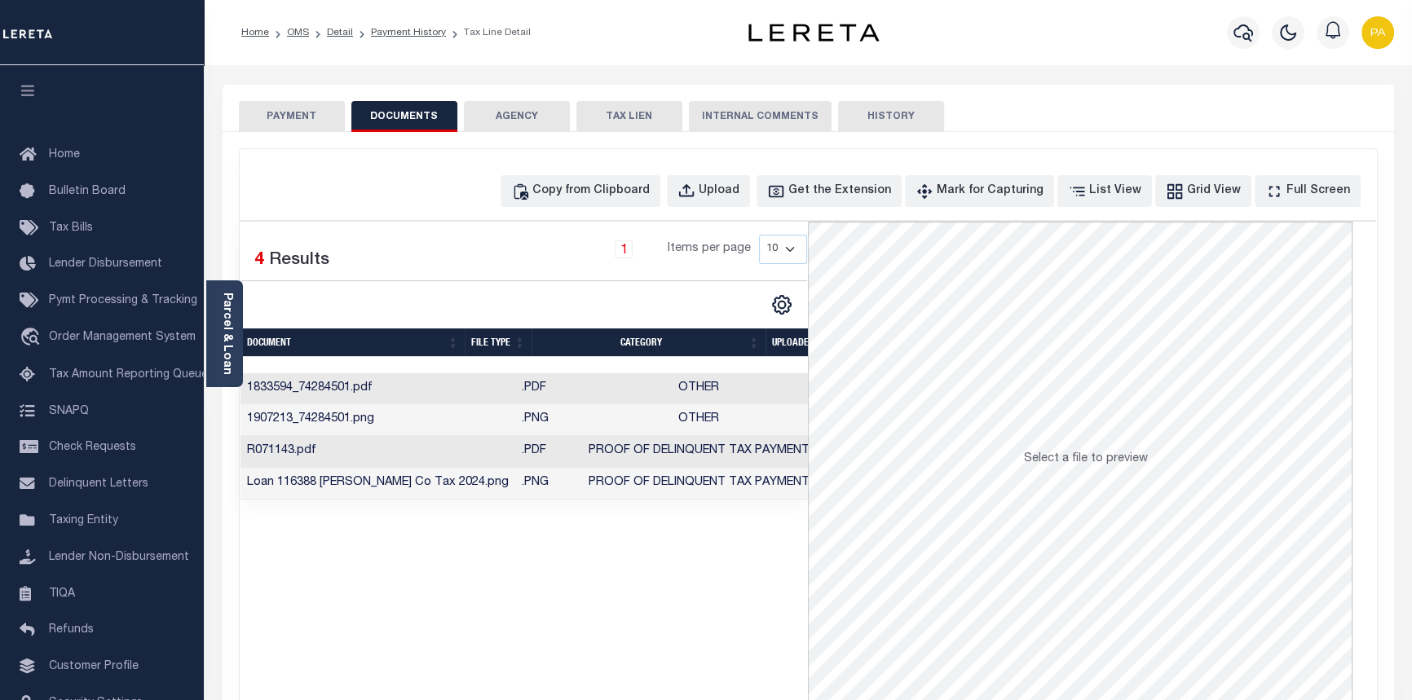
click at [288, 101] on button "PAYMENT" at bounding box center [292, 116] width 106 height 31
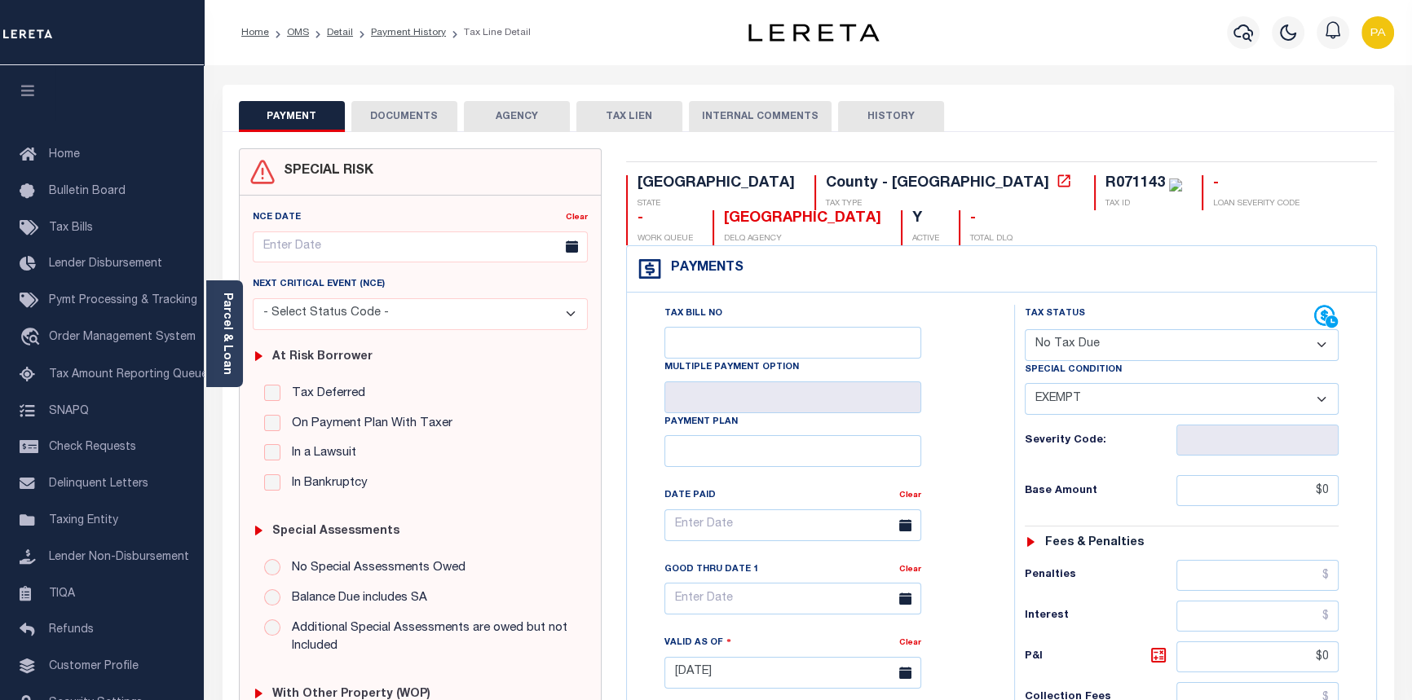
click at [396, 112] on button "DOCUMENTS" at bounding box center [404, 116] width 106 height 31
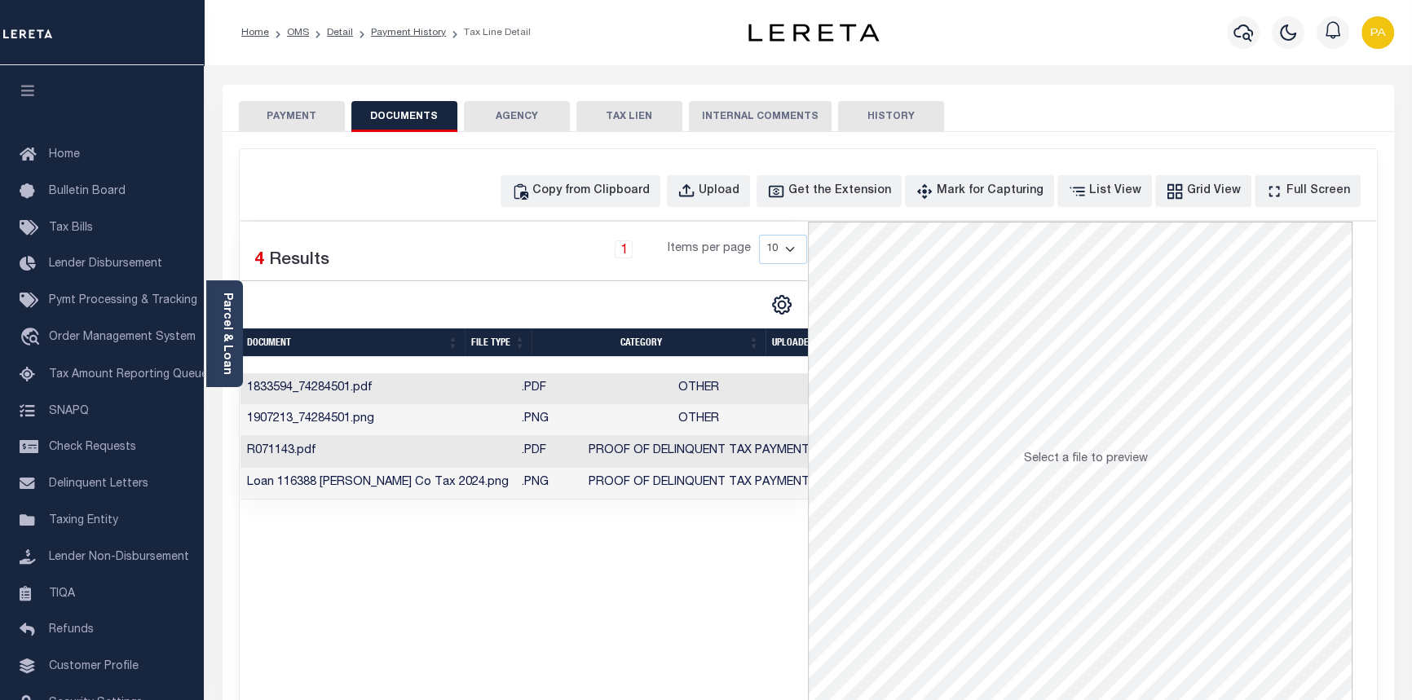
click at [307, 487] on td "Loan 116388 [PERSON_NAME] Co Tax 2024.png" at bounding box center [377, 484] width 275 height 32
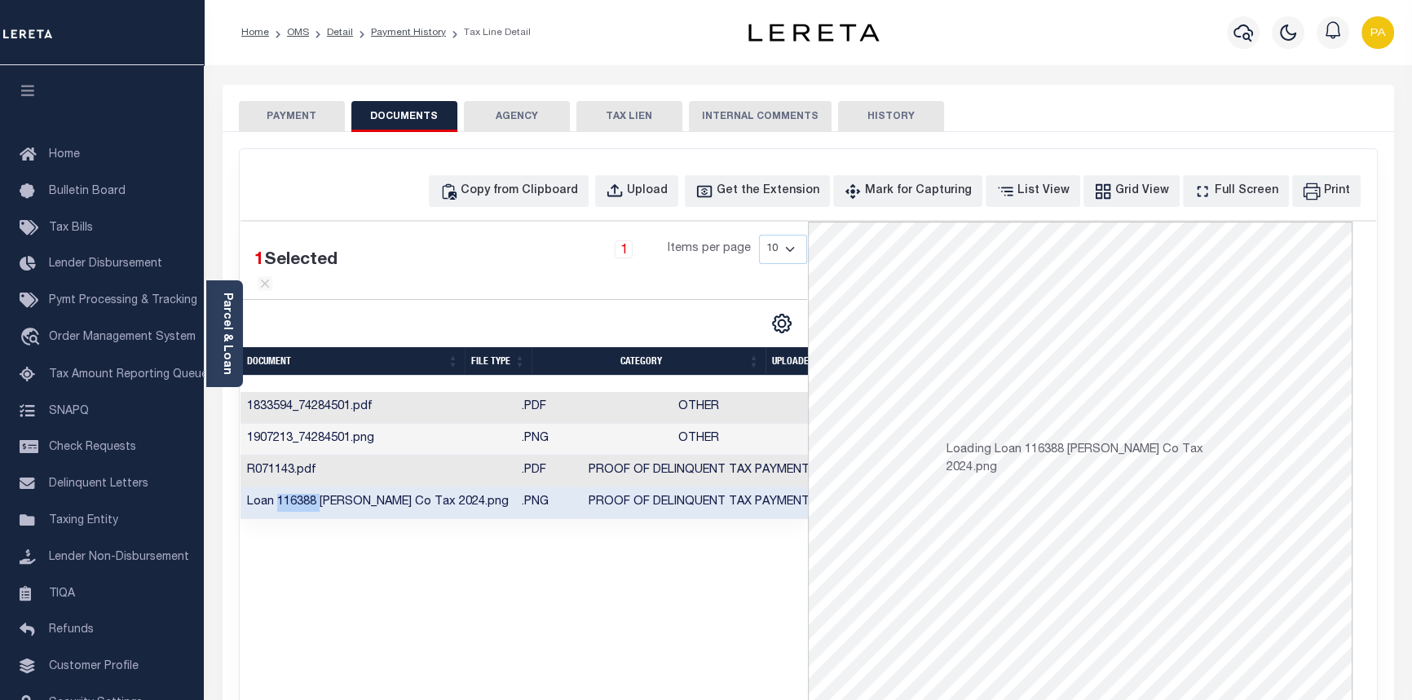
click at [307, 487] on td "Loan 116388 [PERSON_NAME] Co Tax 2024.png" at bounding box center [377, 503] width 275 height 32
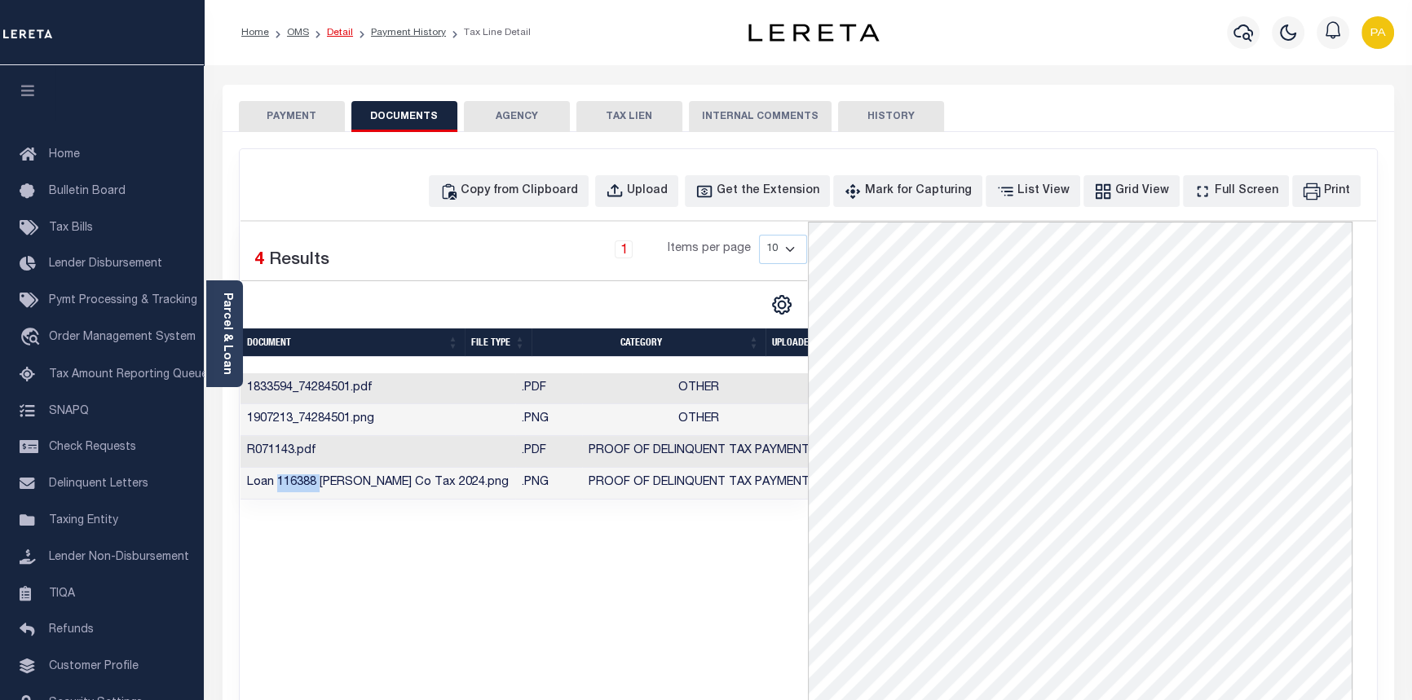
click at [337, 37] on link "Detail" at bounding box center [340, 33] width 26 height 10
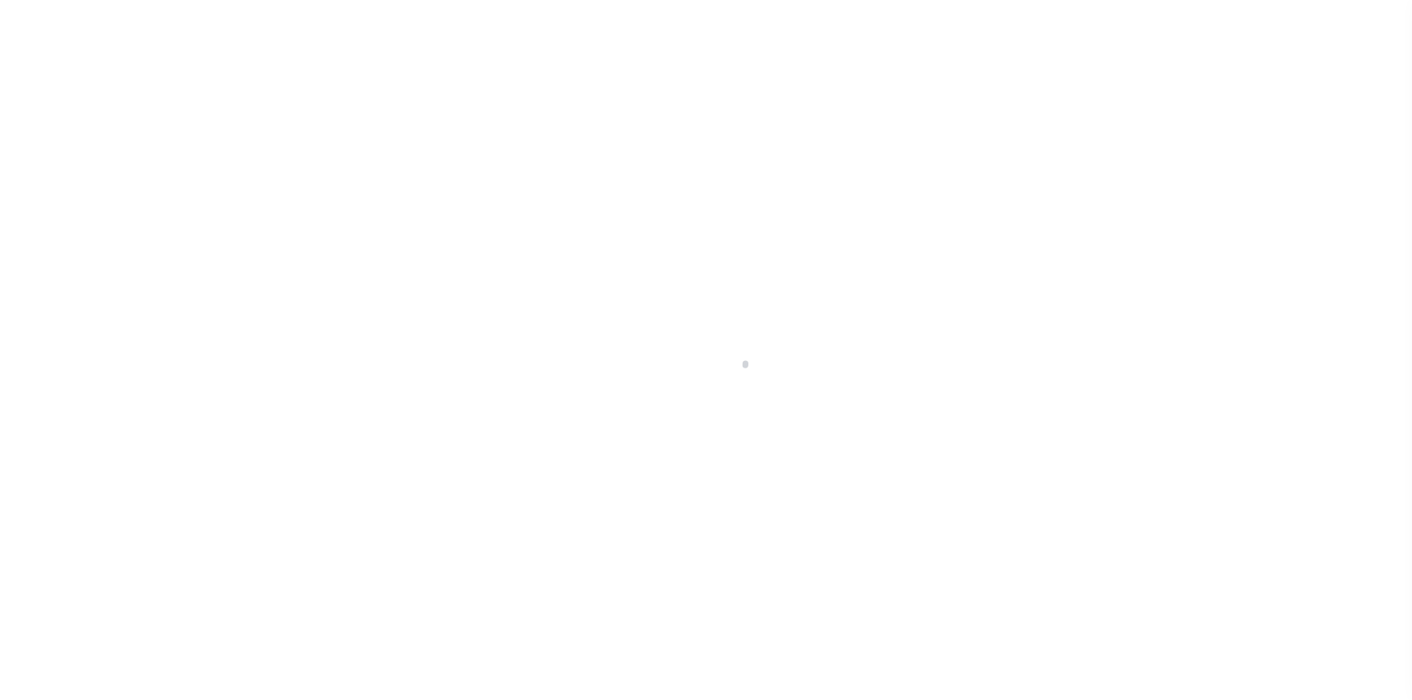
select select "10684"
select select "4092"
select select "400"
select select "NonEscrow"
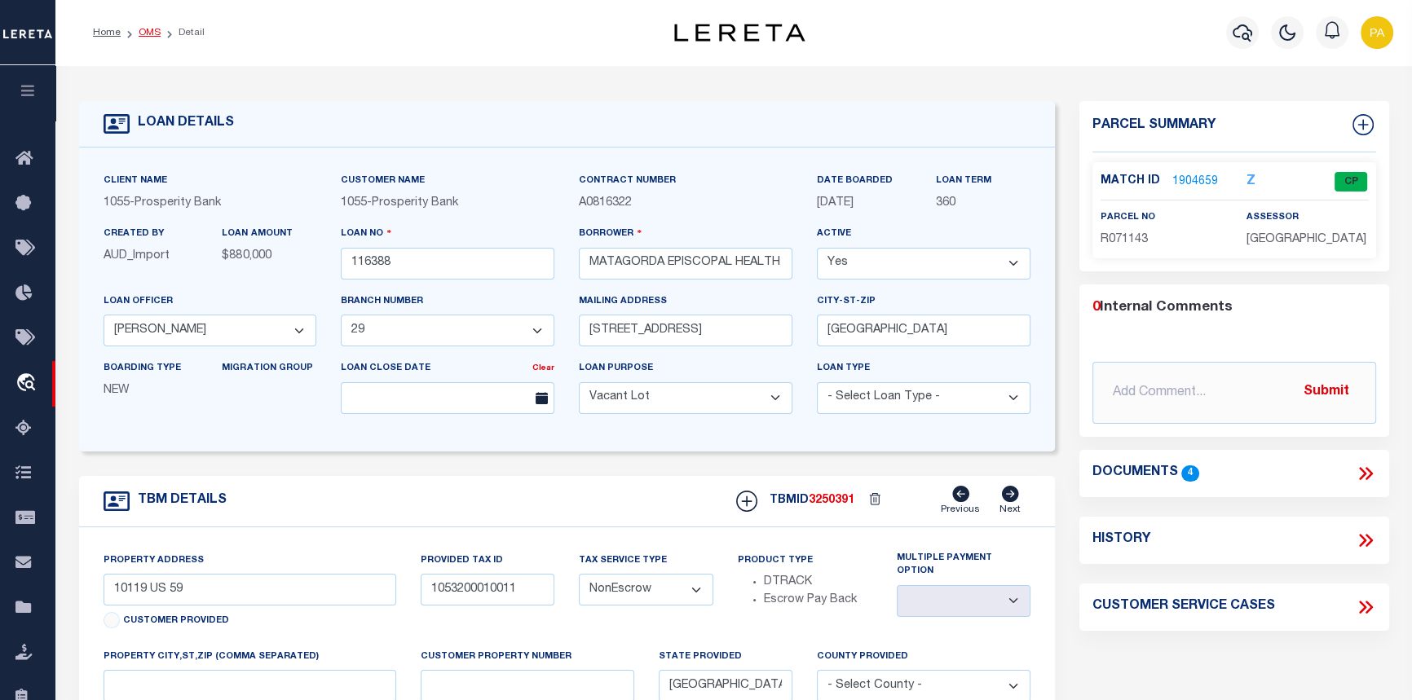
click at [155, 35] on link "OMS" at bounding box center [150, 33] width 22 height 10
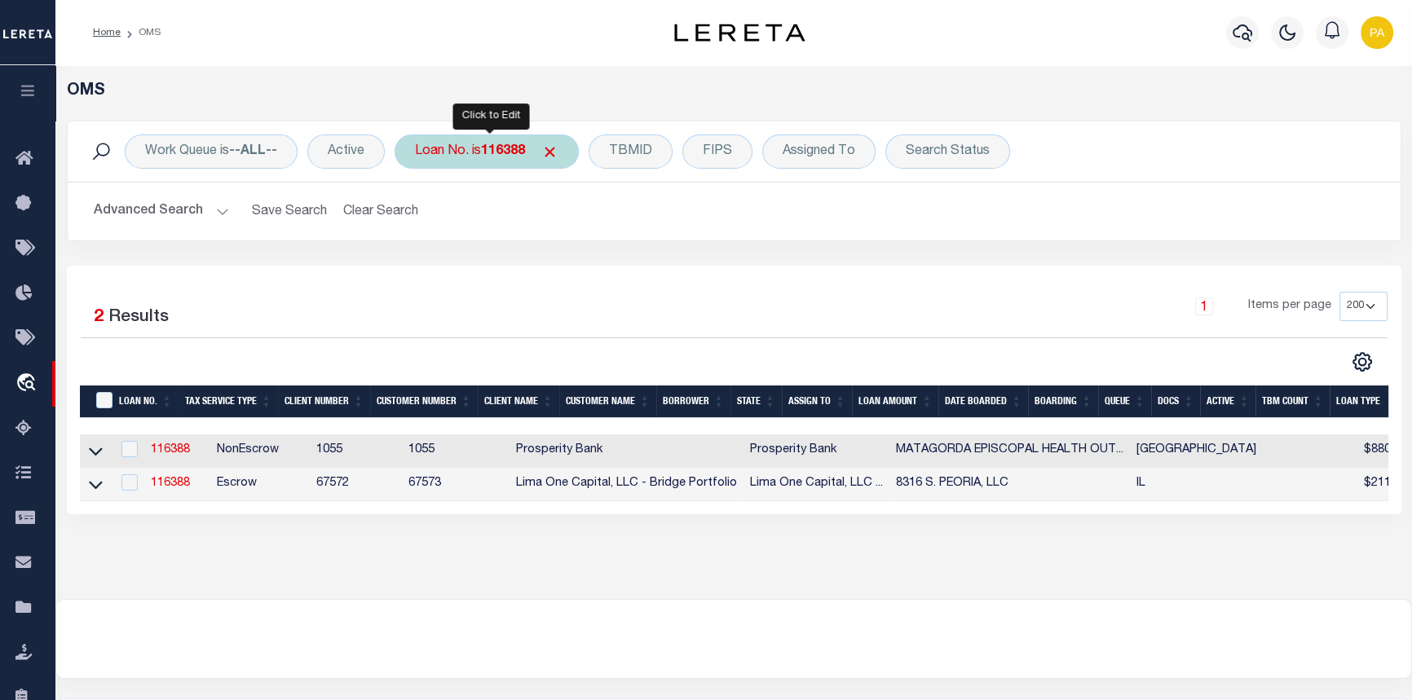
click at [506, 145] on b "116388" at bounding box center [503, 151] width 44 height 13
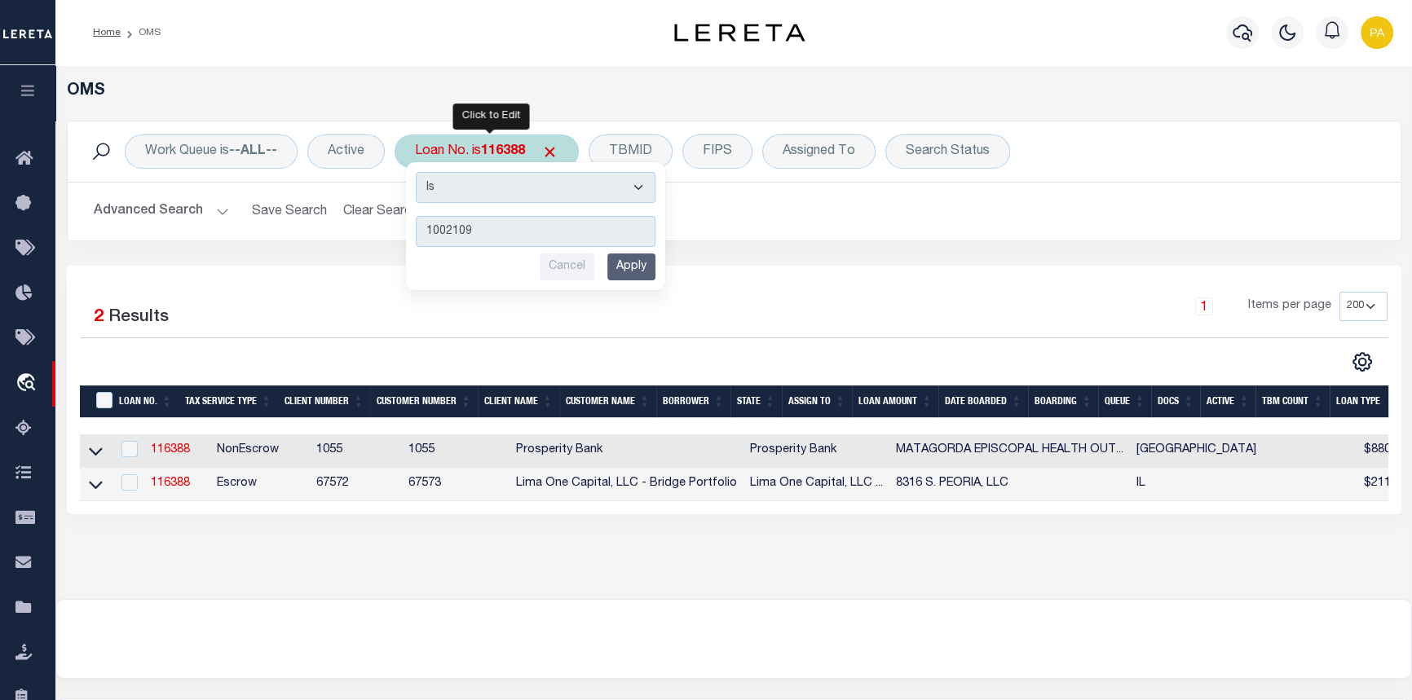
type input "10021098"
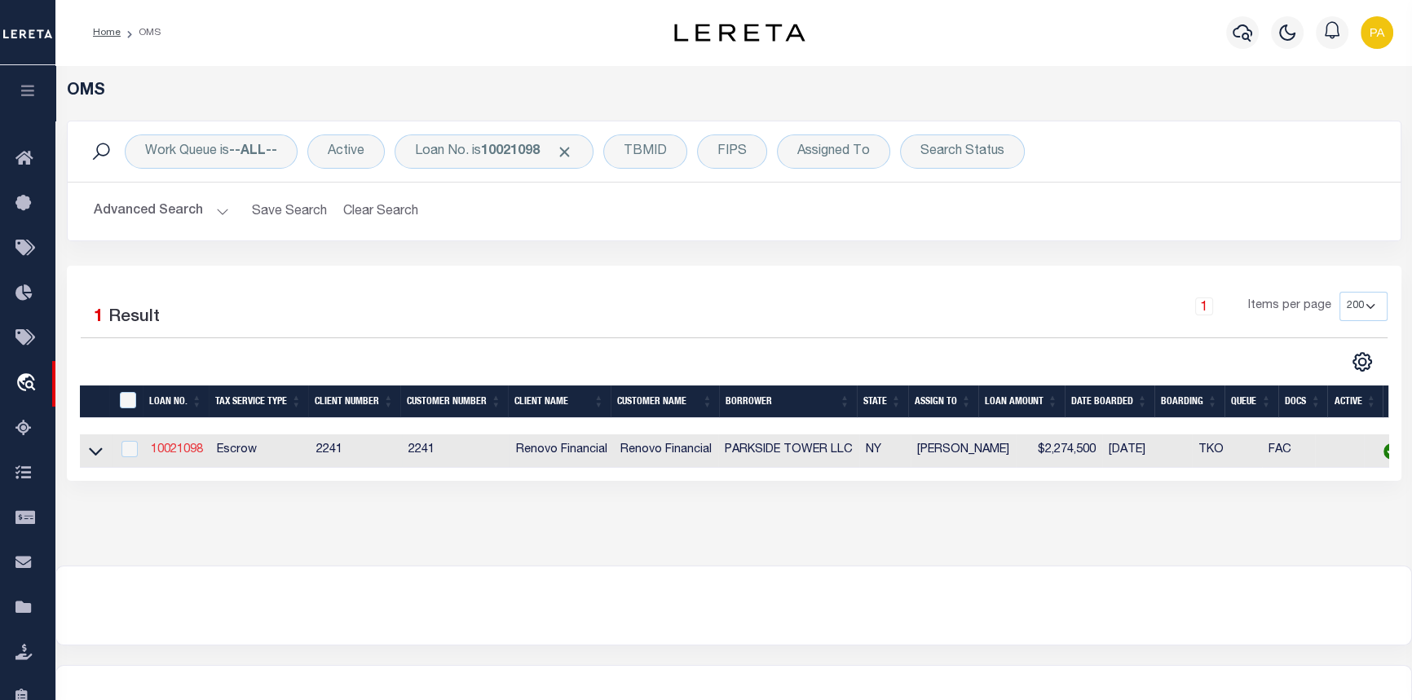
click at [178, 456] on link "10021098" at bounding box center [177, 449] width 52 height 11
type input "10021098"
type input "PARKSIDE TOWER LLC"
select select
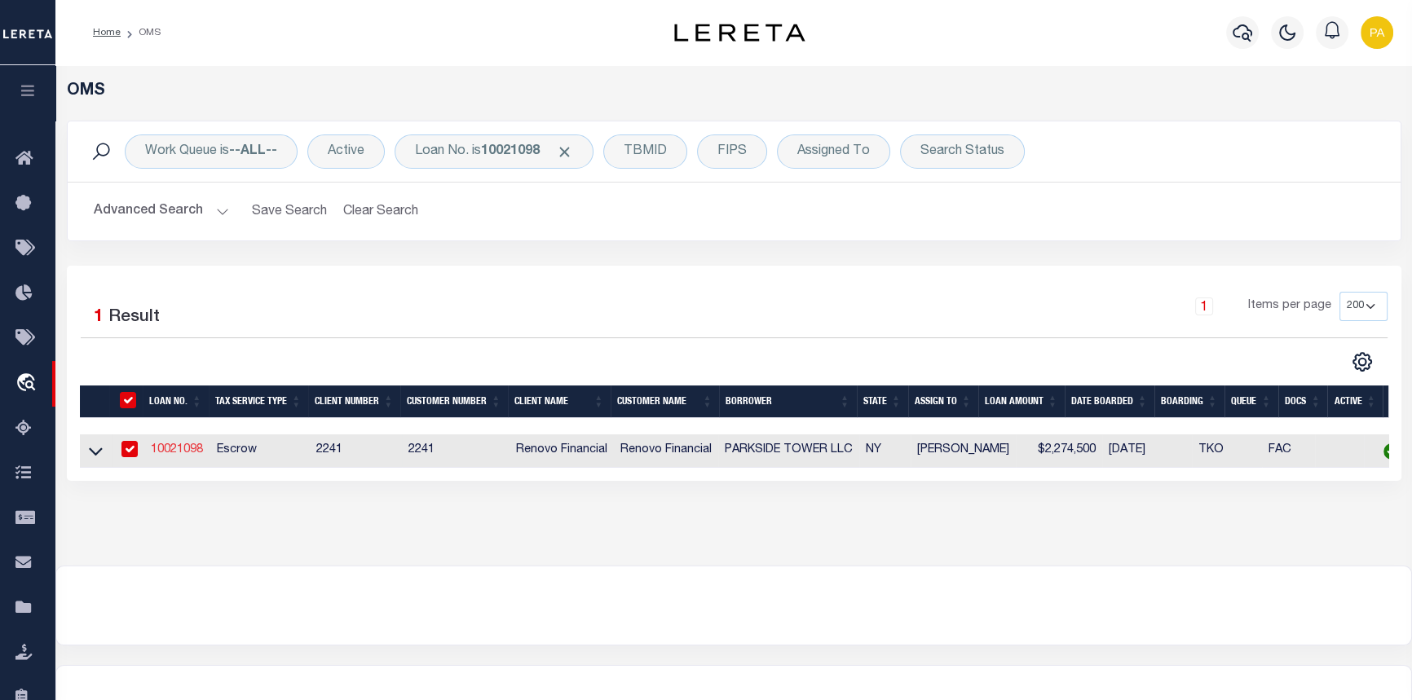
type input "[STREET_ADDRESS]"
type input "[GEOGRAPHIC_DATA]"
select select "10"
select select "Escrow"
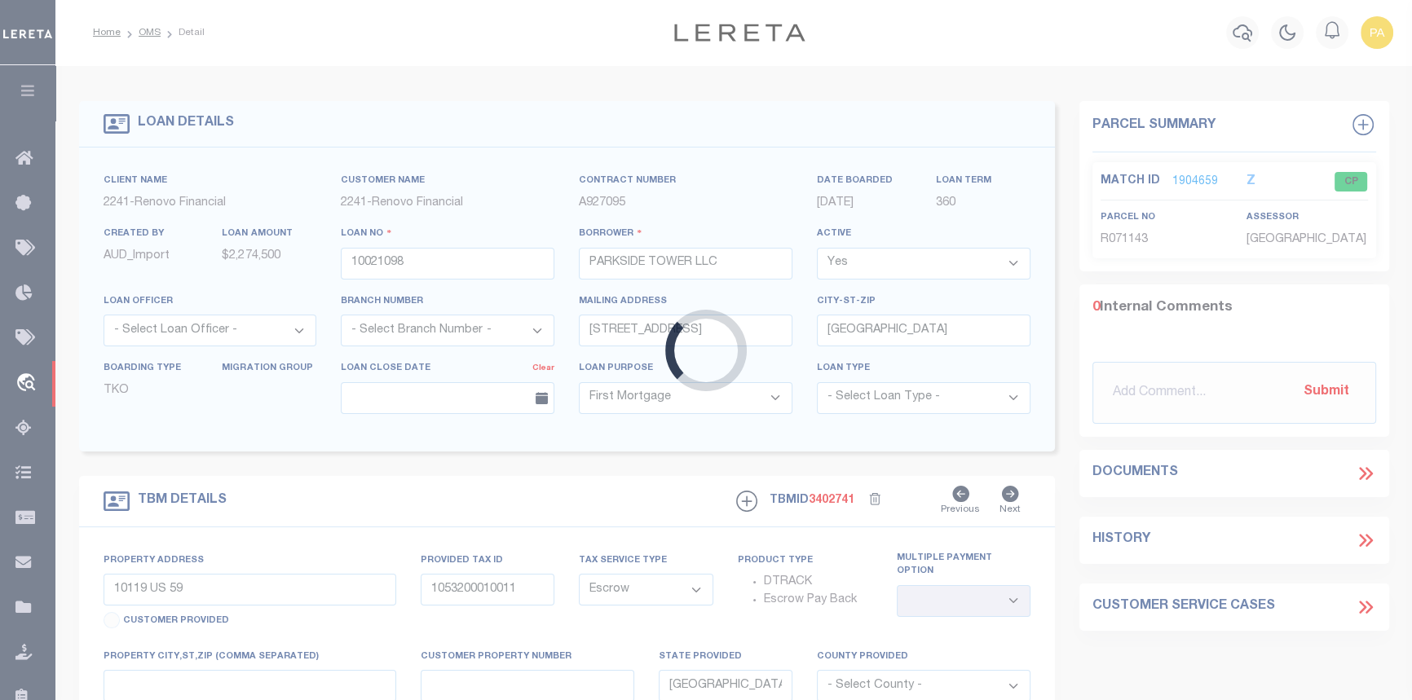
type input "3317 PARKSIDE PLACE"
type input "03355 0150"
type input "BRONX, NY 10467"
type input "a0kUS000007eQFv"
type input "NY"
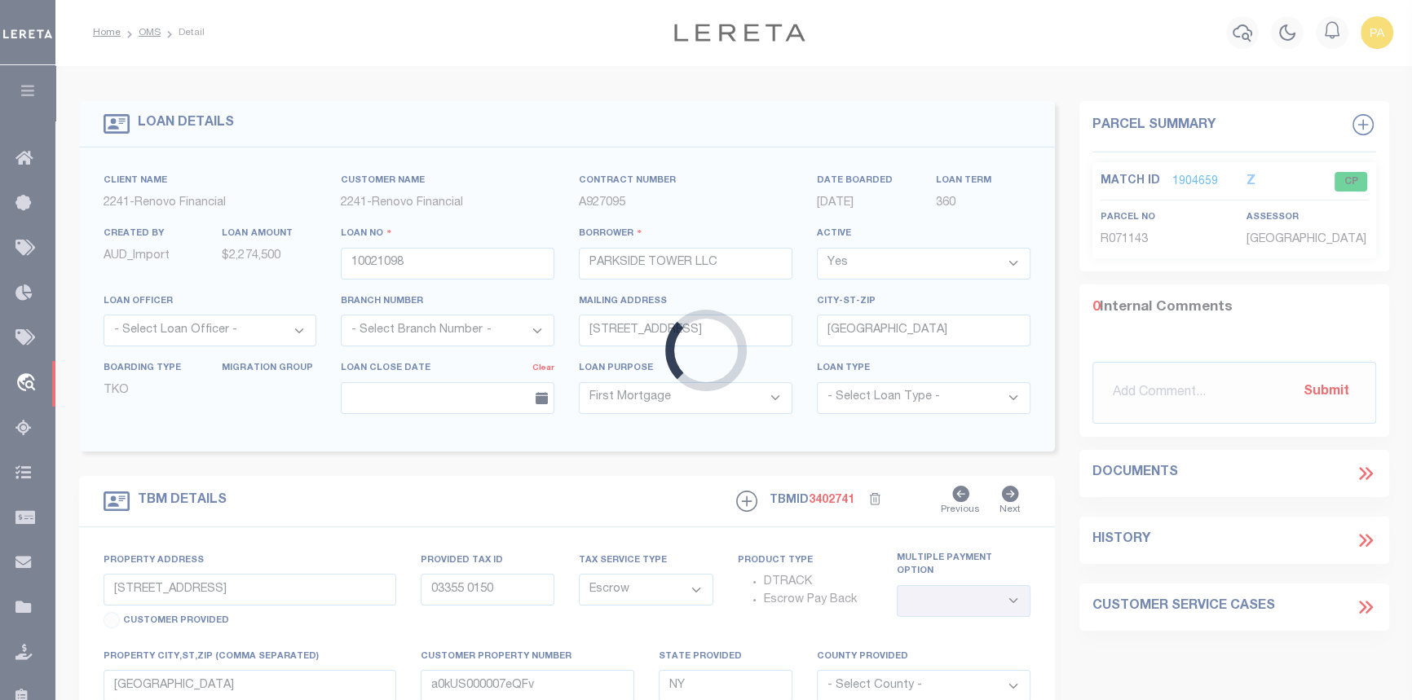
select select
type textarea "Liability Limited to Customer Provided Parcel"
select select "25067"
select select
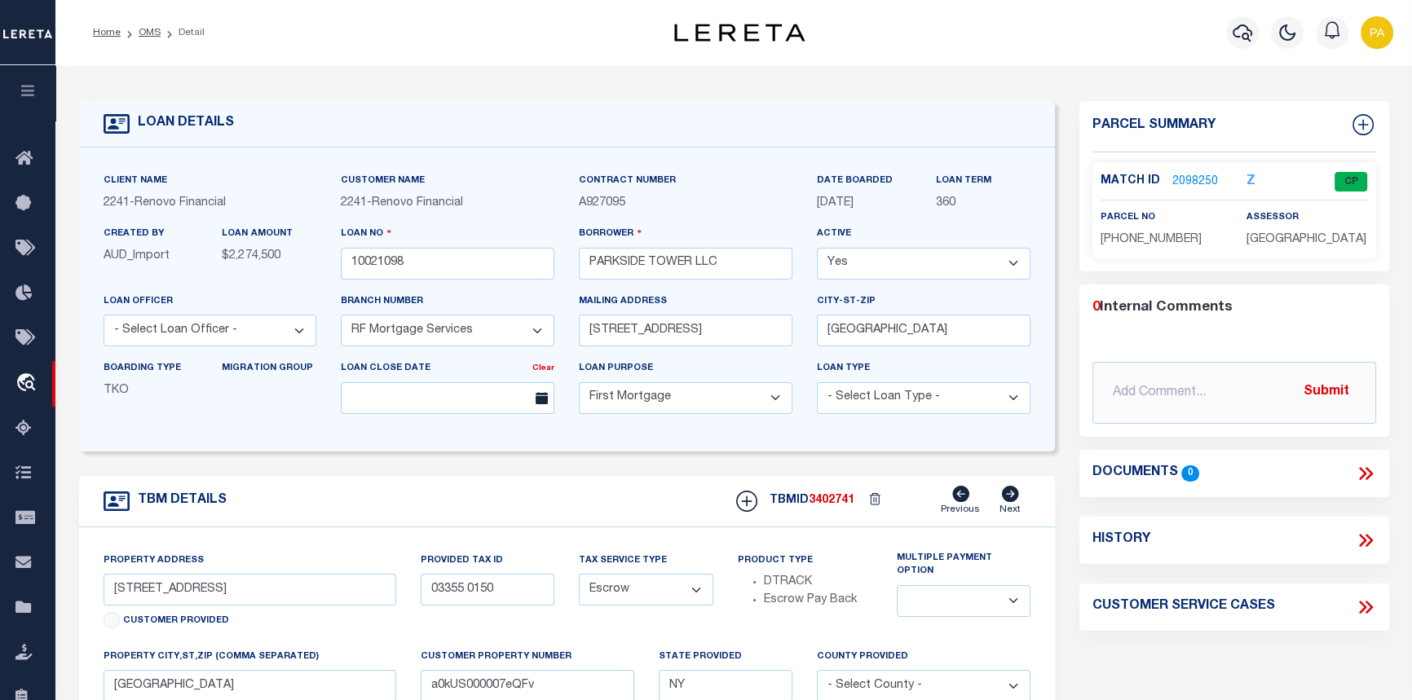
click at [1196, 174] on link "2098250" at bounding box center [1195, 182] width 46 height 17
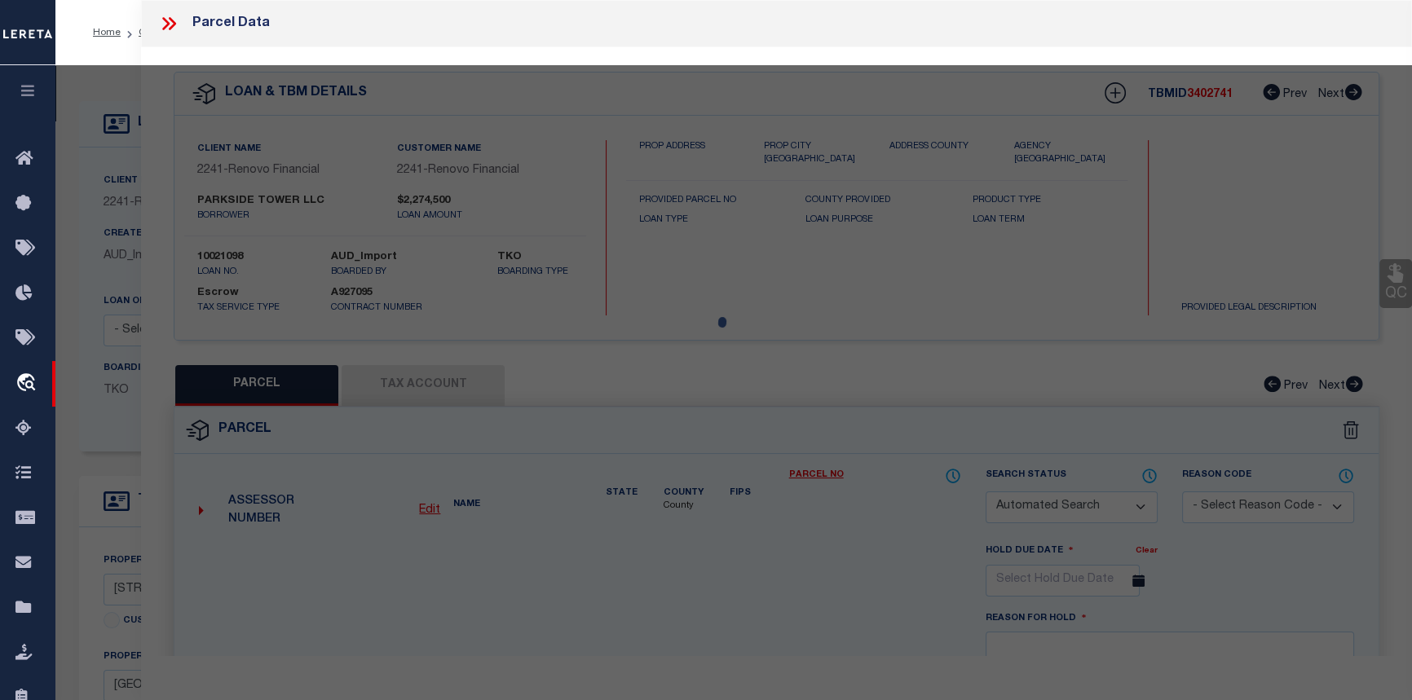
checkbox input "false"
select select "CP"
type input "ARKSIDE TOWER LLC"
select select
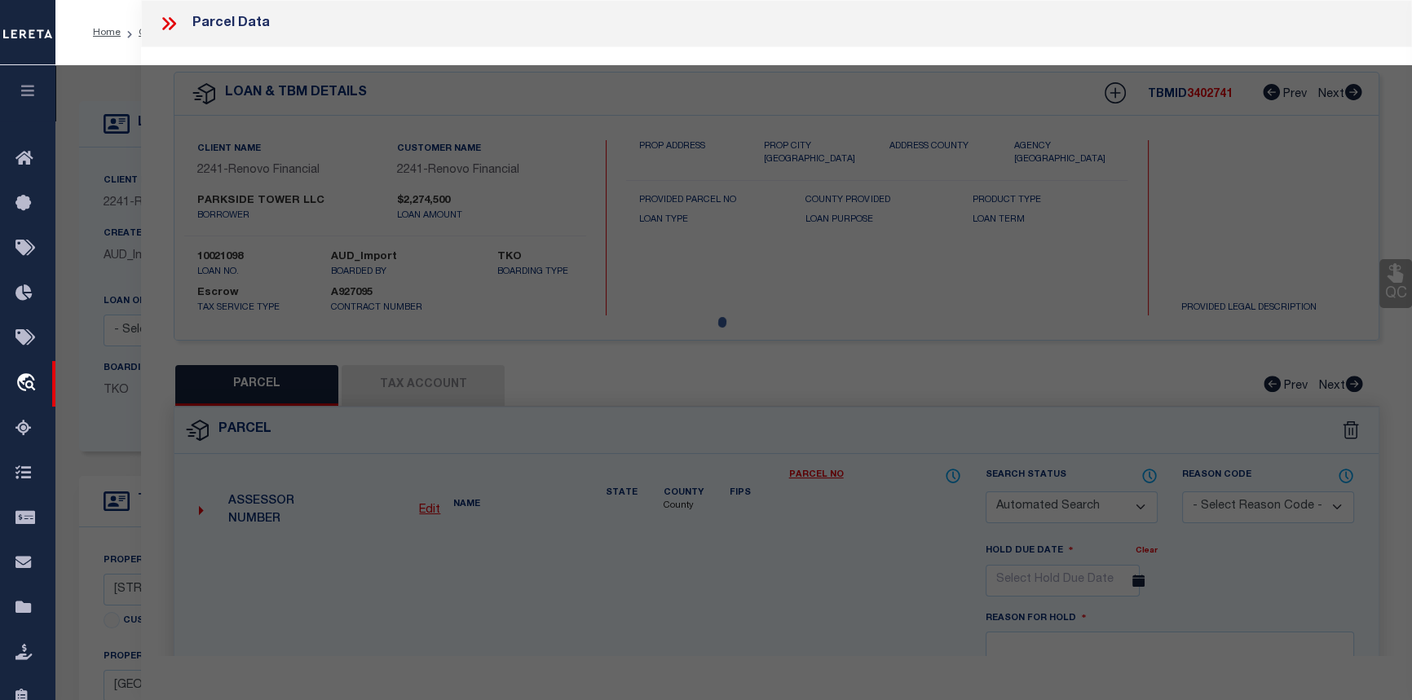
type input "3317 Parkside Pl,"
type input "Bronx, NY, 10467"
type textarea "COMPLETED PER PROVIDED PARCEL NUMBER."
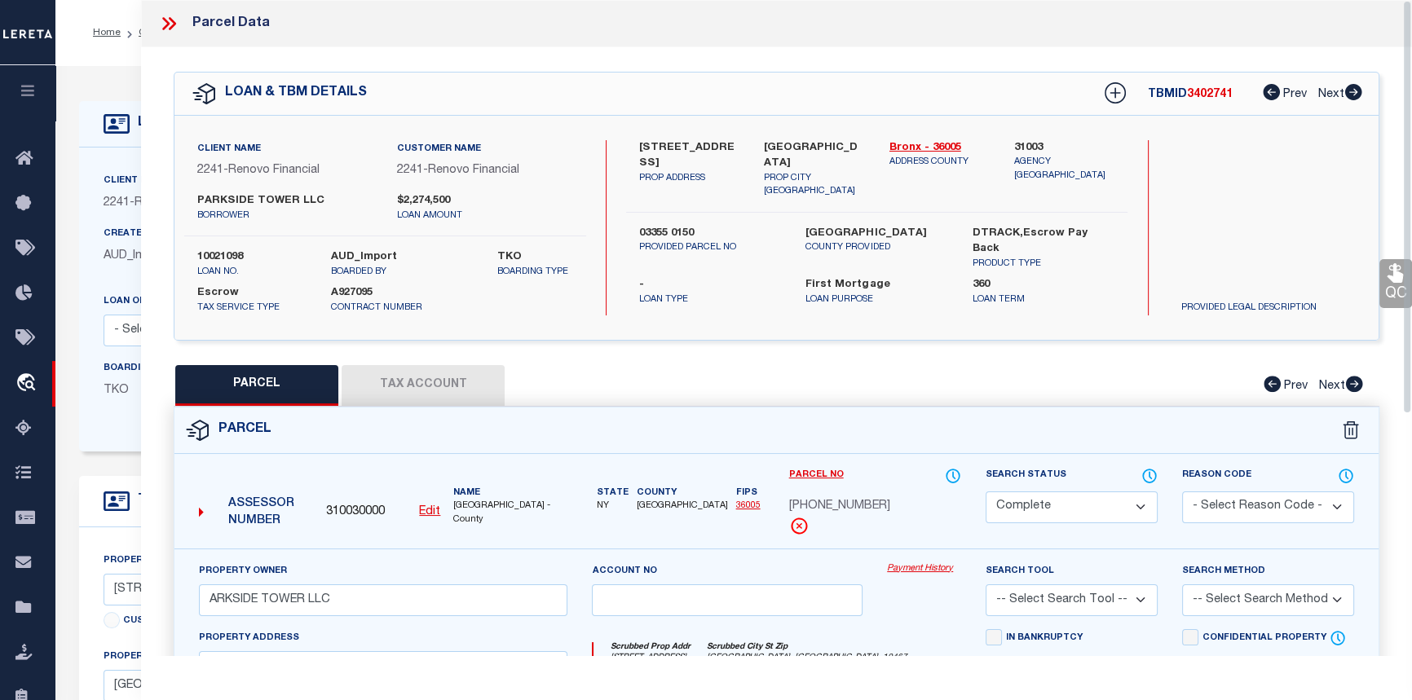
click at [918, 562] on link "Payment History" at bounding box center [924, 569] width 74 height 14
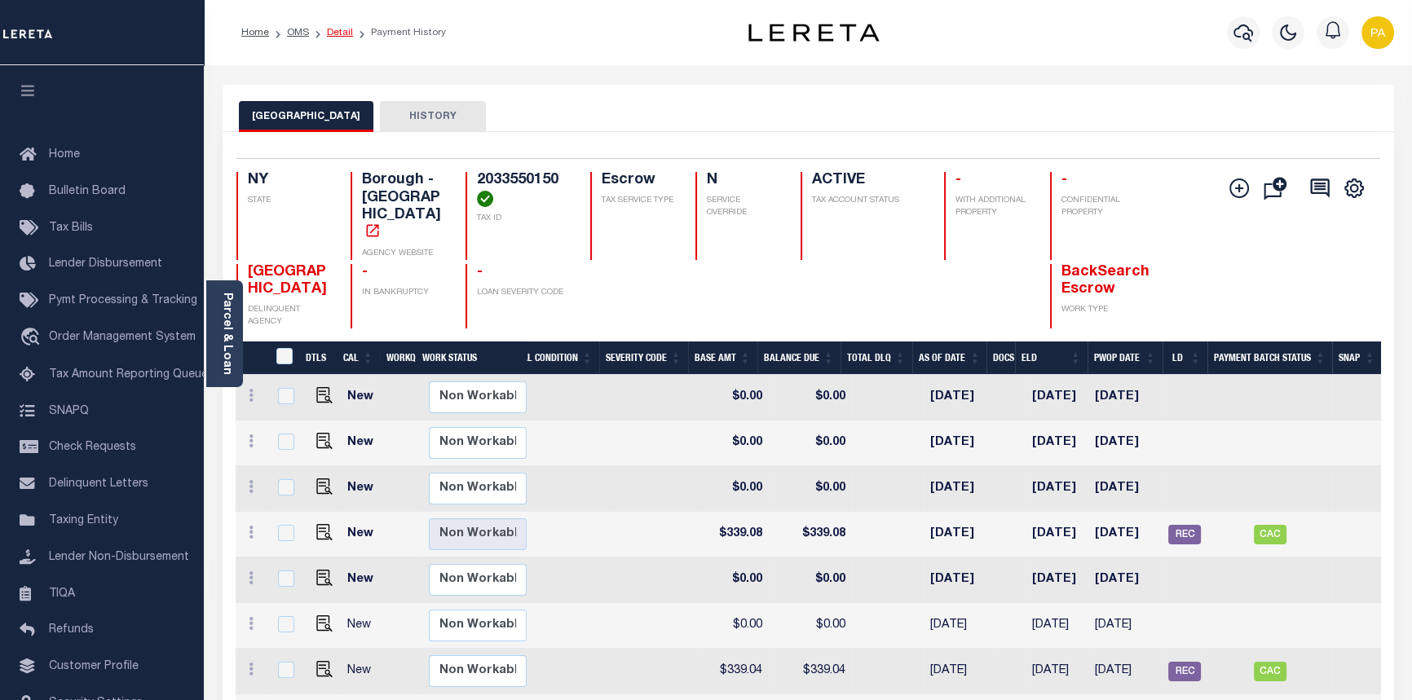
click at [337, 32] on link "Detail" at bounding box center [340, 33] width 26 height 10
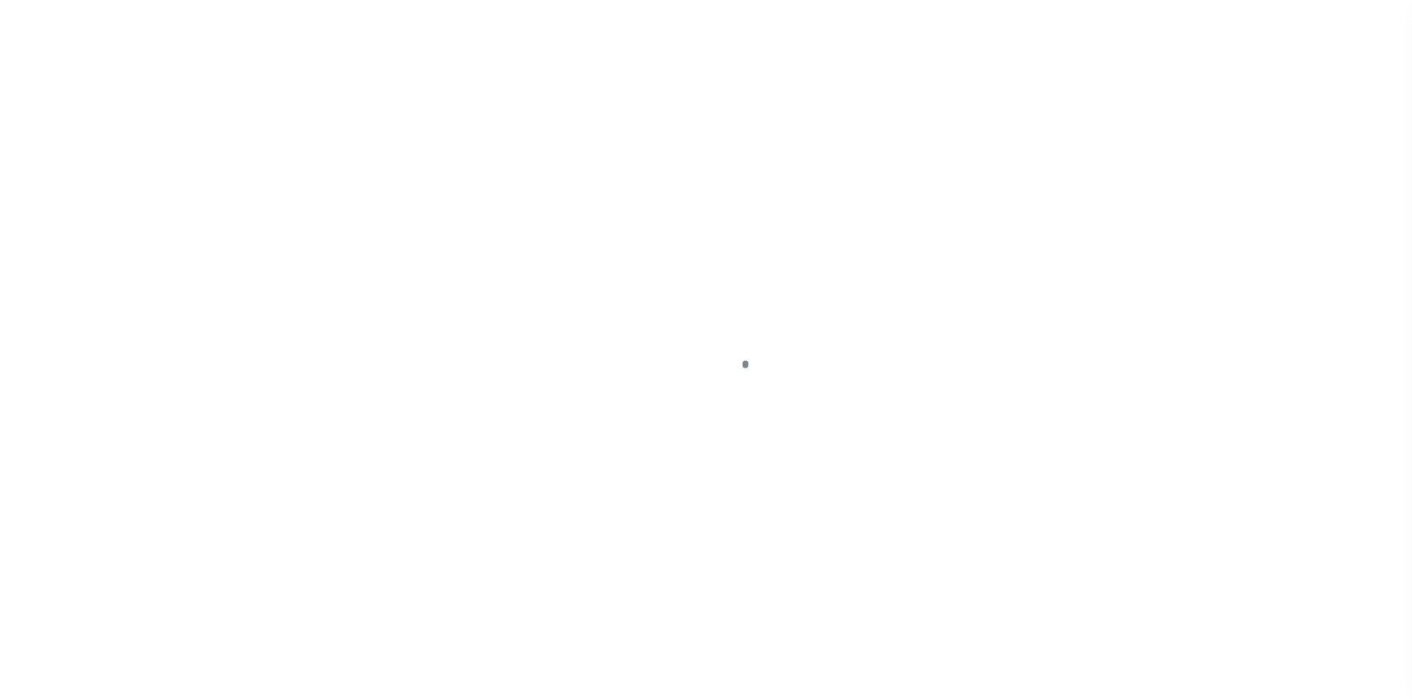
select select "10"
select select "Escrow"
type input "3317 PARKSIDE PLACE"
type input "03355 0150"
type input "BRONX, NY 10467"
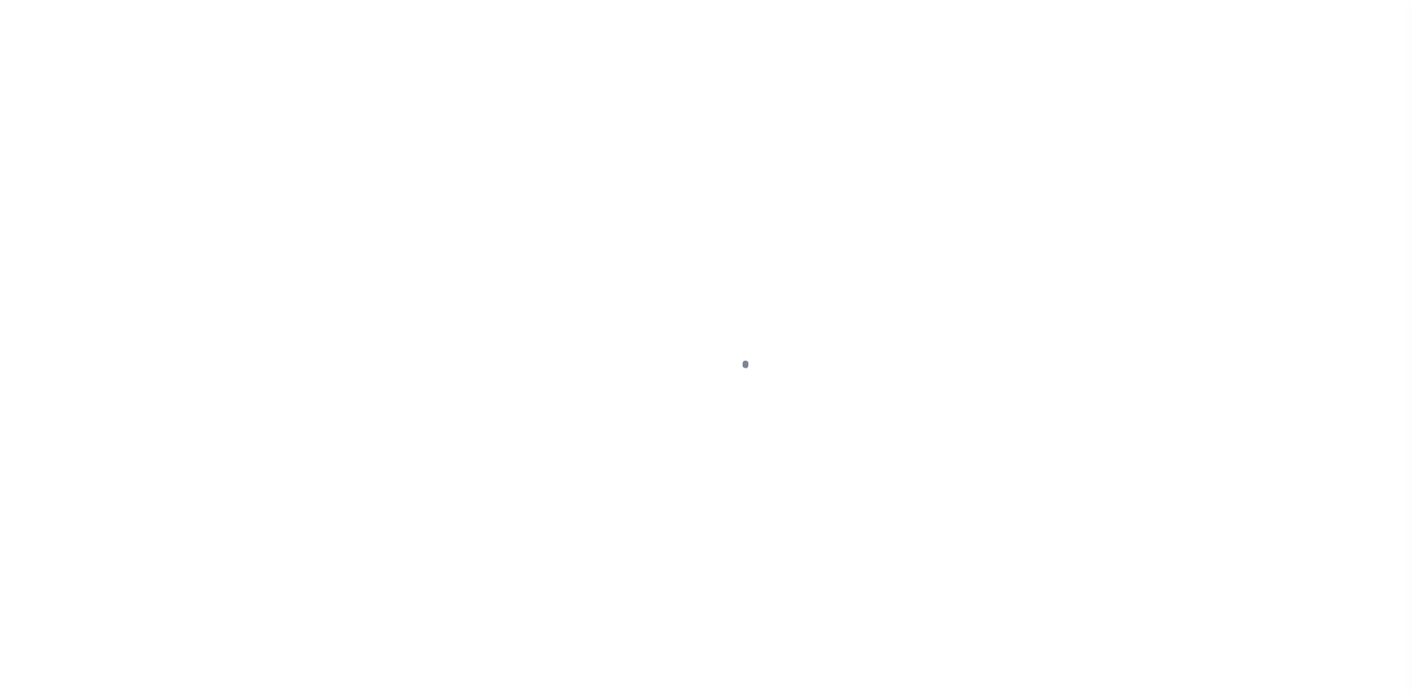
type input "a0kUS000007eQFv"
type input "NY"
select select
type textarea "Liability Limited to Customer Provided Parcel"
select select "25067"
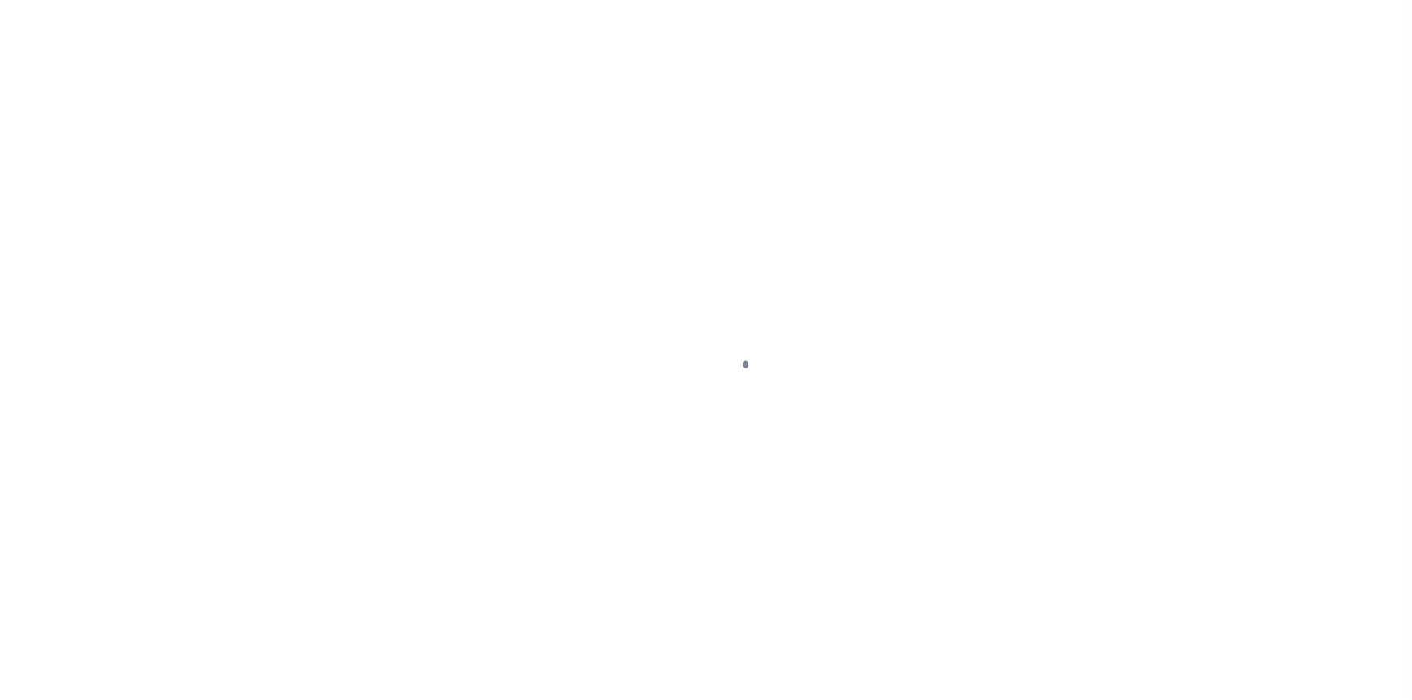
select select
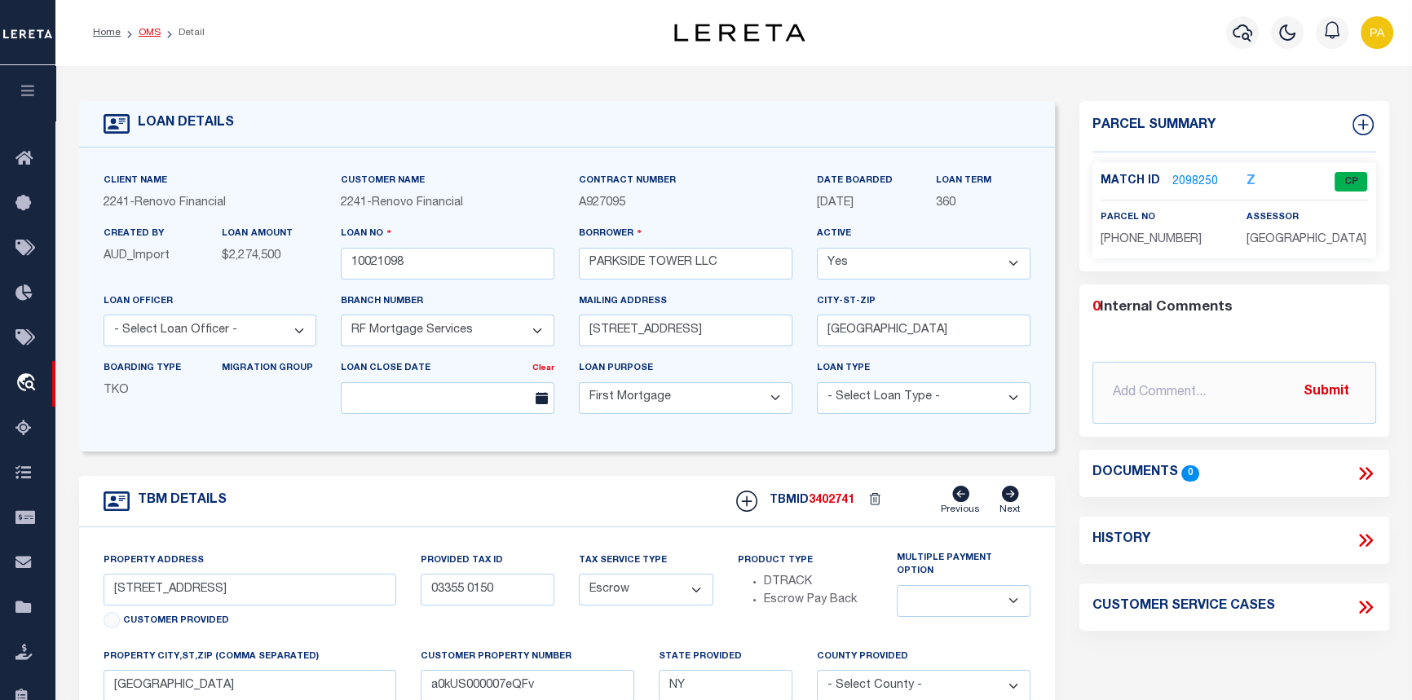
click at [149, 37] on link "OMS" at bounding box center [150, 33] width 22 height 10
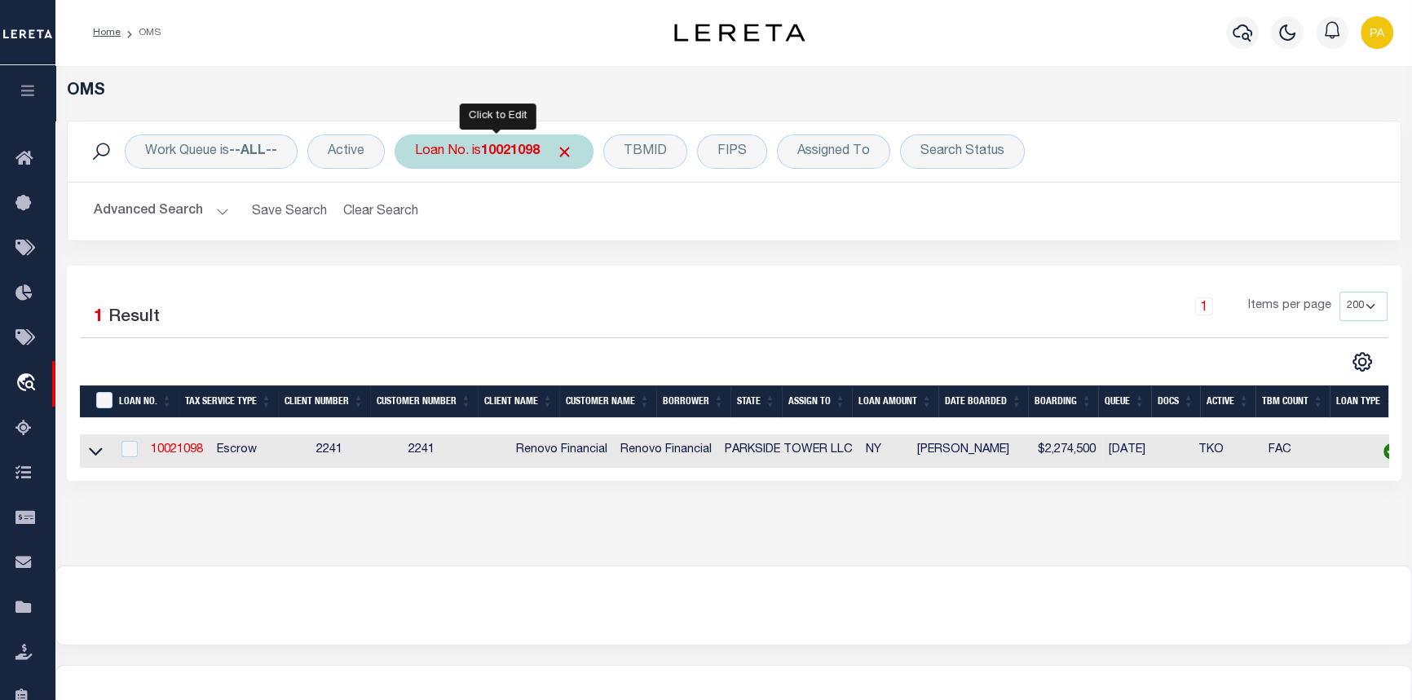
click at [487, 145] on b "10021098" at bounding box center [510, 151] width 59 height 13
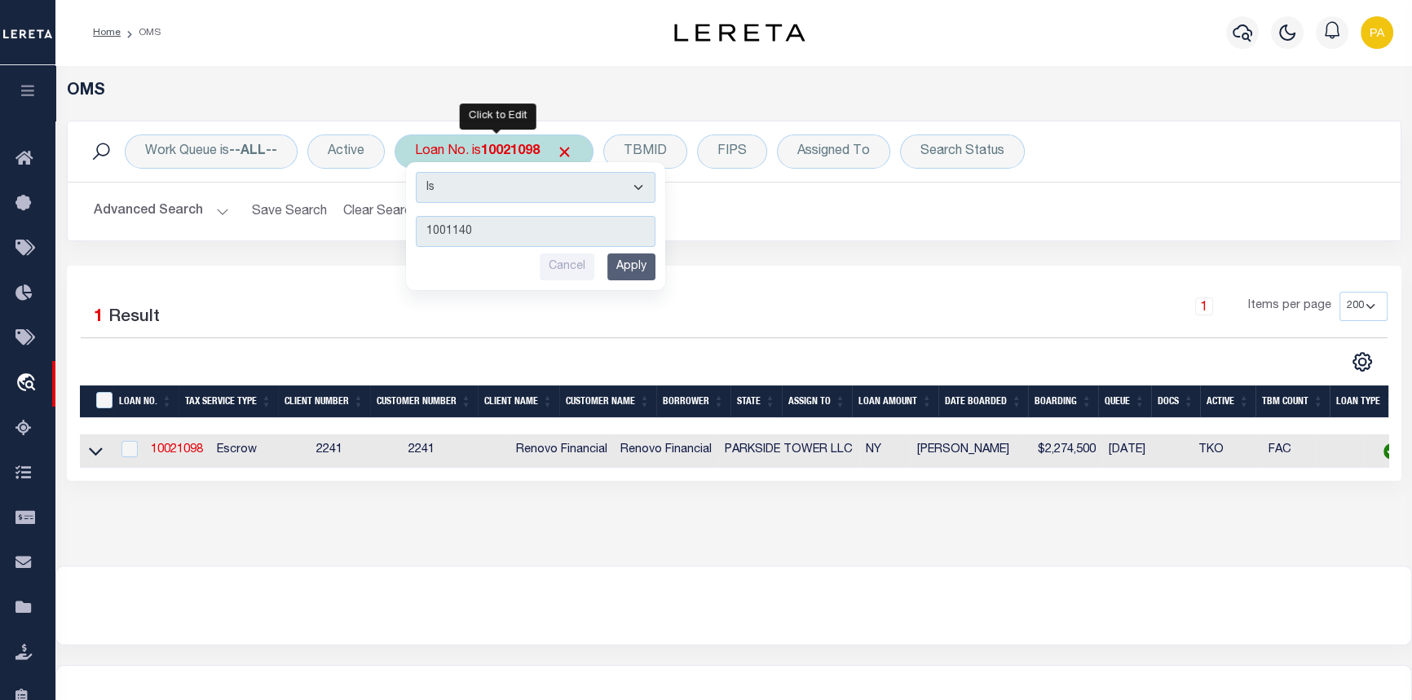
type input "10011406"
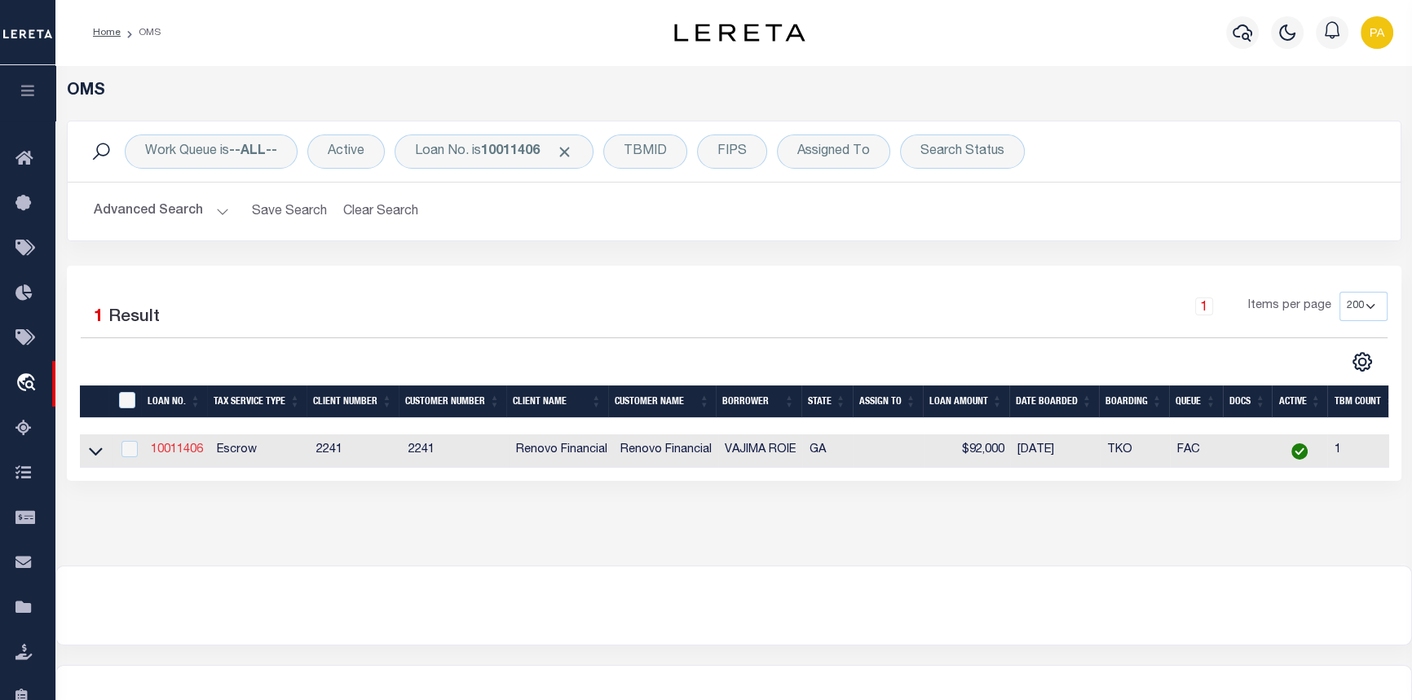
click at [165, 449] on link "10011406" at bounding box center [177, 449] width 52 height 11
type input "10011406"
type input "VAJIMA ROIE"
type input "110 KESWICK WAY"
type input "ALPHARETTA GA 30022-6315 NULL"
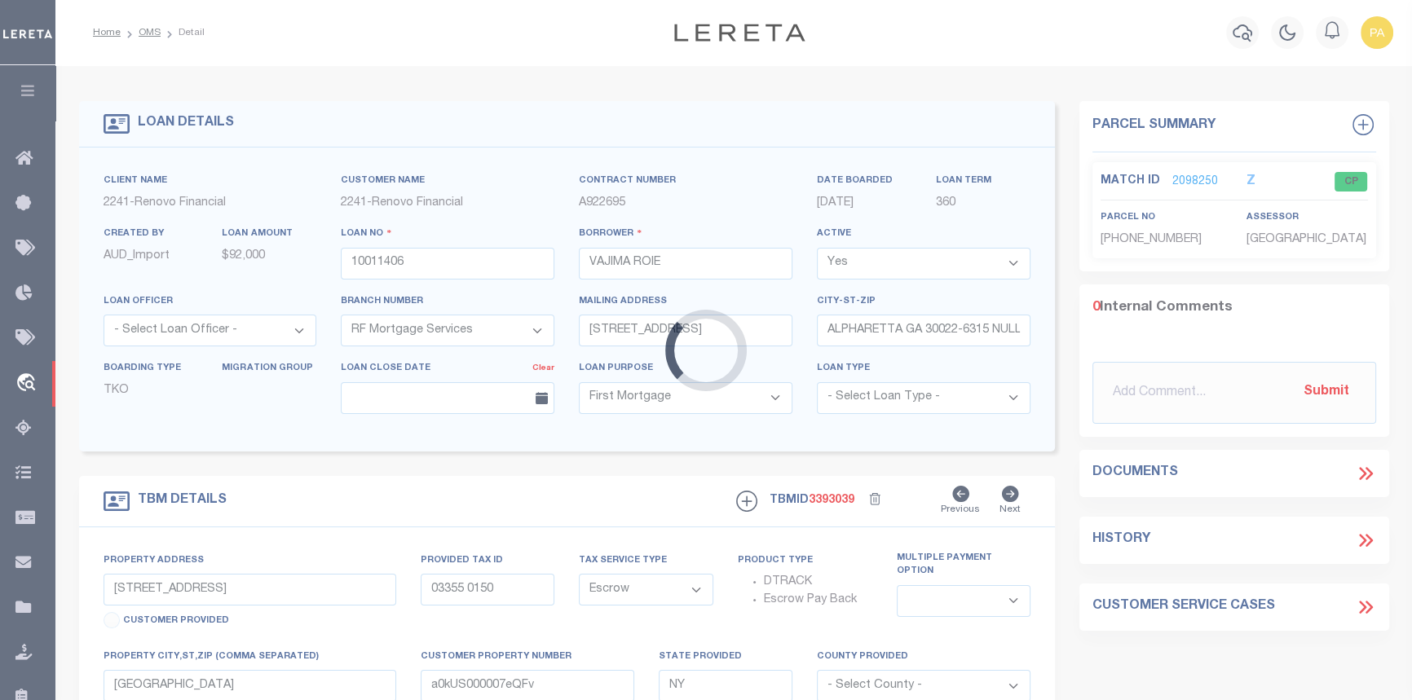
type input "1465 RIVERROCK"
type input "13200A B008"
select select
type input "RIVERDALE GA 302961169"
type input "GA"
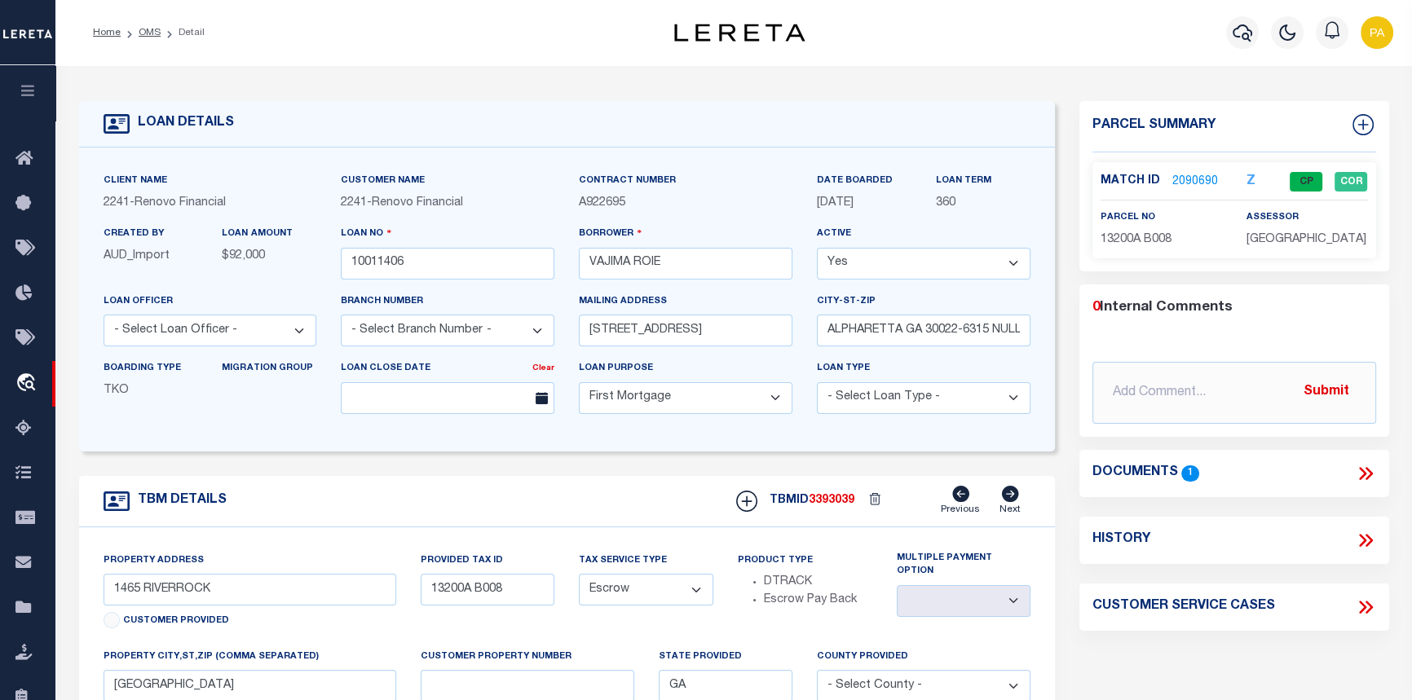
click at [1190, 182] on link "2090690" at bounding box center [1195, 182] width 46 height 17
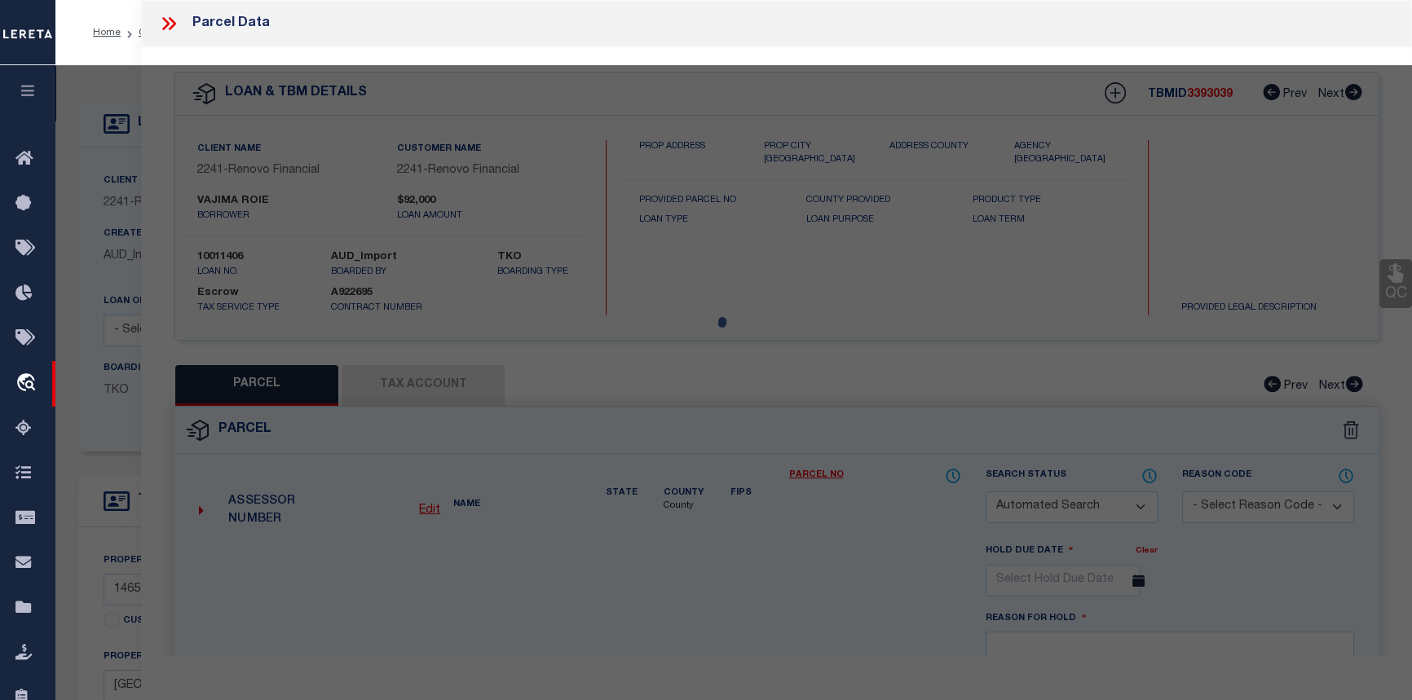
checkbox input "false"
select select "CP"
type input "BEL GROUP 1 LLC"
select select "AGW"
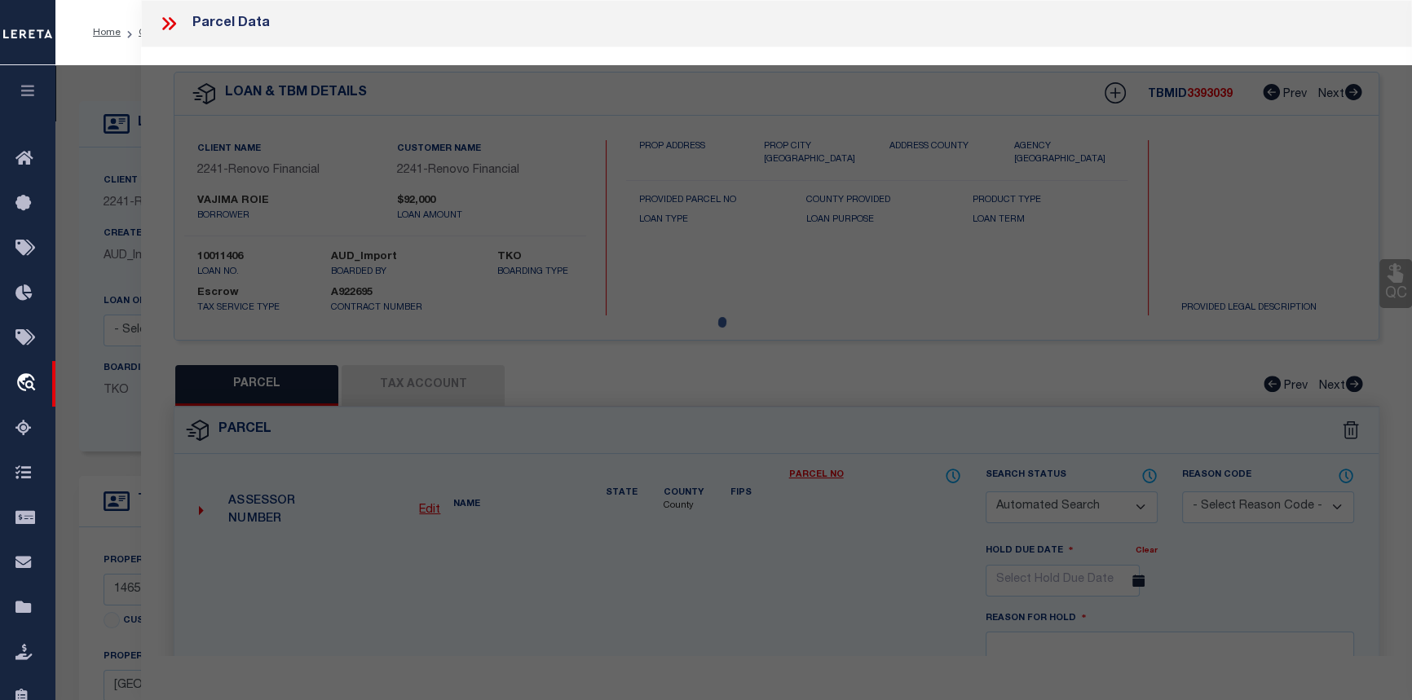
select select "ADD"
type input "1465 RIVERROCK"
checkbox input "false"
type input "RIVERDALE GA 30296"
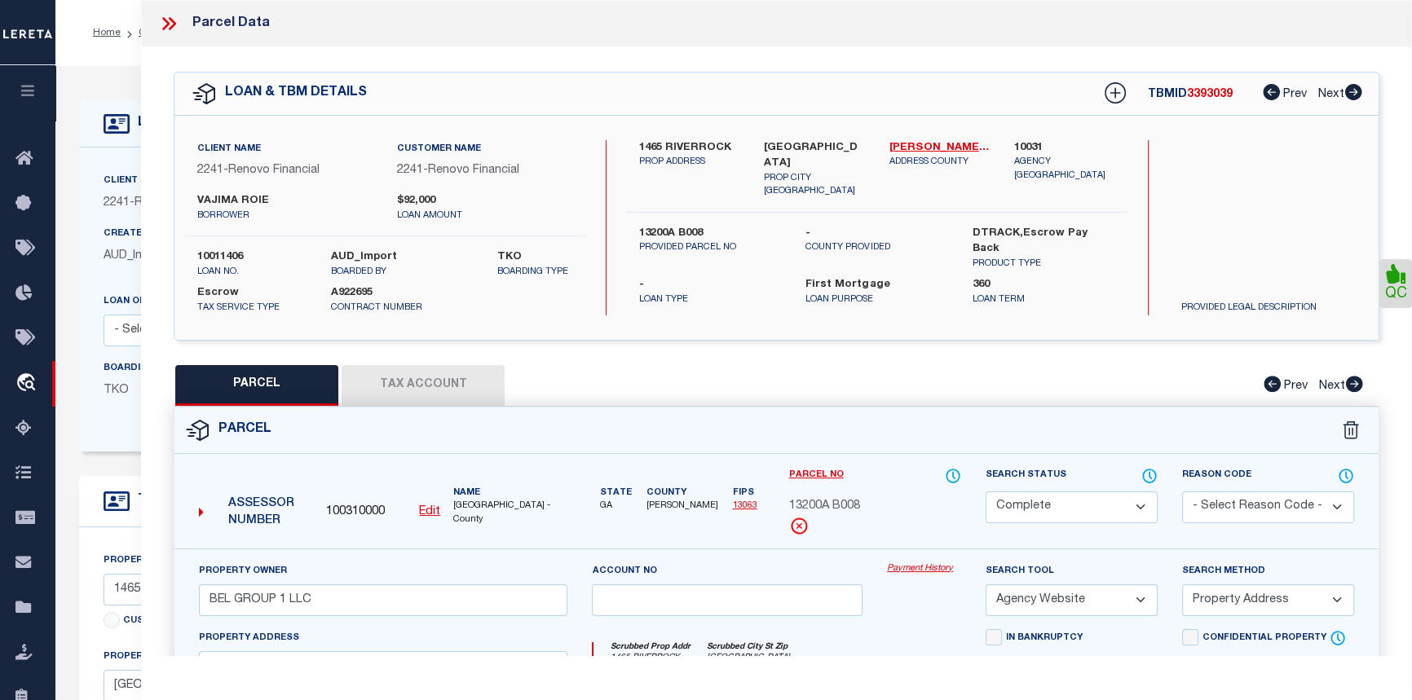
click at [165, 22] on icon at bounding box center [165, 23] width 7 height 13
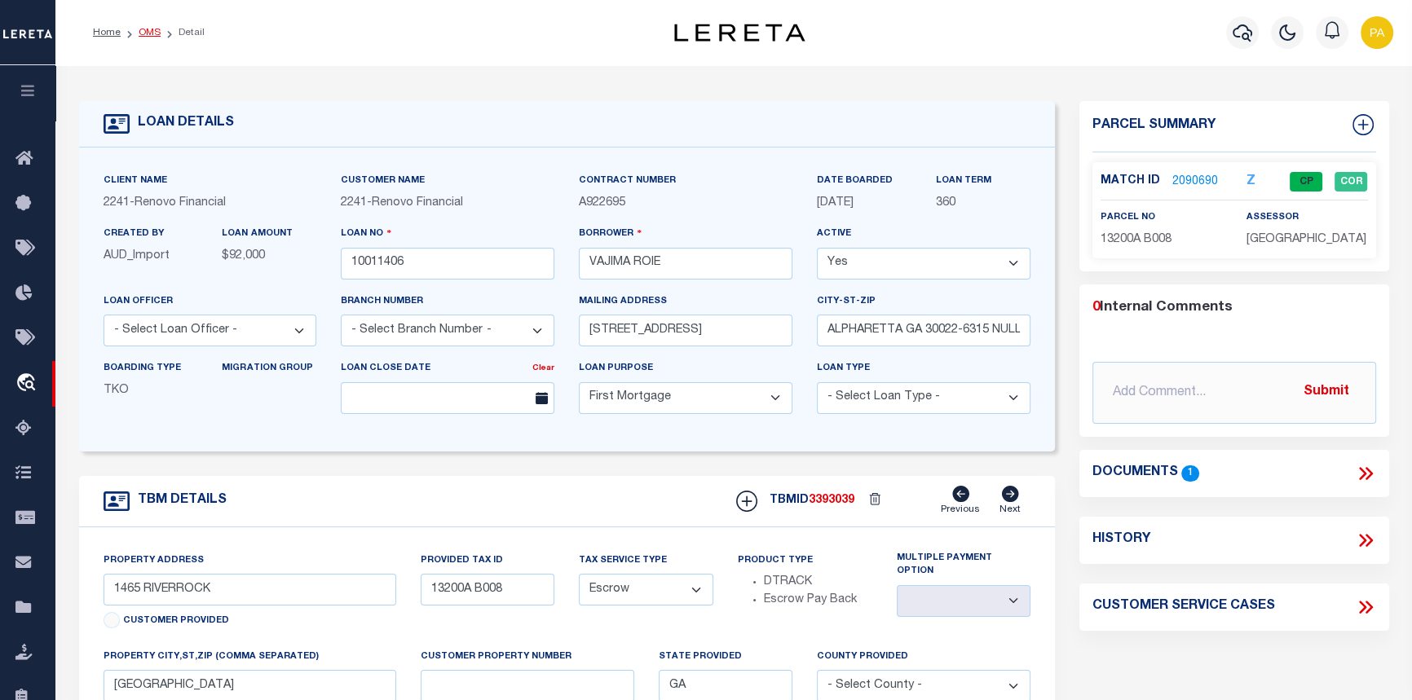
click at [148, 33] on link "OMS" at bounding box center [150, 33] width 22 height 10
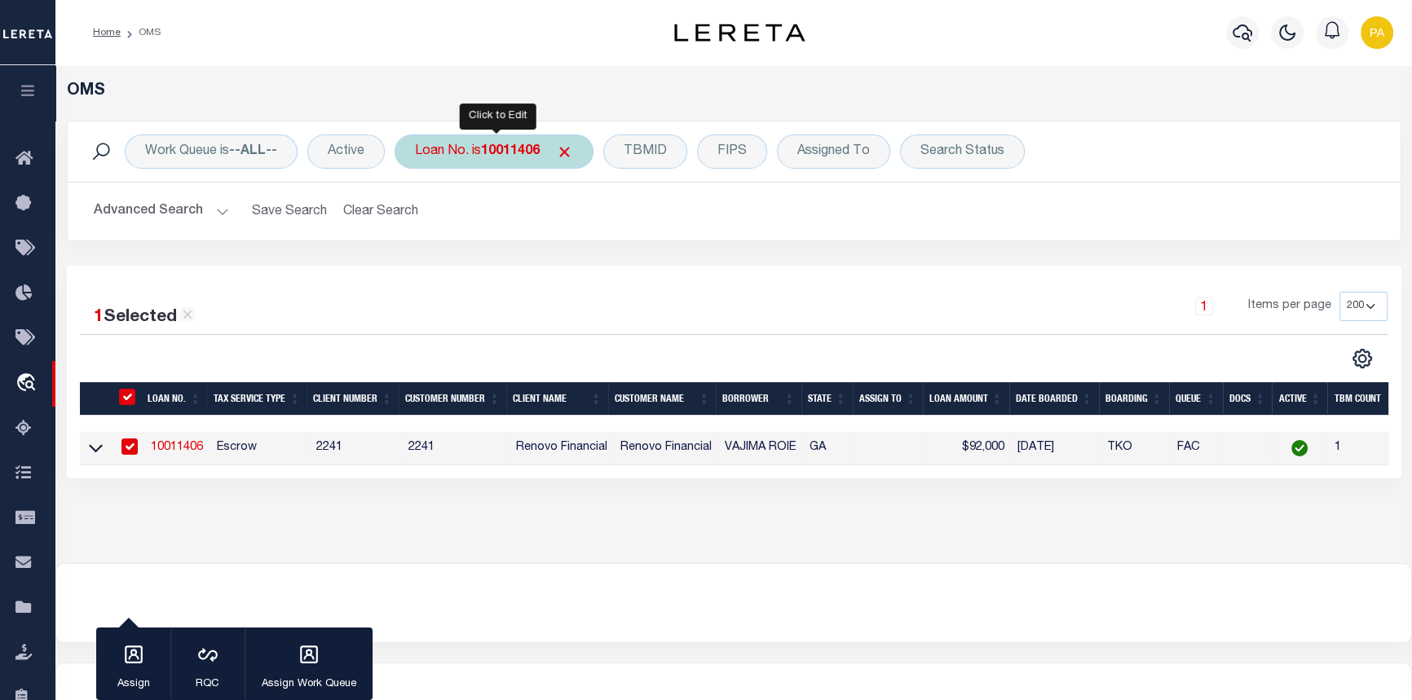
click at [525, 149] on b "10011406" at bounding box center [510, 151] width 59 height 13
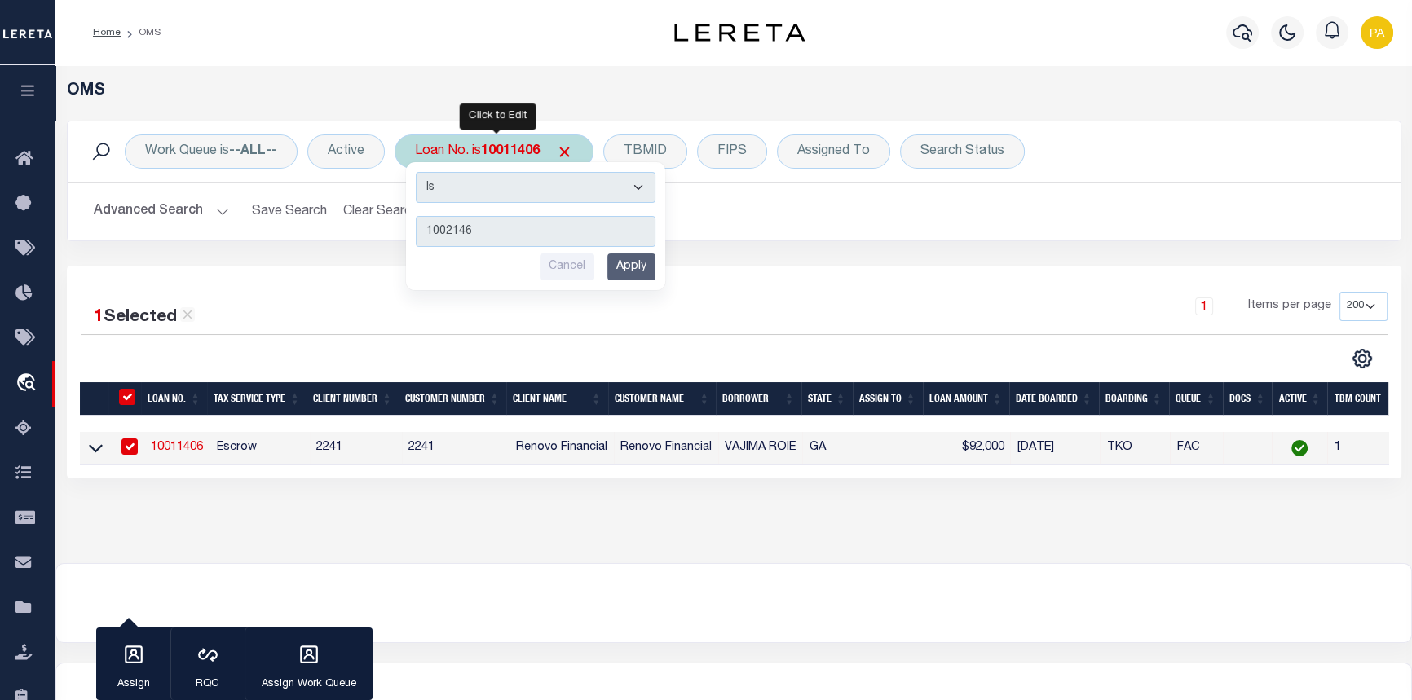
type input "10021460"
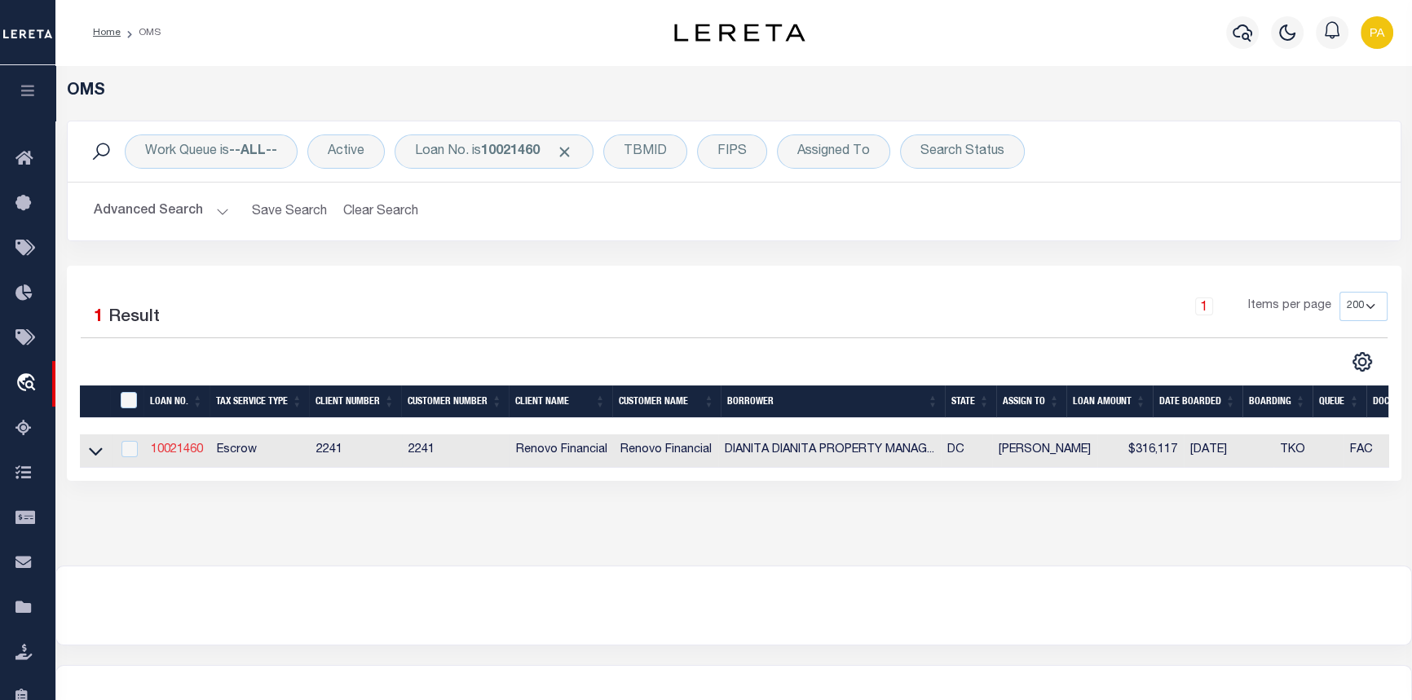
click at [182, 456] on link "10021460" at bounding box center [177, 449] width 52 height 11
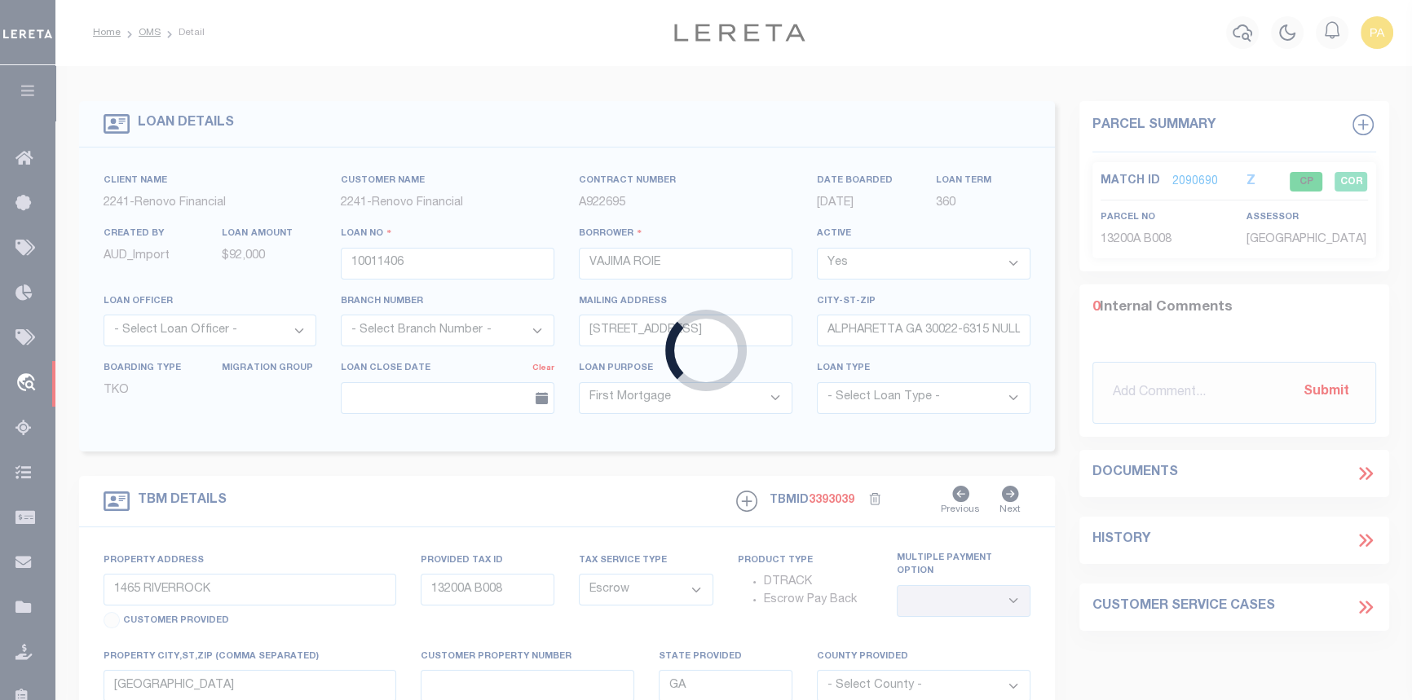
type input "10021460"
type input "DIANITA DIANITA PROPERTY MANAGEMENT COMPANY"
type input "14403 BECKER ROAD"
type input "BRANDYWINE MD 20613"
type input "1421 CONGRESS PLACE SE"
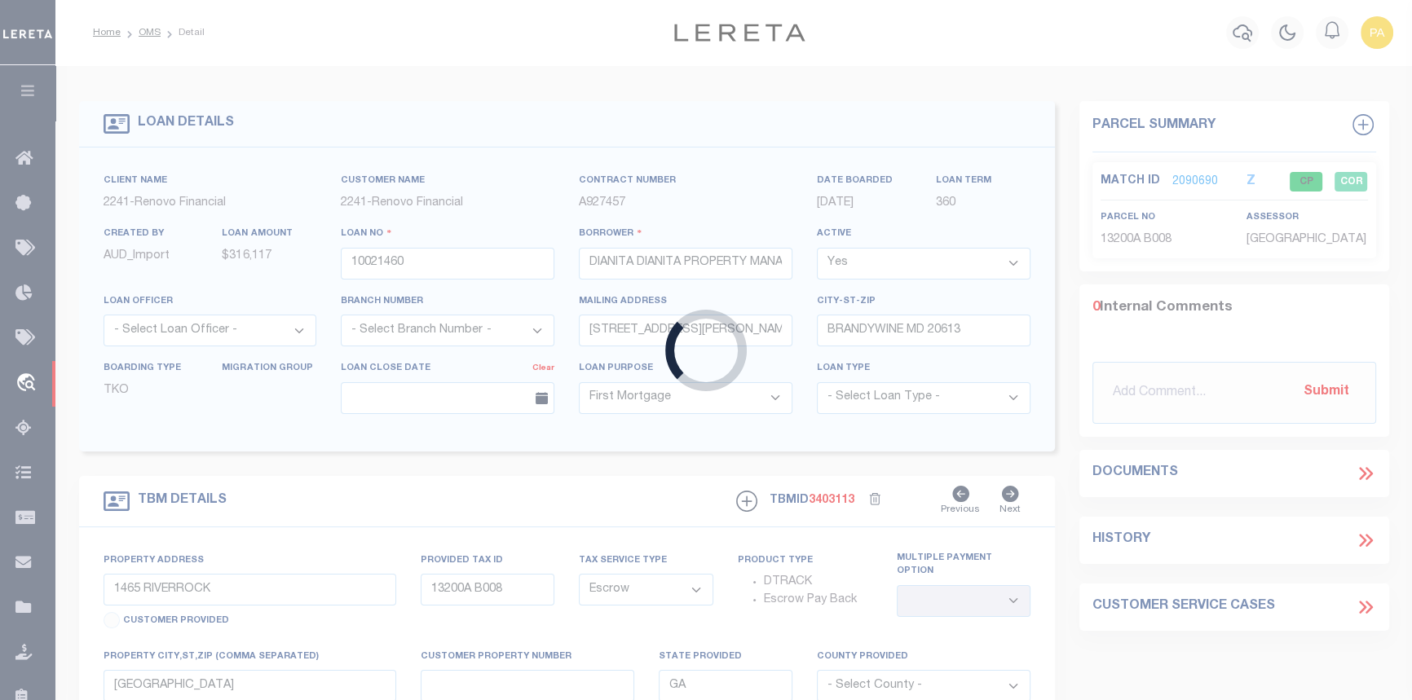
type input "5889 0046"
select select
type input "WASHINGTON, DC 20020"
type input "a0kUS000007eiEQ"
type input "DC"
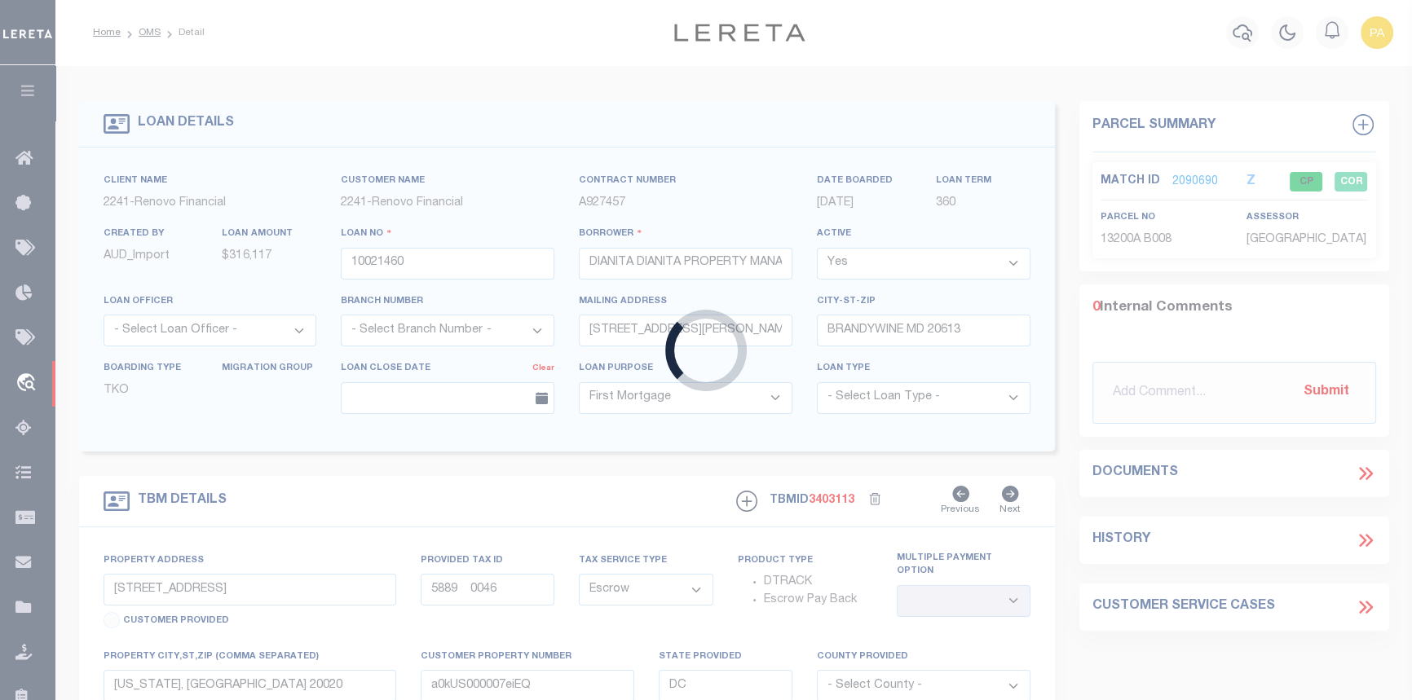
select select
type textarea "Liability Limited to Customer Provided Parcel"
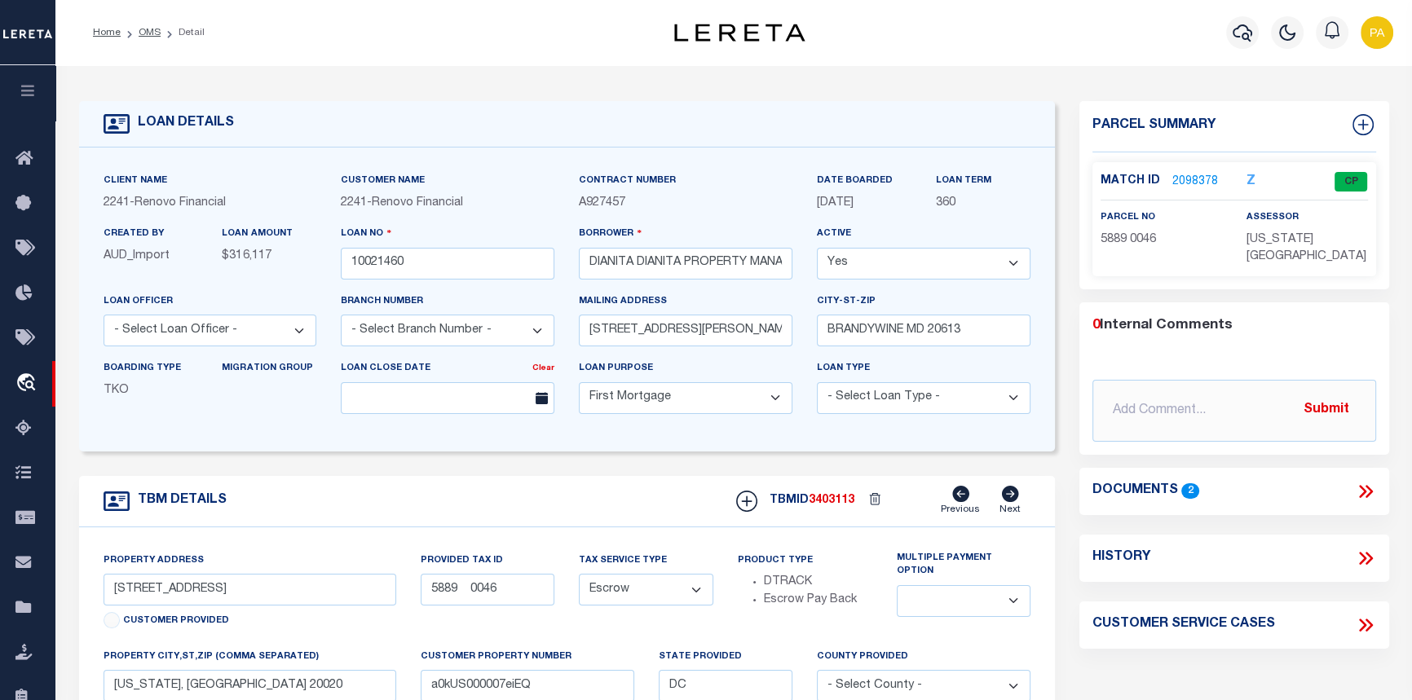
click at [1206, 181] on link "2098378" at bounding box center [1195, 182] width 46 height 17
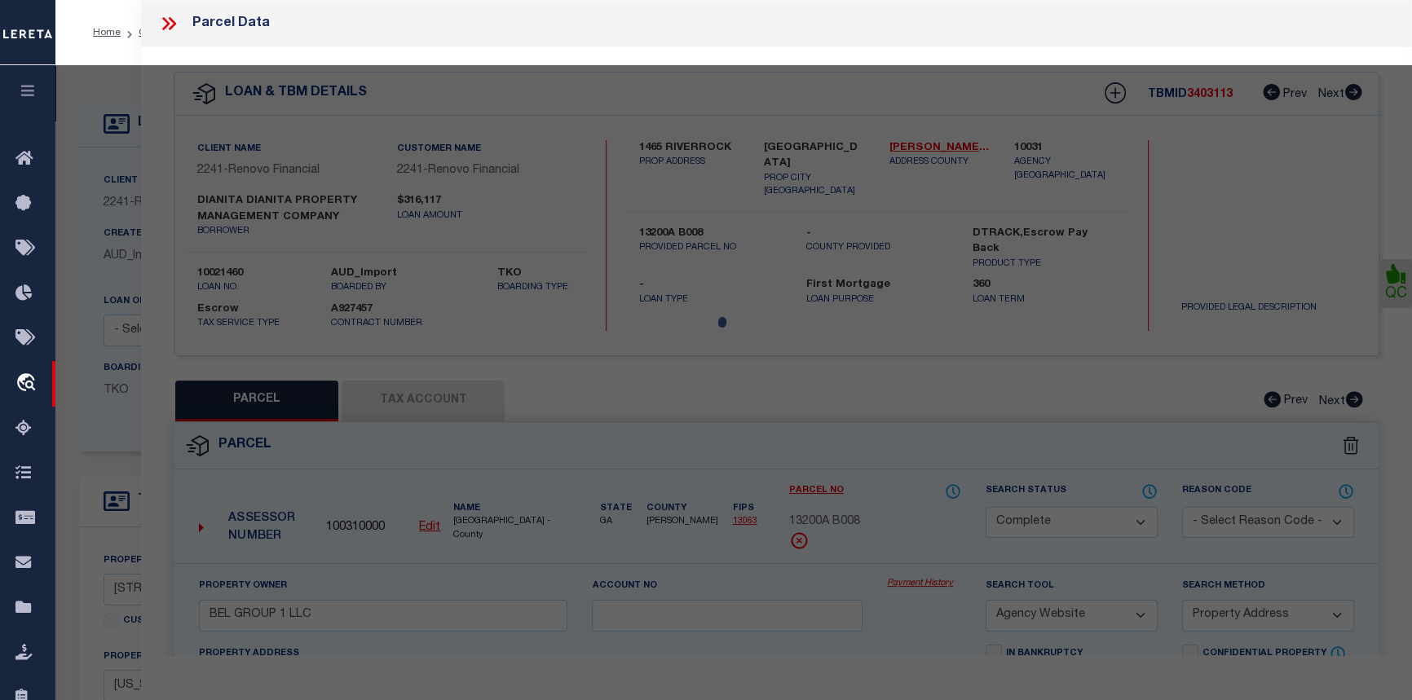
select select "AS"
select select
checkbox input "false"
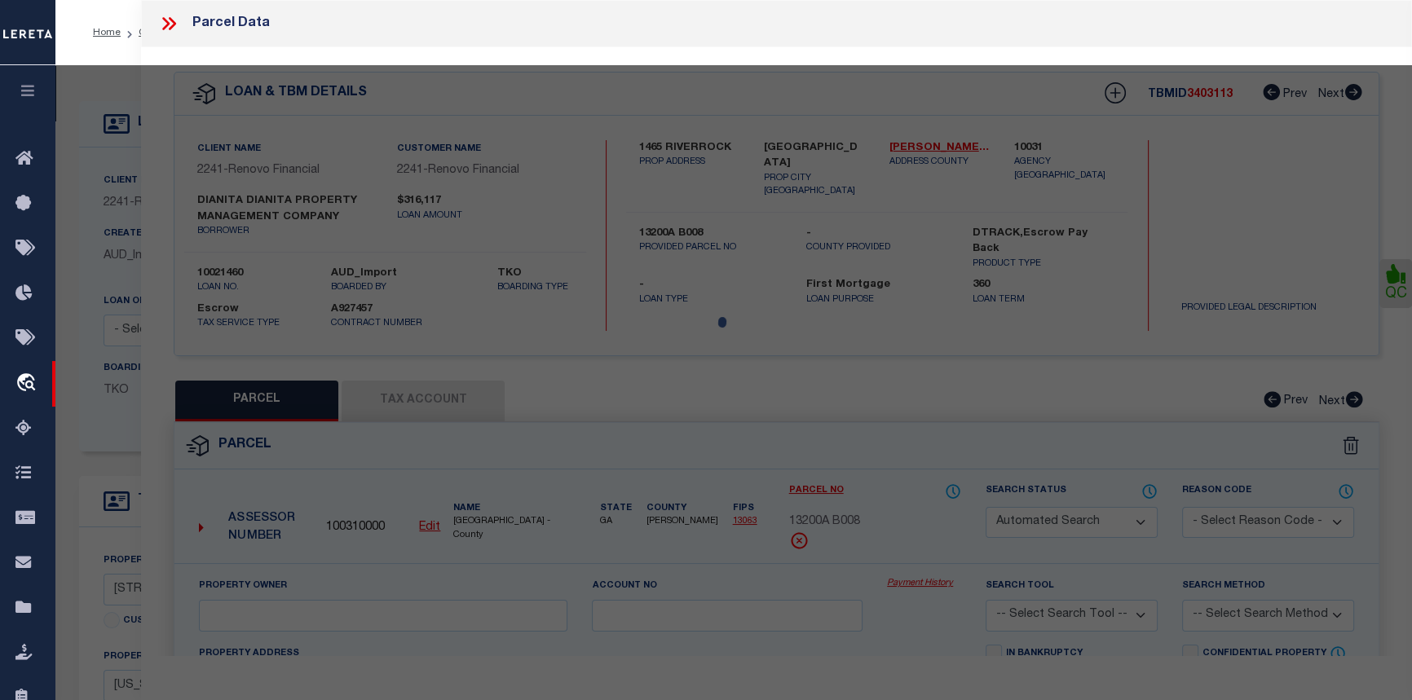
select select "CP"
type input "DLANITA PROPERTY MANAGEMENT COMPANY LLC"
select select "AGW"
select select "ADD"
type input "1421 CONGRESS PL SE"
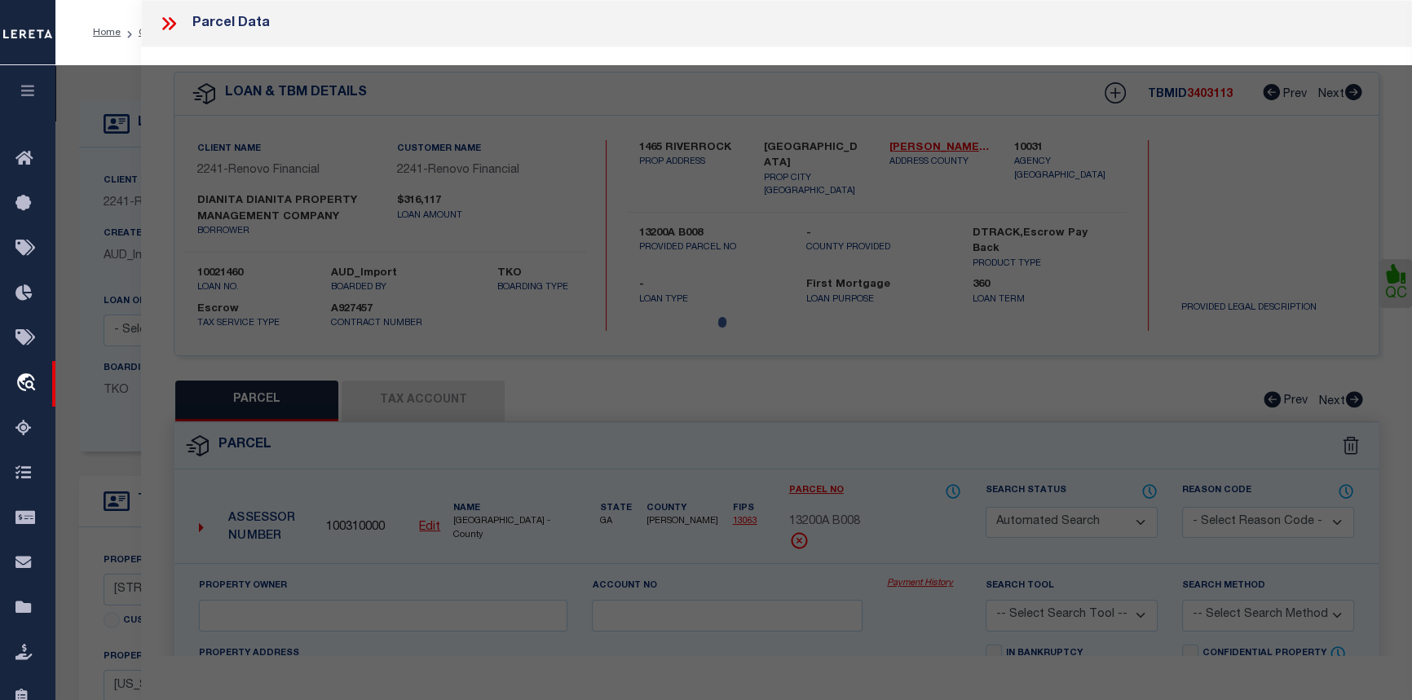
checkbox input "false"
type input "WASHINGTON DC 20020"
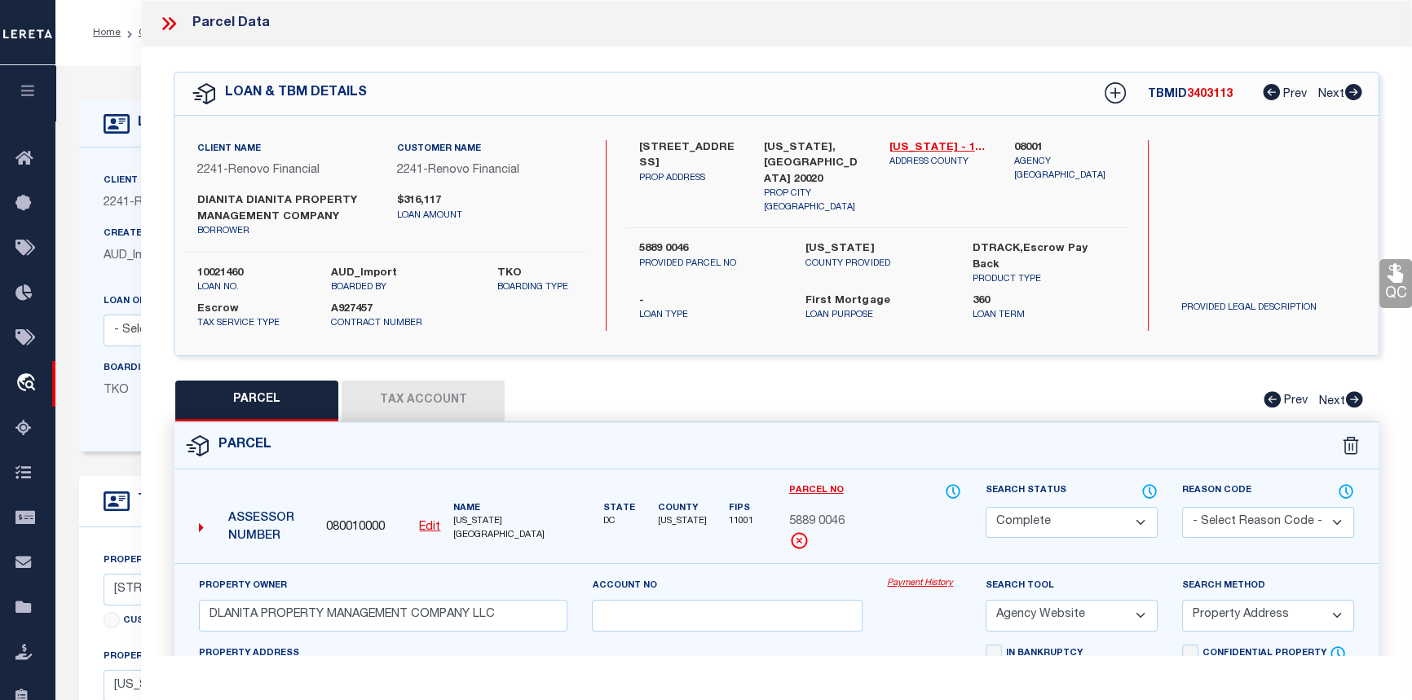
click at [913, 584] on link "Payment History" at bounding box center [924, 584] width 74 height 14
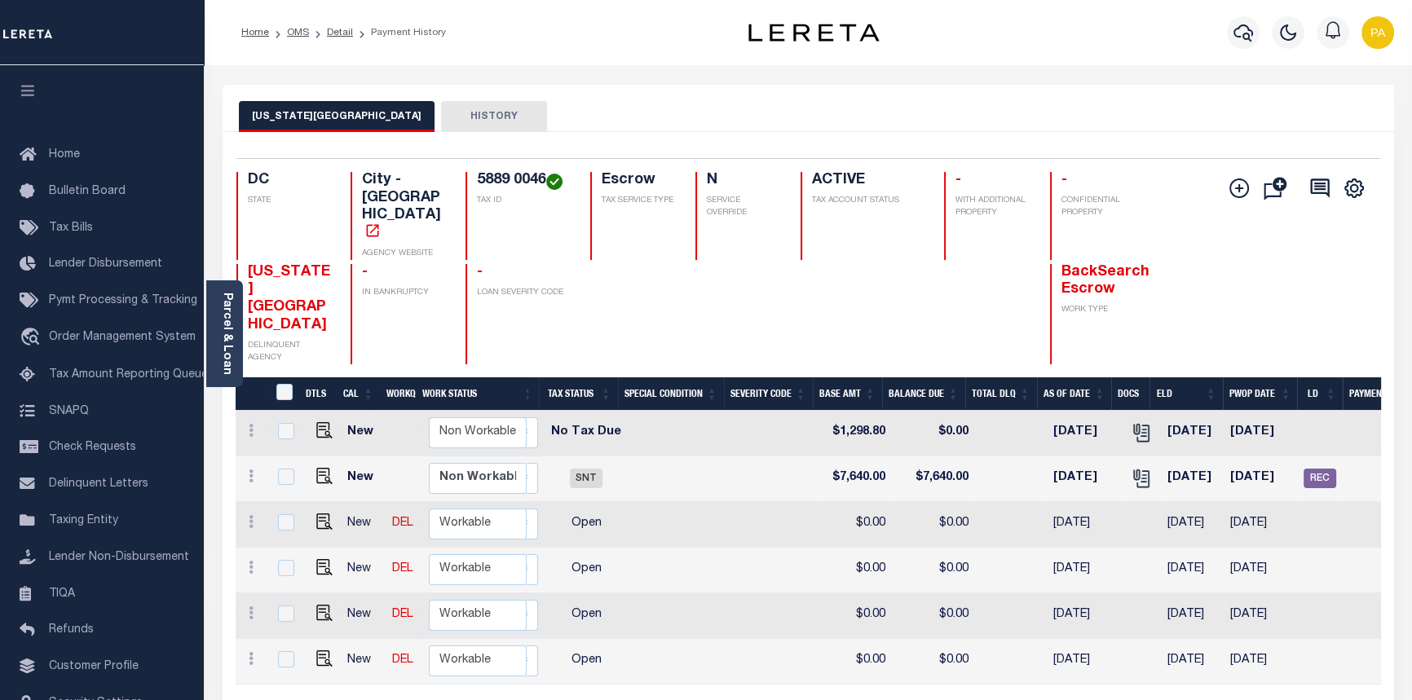
scroll to position [0, 485]
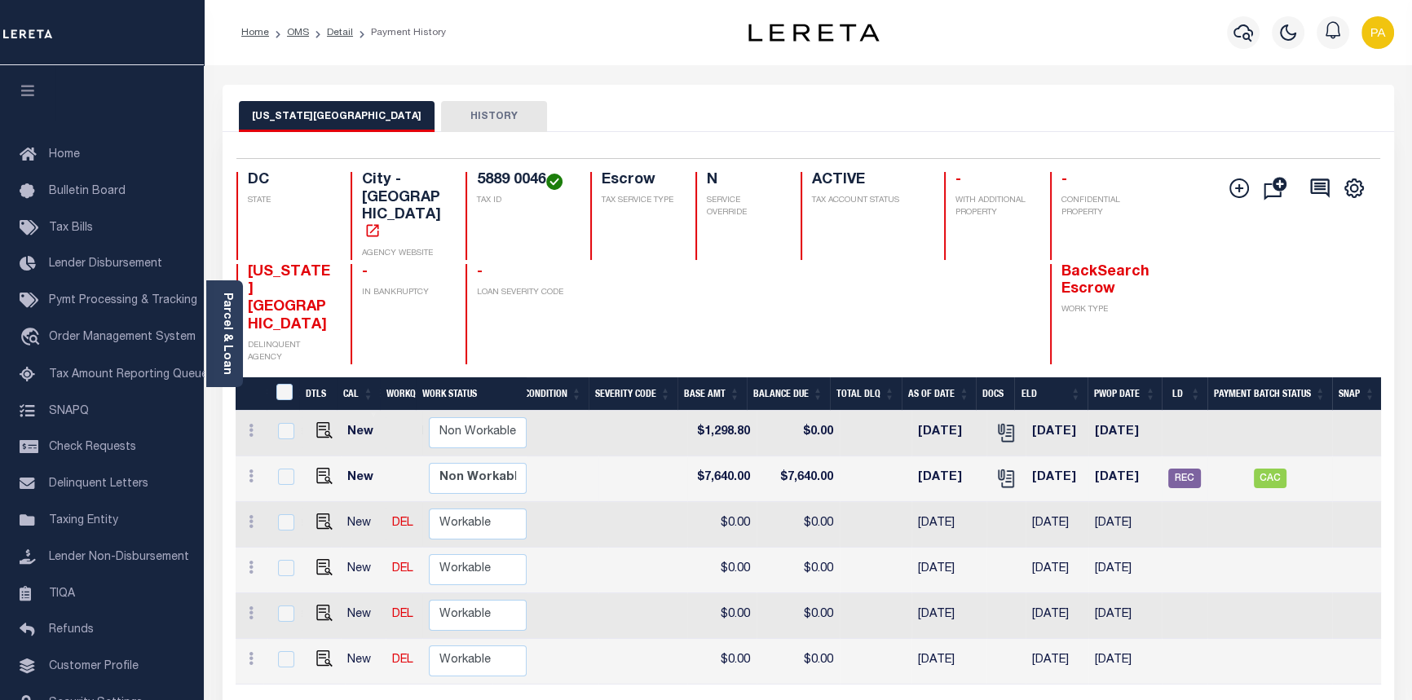
click at [1293, 456] on td "CAC" at bounding box center [1269, 479] width 125 height 46
checkbox input "true"
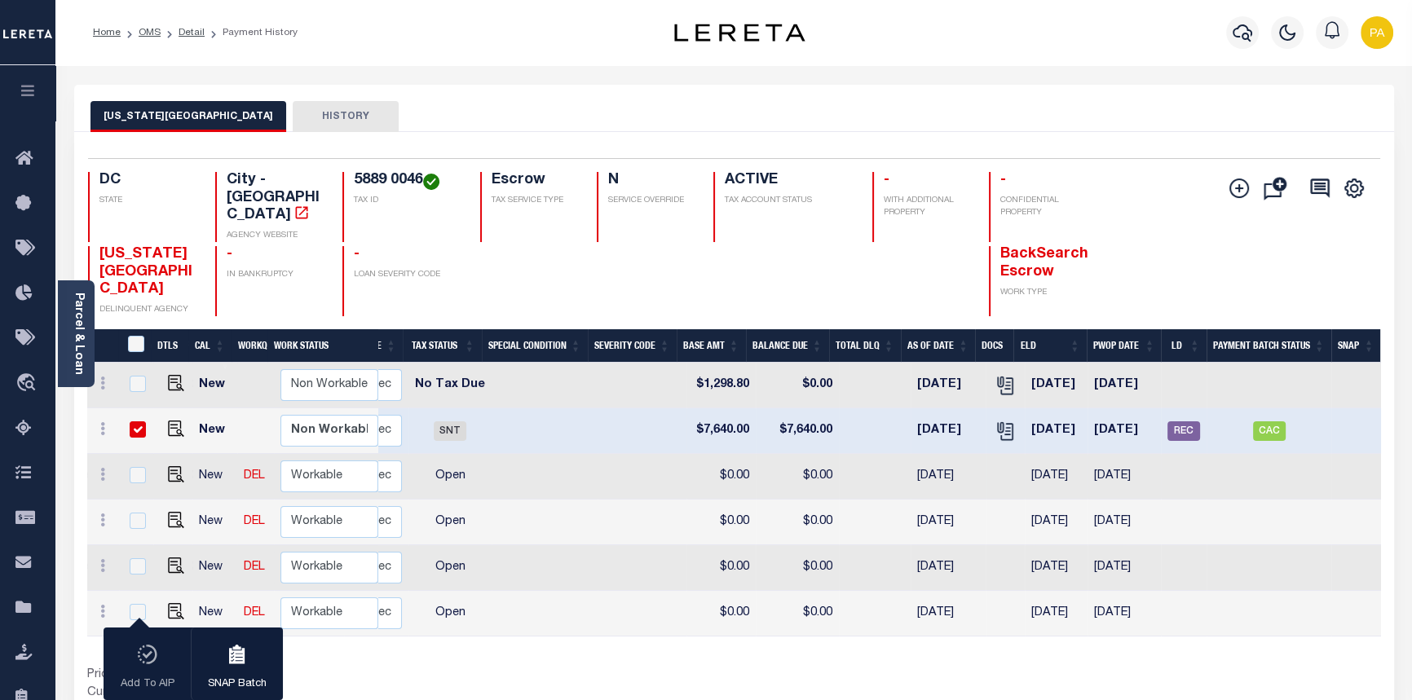
scroll to position [0, 337]
click at [1268, 421] on span "CAC" at bounding box center [1270, 431] width 33 height 20
checkbox input "false"
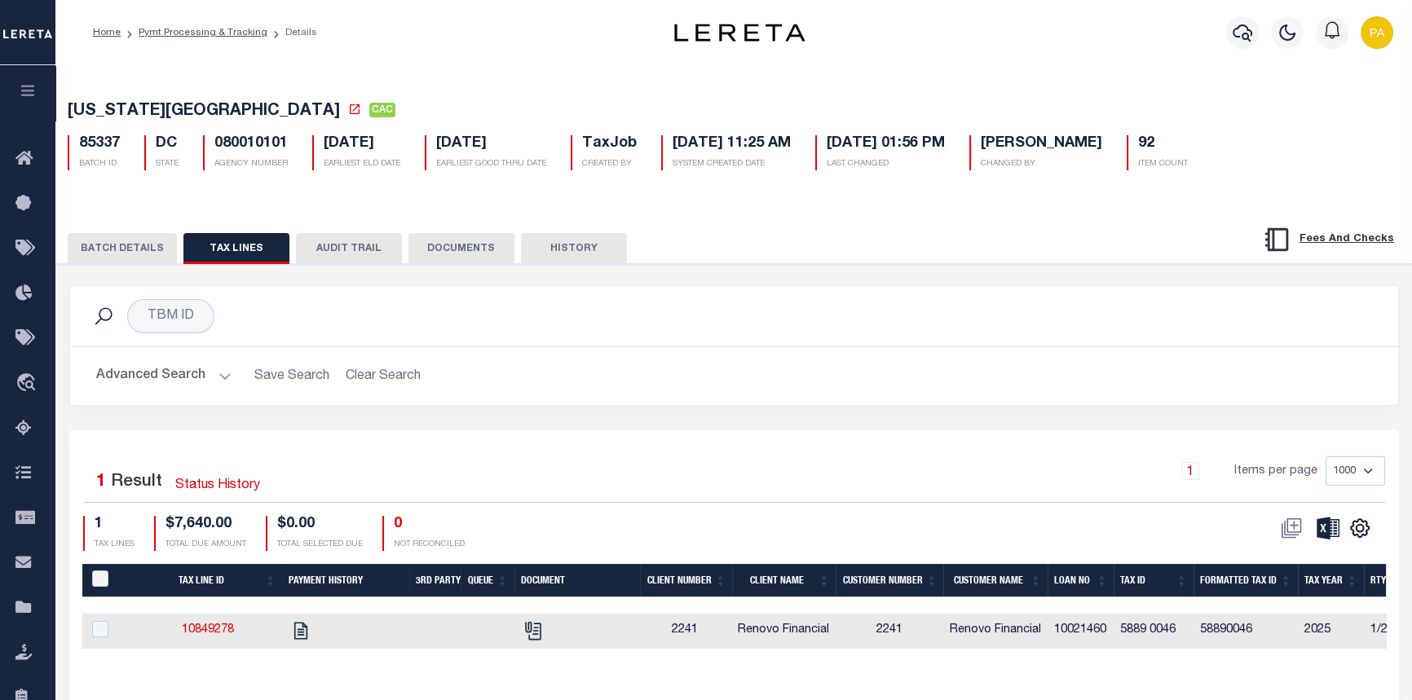
click at [113, 253] on button "BATCH DETAILS" at bounding box center [122, 248] width 109 height 31
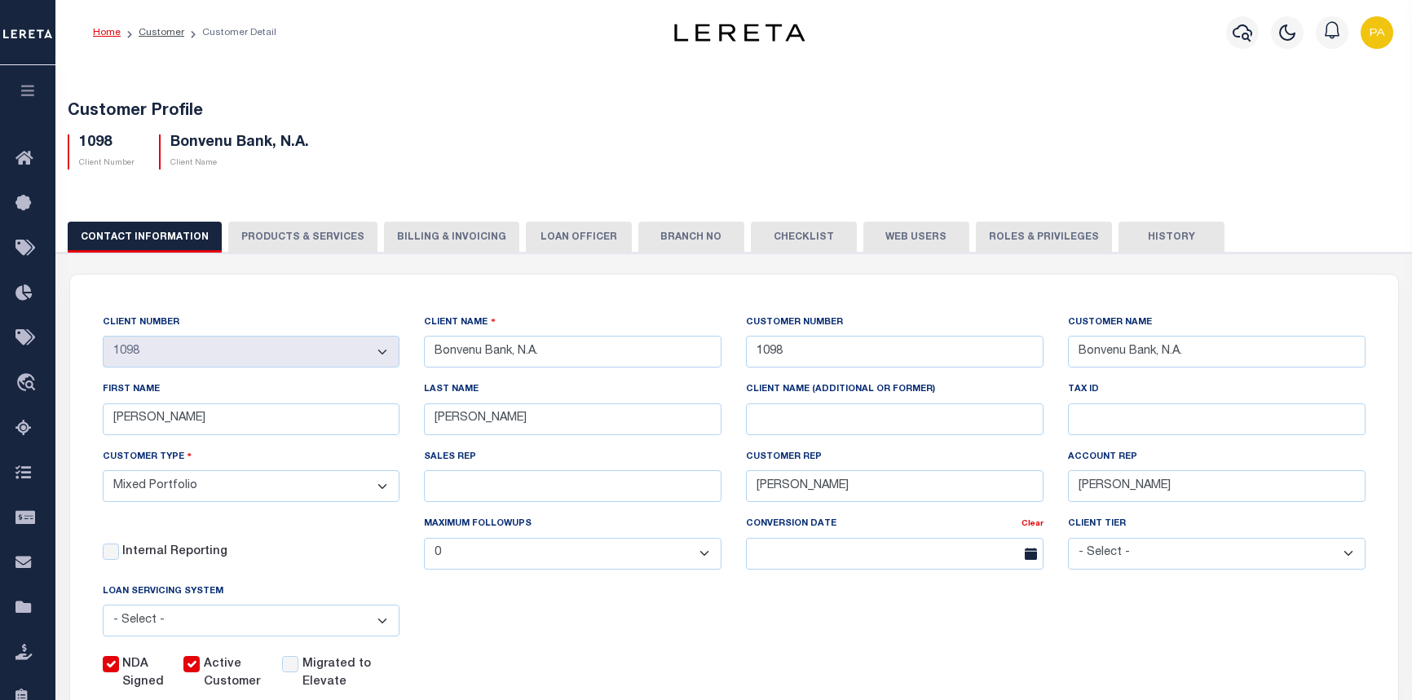
select select "Mixed Portfolio"
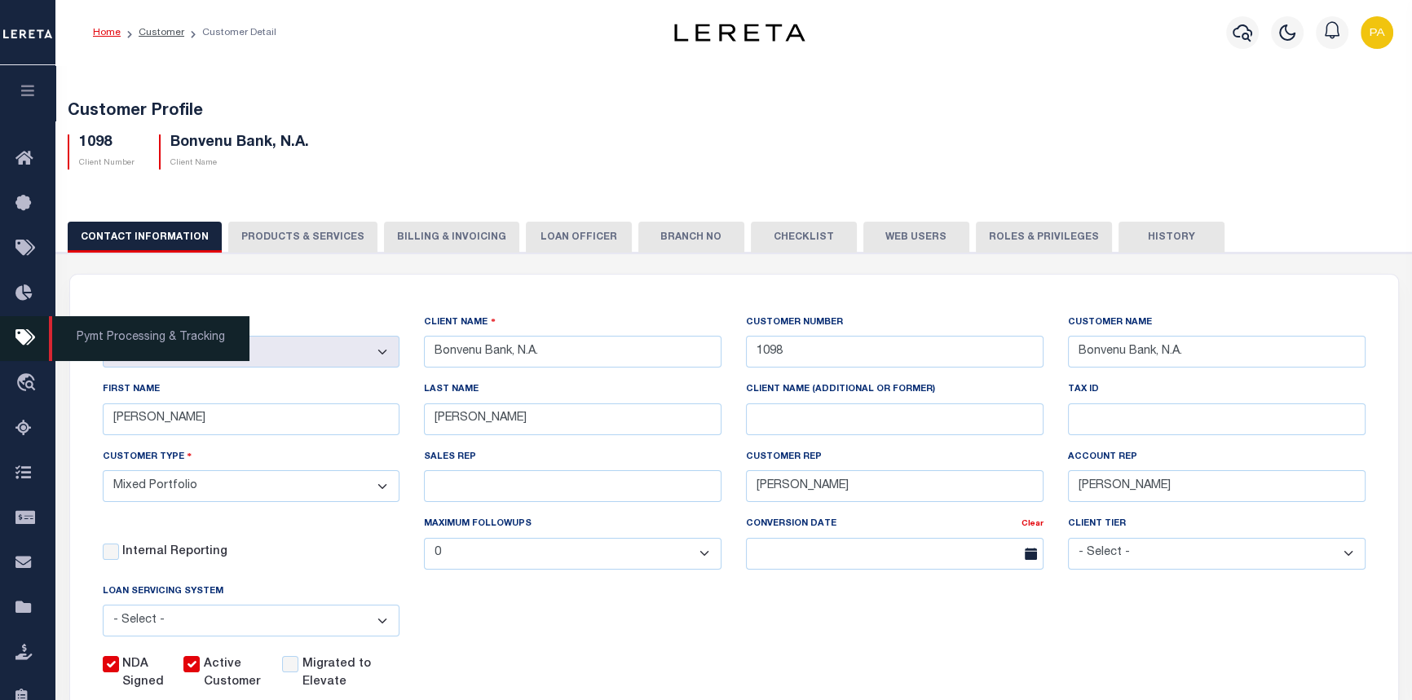
click at [91, 350] on span "Pymt Processing & Tracking" at bounding box center [149, 338] width 201 height 45
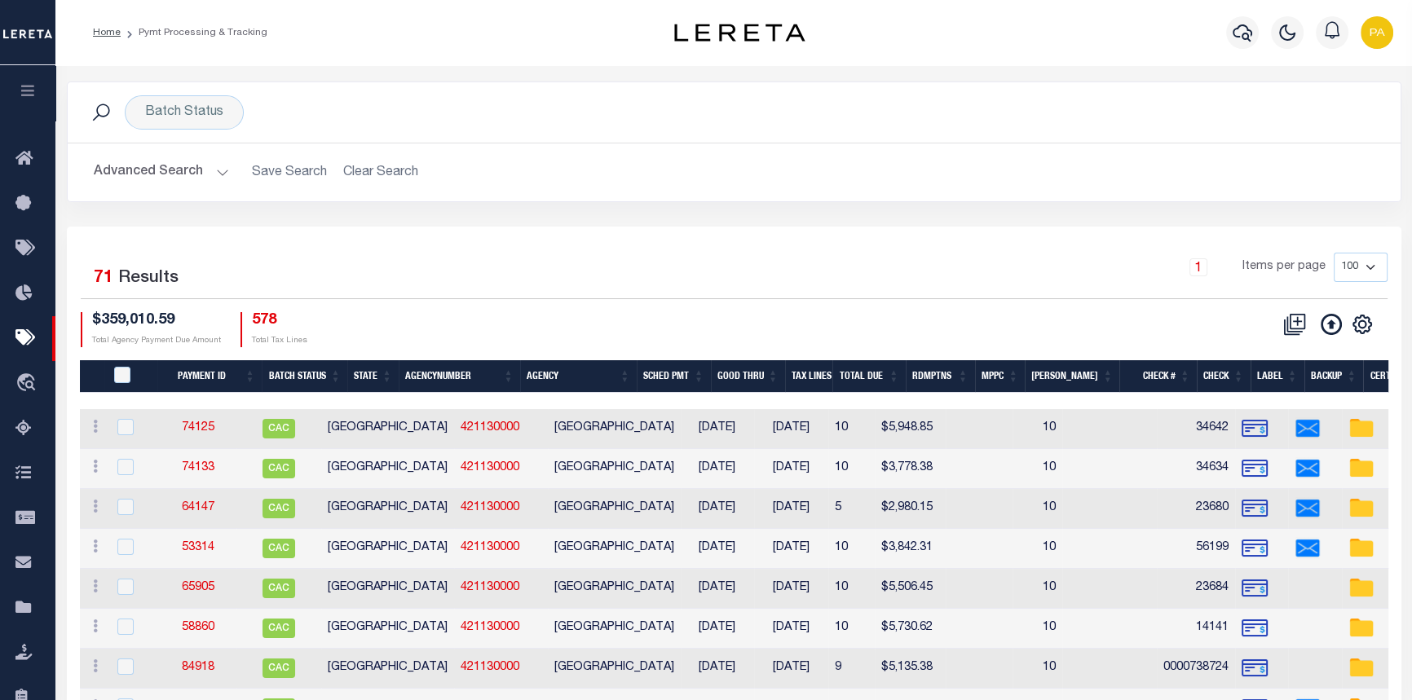
click at [377, 169] on h2 "Advanced Search Save Search Clear Search PayeeSearchTable_dynamictable_____Defa…" at bounding box center [734, 172] width 1307 height 32
click at [217, 171] on button "Advanced Search" at bounding box center [161, 172] width 135 height 32
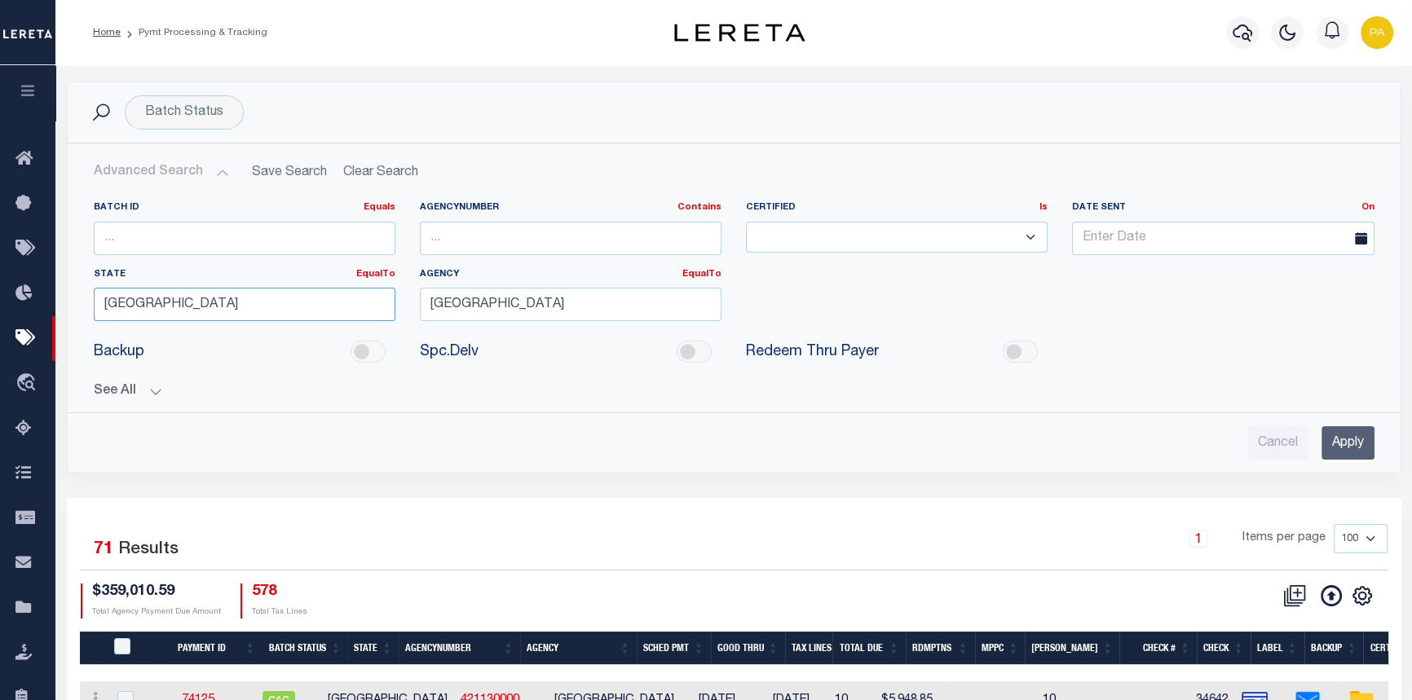
drag, startPoint x: 118, startPoint y: 306, endPoint x: -190, endPoint y: 245, distance: 314.3
click at [121, 339] on div "DC" at bounding box center [244, 334] width 300 height 26
type input "DC"
click at [568, 315] on input "HOUSTON COUNTY" at bounding box center [571, 304] width 302 height 33
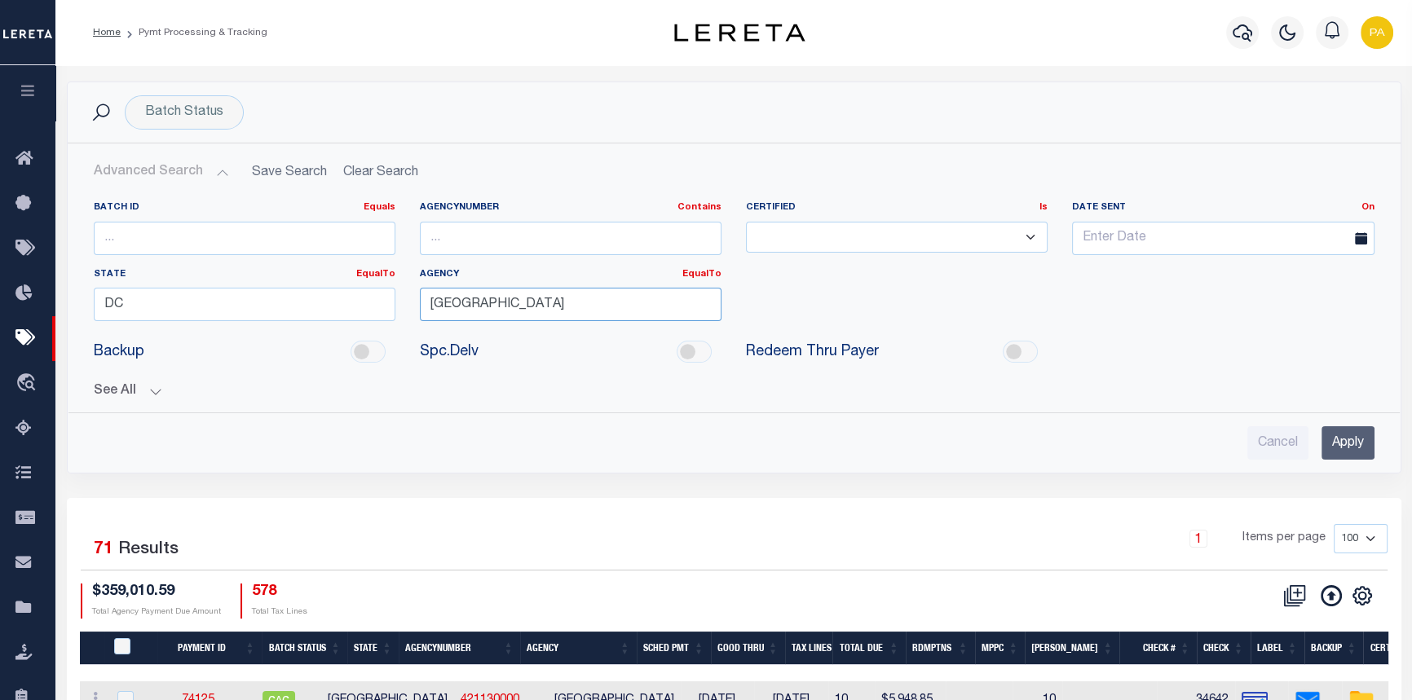
drag, startPoint x: 530, startPoint y: 306, endPoint x: 341, endPoint y: 285, distance: 190.3
click at [341, 285] on div "Batch ID Equals Equals Is Not Equal To Is Greater Than Is Less Than AgencyNumbe…" at bounding box center [734, 267] width 1305 height 133
type input "WASHINGTON"
click at [1346, 440] on input "Apply" at bounding box center [1347, 442] width 53 height 33
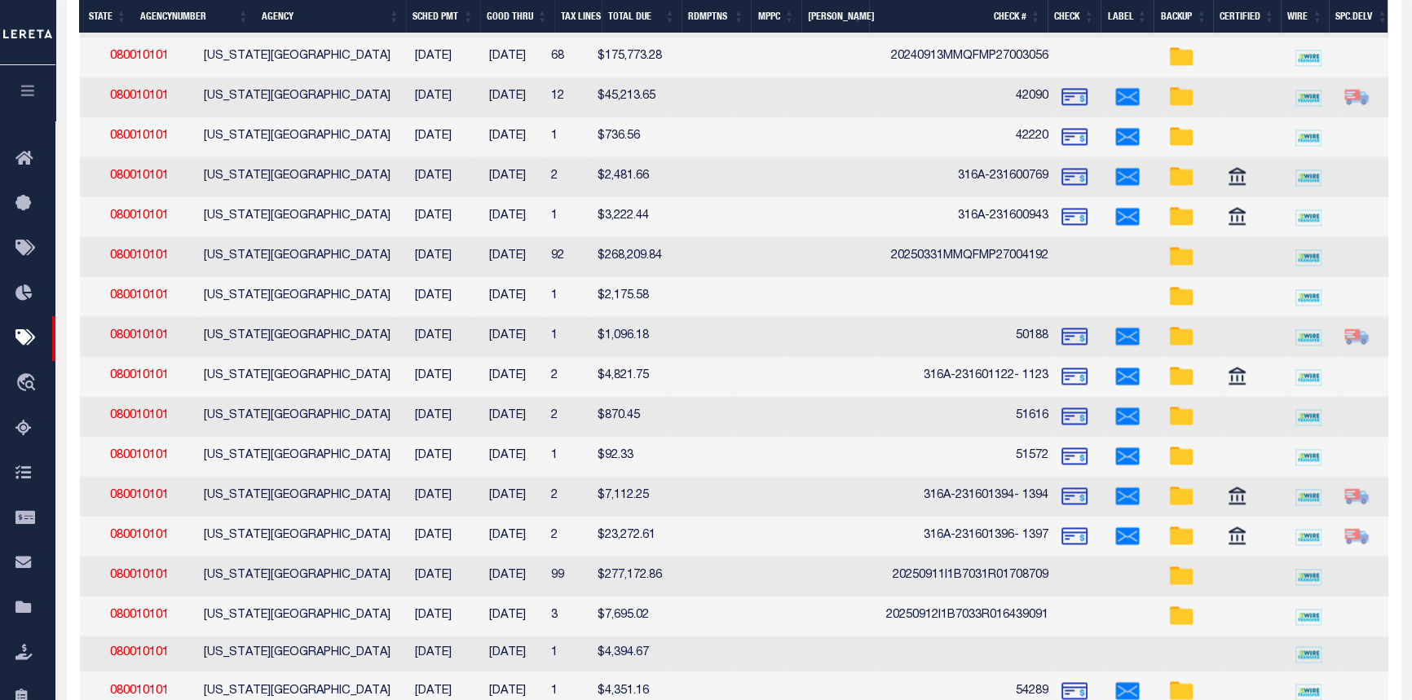
scroll to position [3136, 0]
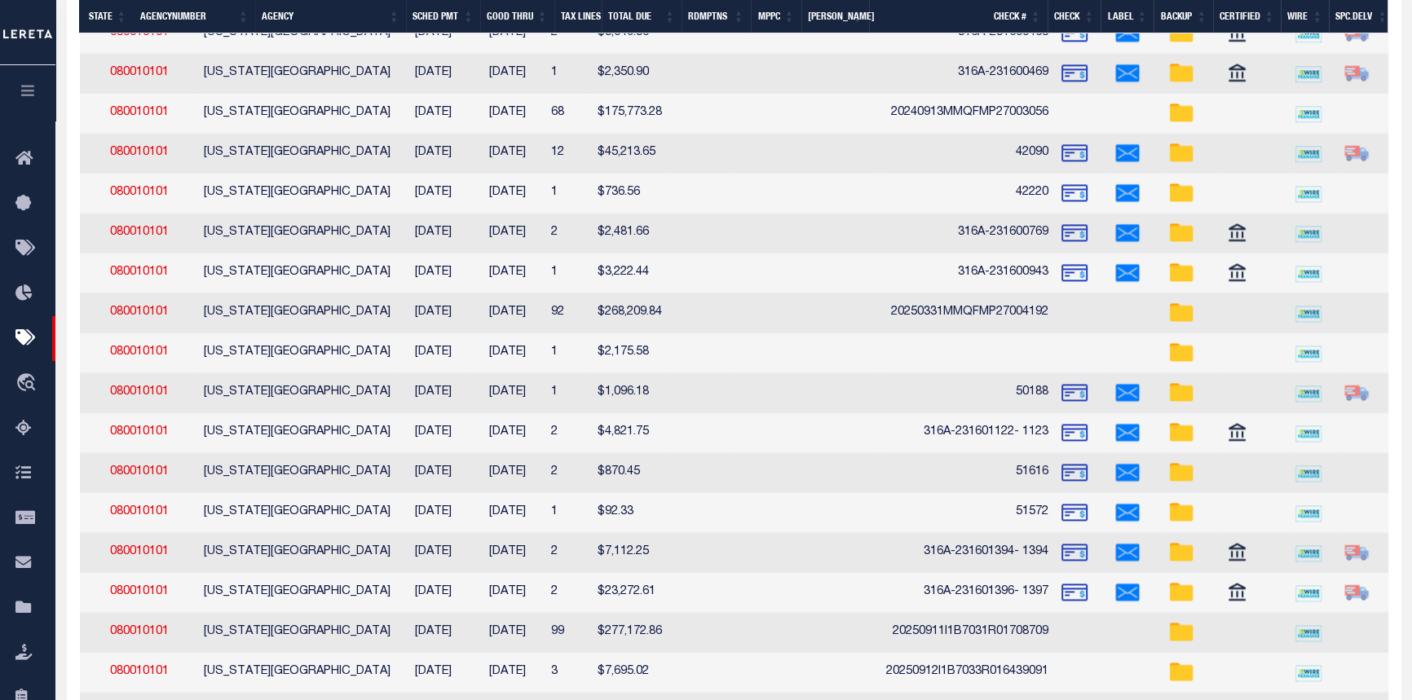
click at [1178, 326] on img at bounding box center [1181, 313] width 26 height 26
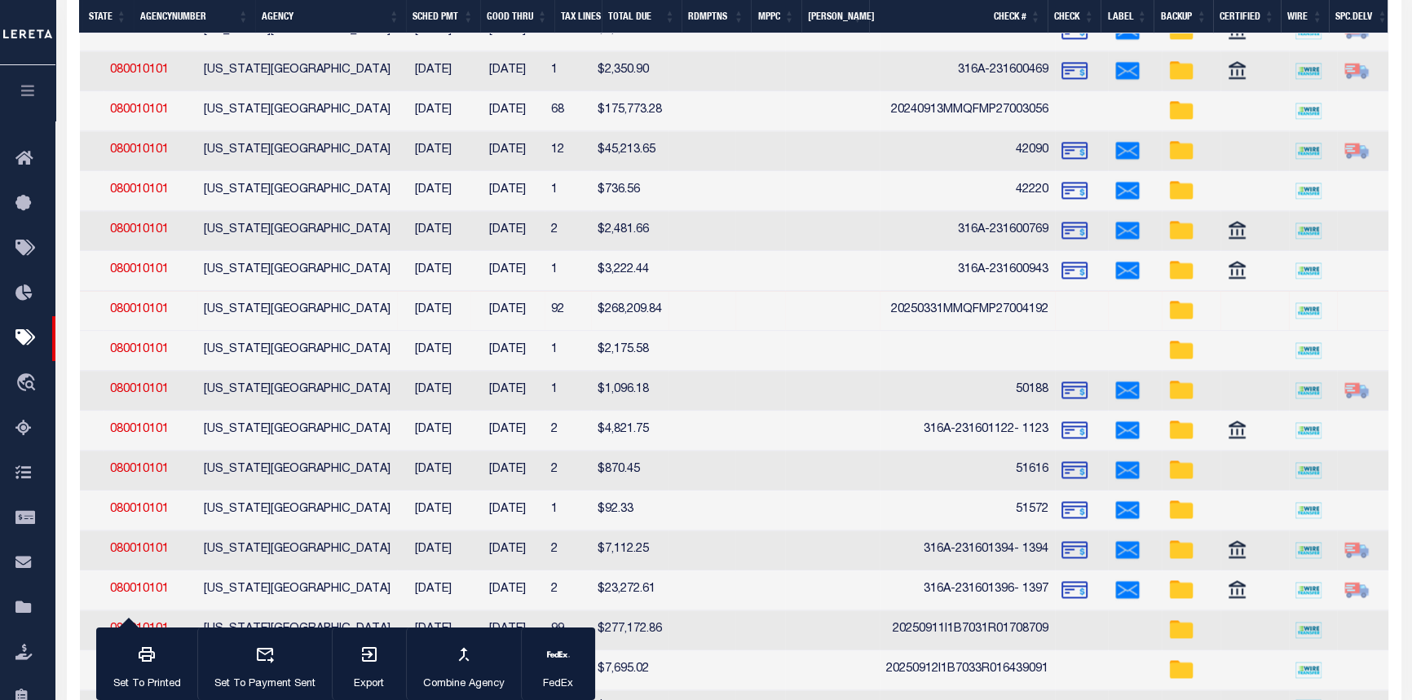
click at [1178, 324] on img at bounding box center [1181, 310] width 26 height 26
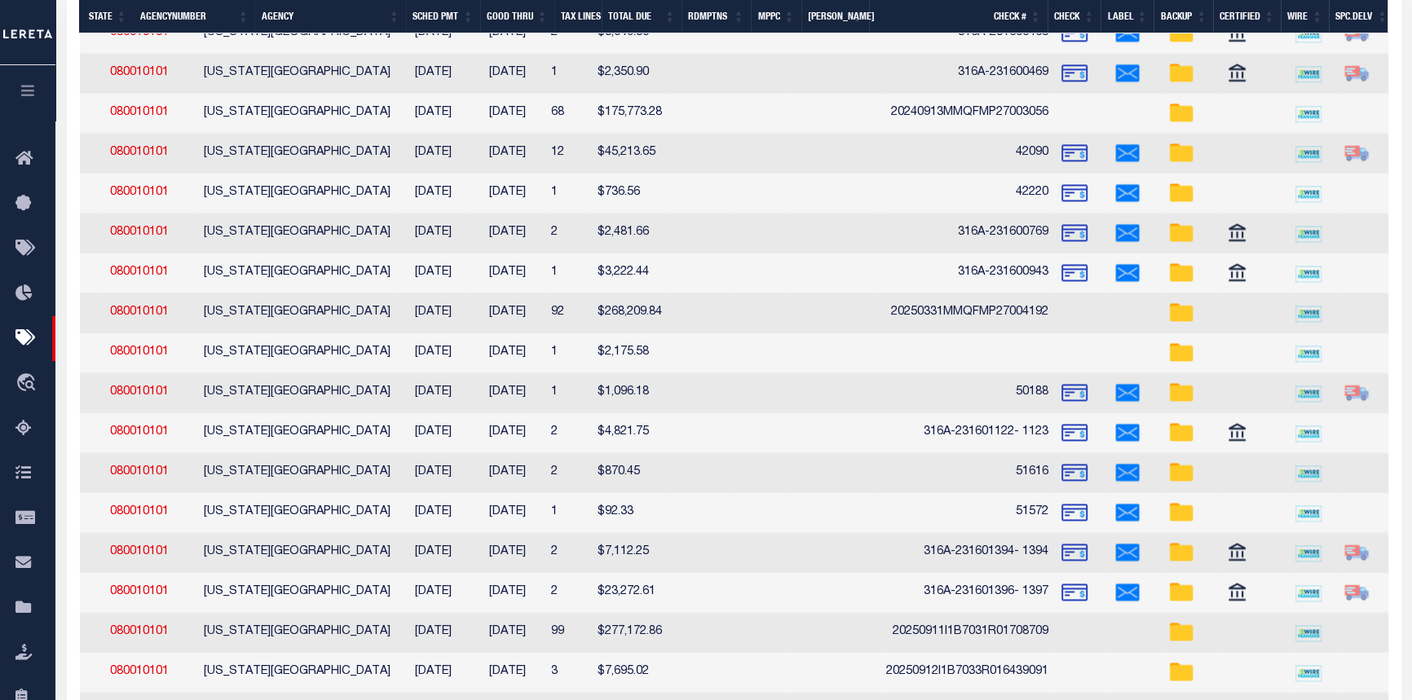
scroll to position [0, 269]
click at [1173, 324] on img at bounding box center [1181, 313] width 26 height 26
checkbox input "true"
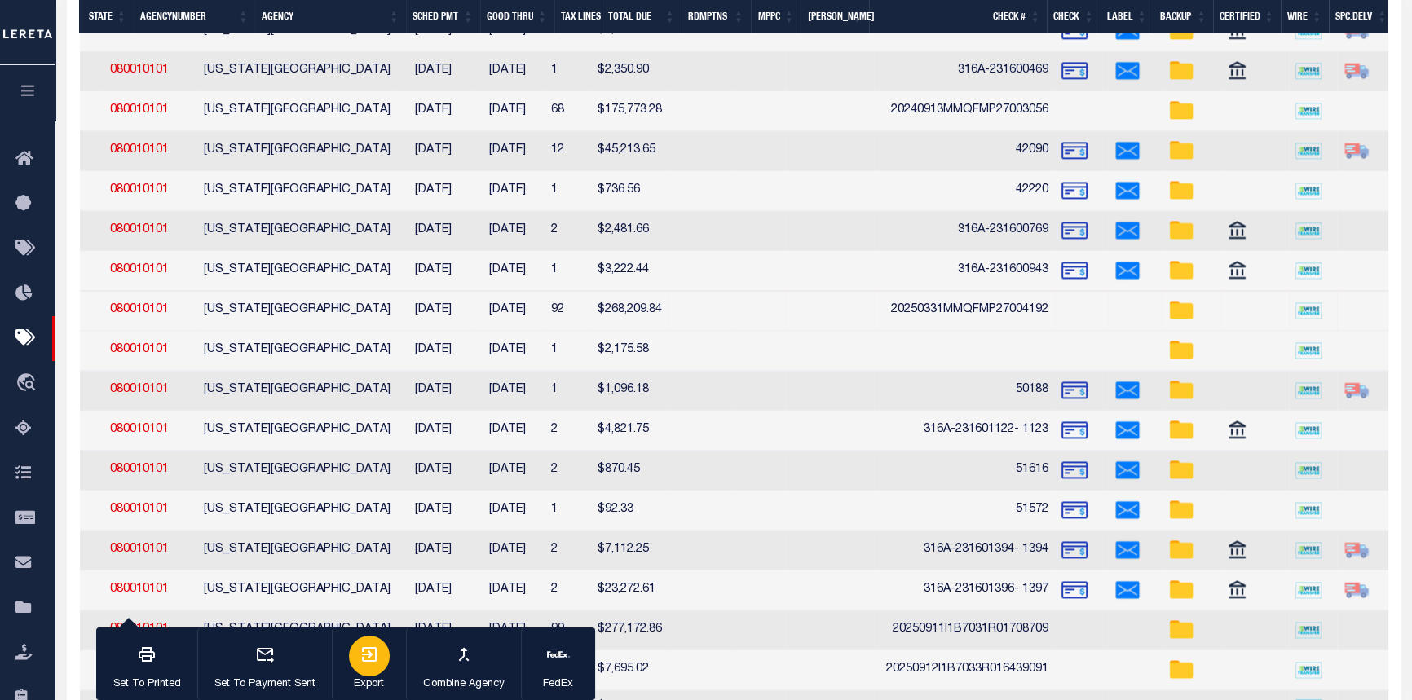
click at [363, 661] on icon "button" at bounding box center [369, 655] width 20 height 20
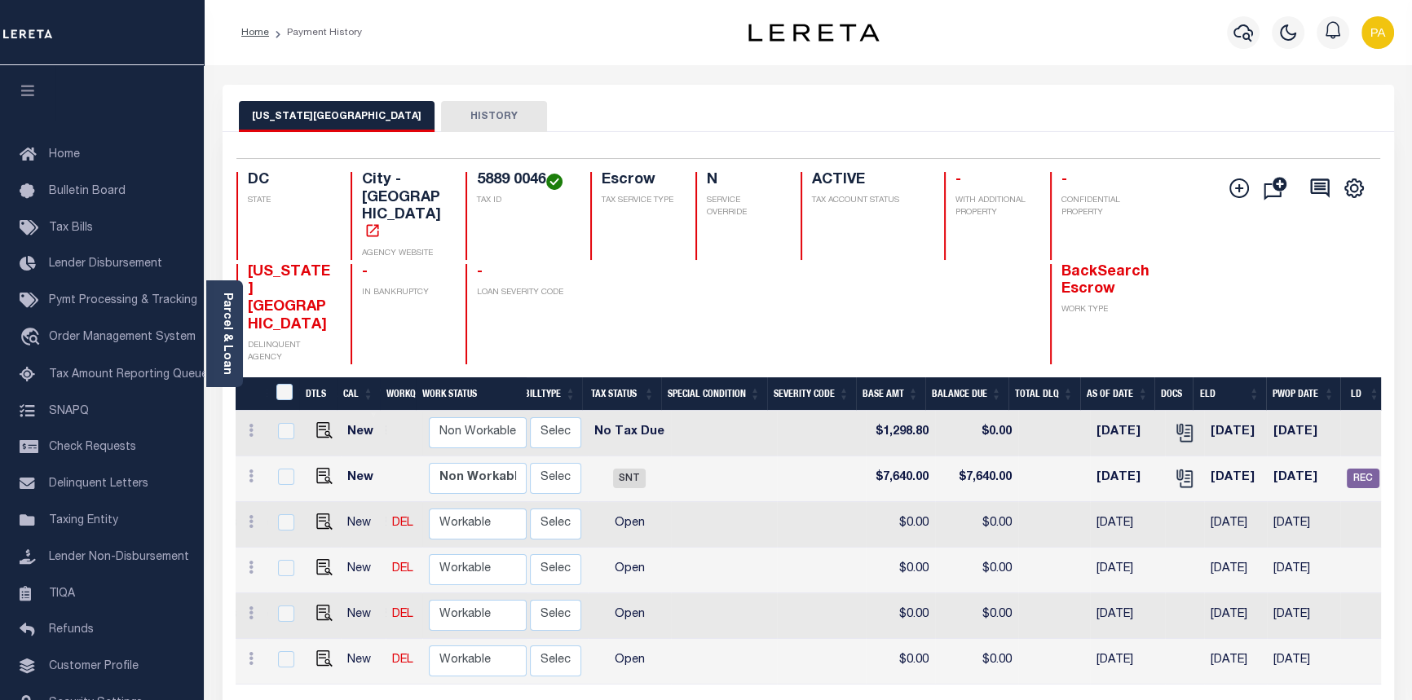
scroll to position [0, 485]
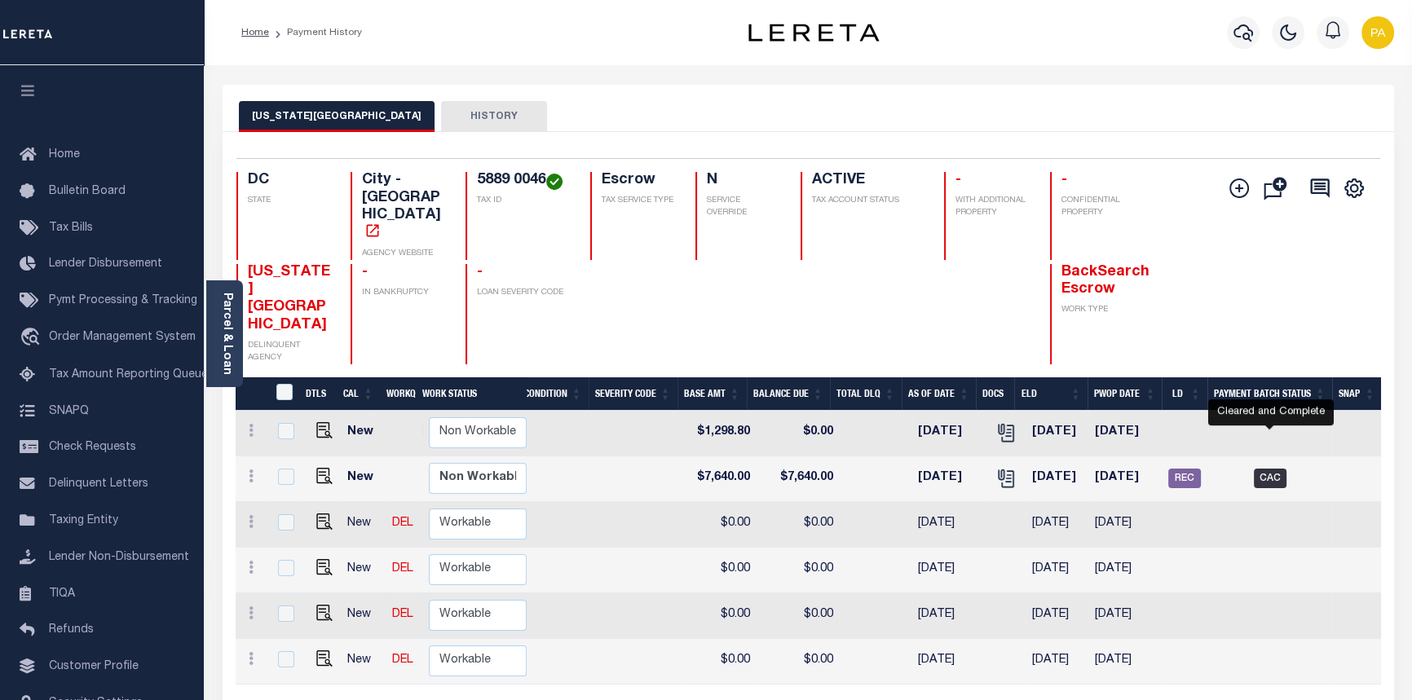
click at [1265, 469] on span "CAC" at bounding box center [1270, 479] width 33 height 20
checkbox input "true"
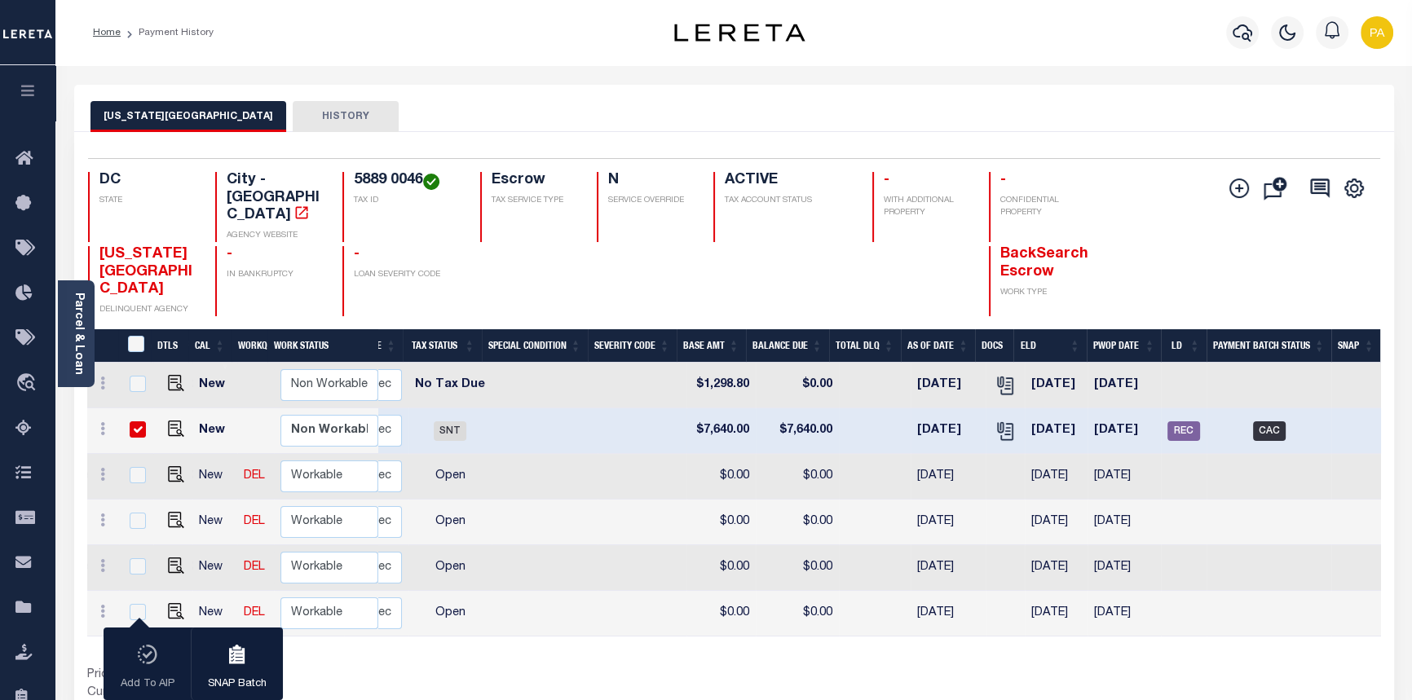
scroll to position [0, 354]
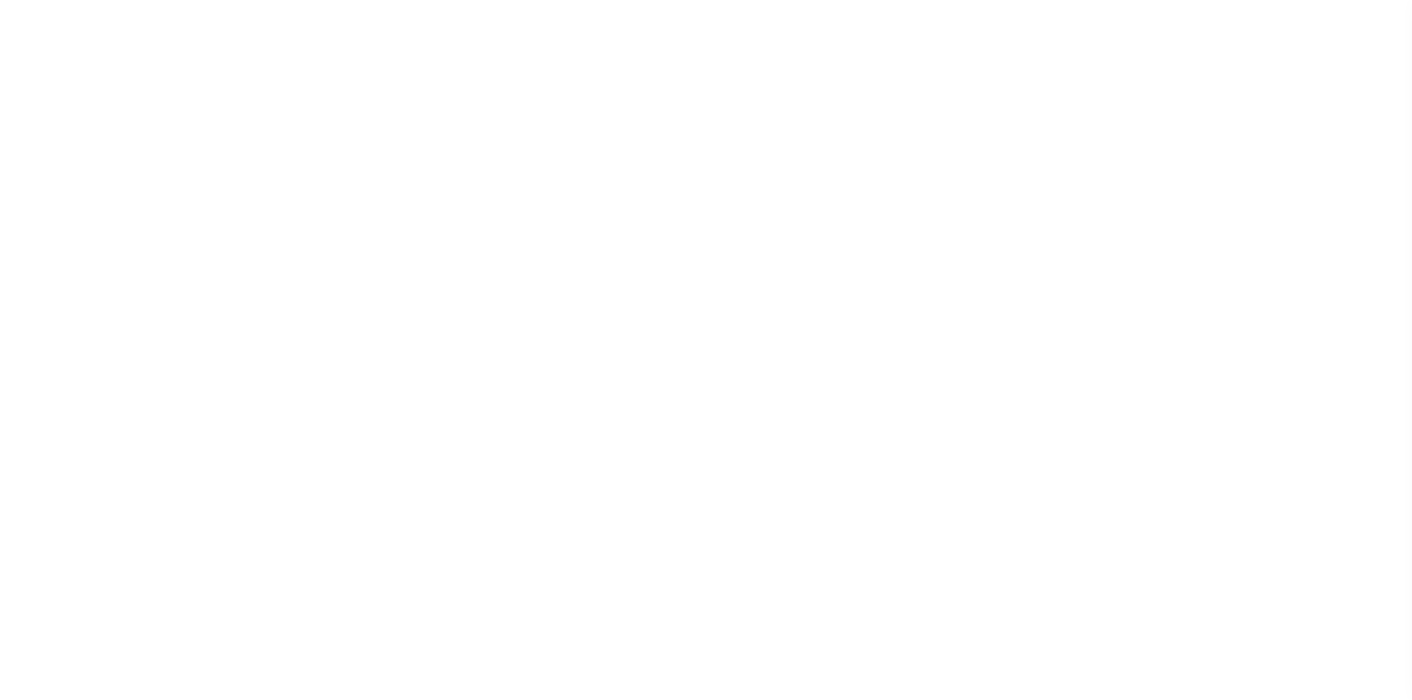
select select "CAC"
select select "TRA"
select select "[PERSON_NAME]"
select select "OTH"
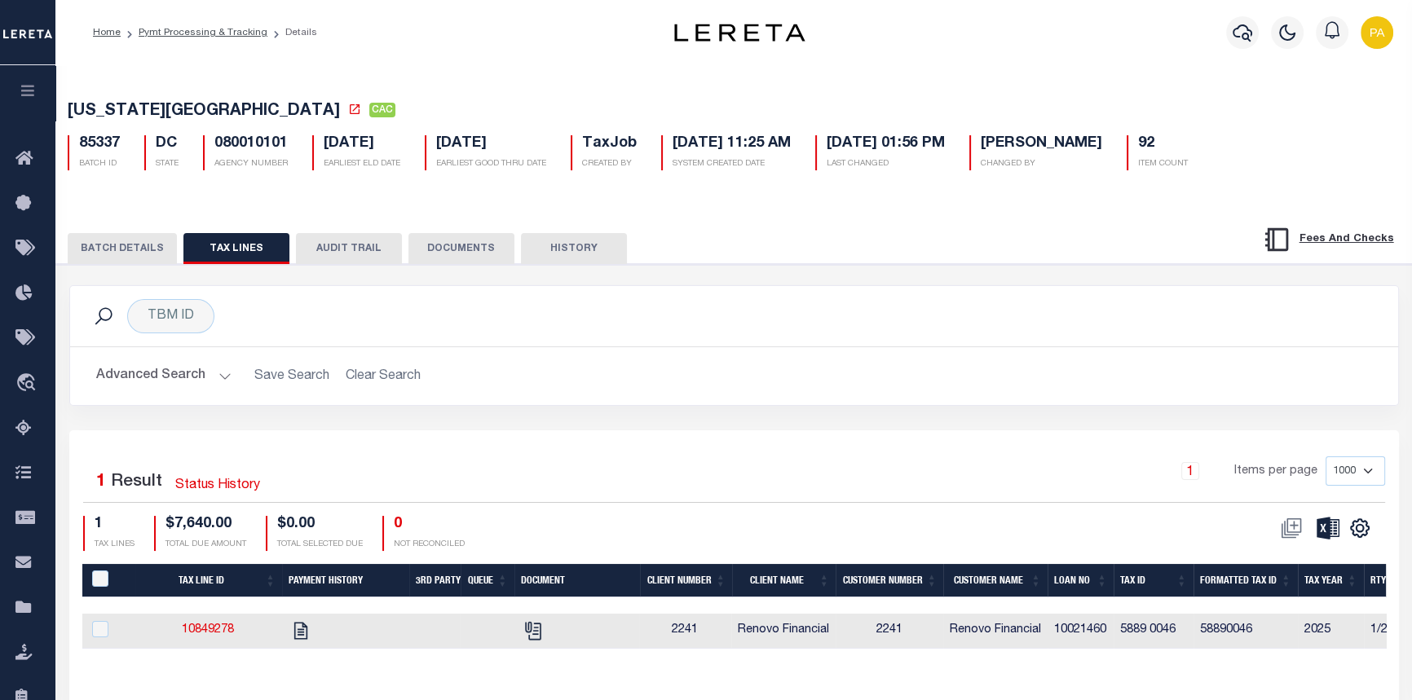
click at [140, 251] on button "BATCH DETAILS" at bounding box center [122, 248] width 109 height 31
